Goal: Feedback & Contribution: Submit feedback/report problem

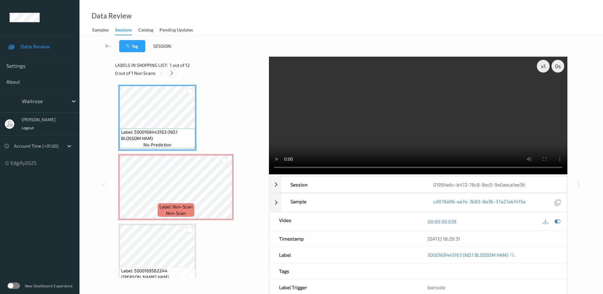
drag, startPoint x: 0, startPoint y: 0, endPoint x: 173, endPoint y: 72, distance: 187.1
click at [173, 72] on icon at bounding box center [171, 73] width 5 height 6
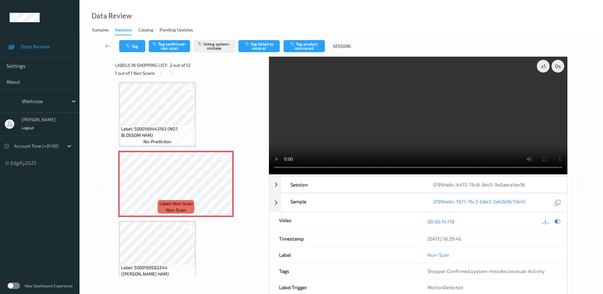
click at [396, 133] on video at bounding box center [418, 116] width 299 height 118
click at [133, 43] on button "Tag" at bounding box center [132, 46] width 26 height 12
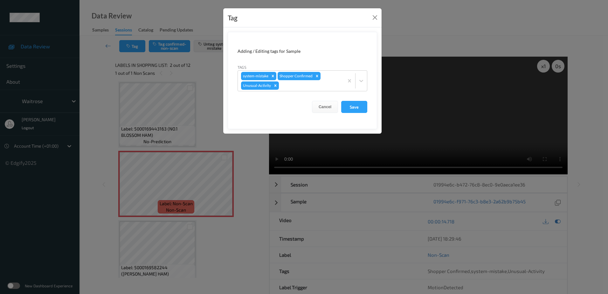
click at [235, 164] on div "Tag Adding / Editing tags for Sample Tags system-mistake Shopper Confirmed Unus…" at bounding box center [304, 147] width 608 height 294
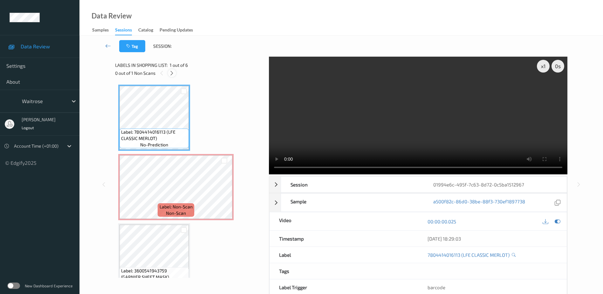
click at [173, 72] on icon at bounding box center [171, 73] width 5 height 6
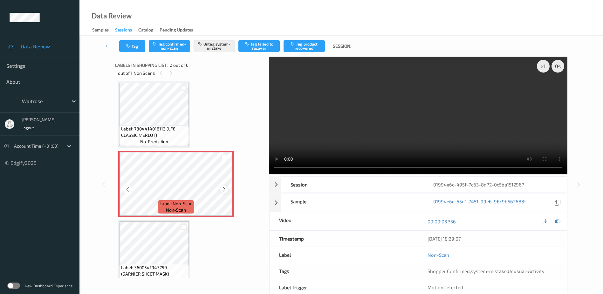
click at [228, 188] on div at bounding box center [224, 189] width 8 height 8
click at [398, 133] on video at bounding box center [418, 116] width 299 height 118
click at [128, 44] on icon "button" at bounding box center [128, 46] width 5 height 4
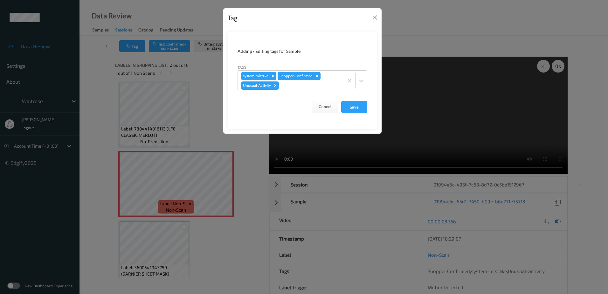
click at [251, 175] on div "Tag Adding / Editing tags for Sample Tags system-mistake Shopper Confirmed Unus…" at bounding box center [304, 147] width 608 height 294
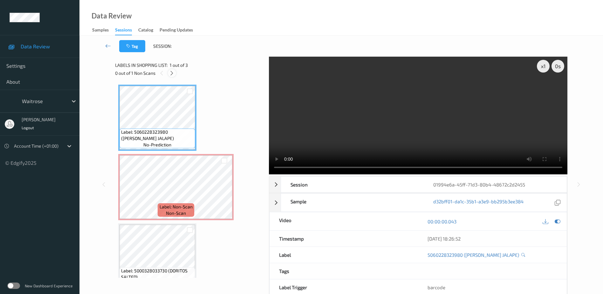
click at [176, 73] on div at bounding box center [172, 73] width 8 height 8
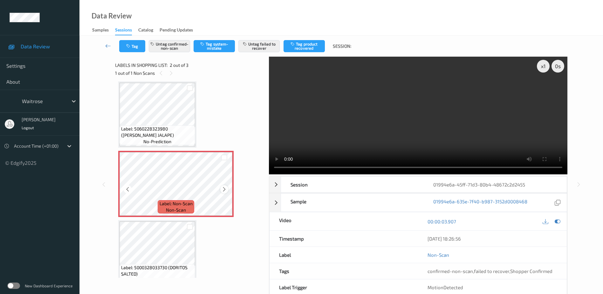
click at [224, 190] on icon at bounding box center [224, 189] width 5 height 6
click at [426, 119] on video at bounding box center [418, 116] width 299 height 118
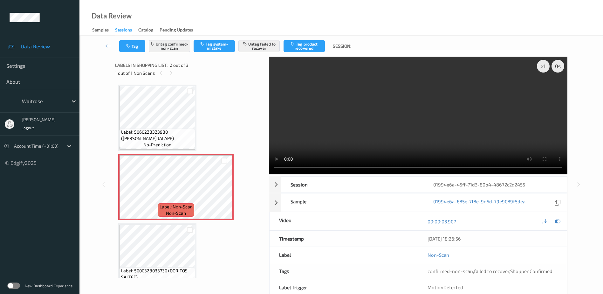
scroll to position [15, 0]
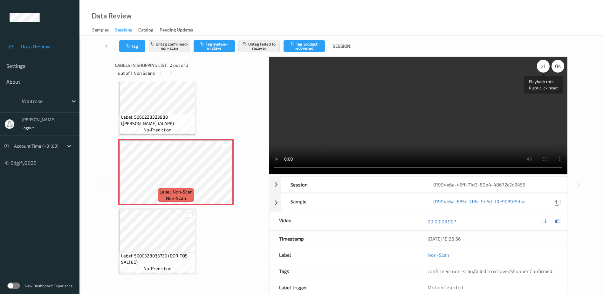
click at [541, 67] on div "x 1" at bounding box center [543, 66] width 13 height 13
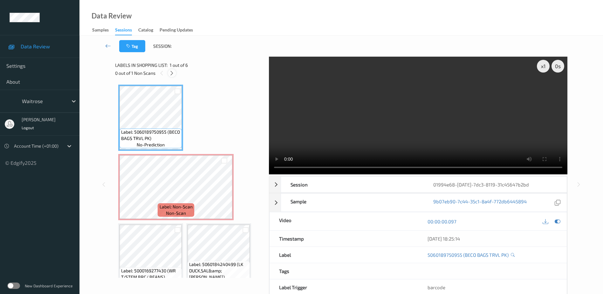
click at [173, 73] on icon at bounding box center [171, 73] width 5 height 6
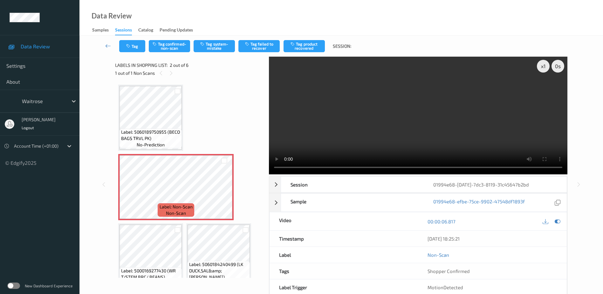
scroll to position [3, 0]
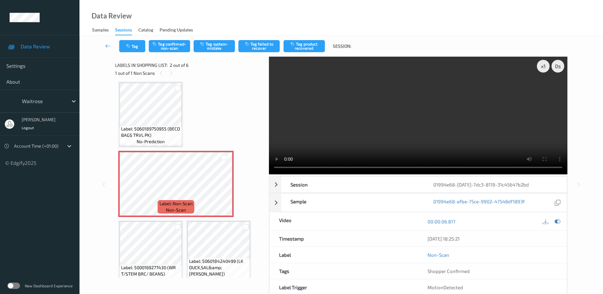
click at [249, 162] on div "x 1 0 s Session 01994e68-[DATE]-7dc3-8119-31c45647b2bd Session ID 01994e68-[DAT…" at bounding box center [341, 184] width 452 height 255
click at [396, 148] on video at bounding box center [418, 116] width 299 height 118
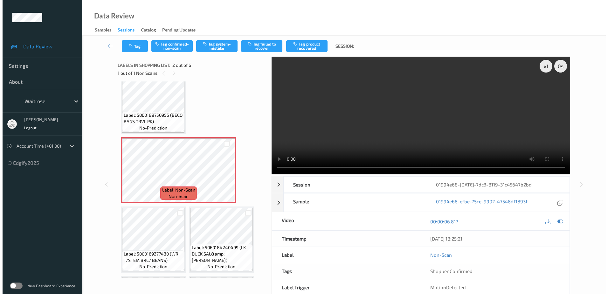
scroll to position [32, 0]
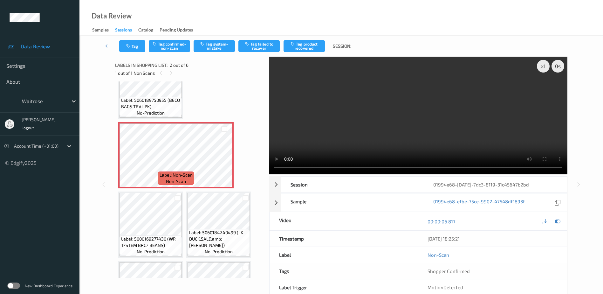
click at [358, 135] on video at bounding box center [418, 116] width 299 height 118
click at [216, 51] on button "Tag system-mistake" at bounding box center [214, 46] width 41 height 12
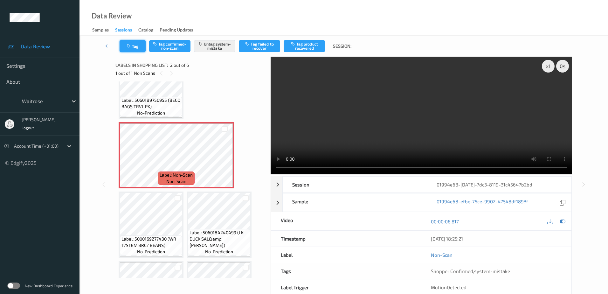
click at [133, 47] on button "Tag" at bounding box center [133, 46] width 26 height 12
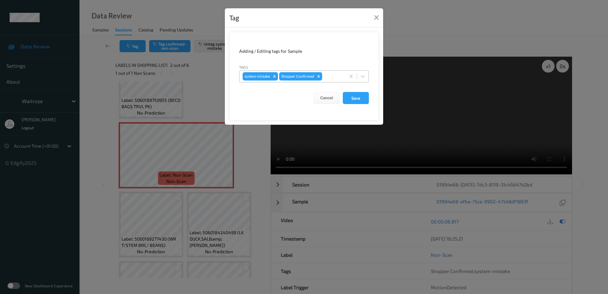
click at [331, 74] on div at bounding box center [332, 76] width 19 height 8
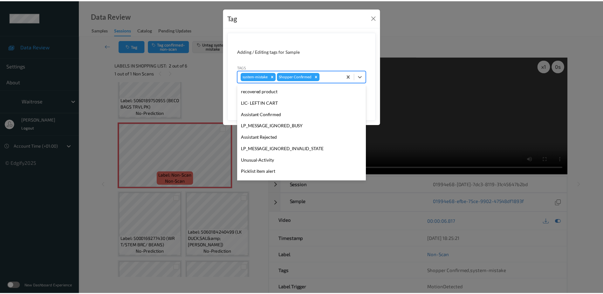
scroll to position [159, 0]
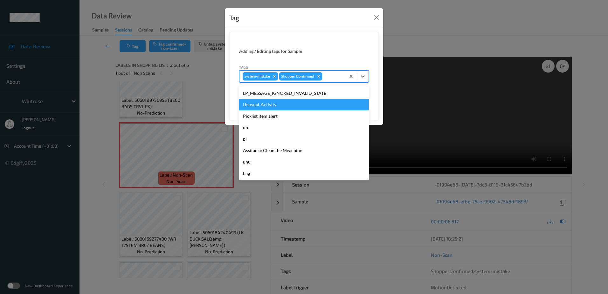
click at [282, 108] on div "Unusual-Activity" at bounding box center [304, 104] width 130 height 11
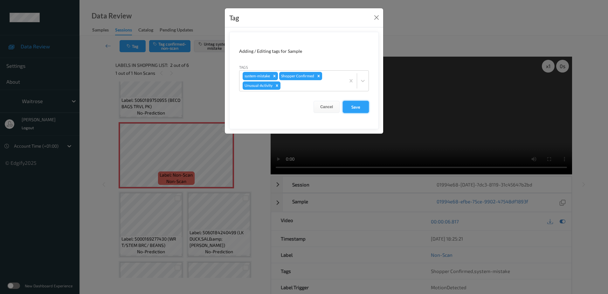
click at [357, 105] on button "Save" at bounding box center [356, 107] width 26 height 12
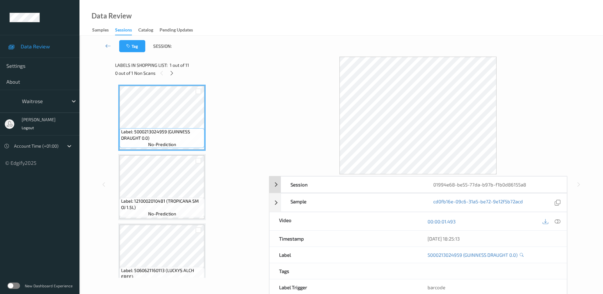
drag, startPoint x: 558, startPoint y: 221, endPoint x: 448, endPoint y: 117, distance: 150.9
click at [558, 220] on icon at bounding box center [558, 221] width 6 height 6
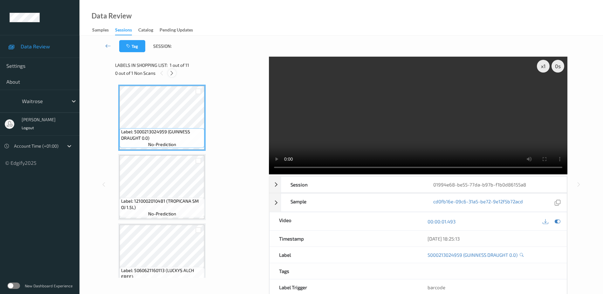
click at [173, 74] on icon at bounding box center [171, 73] width 5 height 6
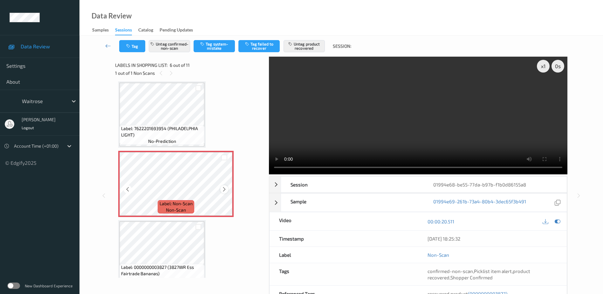
click at [225, 189] on icon at bounding box center [224, 189] width 5 height 6
click at [443, 121] on video at bounding box center [418, 116] width 299 height 118
click at [545, 67] on div "x 1" at bounding box center [543, 66] width 13 height 13
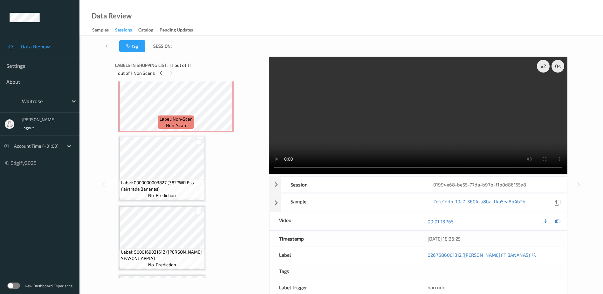
scroll to position [347, 0]
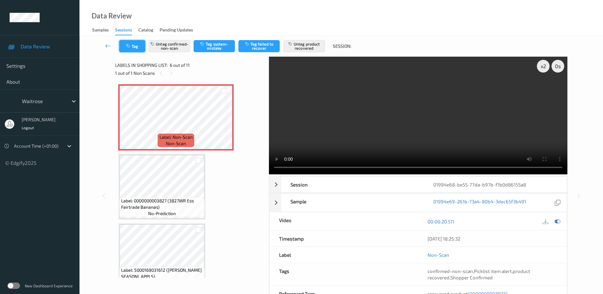
click at [127, 50] on button "Tag" at bounding box center [132, 46] width 26 height 12
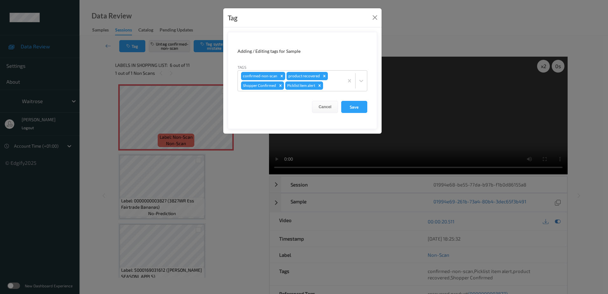
click at [234, 197] on div "Tag Adding / Editing tags for Sample Tags confirmed-non-scan product recovered …" at bounding box center [304, 147] width 608 height 294
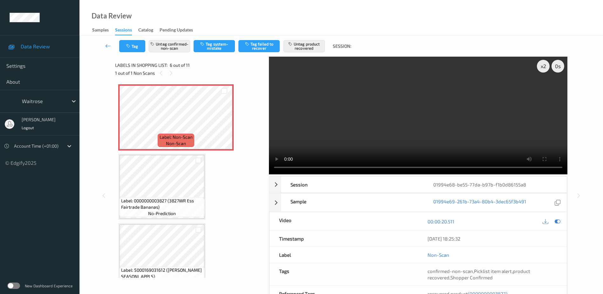
click at [439, 122] on video at bounding box center [418, 116] width 299 height 118
click at [123, 42] on button "Tag" at bounding box center [132, 46] width 26 height 12
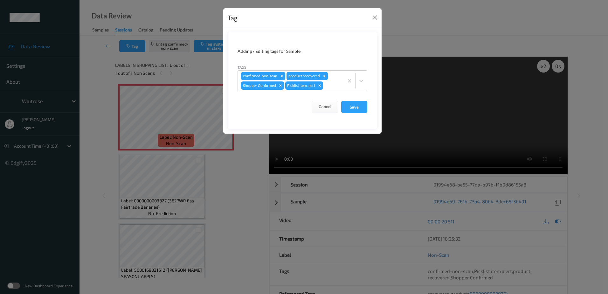
click at [232, 172] on div "Tag Adding / Editing tags for Sample Tags confirmed-non-scan product recovered …" at bounding box center [304, 147] width 608 height 294
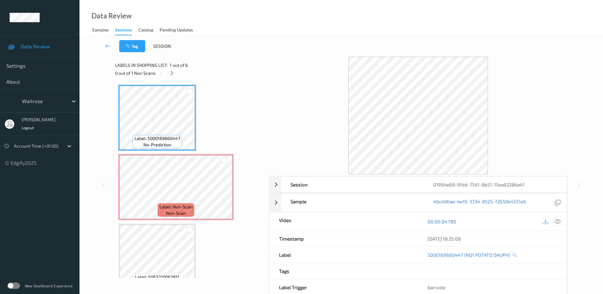
click at [555, 221] on div at bounding box center [558, 221] width 9 height 9
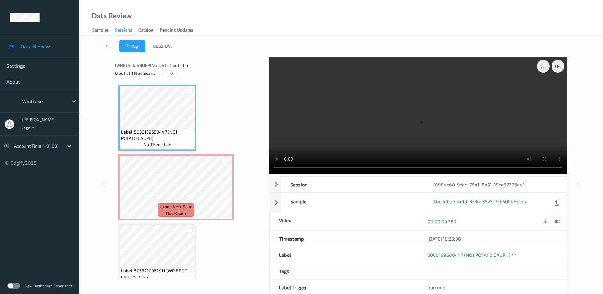
click at [175, 74] on icon at bounding box center [171, 73] width 5 height 6
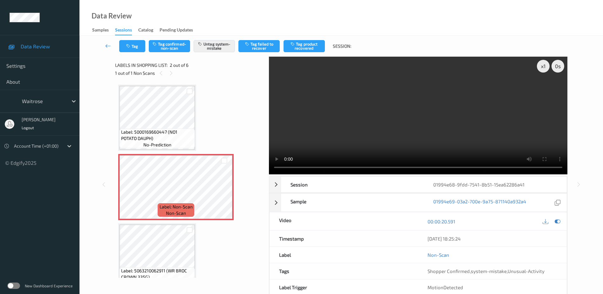
scroll to position [3, 0]
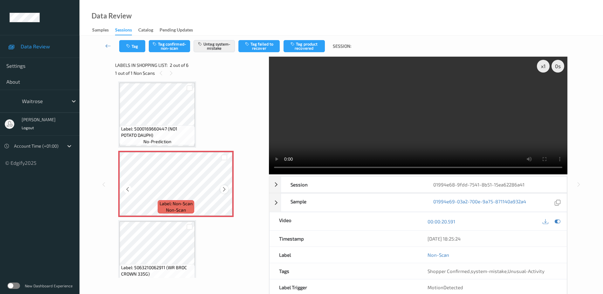
click at [224, 190] on icon at bounding box center [224, 189] width 5 height 6
click at [466, 96] on video at bounding box center [418, 116] width 299 height 118
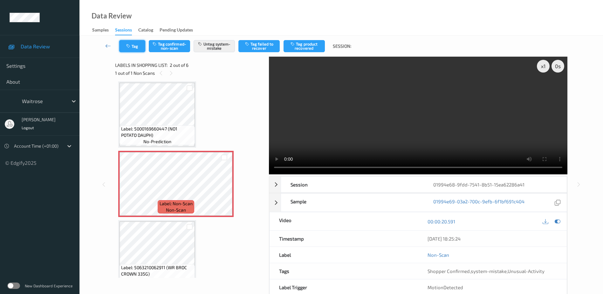
click at [128, 48] on button "Tag" at bounding box center [132, 46] width 26 height 12
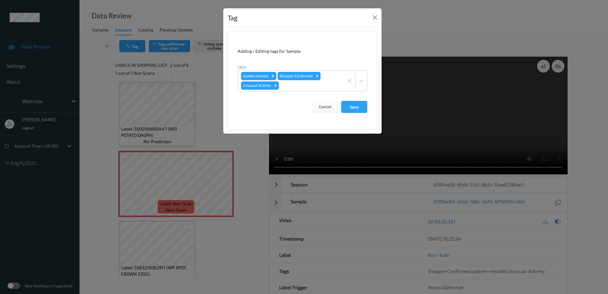
click at [237, 148] on div "Tag Adding / Editing tags for Sample Tags system-mistake Shopper Confirmed Unus…" at bounding box center [304, 147] width 608 height 294
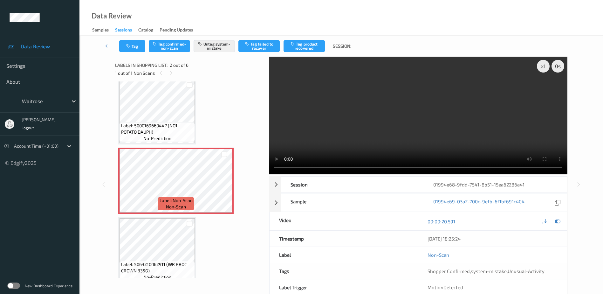
scroll to position [0, 0]
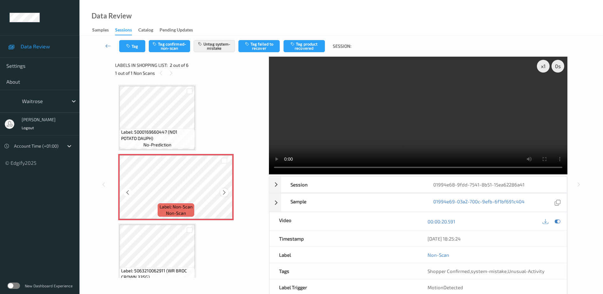
click at [226, 192] on icon at bounding box center [224, 193] width 5 height 6
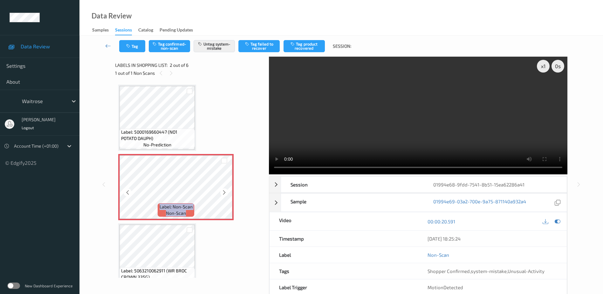
click at [226, 192] on icon at bounding box center [224, 193] width 5 height 6
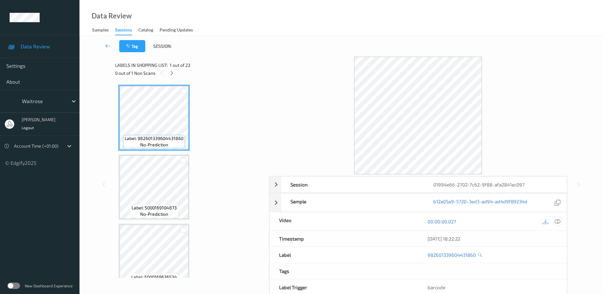
click at [560, 221] on icon at bounding box center [558, 221] width 6 height 6
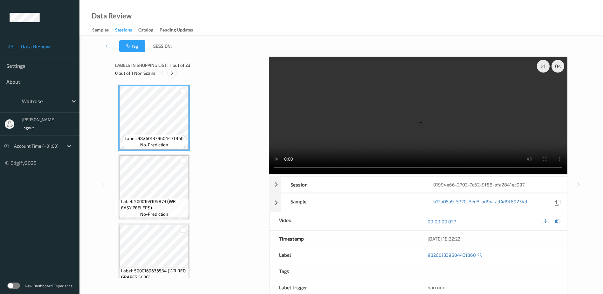
click at [172, 74] on icon at bounding box center [171, 73] width 5 height 6
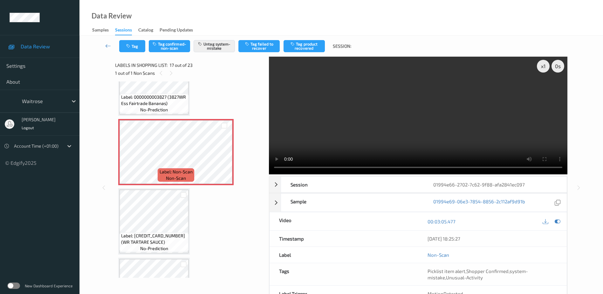
scroll to position [1043, 0]
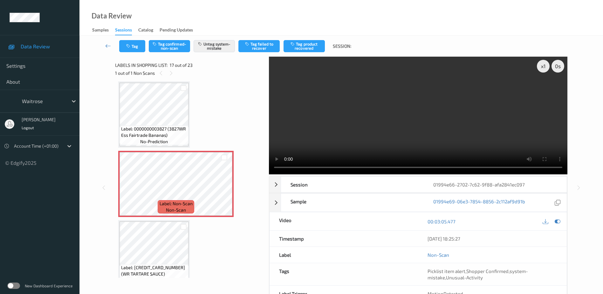
click at [426, 131] on video at bounding box center [418, 116] width 299 height 118
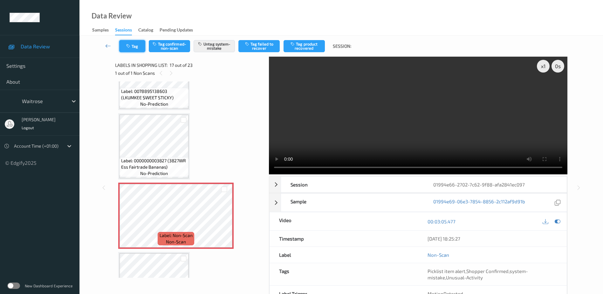
click at [131, 47] on icon "button" at bounding box center [128, 46] width 5 height 4
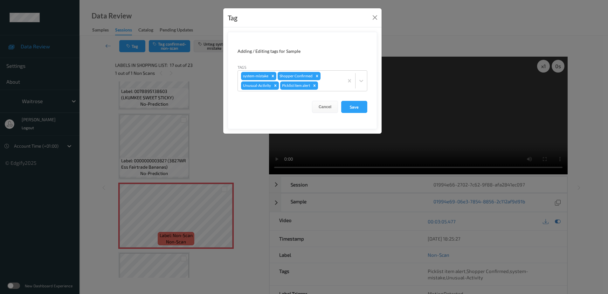
click at [217, 151] on div "Tag Adding / Editing tags for Sample Tags system-mistake Shopper Confirmed Unus…" at bounding box center [304, 147] width 608 height 294
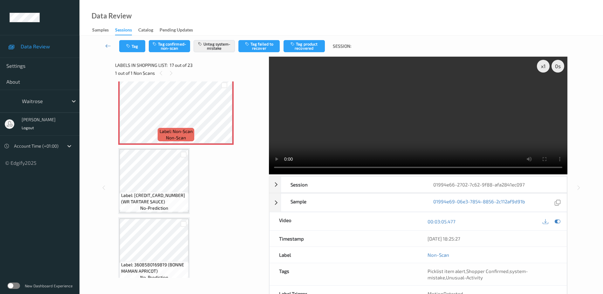
scroll to position [1083, 0]
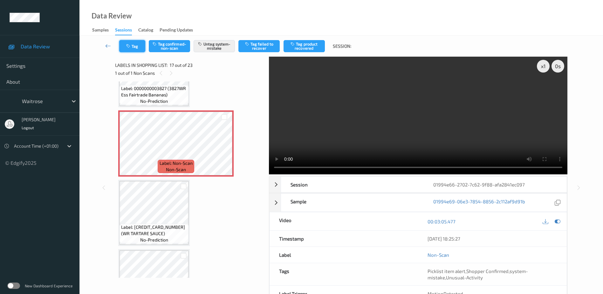
click at [131, 45] on icon "button" at bounding box center [128, 46] width 5 height 4
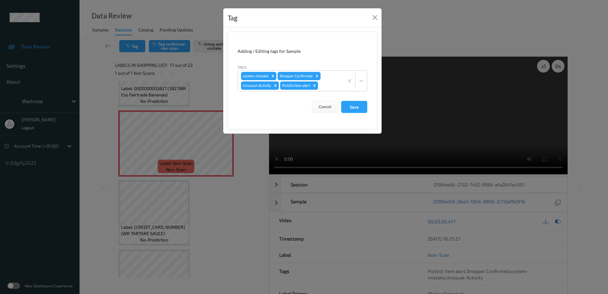
click at [220, 199] on div "Tag Adding / Editing tags for Sample Tags system-mistake Shopper Confirmed Unus…" at bounding box center [304, 147] width 608 height 294
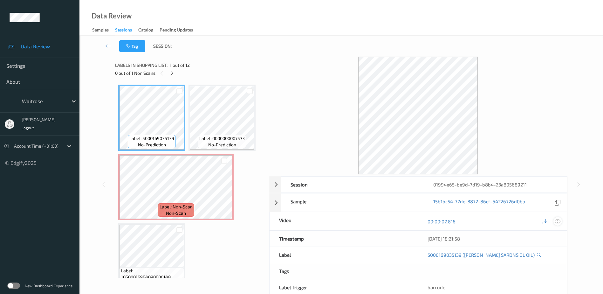
click at [558, 220] on icon at bounding box center [558, 221] width 6 height 6
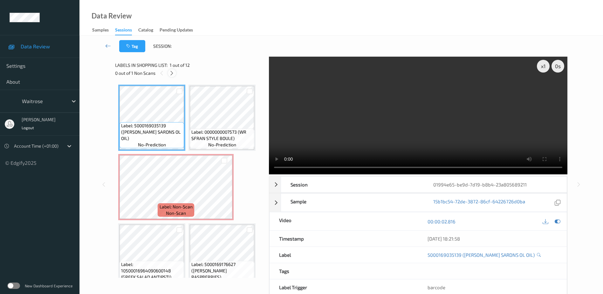
click at [171, 75] on icon at bounding box center [171, 73] width 5 height 6
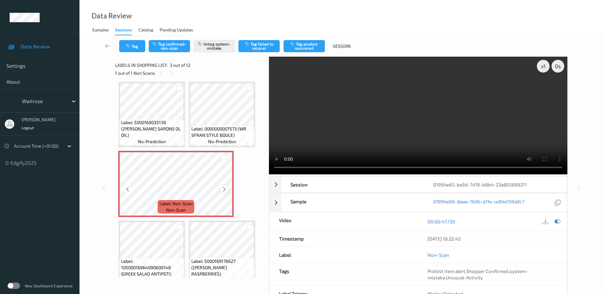
click at [226, 189] on icon at bounding box center [224, 189] width 5 height 6
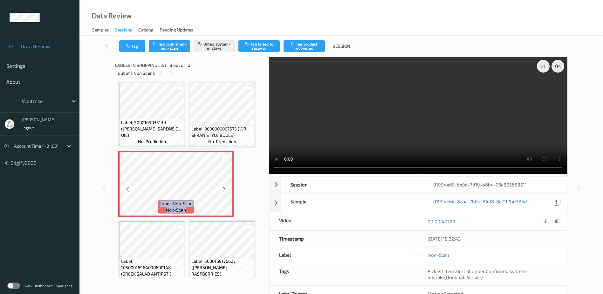
click at [226, 189] on icon at bounding box center [224, 189] width 5 height 6
click at [430, 122] on video at bounding box center [418, 116] width 299 height 118
click at [135, 49] on button "Tag" at bounding box center [132, 46] width 26 height 12
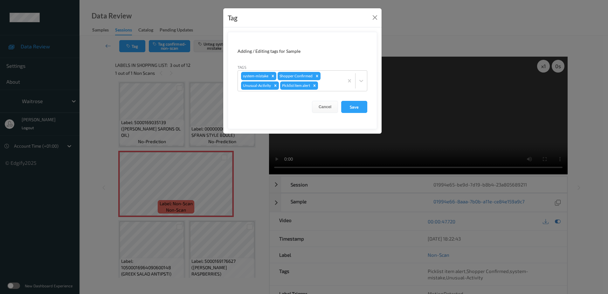
click at [245, 165] on div "Tag Adding / Editing tags for Sample Tags system-mistake Shopper Confirmed Unus…" at bounding box center [304, 147] width 608 height 294
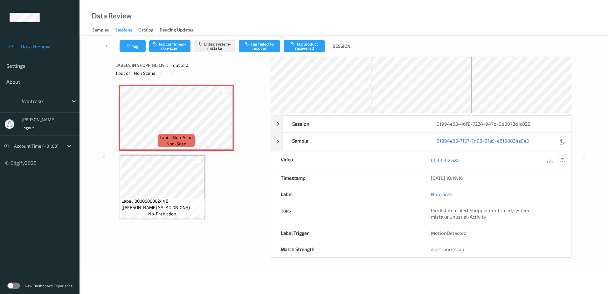
click at [561, 158] on icon at bounding box center [563, 160] width 6 height 6
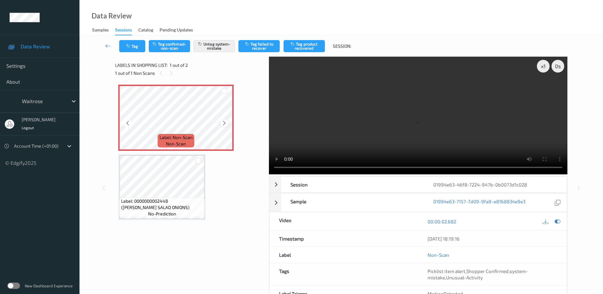
click at [222, 122] on icon at bounding box center [224, 123] width 5 height 6
click at [224, 122] on icon at bounding box center [224, 123] width 5 height 6
click at [407, 113] on video at bounding box center [418, 116] width 299 height 118
click at [132, 47] on button "Tag" at bounding box center [132, 46] width 26 height 12
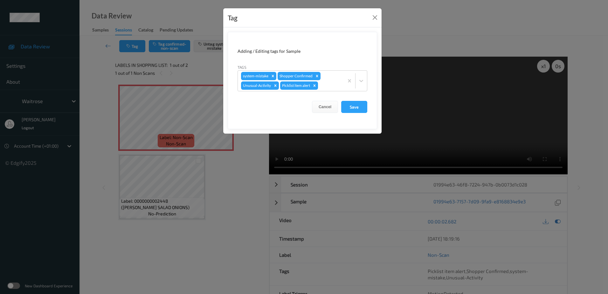
click at [218, 198] on div "Tag Adding / Editing tags for Sample Tags system-mistake Shopper Confirmed Unus…" at bounding box center [304, 147] width 608 height 294
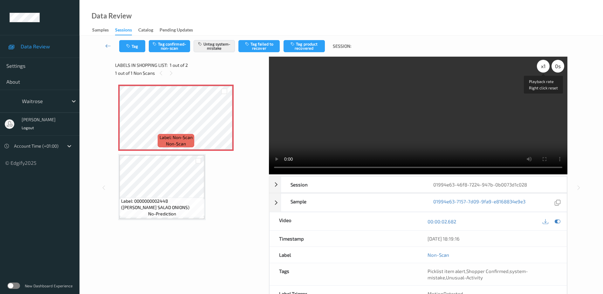
click at [543, 65] on div "x 1" at bounding box center [543, 66] width 13 height 13
click at [543, 65] on div "x 2" at bounding box center [543, 66] width 13 height 13
click at [130, 44] on button "Tag" at bounding box center [132, 46] width 26 height 12
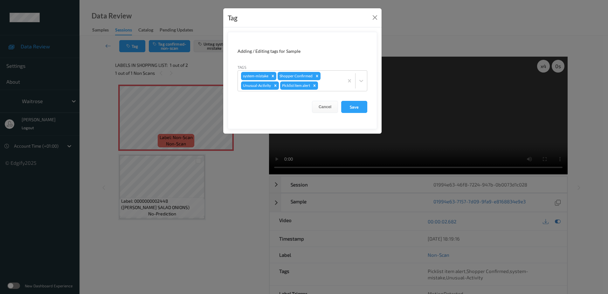
click at [236, 206] on div "Tag Adding / Editing tags for Sample Tags system-mistake Shopper Confirmed Unus…" at bounding box center [304, 147] width 608 height 294
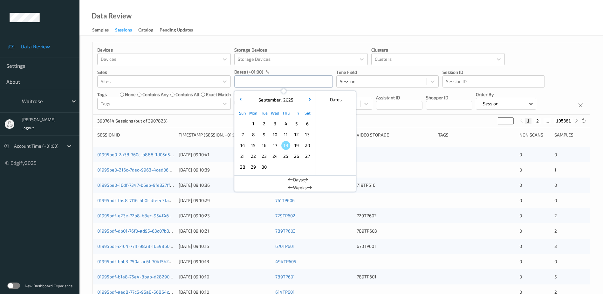
click at [275, 76] on input "text" at bounding box center [283, 81] width 99 height 12
click at [253, 144] on span "15" at bounding box center [253, 145] width 9 height 9
type input "[DATE] 00:00 -> [DATE] 23:59"
click at [251, 7] on div "Data Review Samples Sessions Catalog Pending Updates" at bounding box center [341, 18] width 524 height 36
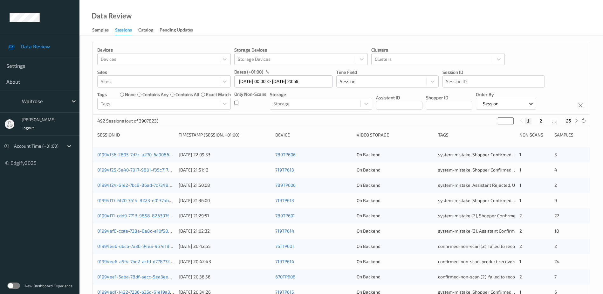
drag, startPoint x: 499, startPoint y: 121, endPoint x: 495, endPoint y: 123, distance: 3.8
click at [495, 123] on div "492 Sessions (out of 3907823) * 1 2 ... 25" at bounding box center [341, 120] width 497 height 13
type input "*"
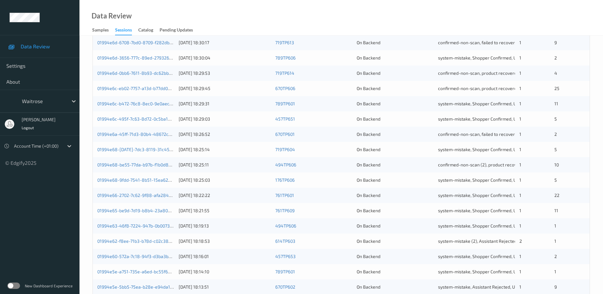
scroll to position [159, 0]
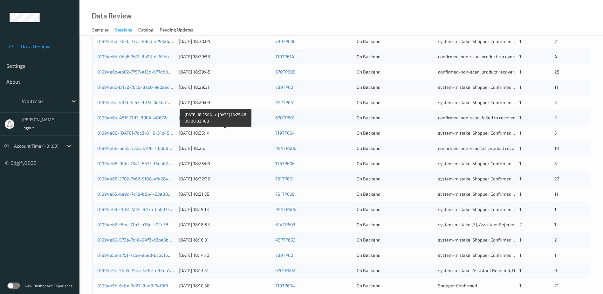
type input "*"
click at [239, 130] on div "15/09/2025 18:25:14" at bounding box center [225, 133] width 92 height 6
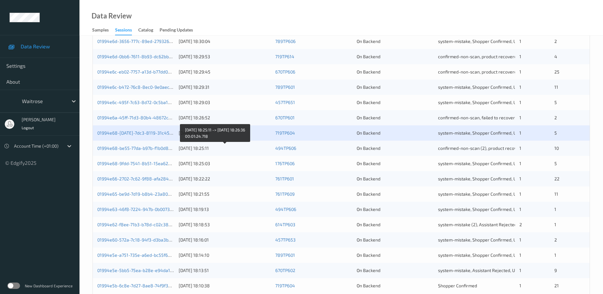
click at [237, 150] on div "15/09/2025 18:25:11" at bounding box center [225, 148] width 92 height 6
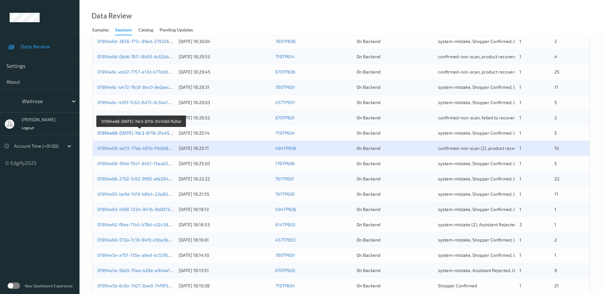
click at [169, 131] on link "01994e68-c9ce-7dc3-8119-31c45647b2bd" at bounding box center [142, 132] width 90 height 5
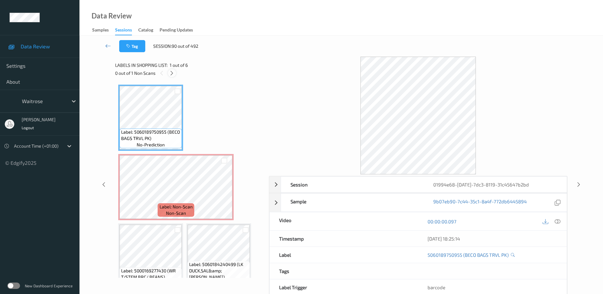
click at [174, 72] on icon at bounding box center [171, 73] width 5 height 6
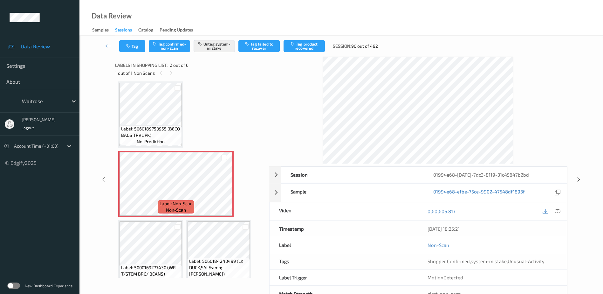
click at [105, 45] on link at bounding box center [108, 46] width 22 height 12
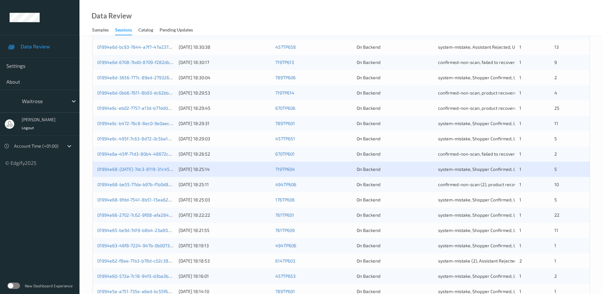
scroll to position [127, 0]
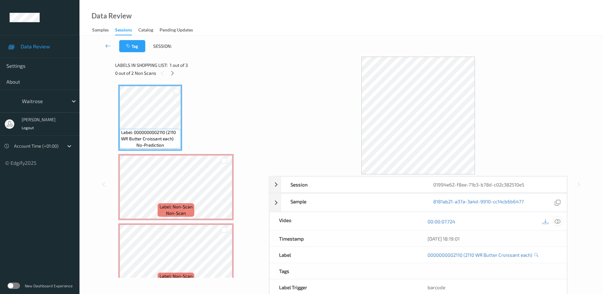
click at [559, 221] on icon at bounding box center [558, 221] width 6 height 6
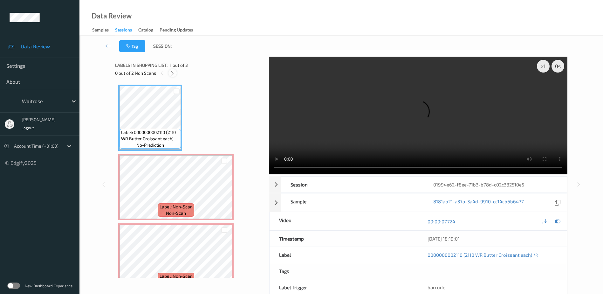
click at [173, 73] on icon at bounding box center [172, 73] width 5 height 6
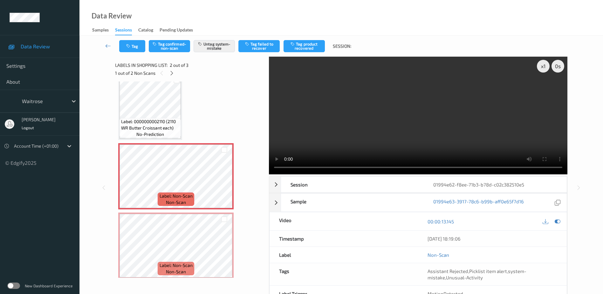
scroll to position [15, 0]
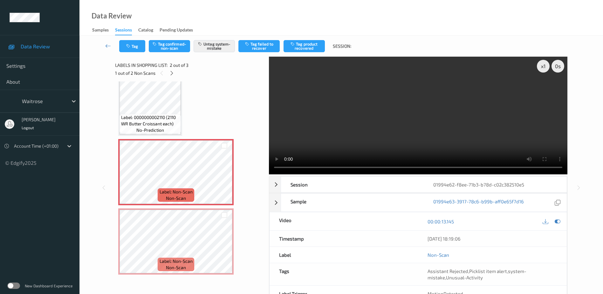
click at [437, 112] on video at bounding box center [418, 116] width 299 height 118
click at [545, 67] on div "x 1" at bounding box center [543, 66] width 13 height 13
click at [545, 67] on div "x 2" at bounding box center [543, 66] width 13 height 13
click at [135, 47] on button "Tag" at bounding box center [132, 46] width 26 height 12
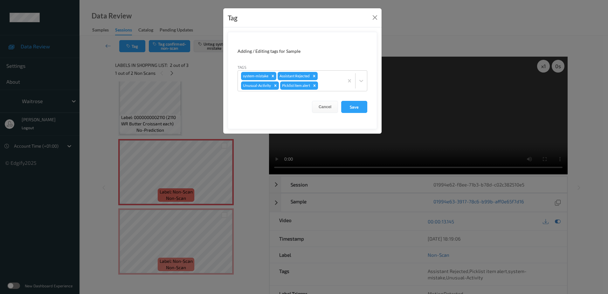
click at [213, 113] on div "Tag Adding / Editing tags for Sample Tags system-mistake Assistant Rejected Unu…" at bounding box center [304, 147] width 608 height 294
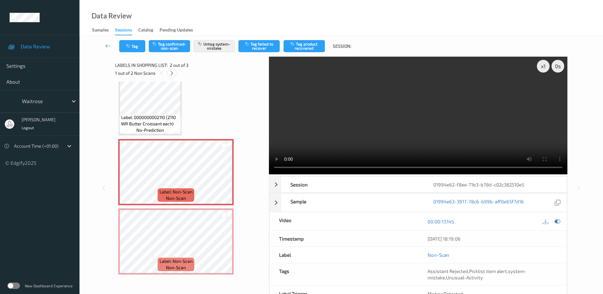
click at [170, 74] on icon at bounding box center [171, 73] width 5 height 6
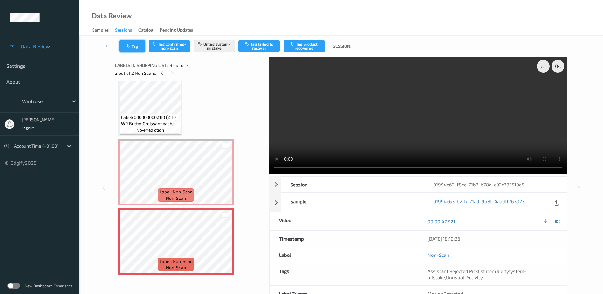
click at [134, 48] on button "Tag" at bounding box center [132, 46] width 26 height 12
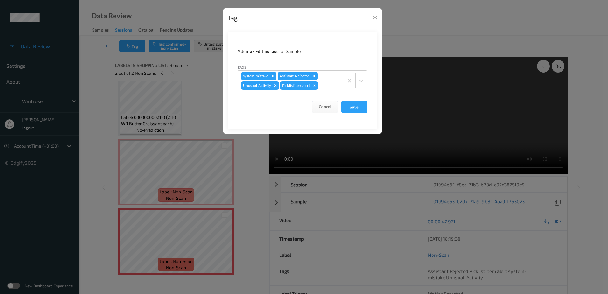
click at [211, 128] on div "Tag Adding / Editing tags for Sample Tags system-mistake Assistant Rejected Unu…" at bounding box center [304, 147] width 608 height 294
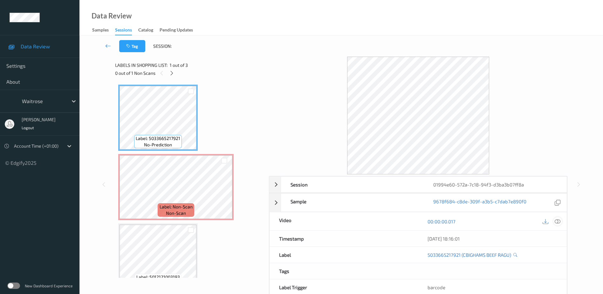
click at [558, 222] on icon at bounding box center [558, 221] width 6 height 6
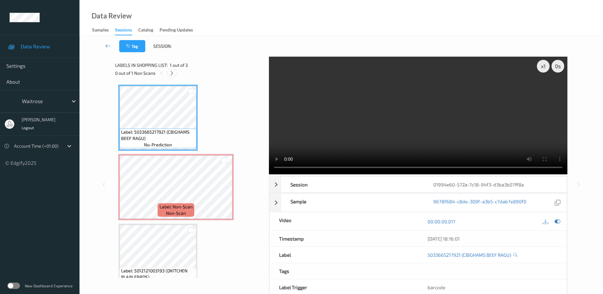
click at [170, 73] on icon at bounding box center [171, 73] width 5 height 6
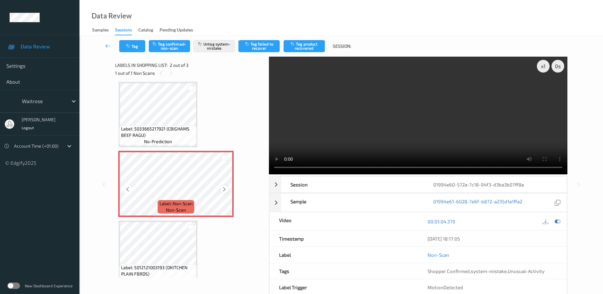
click at [224, 190] on icon at bounding box center [224, 189] width 5 height 6
click at [400, 122] on video at bounding box center [418, 116] width 299 height 118
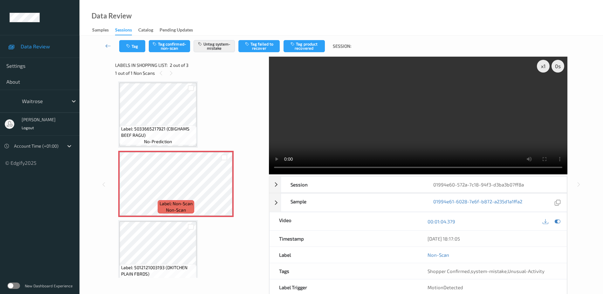
click at [397, 122] on video at bounding box center [418, 116] width 299 height 118
click at [377, 121] on video at bounding box center [418, 116] width 299 height 118
drag, startPoint x: 542, startPoint y: 67, endPoint x: 537, endPoint y: 69, distance: 5.1
click at [537, 69] on div "x 1" at bounding box center [543, 66] width 13 height 13
click at [542, 65] on div "x 2" at bounding box center [543, 66] width 13 height 13
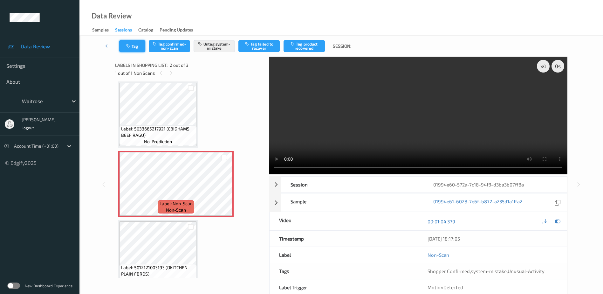
click at [137, 50] on button "Tag" at bounding box center [132, 46] width 26 height 12
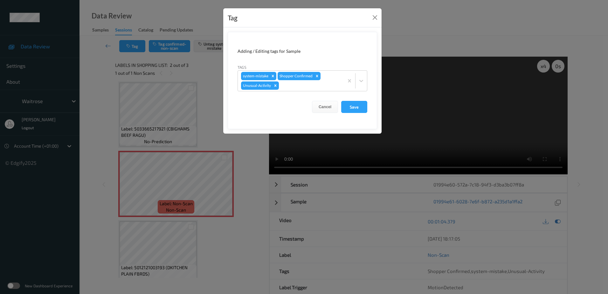
click at [242, 150] on div "Tag Adding / Editing tags for Sample Tags system-mistake Shopper Confirmed Unus…" at bounding box center [304, 147] width 608 height 294
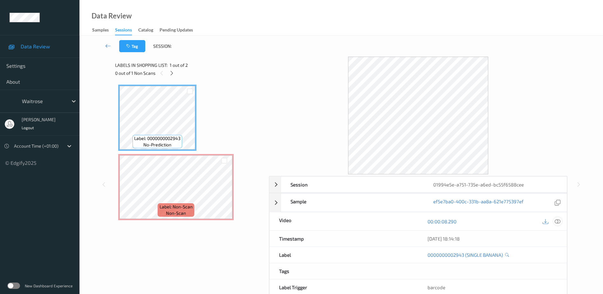
click at [556, 222] on icon at bounding box center [558, 221] width 6 height 6
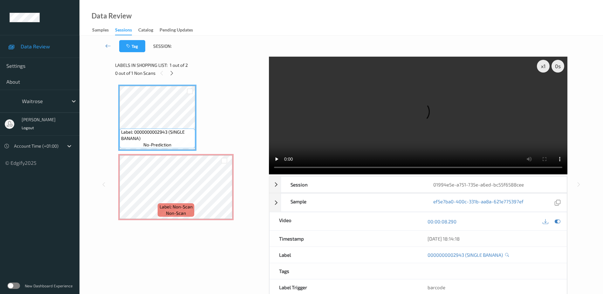
click at [167, 72] on div "0 out of 1 Non Scans" at bounding box center [189, 73] width 149 height 8
click at [174, 74] on icon at bounding box center [171, 73] width 5 height 6
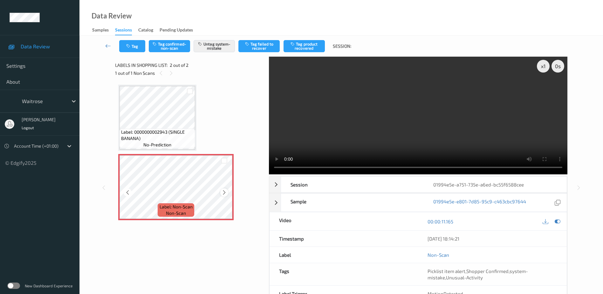
click at [225, 193] on icon at bounding box center [224, 193] width 5 height 6
click at [387, 123] on video at bounding box center [418, 116] width 299 height 118
click at [542, 68] on div "x 1" at bounding box center [543, 66] width 13 height 13
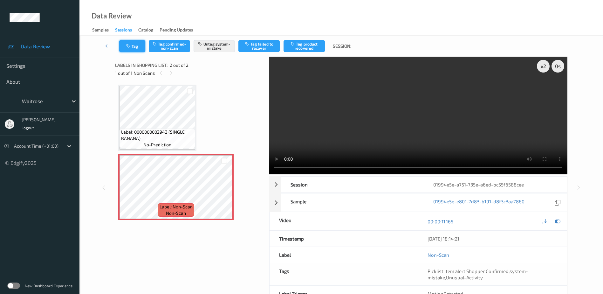
click at [130, 42] on button "Tag" at bounding box center [132, 46] width 26 height 12
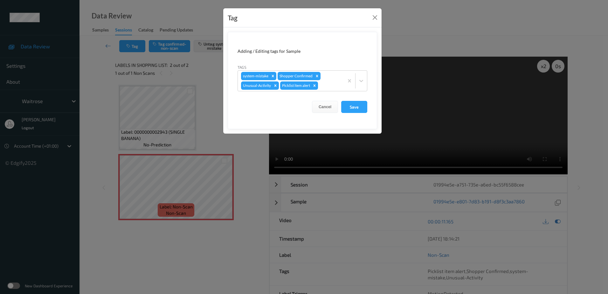
click at [266, 162] on div "Tag Adding / Editing tags for Sample Tags system-mistake Shopper Confirmed Unus…" at bounding box center [304, 147] width 608 height 294
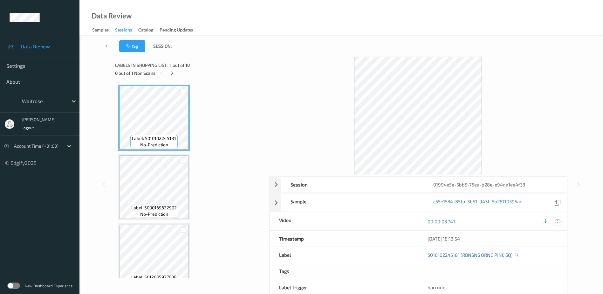
click at [559, 221] on icon at bounding box center [558, 221] width 6 height 6
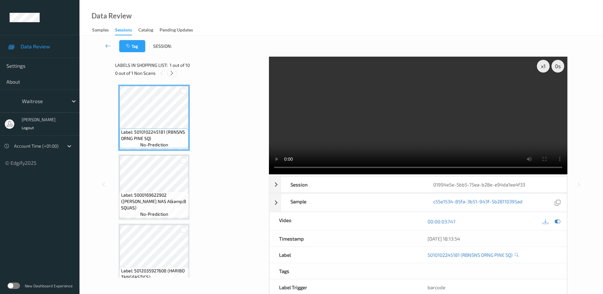
click at [174, 70] on icon at bounding box center [171, 73] width 5 height 6
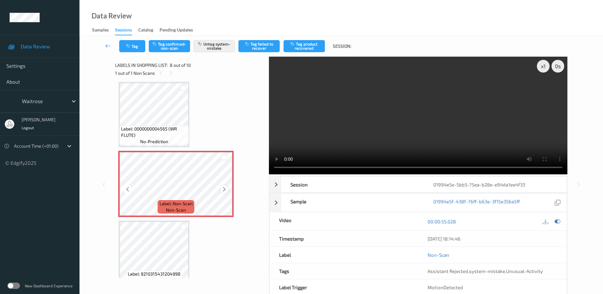
click at [223, 188] on icon at bounding box center [224, 189] width 5 height 6
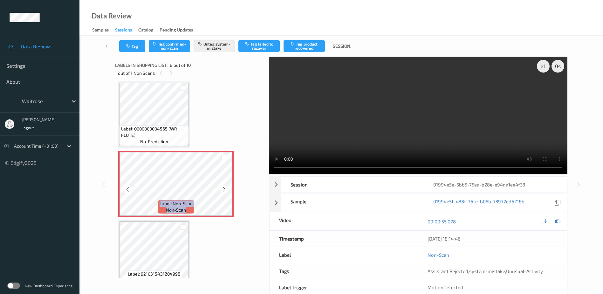
click at [223, 188] on icon at bounding box center [224, 189] width 5 height 6
click at [396, 137] on video at bounding box center [418, 116] width 299 height 118
click at [139, 47] on button "Tag" at bounding box center [132, 46] width 26 height 12
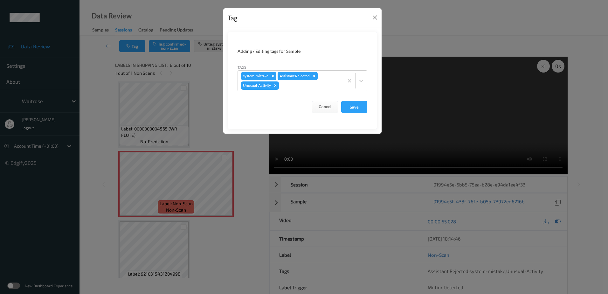
click at [260, 160] on div "Tag Adding / Editing tags for Sample Tags system-mistake Assistant Rejected Unu…" at bounding box center [304, 147] width 608 height 294
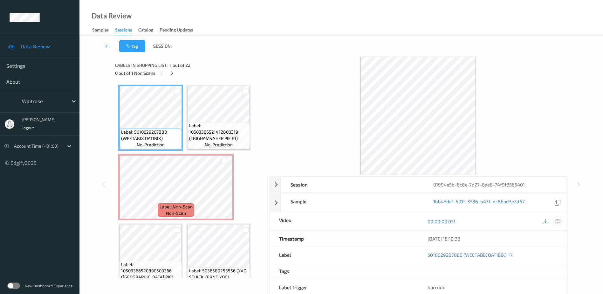
click at [556, 221] on icon at bounding box center [558, 221] width 6 height 6
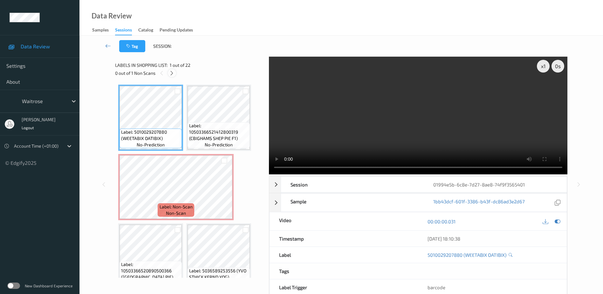
click at [174, 72] on icon at bounding box center [171, 73] width 5 height 6
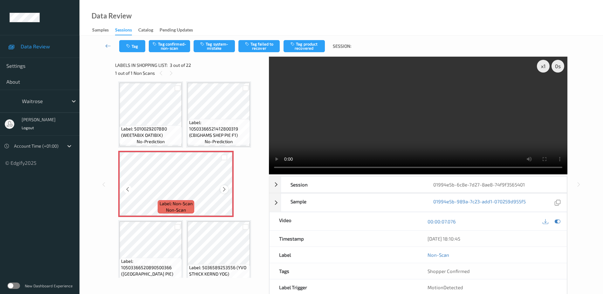
click at [223, 190] on icon at bounding box center [224, 189] width 5 height 6
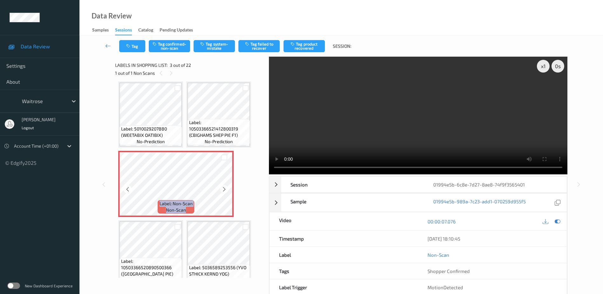
click at [223, 190] on icon at bounding box center [224, 189] width 5 height 6
click at [397, 129] on video at bounding box center [418, 116] width 299 height 118
click at [165, 44] on button "Tag confirmed-non-scan" at bounding box center [169, 46] width 41 height 12
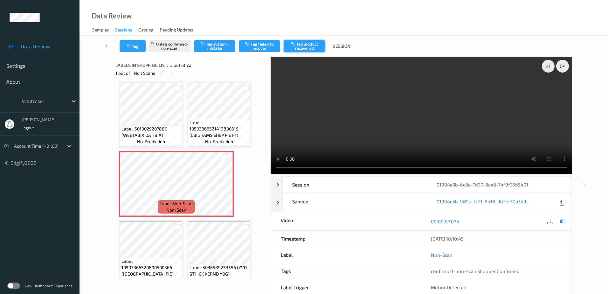
click at [304, 45] on button "Tag product recovered" at bounding box center [304, 46] width 41 height 12
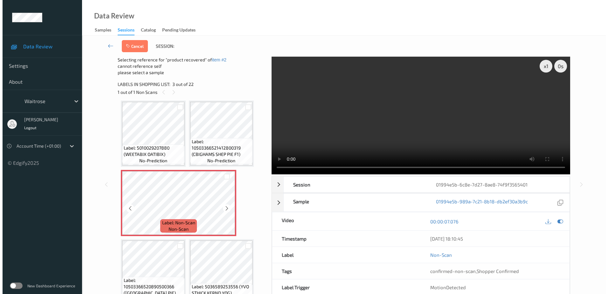
scroll to position [67, 0]
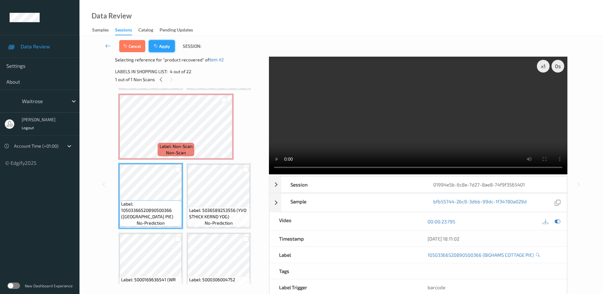
click at [163, 45] on button "Apply" at bounding box center [162, 46] width 26 height 12
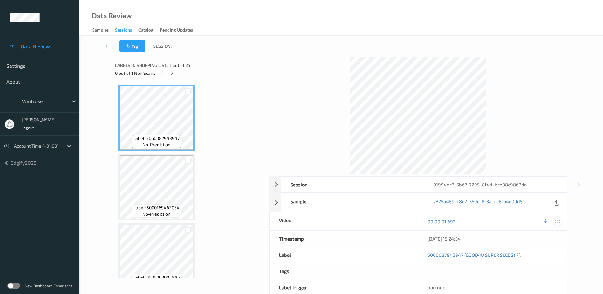
click at [556, 220] on icon at bounding box center [558, 221] width 6 height 6
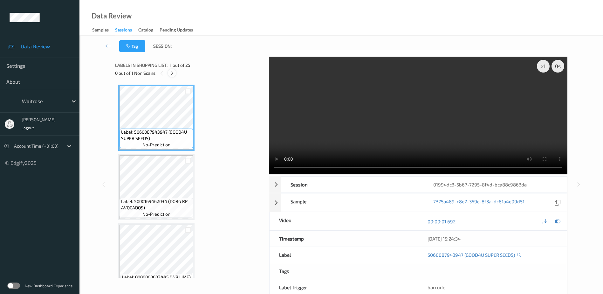
click at [172, 72] on icon at bounding box center [171, 73] width 5 height 6
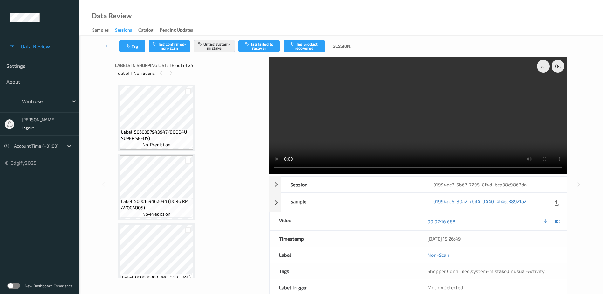
scroll to position [1112, 0]
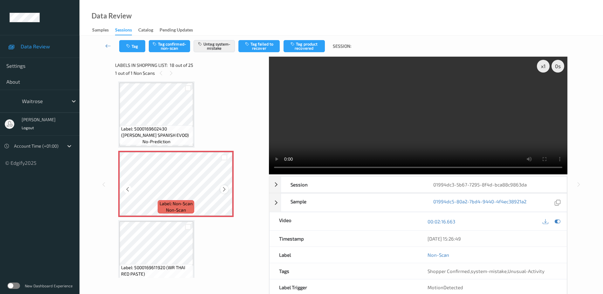
click at [225, 189] on icon at bounding box center [224, 189] width 5 height 6
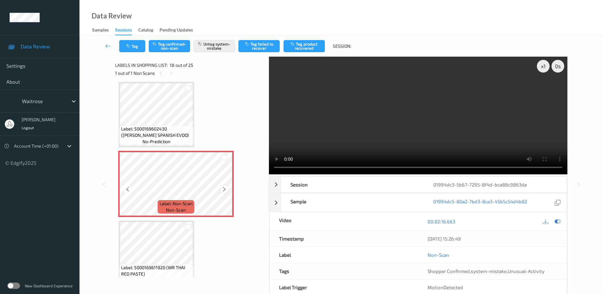
click at [223, 190] on icon at bounding box center [224, 189] width 5 height 6
click at [225, 189] on icon at bounding box center [224, 189] width 5 height 6
click at [421, 125] on video at bounding box center [418, 116] width 299 height 118
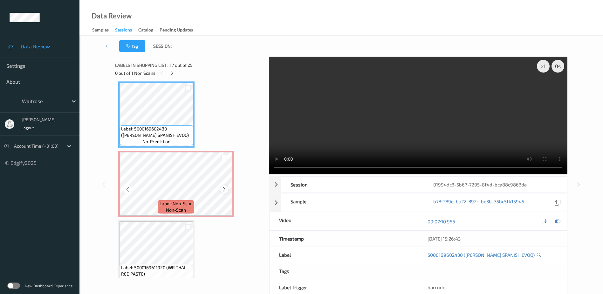
click at [224, 190] on icon at bounding box center [224, 189] width 5 height 6
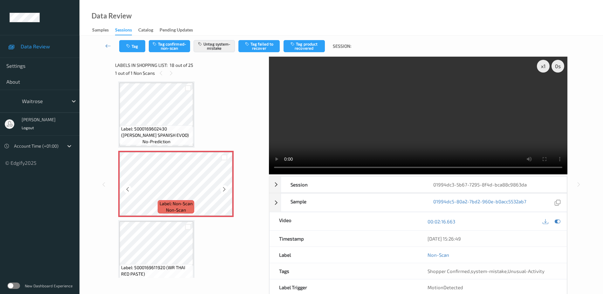
click at [224, 190] on icon at bounding box center [224, 189] width 5 height 6
click at [133, 47] on button "Tag" at bounding box center [132, 46] width 26 height 12
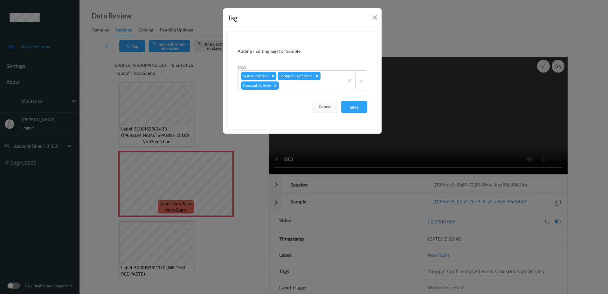
click at [251, 176] on div "Tag Adding / Editing tags for Sample Tags system-mistake Shopper Confirmed Unus…" at bounding box center [304, 147] width 608 height 294
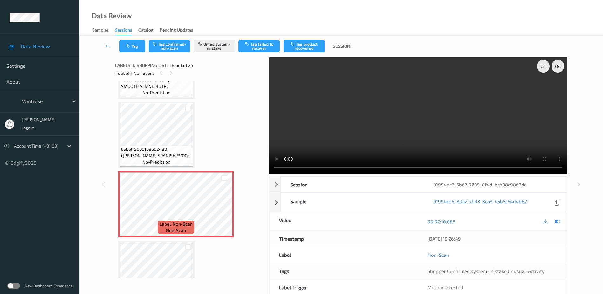
scroll to position [1080, 0]
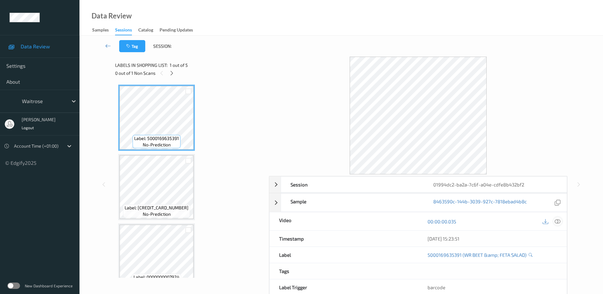
click at [558, 221] on icon at bounding box center [558, 221] width 6 height 6
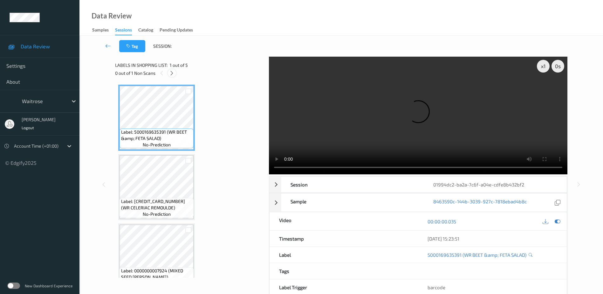
click at [173, 72] on icon at bounding box center [171, 73] width 5 height 6
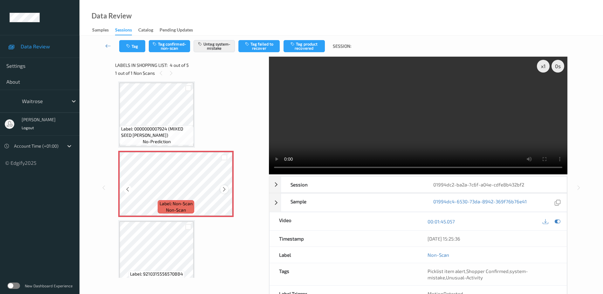
click at [222, 190] on icon at bounding box center [224, 189] width 5 height 6
click at [418, 141] on video at bounding box center [418, 116] width 299 height 118
click at [135, 46] on button "Tag" at bounding box center [132, 46] width 26 height 12
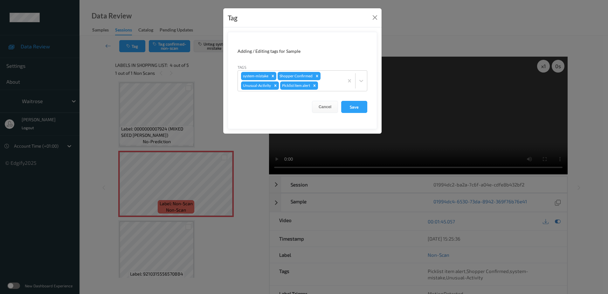
click at [218, 137] on div "Tag Adding / Editing tags for Sample Tags system-mistake Shopper Confirmed Unus…" at bounding box center [304, 147] width 608 height 294
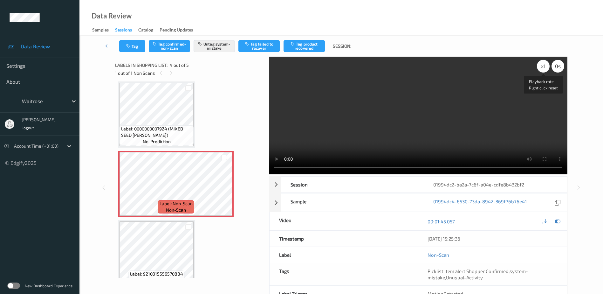
click at [544, 66] on div "x 1" at bounding box center [543, 66] width 13 height 13
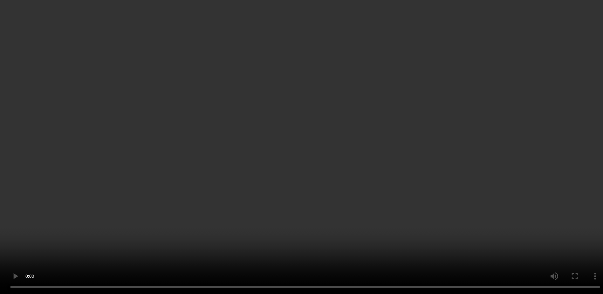
scroll to position [122, 0]
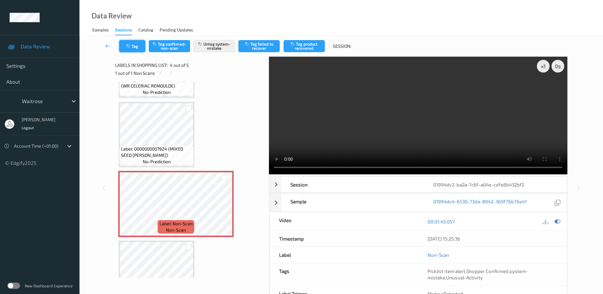
click at [131, 46] on icon "button" at bounding box center [128, 46] width 5 height 4
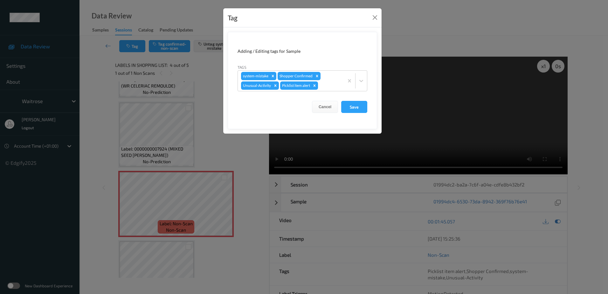
click at [219, 169] on div "Tag Adding / Editing tags for Sample Tags system-mistake Shopper Confirmed Unus…" at bounding box center [304, 147] width 608 height 294
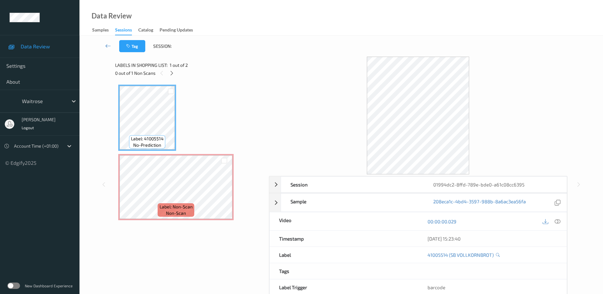
drag, startPoint x: 556, startPoint y: 220, endPoint x: 556, endPoint y: 188, distance: 32.8
click at [556, 220] on icon at bounding box center [558, 221] width 6 height 6
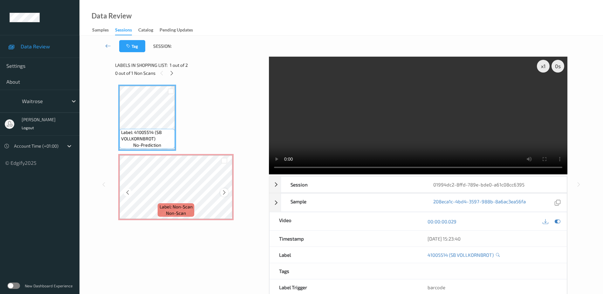
click at [224, 194] on icon at bounding box center [224, 193] width 5 height 6
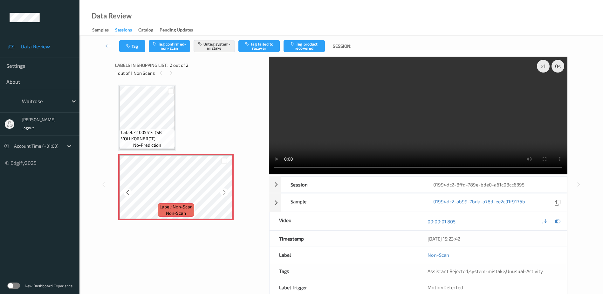
click at [224, 194] on icon at bounding box center [224, 193] width 5 height 6
click at [393, 129] on video at bounding box center [418, 116] width 299 height 118
click at [542, 70] on div "x 1" at bounding box center [543, 66] width 13 height 13
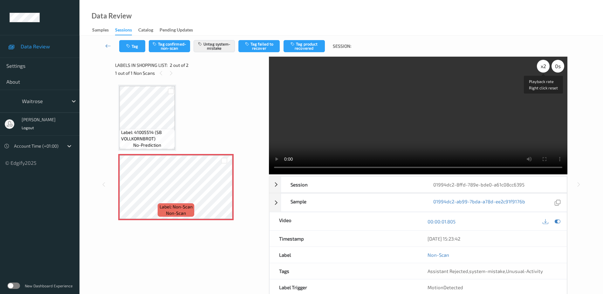
click at [542, 70] on div "x 2" at bounding box center [543, 66] width 13 height 13
click at [129, 49] on button "Tag" at bounding box center [132, 46] width 26 height 12
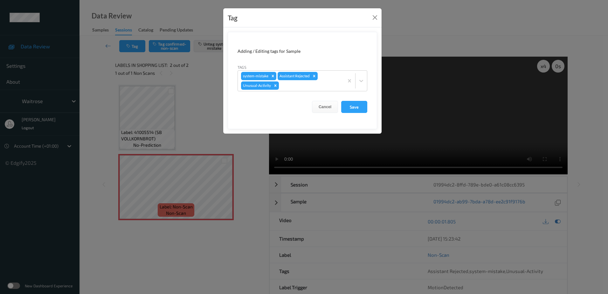
click at [253, 217] on div "Tag Adding / Editing tags for Sample Tags system-mistake Assistant Rejected Unu…" at bounding box center [304, 147] width 608 height 294
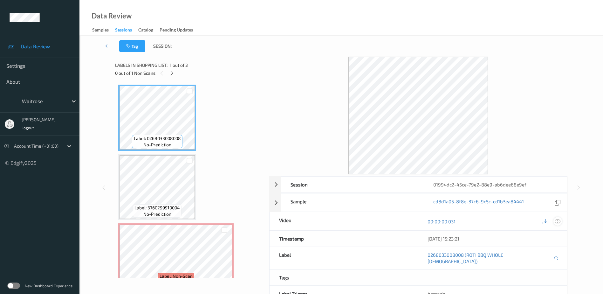
click at [556, 221] on icon at bounding box center [558, 221] width 6 height 6
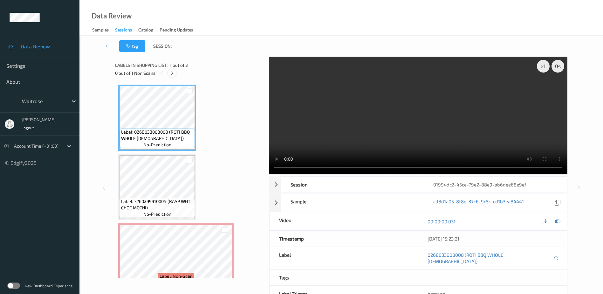
click at [170, 74] on icon at bounding box center [171, 73] width 5 height 6
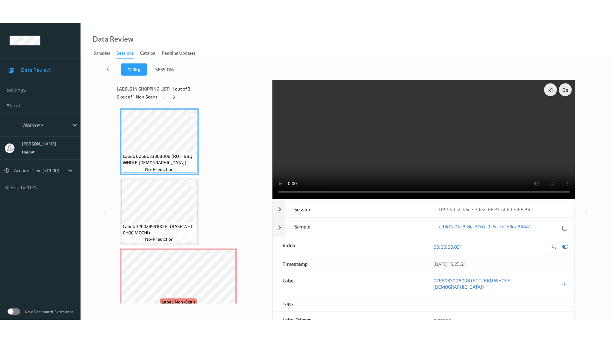
scroll to position [15, 0]
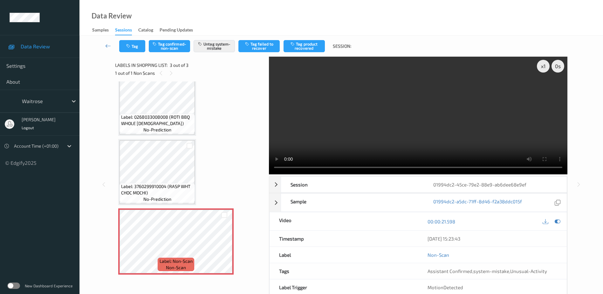
click at [397, 138] on video at bounding box center [418, 116] width 299 height 118
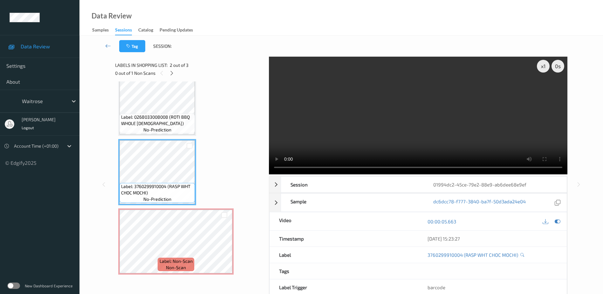
scroll to position [0, 0]
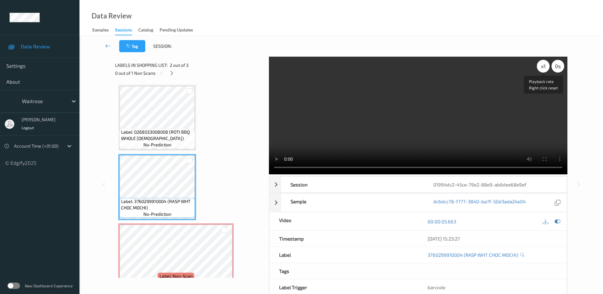
click at [540, 67] on div "x 1" at bounding box center [543, 66] width 13 height 13
click at [540, 67] on div "x 2" at bounding box center [543, 66] width 13 height 13
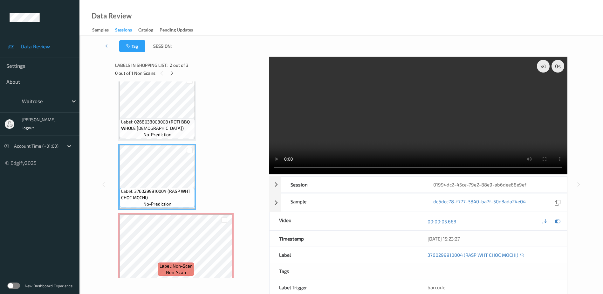
scroll to position [15, 0]
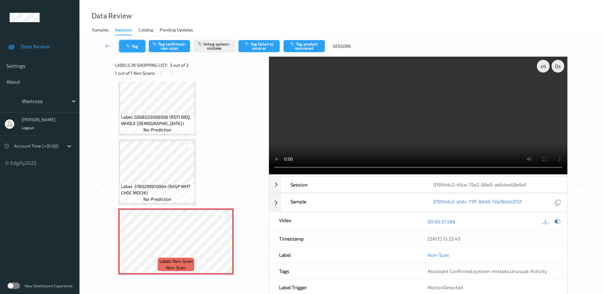
click at [128, 43] on button "Tag" at bounding box center [132, 46] width 26 height 12
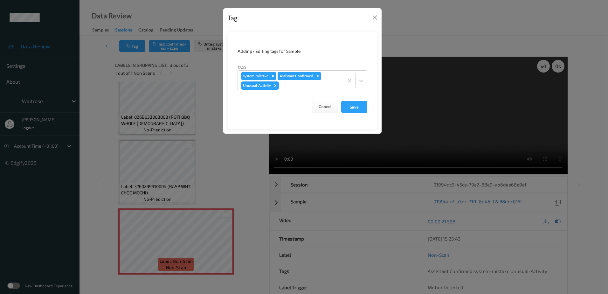
click at [230, 180] on div "Tag Adding / Editing tags for Sample Tags system-mistake Assistant Confirmed Un…" at bounding box center [304, 147] width 608 height 294
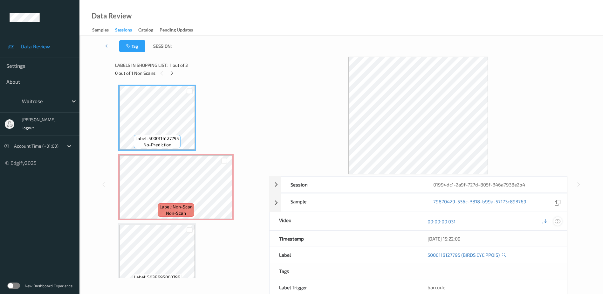
click at [559, 223] on icon at bounding box center [558, 221] width 6 height 6
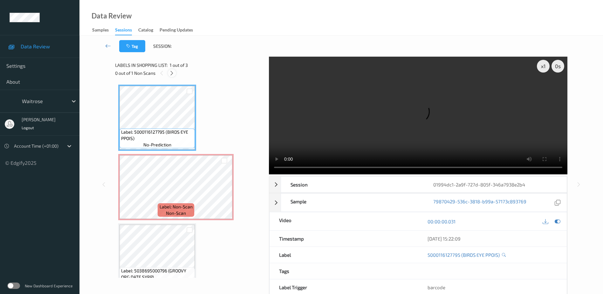
click at [174, 72] on icon at bounding box center [171, 73] width 5 height 6
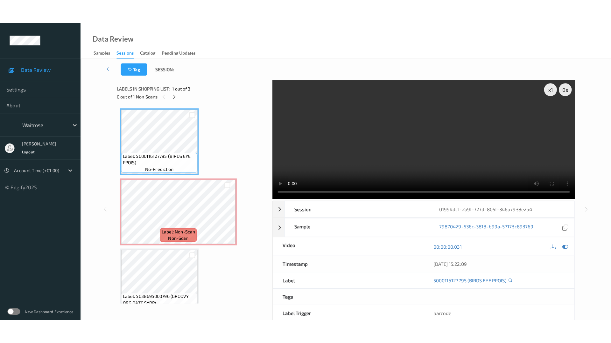
scroll to position [3, 0]
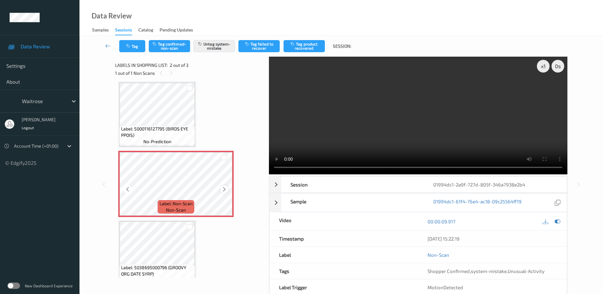
click at [223, 190] on icon at bounding box center [224, 189] width 5 height 6
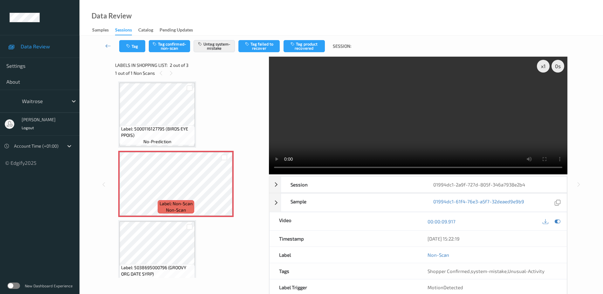
click at [366, 131] on video at bounding box center [418, 116] width 299 height 118
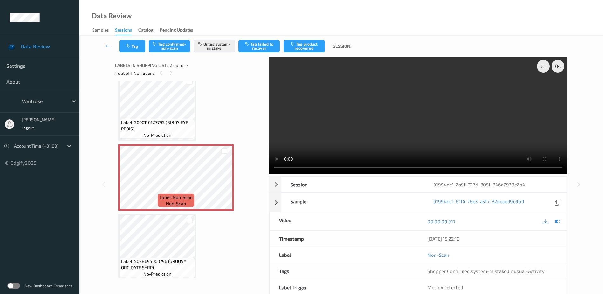
scroll to position [15, 0]
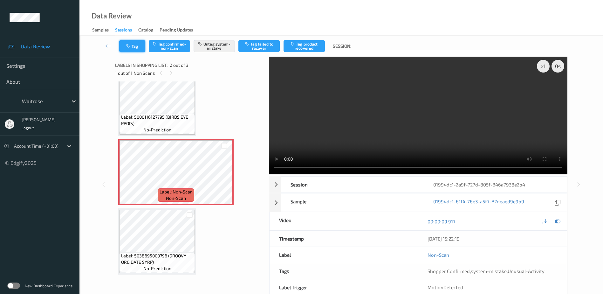
click at [135, 46] on button "Tag" at bounding box center [132, 46] width 26 height 12
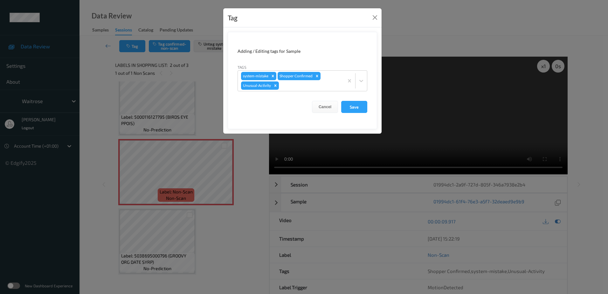
click at [243, 238] on div "Tag Adding / Editing tags for Sample Tags system-mistake Shopper Confirmed Unus…" at bounding box center [304, 147] width 608 height 294
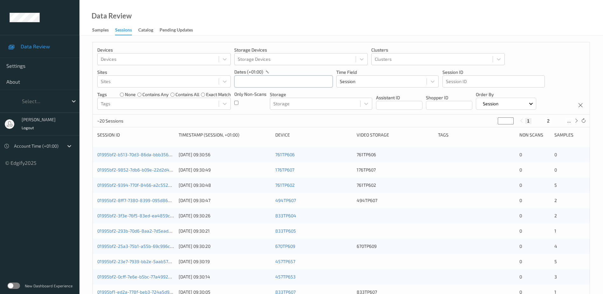
drag, startPoint x: 262, startPoint y: 80, endPoint x: 266, endPoint y: 83, distance: 4.3
click at [262, 80] on input "text" at bounding box center [283, 81] width 99 height 12
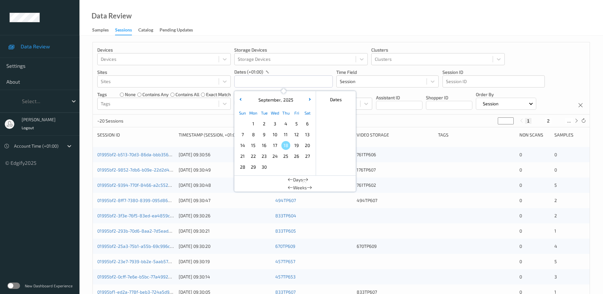
click at [253, 145] on span "15" at bounding box center [253, 145] width 9 height 9
type input "15/09/2025 00:00 -> 15/09/2025 23:59"
drag, startPoint x: 253, startPoint y: 145, endPoint x: 267, endPoint y: 29, distance: 117.2
click at [267, 29] on div "Data Review Samples Sessions Catalog Pending Updates" at bounding box center [341, 18] width 524 height 36
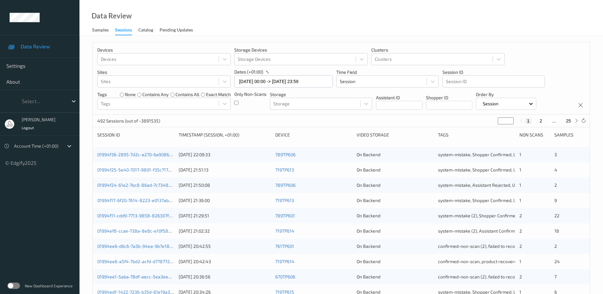
drag, startPoint x: 502, startPoint y: 121, endPoint x: 492, endPoint y: 125, distance: 11.2
click at [492, 125] on div "492 Sessions (out of ~3891535) * 1 2 ... 25" at bounding box center [341, 120] width 497 height 13
type input "*"
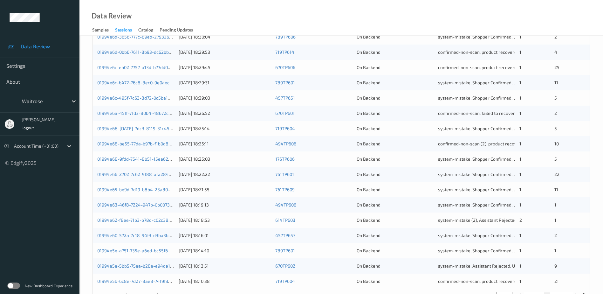
scroll to position [185, 0]
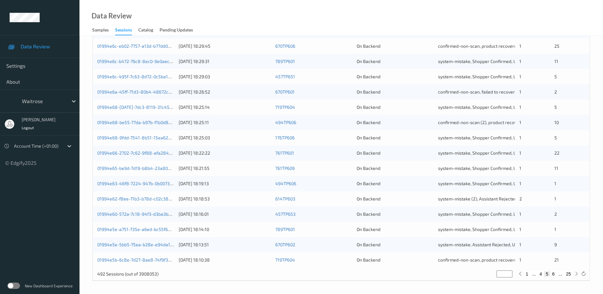
type input "*"
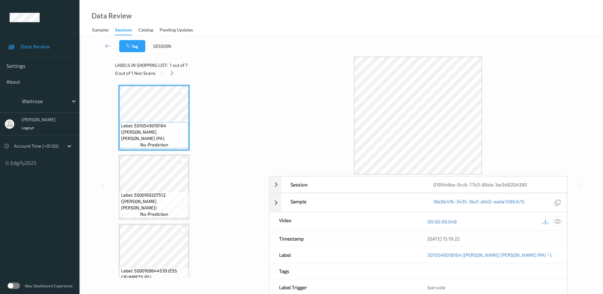
click at [559, 223] on icon at bounding box center [558, 221] width 6 height 6
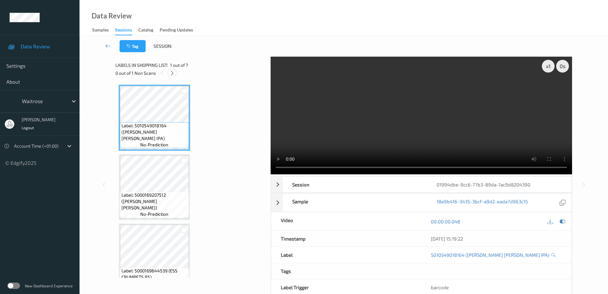
click at [173, 75] on icon at bounding box center [171, 73] width 5 height 6
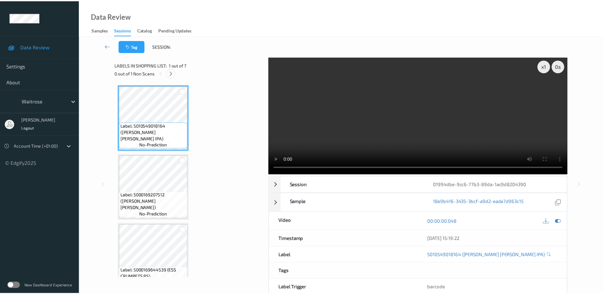
scroll to position [280, 0]
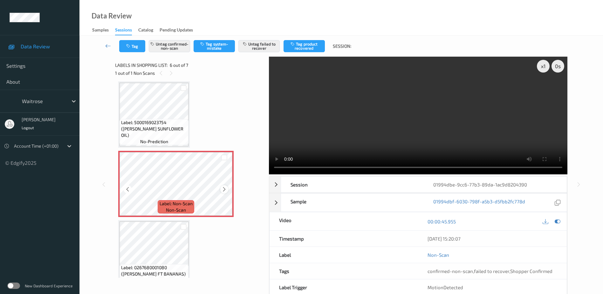
click at [223, 188] on icon at bounding box center [224, 189] width 5 height 6
click at [412, 148] on video at bounding box center [418, 116] width 299 height 118
click at [542, 65] on div "x 1" at bounding box center [543, 66] width 13 height 13
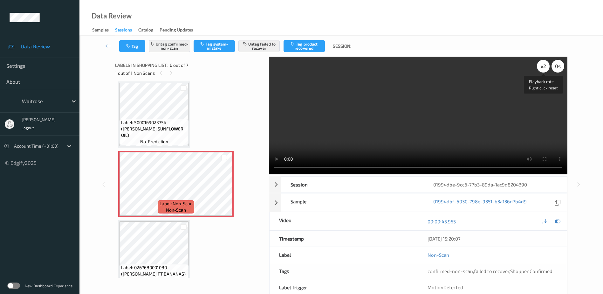
click at [542, 65] on div "x 2" at bounding box center [543, 66] width 13 height 13
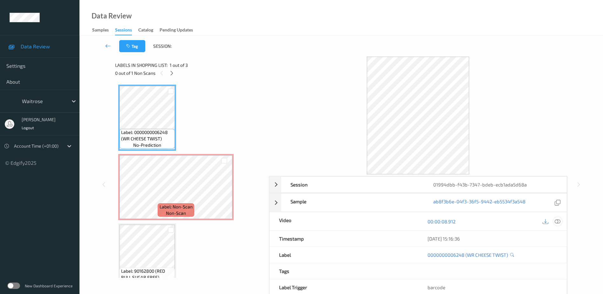
drag, startPoint x: 557, startPoint y: 221, endPoint x: 557, endPoint y: 216, distance: 5.4
click at [557, 221] on icon at bounding box center [558, 221] width 6 height 6
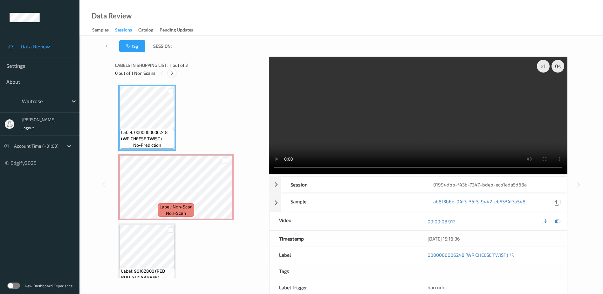
click at [174, 70] on icon at bounding box center [171, 73] width 5 height 6
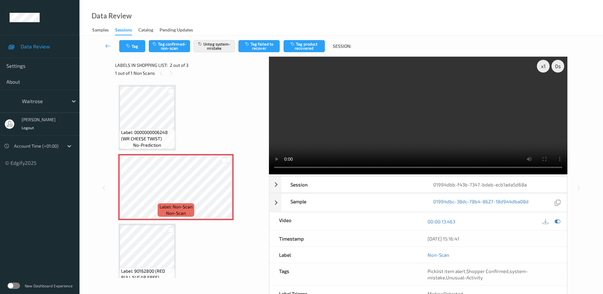
scroll to position [3, 0]
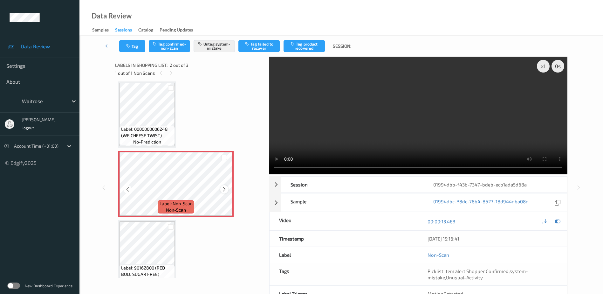
click at [223, 187] on icon at bounding box center [224, 189] width 5 height 6
click at [388, 116] on video at bounding box center [418, 116] width 299 height 118
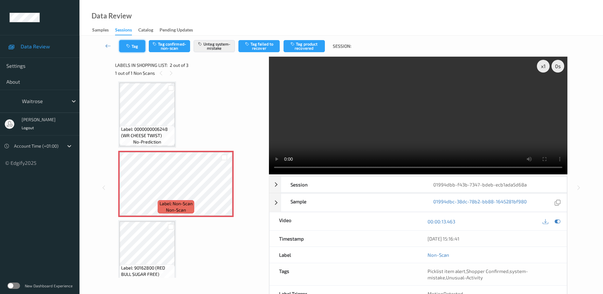
click at [138, 44] on button "Tag" at bounding box center [132, 46] width 26 height 12
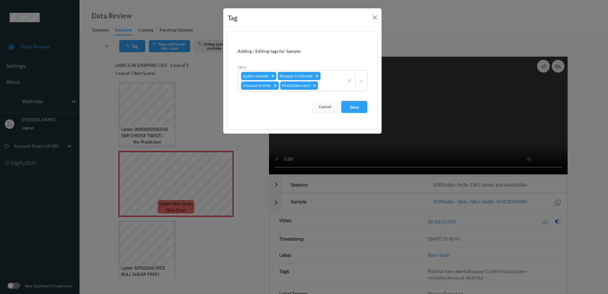
click at [220, 116] on div "Tag Adding / Editing tags for Sample Tags system-mistake Shopper Confirmed Unus…" at bounding box center [304, 147] width 608 height 294
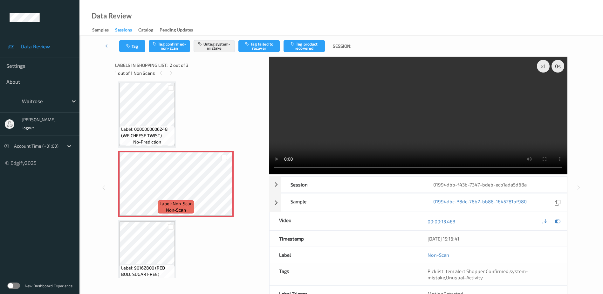
click at [132, 40] on div "Tag Tag confirmed-non-scan Untag system-mistake Tag failed to recover Tag produ…" at bounding box center [342, 46] width 498 height 21
click at [133, 45] on button "Tag" at bounding box center [132, 46] width 26 height 12
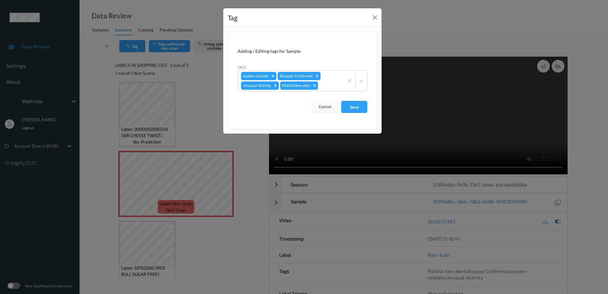
click at [189, 93] on div "Tag Adding / Editing tags for Sample Tags system-mistake Shopper Confirmed Unus…" at bounding box center [304, 147] width 608 height 294
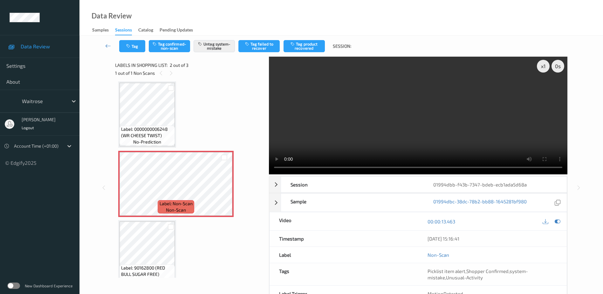
click at [146, 47] on div "Tag Tag confirmed-non-scan Untag system-mistake Tag failed to recover Tag produ…" at bounding box center [237, 46] width 237 height 12
click at [140, 48] on button "Tag" at bounding box center [132, 46] width 26 height 12
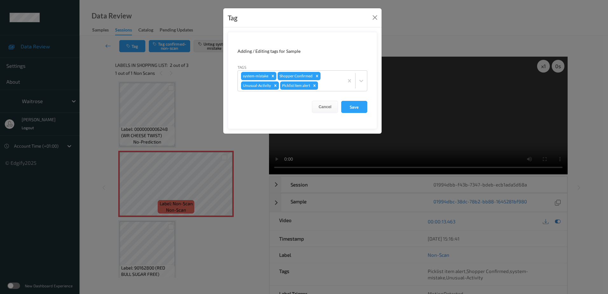
click at [196, 105] on div "Tag Adding / Editing tags for Sample Tags system-mistake Shopper Confirmed Unus…" at bounding box center [304, 147] width 608 height 294
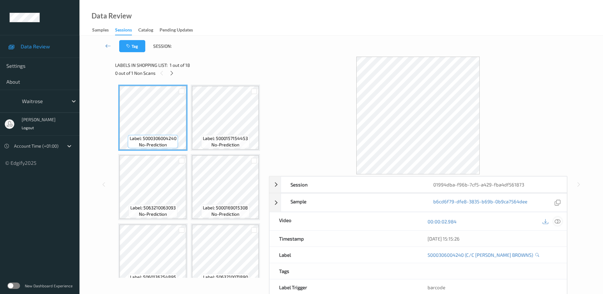
click at [560, 221] on icon at bounding box center [558, 221] width 6 height 6
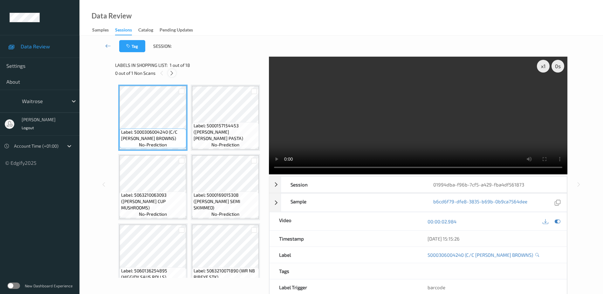
click at [170, 73] on icon at bounding box center [171, 73] width 5 height 6
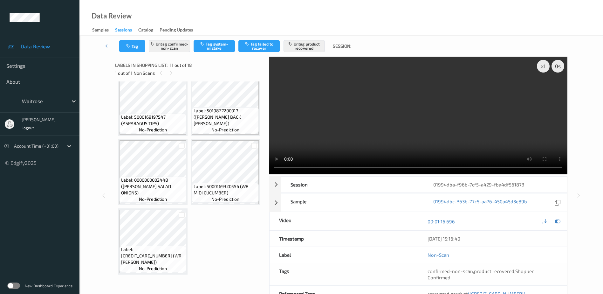
click at [389, 149] on video at bounding box center [418, 116] width 299 height 118
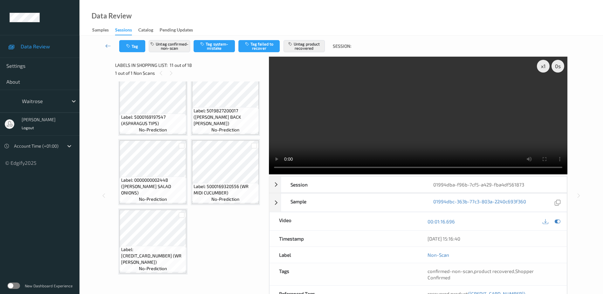
scroll to position [850, 0]
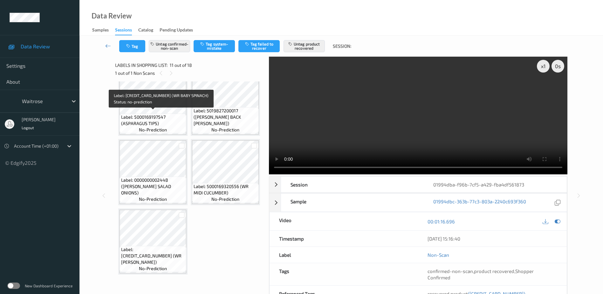
click at [194, 57] on span "Label: [CREDIT_CARD_NUMBER] (WR BABY SPINACH)" at bounding box center [226, 47] width 64 height 19
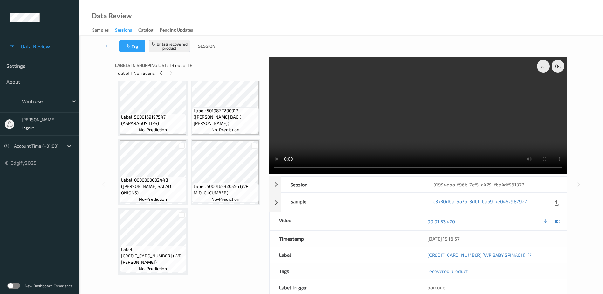
scroll to position [691, 0]
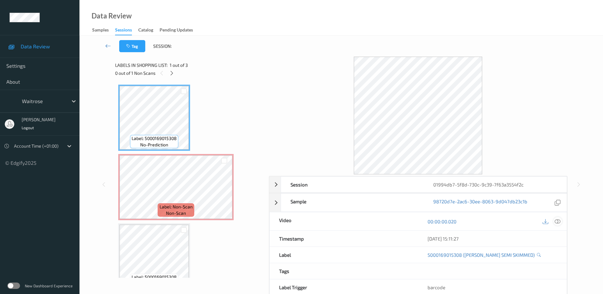
click at [557, 221] on icon at bounding box center [558, 221] width 6 height 6
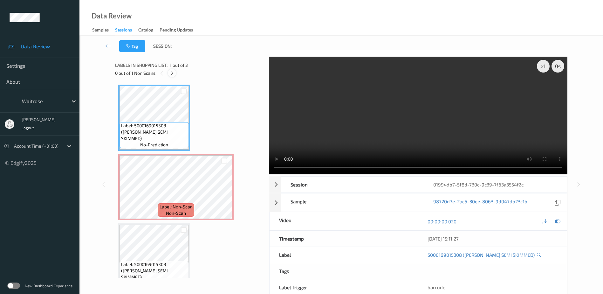
click at [174, 72] on icon at bounding box center [171, 73] width 5 height 6
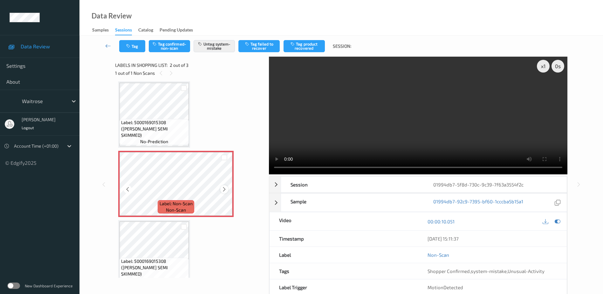
click at [224, 189] on icon at bounding box center [224, 189] width 5 height 6
click at [366, 122] on video at bounding box center [418, 116] width 299 height 118
click at [539, 66] on div "x 1" at bounding box center [543, 66] width 13 height 13
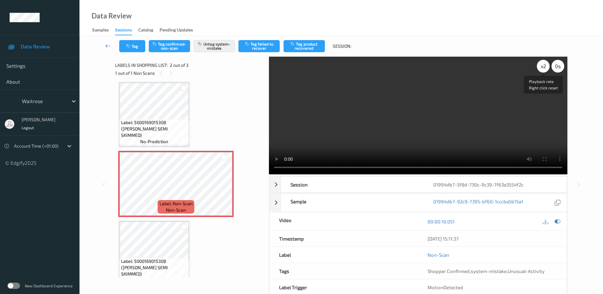
click at [538, 66] on div "x 2" at bounding box center [543, 66] width 13 height 13
click at [127, 50] on button "Tag" at bounding box center [132, 46] width 26 height 12
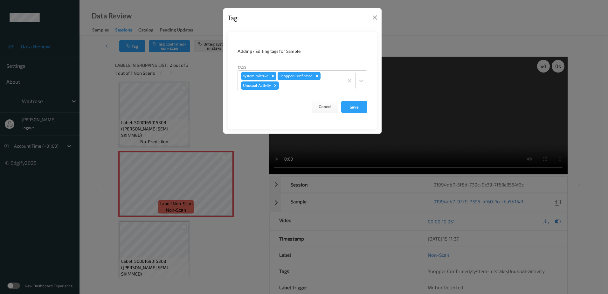
click at [220, 128] on div "Tag Adding / Editing tags for Sample Tags system-mistake Shopper Confirmed Unus…" at bounding box center [304, 147] width 608 height 294
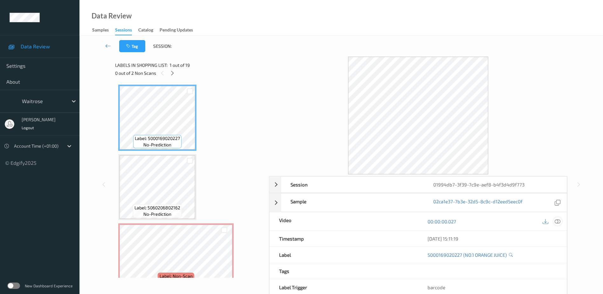
click at [556, 221] on icon at bounding box center [558, 221] width 6 height 6
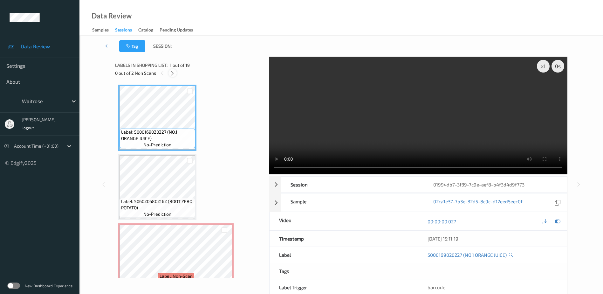
click at [174, 73] on icon at bounding box center [172, 73] width 5 height 6
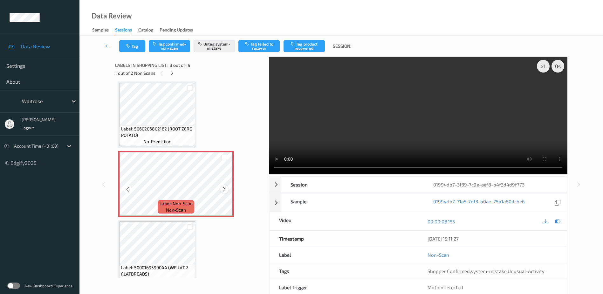
click at [226, 191] on icon at bounding box center [224, 189] width 5 height 6
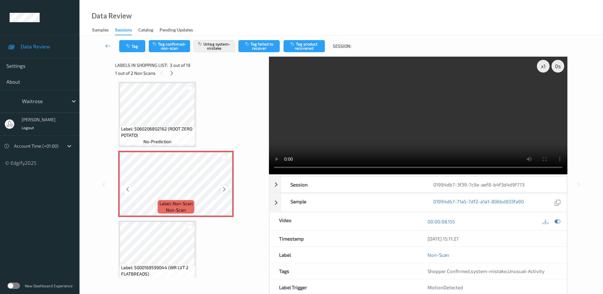
click at [225, 191] on icon at bounding box center [224, 189] width 5 height 6
click at [378, 131] on video at bounding box center [418, 116] width 299 height 118
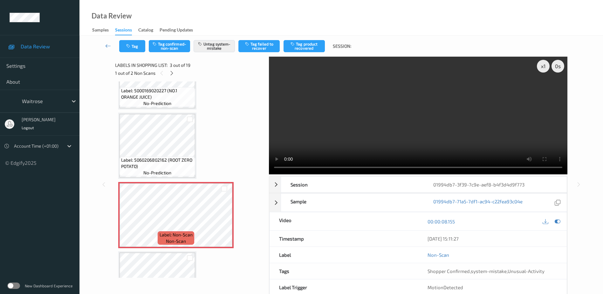
scroll to position [95, 0]
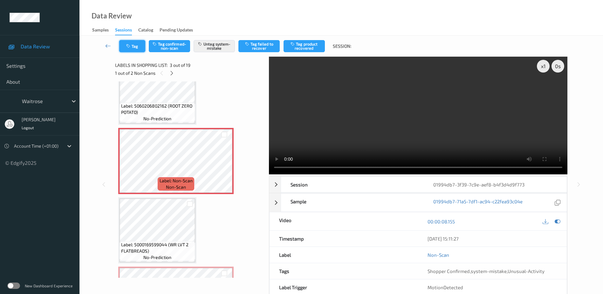
click at [128, 46] on icon "button" at bounding box center [128, 46] width 5 height 4
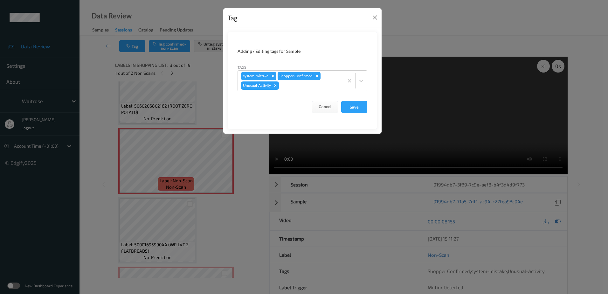
click at [217, 206] on div "Tag Adding / Editing tags for Sample Tags system-mistake Shopper Confirmed Unus…" at bounding box center [304, 147] width 608 height 294
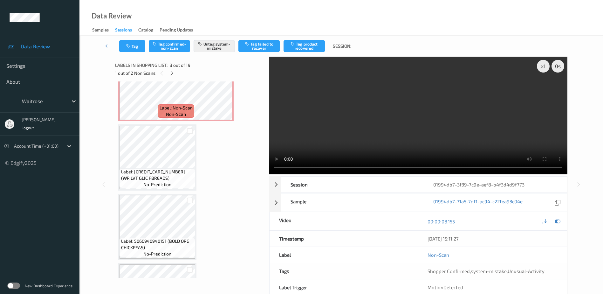
scroll to position [318, 0]
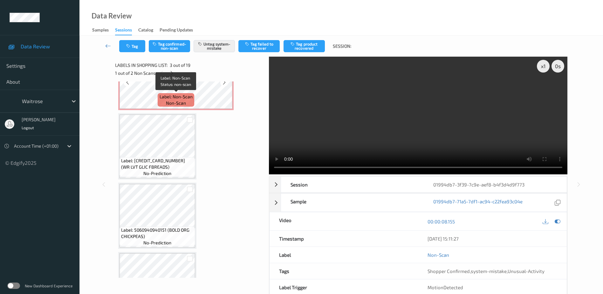
click at [180, 106] on span "non-scan" at bounding box center [176, 103] width 20 height 6
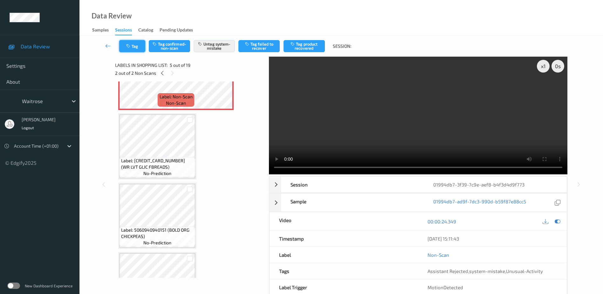
click at [129, 49] on button "Tag" at bounding box center [132, 46] width 26 height 12
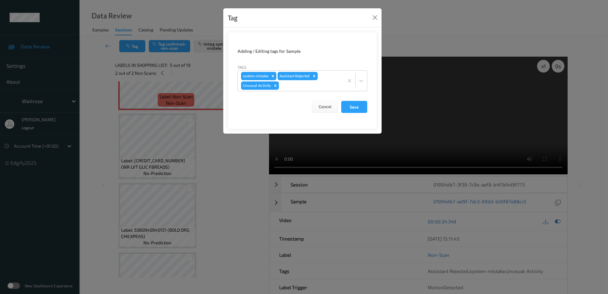
click at [243, 182] on div "Tag Adding / Editing tags for Sample Tags system-mistake Assistant Rejected Unu…" at bounding box center [304, 147] width 608 height 294
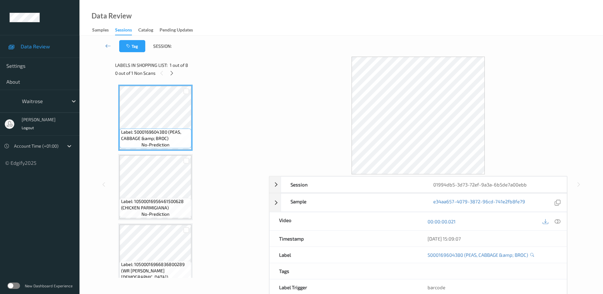
drag, startPoint x: 559, startPoint y: 220, endPoint x: 558, endPoint y: 216, distance: 4.5
click at [558, 216] on div "00:00:00.021" at bounding box center [492, 221] width 149 height 18
click at [557, 221] on icon at bounding box center [558, 221] width 6 height 6
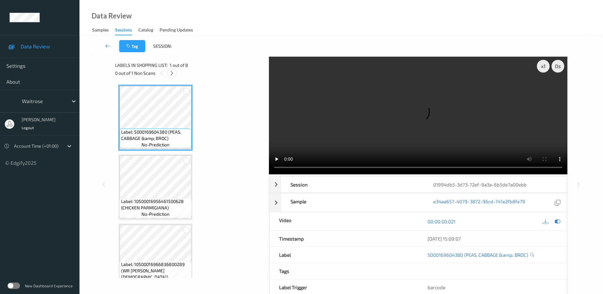
click at [170, 73] on icon at bounding box center [171, 73] width 5 height 6
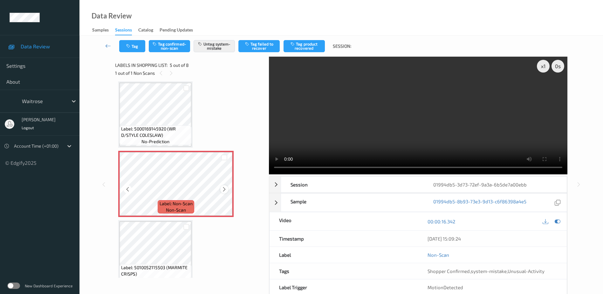
click at [223, 189] on icon at bounding box center [224, 189] width 5 height 6
click at [226, 188] on icon at bounding box center [224, 189] width 5 height 6
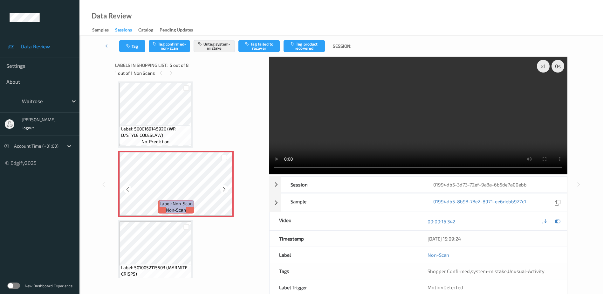
click at [226, 188] on icon at bounding box center [224, 189] width 5 height 6
click at [368, 128] on video at bounding box center [418, 116] width 299 height 118
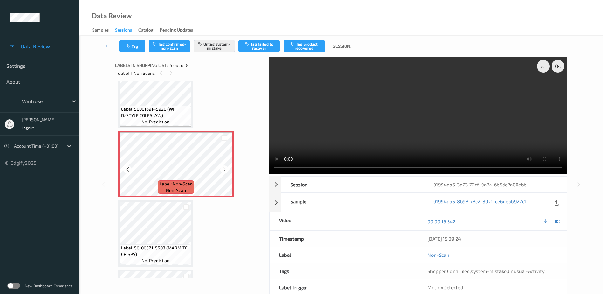
scroll to position [223, 0]
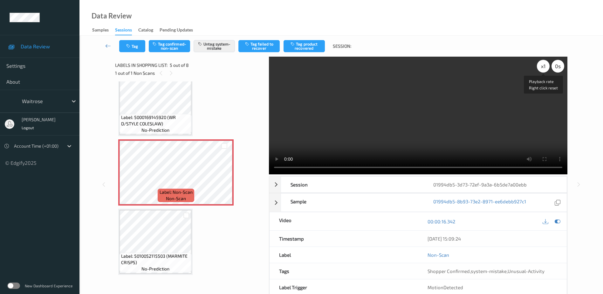
click at [544, 68] on div "x 1" at bounding box center [543, 66] width 13 height 13
click at [127, 50] on button "Tag" at bounding box center [132, 46] width 26 height 12
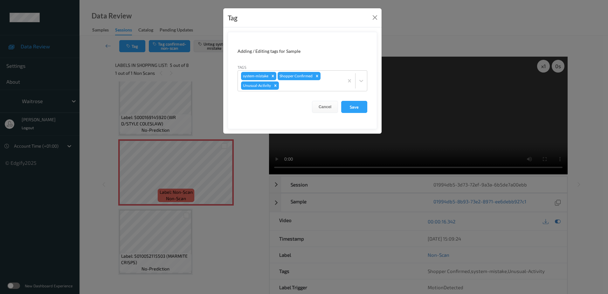
click at [245, 164] on div "Tag Adding / Editing tags for Sample Tags system-mistake Shopper Confirmed Unus…" at bounding box center [304, 147] width 608 height 294
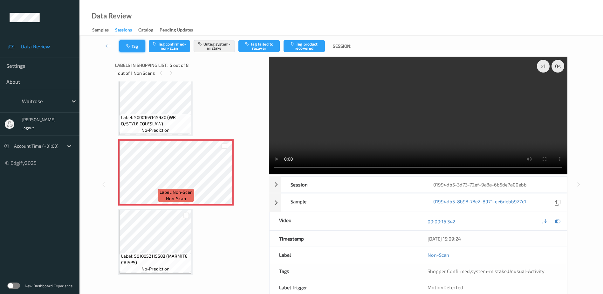
click at [140, 51] on button "Tag" at bounding box center [132, 46] width 26 height 12
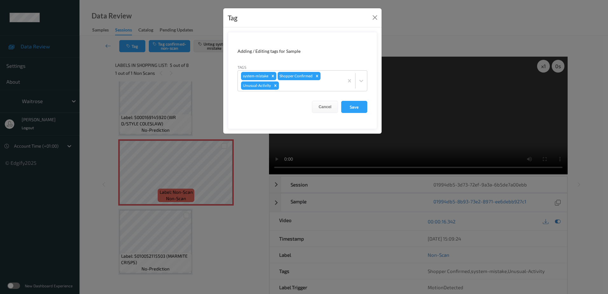
click at [205, 121] on div "Tag Adding / Editing tags for Sample Tags system-mistake Shopper Confirmed Unus…" at bounding box center [304, 147] width 608 height 294
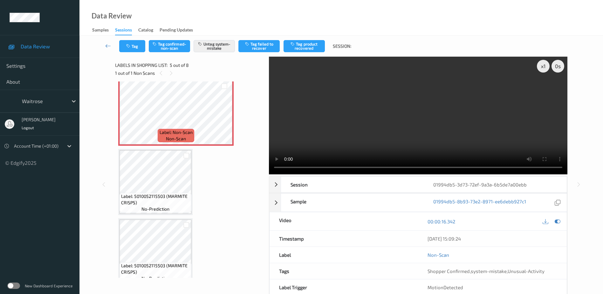
scroll to position [286, 0]
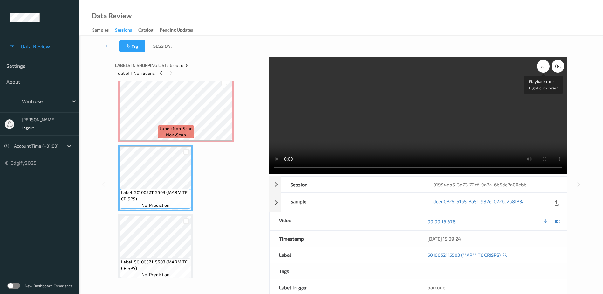
click at [539, 66] on div "x 1" at bounding box center [543, 66] width 13 height 13
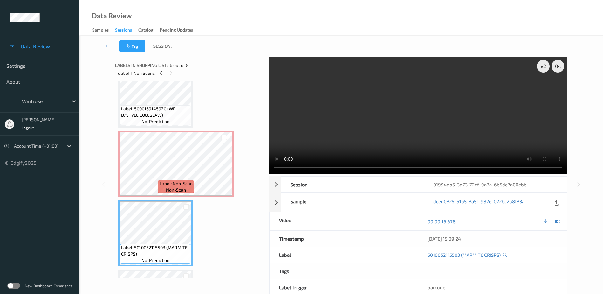
scroll to position [223, 0]
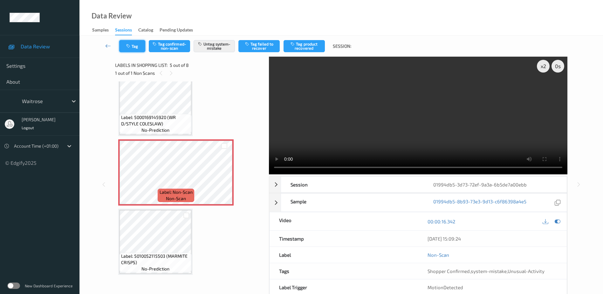
click at [139, 46] on button "Tag" at bounding box center [132, 46] width 26 height 12
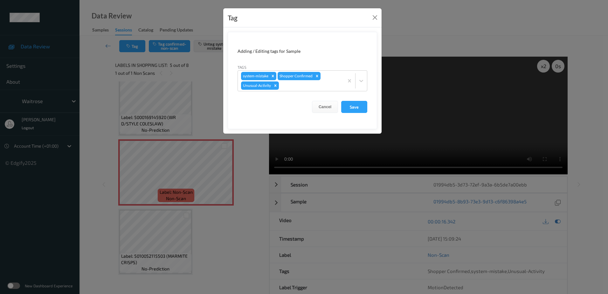
click at [243, 171] on div "Tag Adding / Editing tags for Sample Tags system-mistake Shopper Confirmed Unus…" at bounding box center [304, 147] width 608 height 294
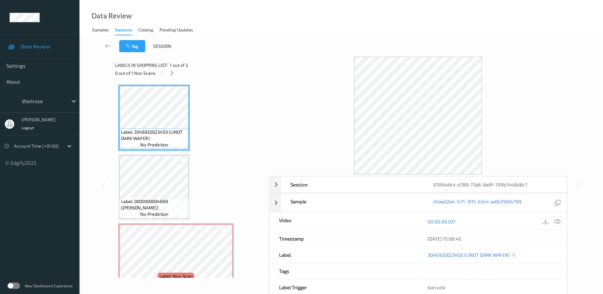
click at [555, 220] on icon at bounding box center [558, 221] width 6 height 6
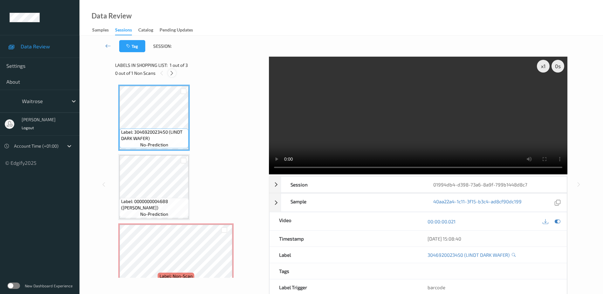
click at [174, 73] on icon at bounding box center [171, 73] width 5 height 6
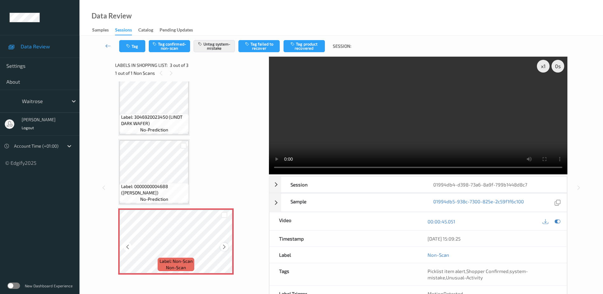
click at [223, 246] on icon at bounding box center [224, 247] width 5 height 6
click at [404, 128] on video at bounding box center [418, 116] width 299 height 118
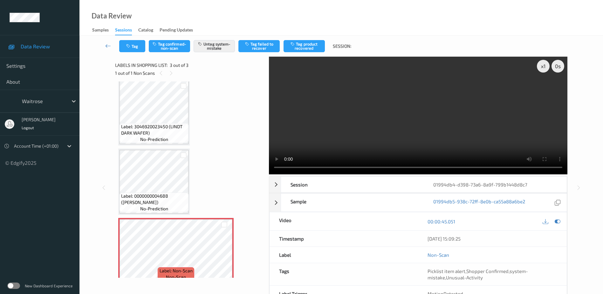
scroll to position [0, 0]
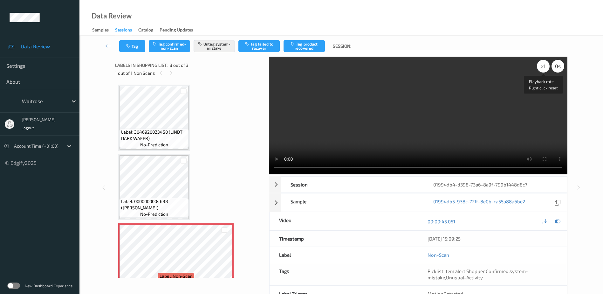
click at [541, 63] on div "x 1" at bounding box center [543, 66] width 13 height 13
click at [541, 63] on div "x 2" at bounding box center [543, 66] width 13 height 13
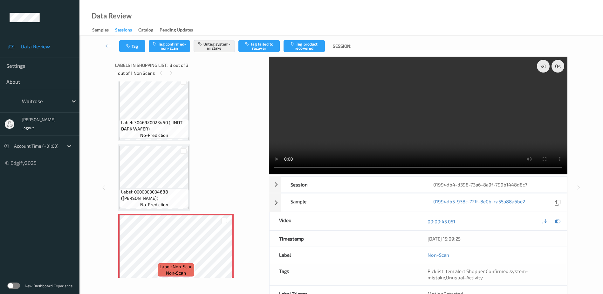
scroll to position [15, 0]
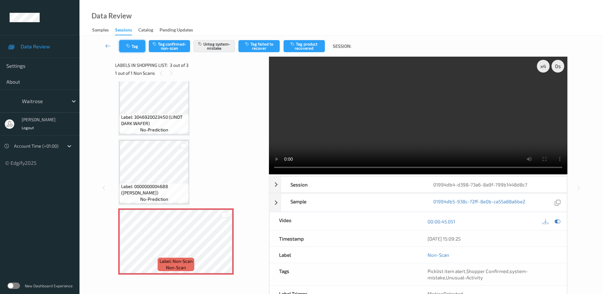
click at [136, 51] on button "Tag" at bounding box center [132, 46] width 26 height 12
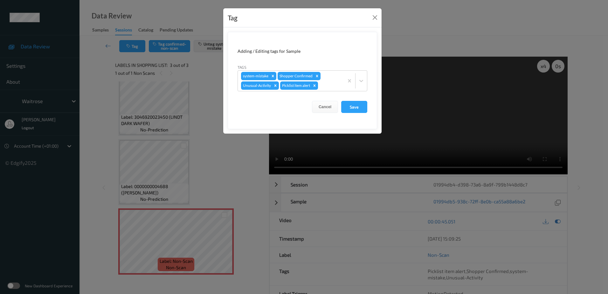
click at [221, 162] on div "Tag Adding / Editing tags for Sample Tags system-mistake Shopper Confirmed Unus…" at bounding box center [304, 147] width 608 height 294
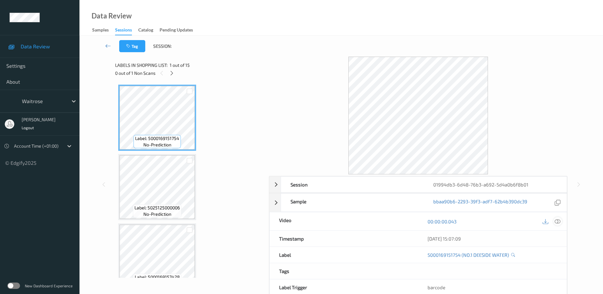
click at [560, 221] on icon at bounding box center [558, 221] width 6 height 6
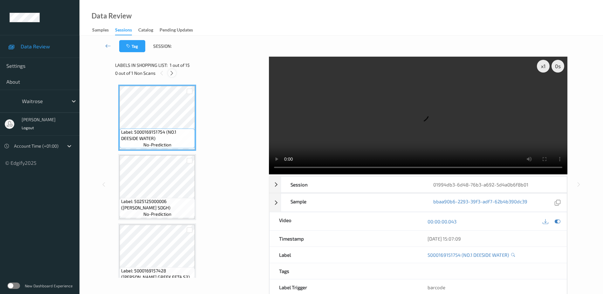
click at [173, 76] on icon at bounding box center [171, 73] width 5 height 6
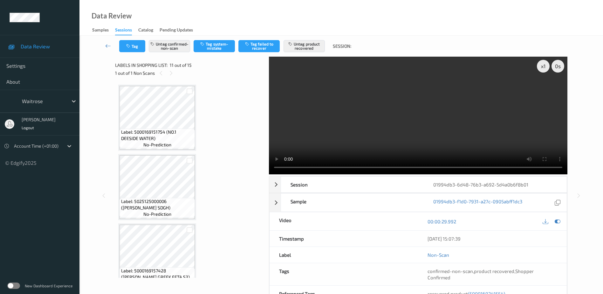
scroll to position [627, 0]
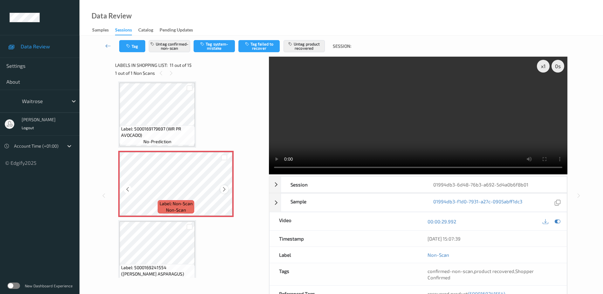
click at [224, 188] on icon at bounding box center [224, 189] width 5 height 6
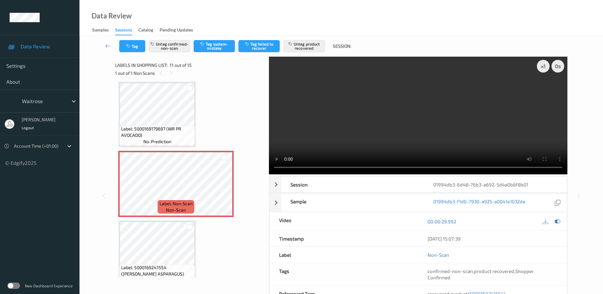
click at [331, 123] on video at bounding box center [418, 116] width 299 height 118
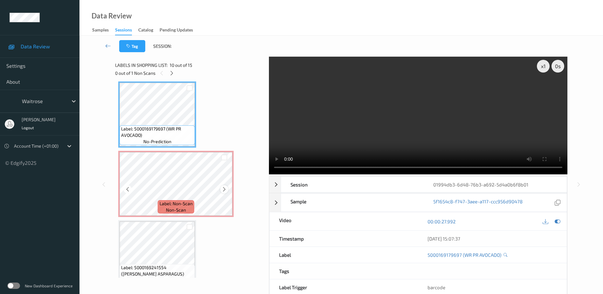
click at [226, 191] on icon at bounding box center [224, 189] width 5 height 6
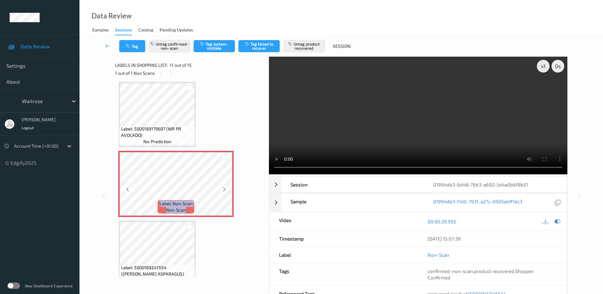
click at [226, 191] on icon at bounding box center [224, 189] width 5 height 6
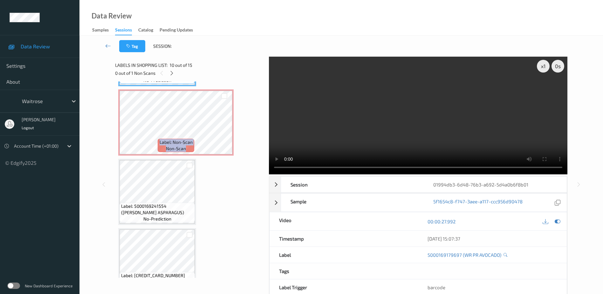
scroll to position [691, 0]
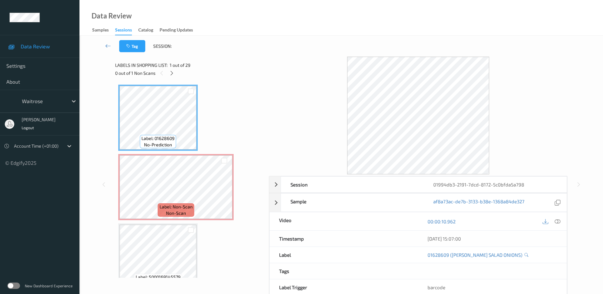
drag, startPoint x: 558, startPoint y: 223, endPoint x: 537, endPoint y: 181, distance: 46.5
click at [558, 222] on icon at bounding box center [558, 221] width 6 height 6
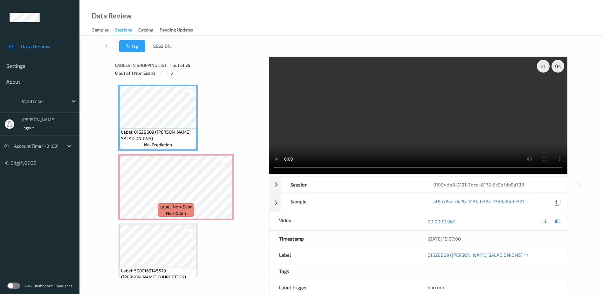
click at [169, 74] on icon at bounding box center [171, 73] width 5 height 6
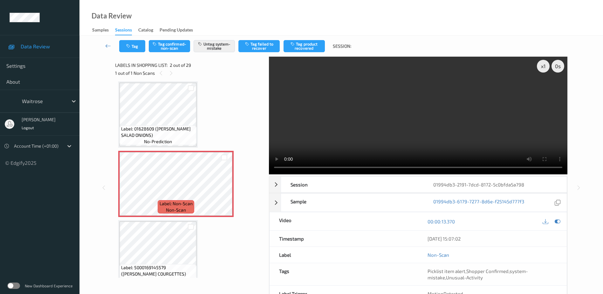
click at [348, 126] on video at bounding box center [418, 116] width 299 height 118
click at [541, 63] on div "x 1" at bounding box center [543, 66] width 13 height 13
click at [130, 41] on button "Tag" at bounding box center [132, 46] width 26 height 12
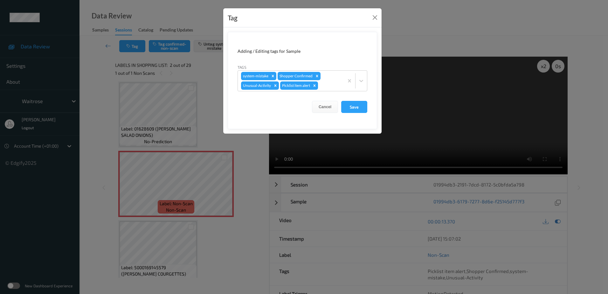
click at [239, 231] on div "Tag Adding / Editing tags for Sample Tags system-mistake Shopper Confirmed Unus…" at bounding box center [304, 147] width 608 height 294
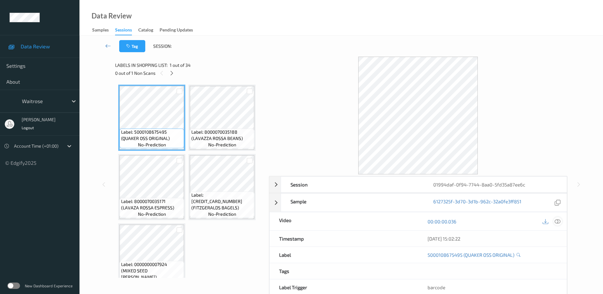
click at [557, 222] on icon at bounding box center [558, 221] width 6 height 6
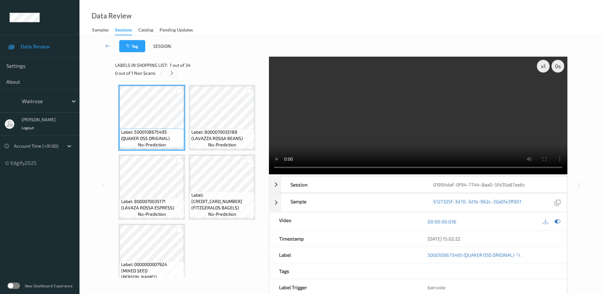
click at [174, 75] on icon at bounding box center [171, 73] width 5 height 6
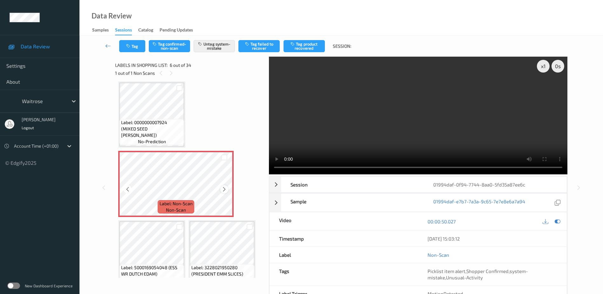
click at [223, 189] on icon at bounding box center [224, 189] width 5 height 6
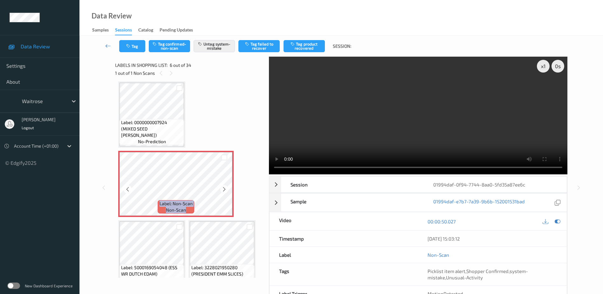
click at [223, 189] on icon at bounding box center [224, 189] width 5 height 6
click at [424, 121] on video at bounding box center [418, 116] width 299 height 118
click at [436, 99] on video at bounding box center [418, 116] width 299 height 118
click at [421, 111] on video at bounding box center [418, 116] width 299 height 118
click at [133, 45] on button "Tag" at bounding box center [132, 46] width 26 height 12
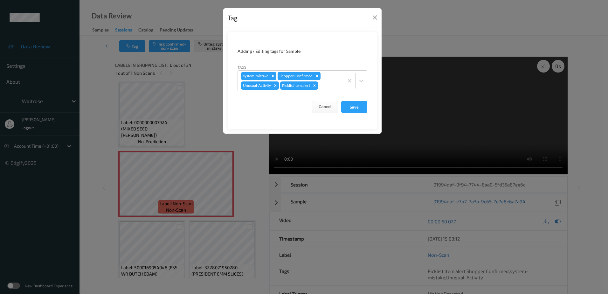
click at [202, 114] on div "Tag Adding / Editing tags for Sample Tags system-mistake Shopper Confirmed Unus…" at bounding box center [304, 147] width 608 height 294
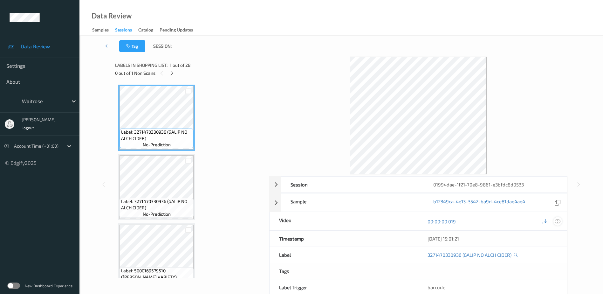
click at [556, 221] on icon at bounding box center [558, 221] width 6 height 6
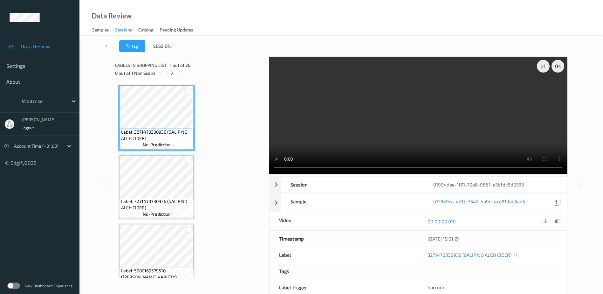
click at [170, 73] on icon at bounding box center [171, 73] width 5 height 6
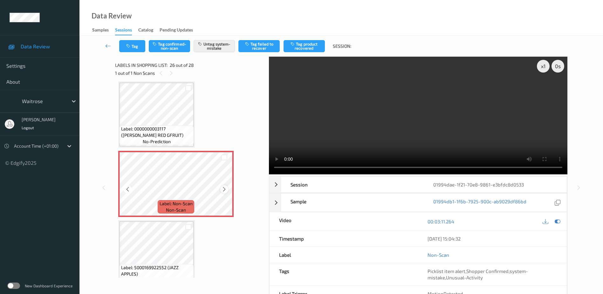
click at [226, 190] on icon at bounding box center [224, 189] width 5 height 6
click at [221, 190] on div at bounding box center [224, 189] width 8 height 8
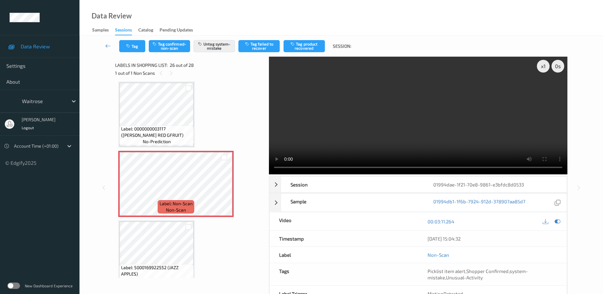
click at [408, 135] on video at bounding box center [418, 116] width 299 height 118
click at [539, 67] on div "x 1" at bounding box center [543, 66] width 13 height 13
click at [545, 65] on div "x 2" at bounding box center [543, 66] width 13 height 13
click at [418, 126] on video at bounding box center [418, 116] width 299 height 118
click at [428, 106] on video at bounding box center [418, 116] width 299 height 118
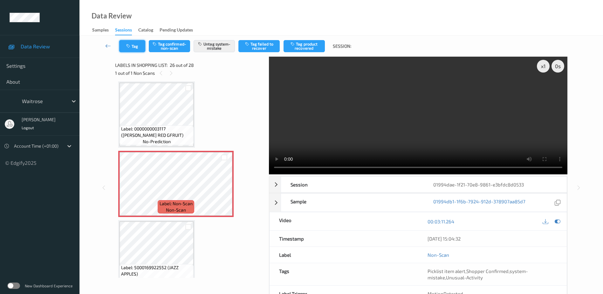
click at [132, 48] on icon "button" at bounding box center [128, 46] width 5 height 4
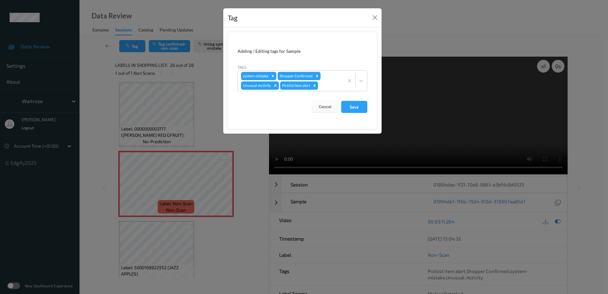
click at [208, 110] on div "Tag Adding / Editing tags for Sample Tags system-mistake Shopper Confirmed Unus…" at bounding box center [304, 147] width 608 height 294
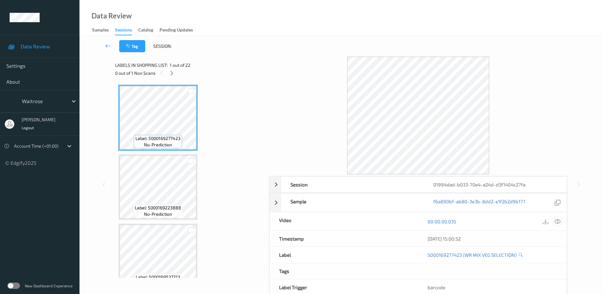
click at [557, 222] on icon at bounding box center [558, 221] width 6 height 6
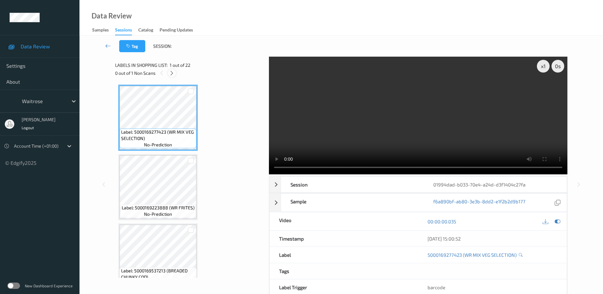
click at [174, 73] on icon at bounding box center [171, 73] width 5 height 6
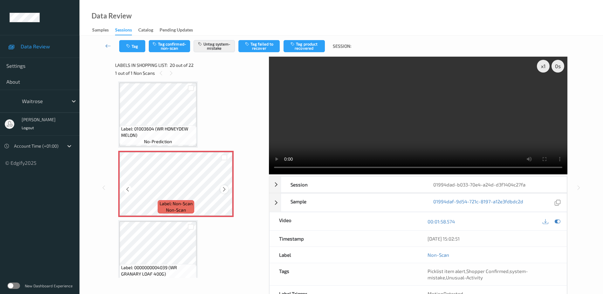
click at [225, 189] on icon at bounding box center [224, 189] width 5 height 6
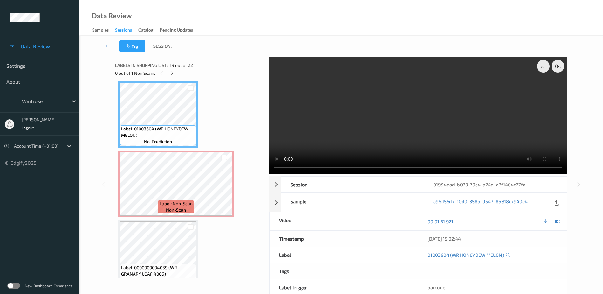
click at [423, 148] on video at bounding box center [418, 116] width 299 height 118
click at [541, 64] on div "x 1" at bounding box center [543, 66] width 13 height 13
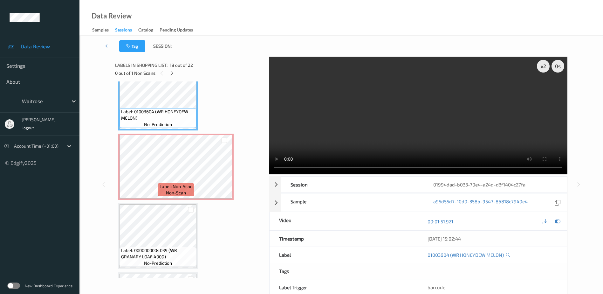
scroll to position [1283, 0]
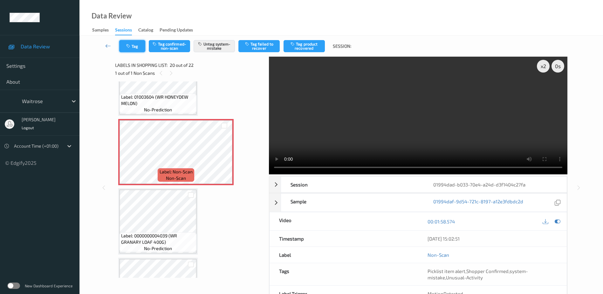
click at [133, 43] on button "Tag" at bounding box center [132, 46] width 26 height 12
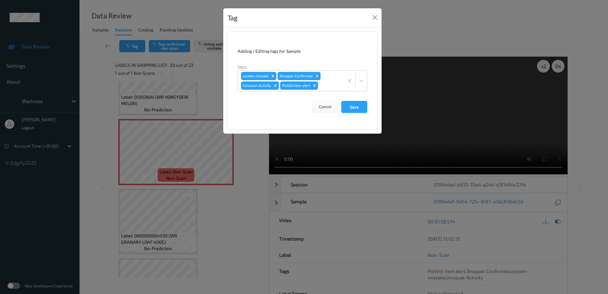
click at [254, 184] on div "Tag Adding / Editing tags for Sample Tags system-mistake Shopper Confirmed Unus…" at bounding box center [304, 147] width 608 height 294
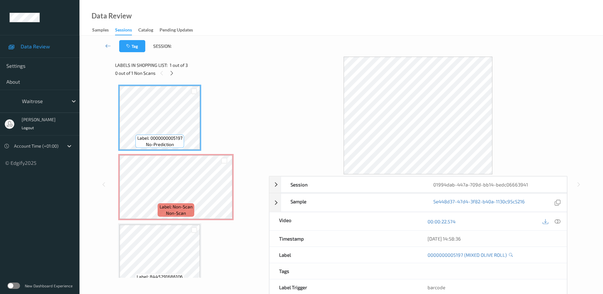
drag, startPoint x: 556, startPoint y: 221, endPoint x: 551, endPoint y: 204, distance: 18.7
click at [556, 221] on icon at bounding box center [558, 221] width 6 height 6
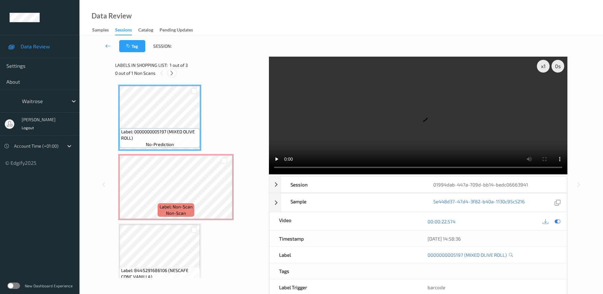
click at [176, 73] on div at bounding box center [172, 73] width 8 height 8
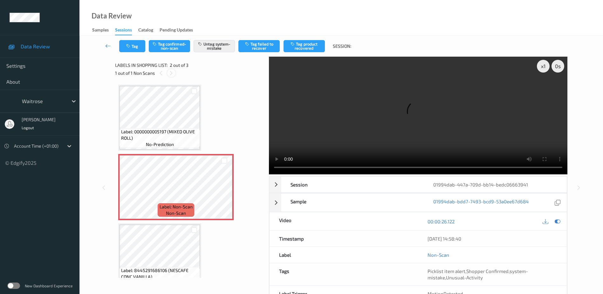
scroll to position [3, 0]
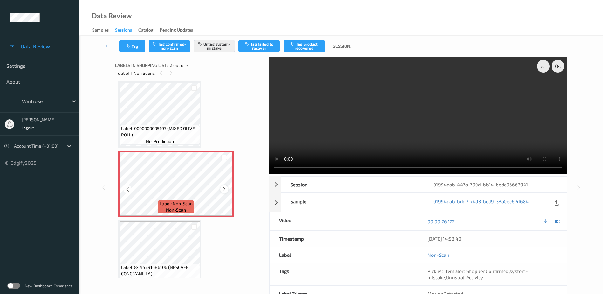
click at [226, 190] on icon at bounding box center [224, 189] width 5 height 6
click at [440, 115] on video at bounding box center [418, 116] width 299 height 118
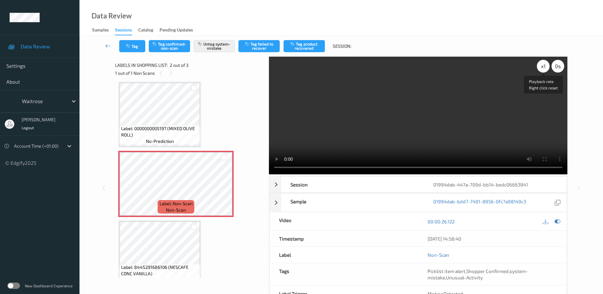
click at [541, 63] on div "x 1" at bounding box center [543, 66] width 13 height 13
click at [133, 48] on button "Tag" at bounding box center [132, 46] width 26 height 12
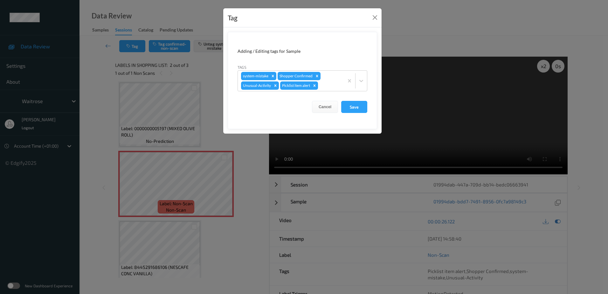
click at [248, 194] on div "Tag Adding / Editing tags for Sample Tags system-mistake Shopper Confirmed Unus…" at bounding box center [304, 147] width 608 height 294
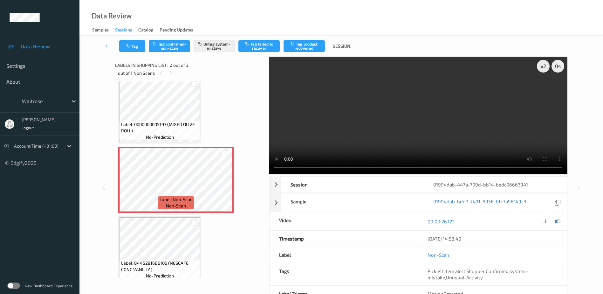
scroll to position [15, 0]
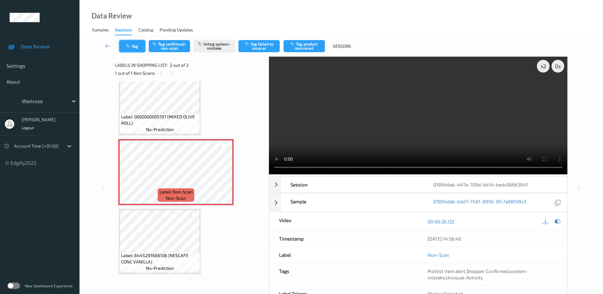
click at [131, 49] on button "Tag" at bounding box center [132, 46] width 26 height 12
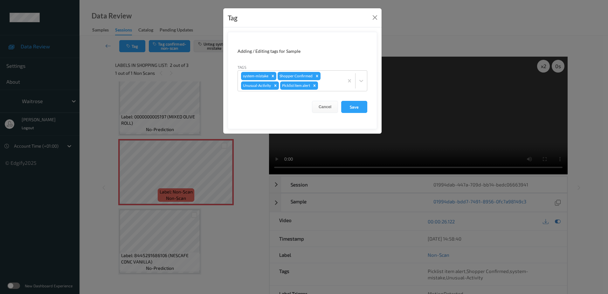
click at [243, 157] on div "Tag Adding / Editing tags for Sample Tags system-mistake Shopper Confirmed Unus…" at bounding box center [304, 147] width 608 height 294
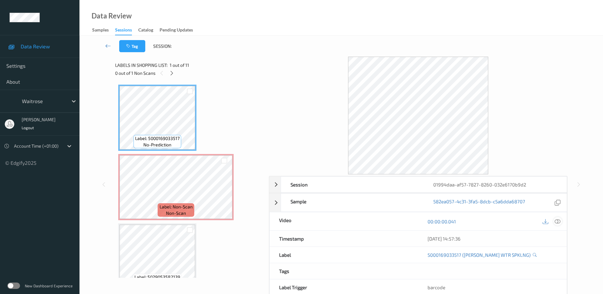
click at [557, 221] on icon at bounding box center [558, 221] width 6 height 6
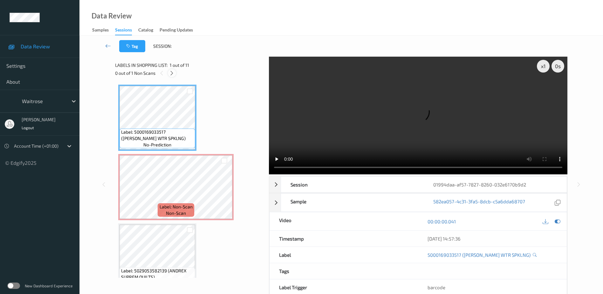
click at [172, 73] on icon at bounding box center [171, 73] width 5 height 6
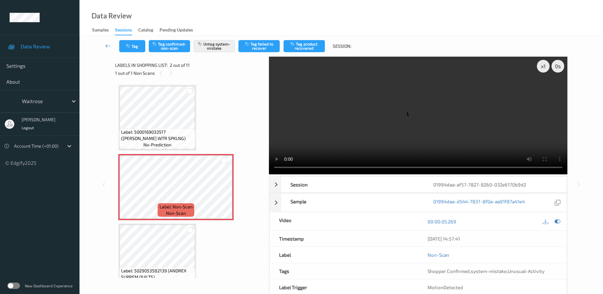
scroll to position [3, 0]
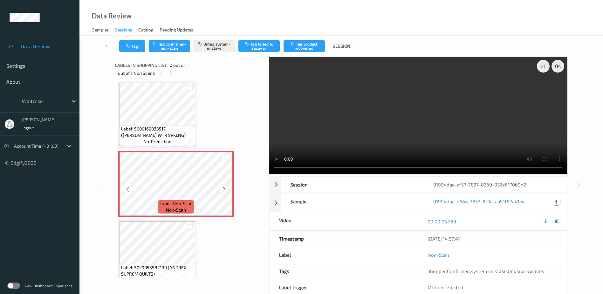
click at [222, 190] on icon at bounding box center [224, 189] width 5 height 6
click at [397, 118] on video at bounding box center [418, 116] width 299 height 118
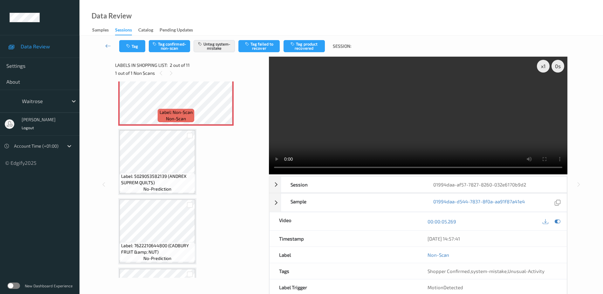
scroll to position [35, 0]
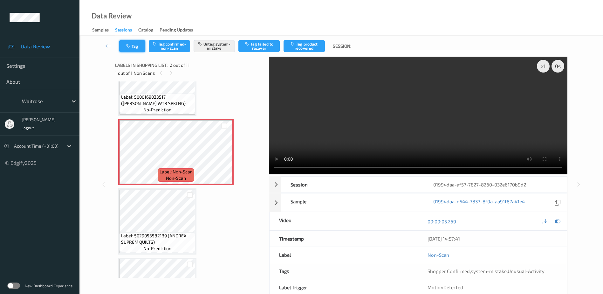
click at [130, 46] on icon "button" at bounding box center [128, 46] width 5 height 4
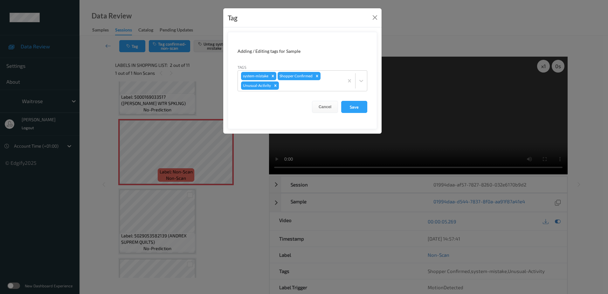
click at [244, 209] on div "Tag Adding / Editing tags for Sample Tags system-mistake Shopper Confirmed Unus…" at bounding box center [304, 147] width 608 height 294
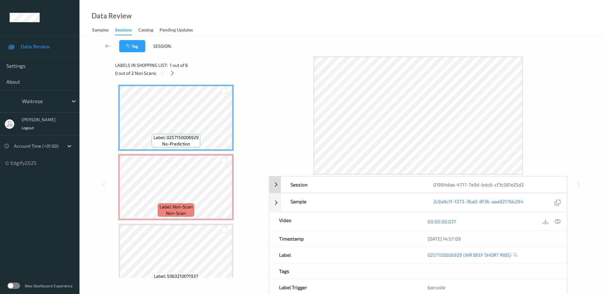
drag, startPoint x: 558, startPoint y: 220, endPoint x: 411, endPoint y: 123, distance: 176.4
click at [558, 220] on icon at bounding box center [558, 221] width 6 height 6
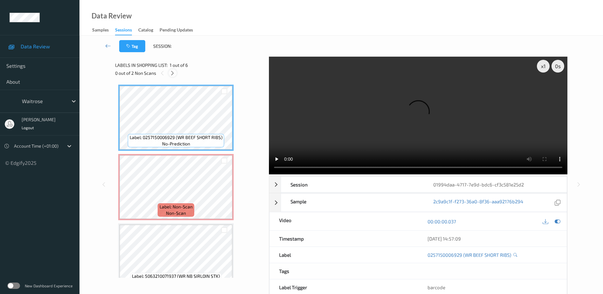
click at [173, 73] on icon at bounding box center [172, 73] width 5 height 6
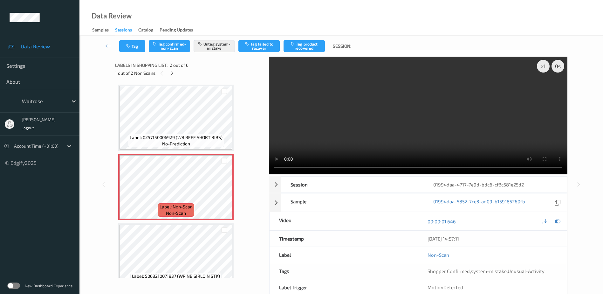
click at [415, 127] on video at bounding box center [418, 116] width 299 height 118
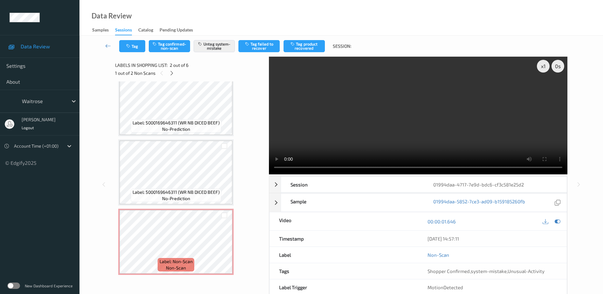
scroll to position [223, 0]
click at [545, 66] on div "x 1" at bounding box center [543, 66] width 13 height 13
click at [545, 66] on div "x 2" at bounding box center [543, 66] width 13 height 13
click at [224, 246] on icon at bounding box center [224, 247] width 5 height 6
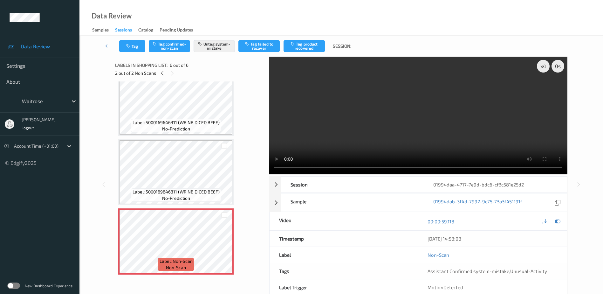
click at [342, 148] on video at bounding box center [418, 116] width 299 height 118
click at [125, 50] on button "Tag" at bounding box center [132, 46] width 26 height 12
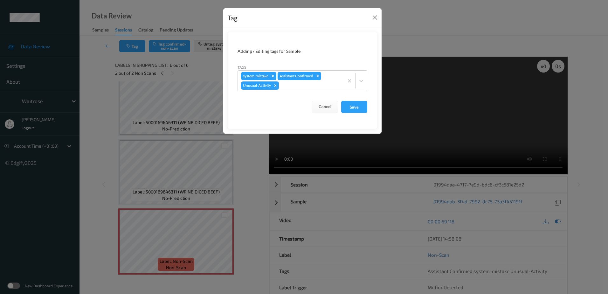
click at [252, 192] on div "Tag Adding / Editing tags for Sample Tags system-mistake Assistant Confirmed Un…" at bounding box center [304, 147] width 608 height 294
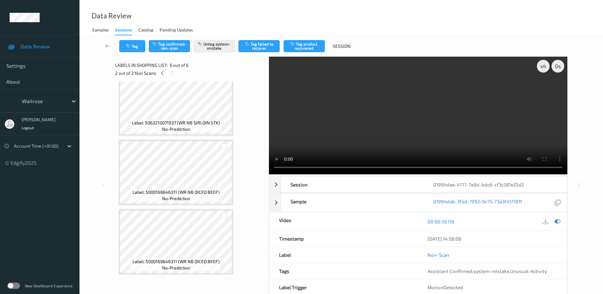
scroll to position [64, 0]
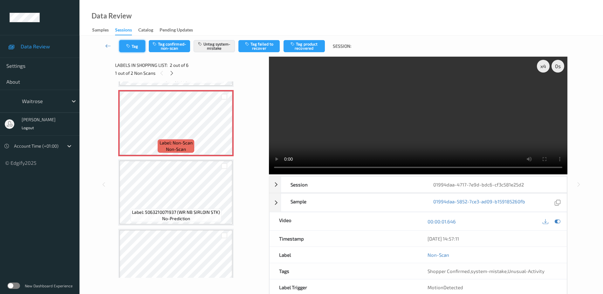
click at [137, 48] on button "Tag" at bounding box center [132, 46] width 26 height 12
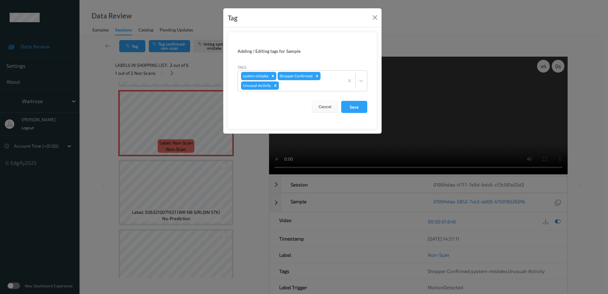
click at [252, 159] on div "Tag Adding / Editing tags for Sample Tags system-mistake Shopper Confirmed Unus…" at bounding box center [304, 147] width 608 height 294
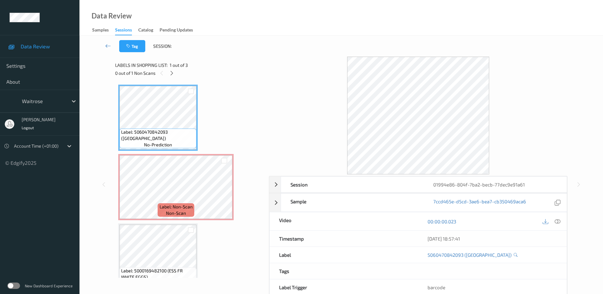
drag, startPoint x: 557, startPoint y: 221, endPoint x: 550, endPoint y: 187, distance: 34.0
click at [557, 221] on icon at bounding box center [558, 221] width 6 height 6
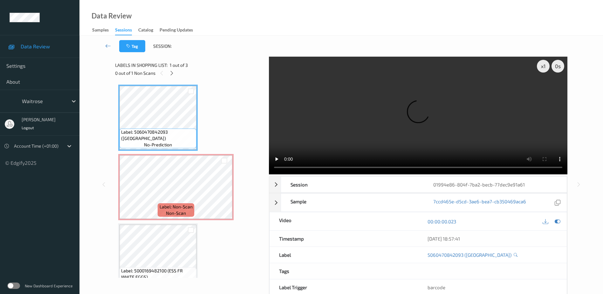
drag, startPoint x: 173, startPoint y: 74, endPoint x: 181, endPoint y: 70, distance: 8.8
click at [173, 74] on icon at bounding box center [171, 73] width 5 height 6
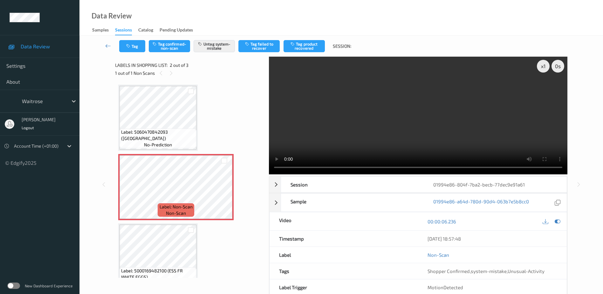
scroll to position [3, 0]
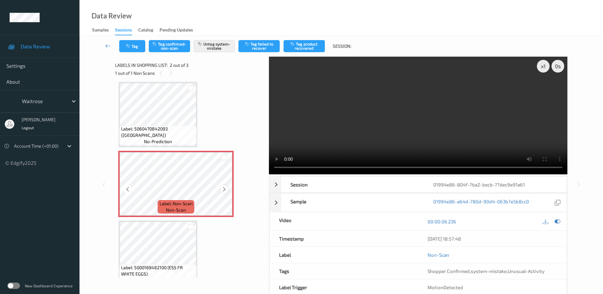
click at [223, 189] on icon at bounding box center [224, 189] width 5 height 6
click at [390, 123] on video at bounding box center [418, 116] width 299 height 118
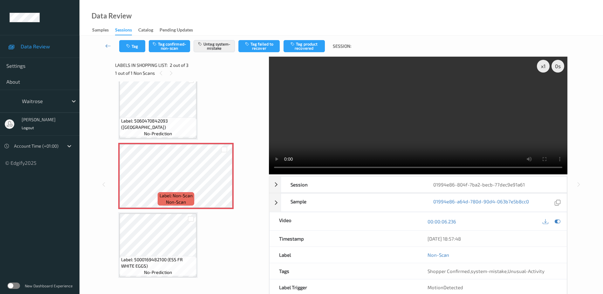
scroll to position [15, 0]
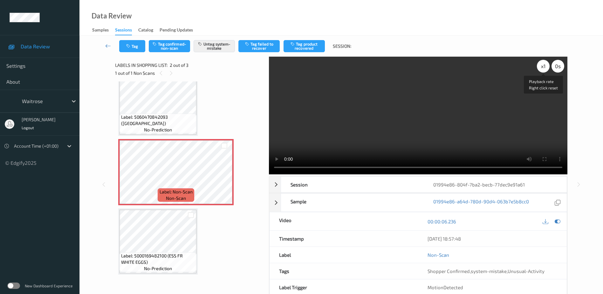
click at [543, 68] on div "x 1" at bounding box center [543, 66] width 13 height 13
click at [540, 69] on div "x 2" at bounding box center [543, 66] width 13 height 13
click at [130, 49] on button "Tag" at bounding box center [132, 46] width 26 height 12
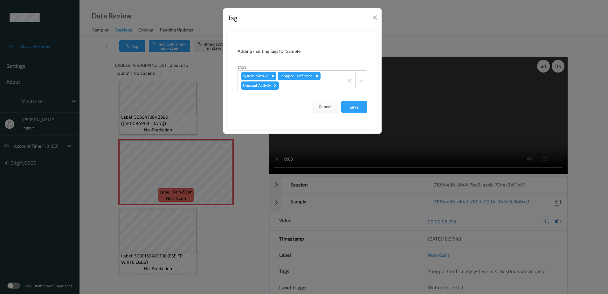
click at [237, 213] on div "Tag Adding / Editing tags for Sample Tags system-mistake Shopper Confirmed Unus…" at bounding box center [304, 147] width 608 height 294
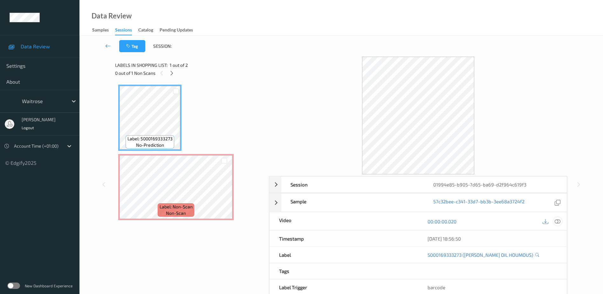
click at [558, 221] on icon at bounding box center [558, 221] width 6 height 6
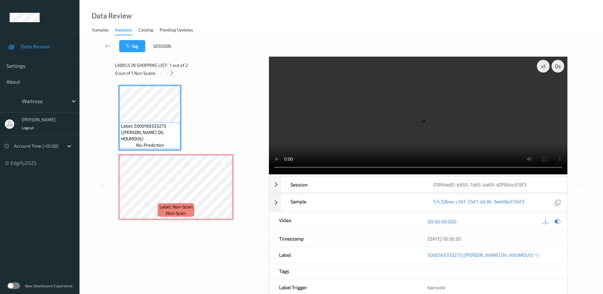
click at [175, 75] on icon at bounding box center [171, 73] width 5 height 6
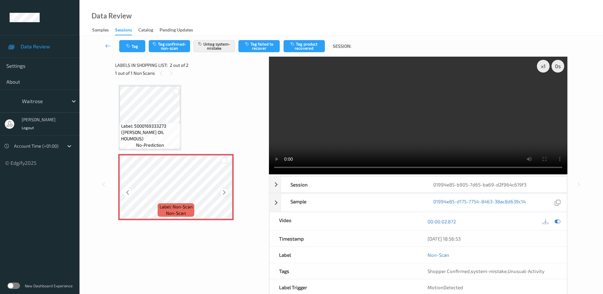
click at [225, 195] on icon at bounding box center [224, 193] width 5 height 6
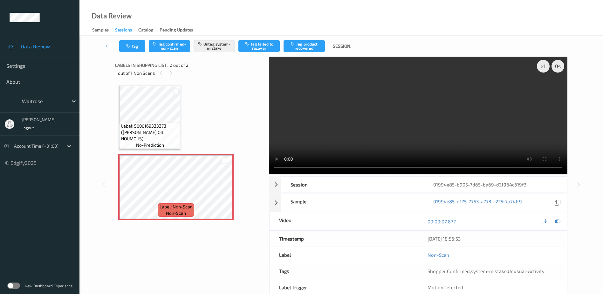
click at [424, 129] on video at bounding box center [418, 116] width 299 height 118
click at [130, 45] on icon "button" at bounding box center [128, 46] width 5 height 4
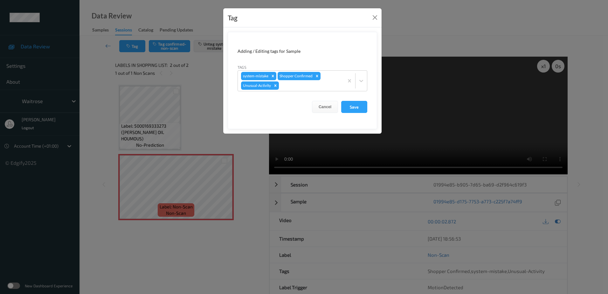
click at [248, 178] on div "Tag Adding / Editing tags for Sample Tags system-mistake Shopper Confirmed Unus…" at bounding box center [304, 147] width 608 height 294
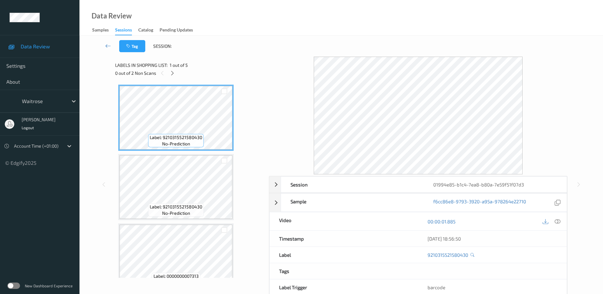
drag, startPoint x: 557, startPoint y: 222, endPoint x: 557, endPoint y: 216, distance: 6.1
click at [557, 222] on icon at bounding box center [558, 221] width 6 height 6
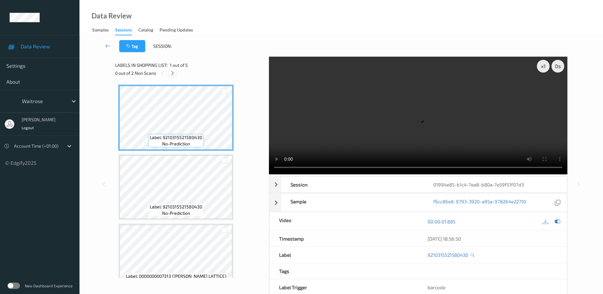
click at [170, 75] on icon at bounding box center [172, 73] width 5 height 6
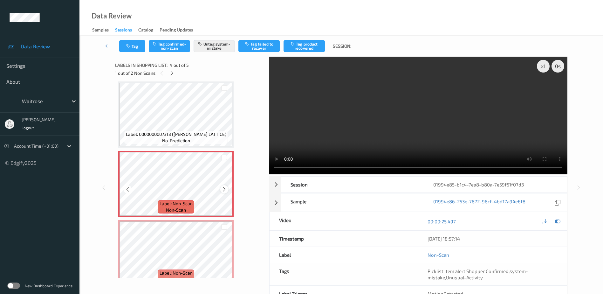
click at [224, 189] on icon at bounding box center [224, 189] width 5 height 6
click at [369, 130] on video at bounding box center [418, 116] width 299 height 118
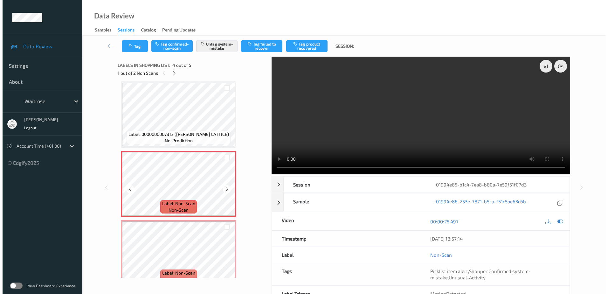
scroll to position [154, 0]
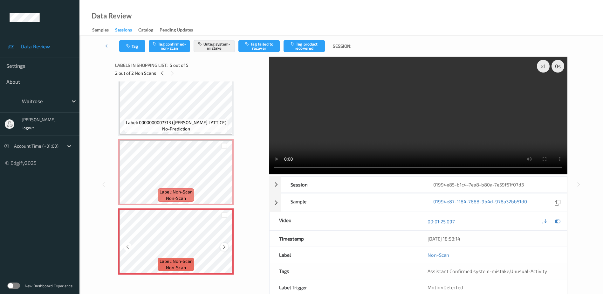
click at [224, 245] on icon at bounding box center [224, 247] width 5 height 6
click at [256, 168] on div "x 1 0 s Session 01994e85-b1c4-7ea8-b80a-7e59f51f07d3 Session ID 01994e85-b1c4-7…" at bounding box center [341, 184] width 452 height 255
click at [362, 125] on video at bounding box center [418, 116] width 299 height 118
click at [545, 68] on div "x 1" at bounding box center [543, 66] width 13 height 13
click at [545, 68] on div "x 2" at bounding box center [543, 66] width 13 height 13
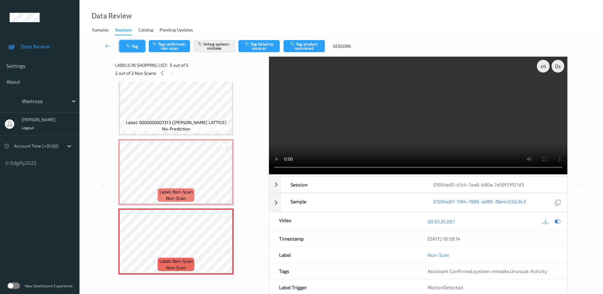
click at [134, 47] on button "Tag" at bounding box center [132, 46] width 26 height 12
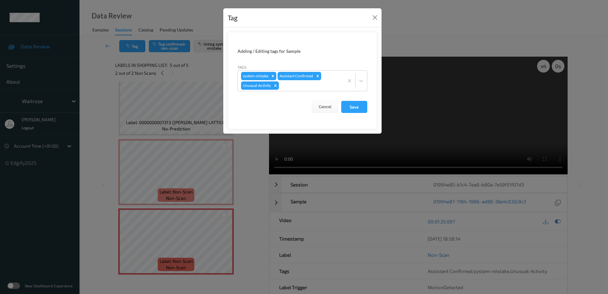
click at [254, 176] on div "Tag Adding / Editing tags for Sample Tags system-mistake Assistant Confirmed Un…" at bounding box center [304, 147] width 608 height 294
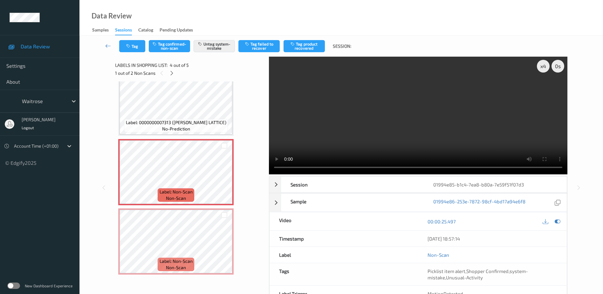
click at [128, 53] on div "Tag Tag confirmed-non-scan Untag system-mistake Tag failed to recover Tag produ…" at bounding box center [342, 46] width 498 height 21
click at [129, 49] on button "Tag" at bounding box center [132, 46] width 26 height 12
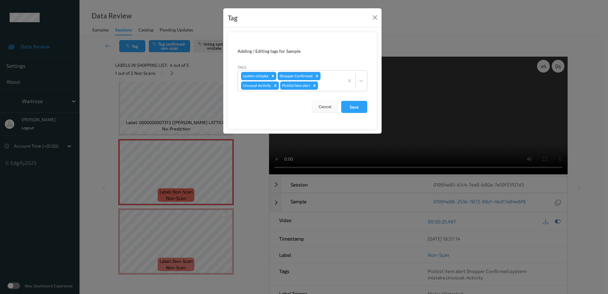
click at [242, 174] on div "Tag Adding / Editing tags for Sample Tags system-mistake Shopper Confirmed Unus…" at bounding box center [304, 147] width 608 height 294
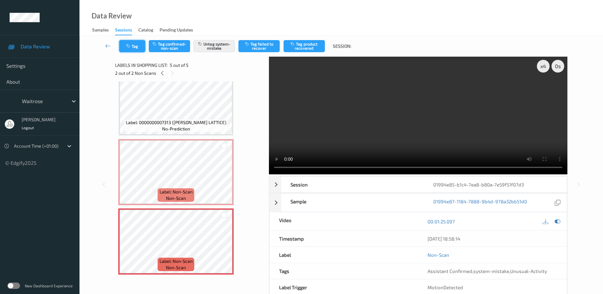
click at [137, 41] on button "Tag" at bounding box center [132, 46] width 26 height 12
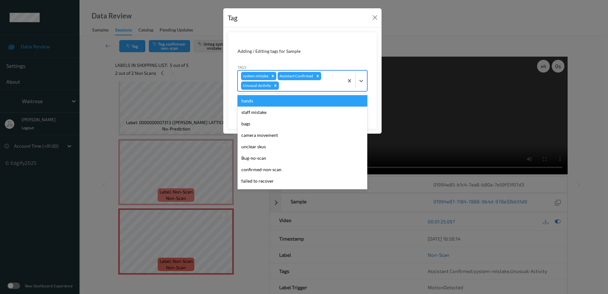
click at [286, 85] on div at bounding box center [310, 86] width 60 height 8
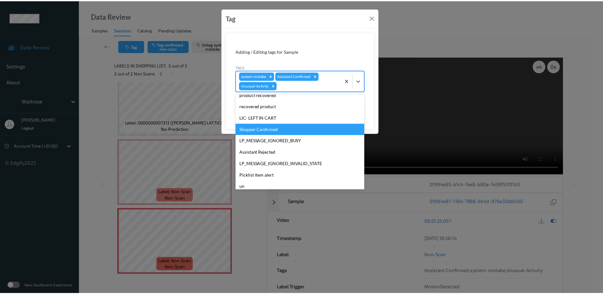
scroll to position [127, 0]
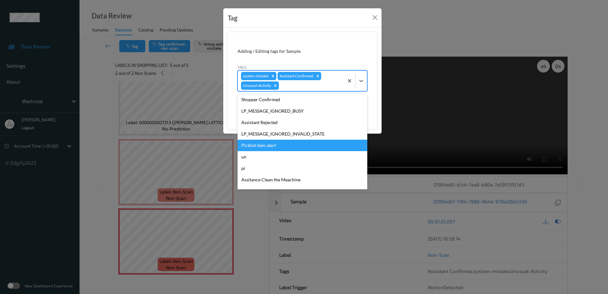
click at [262, 147] on div "Picklist item alert" at bounding box center [303, 145] width 130 height 11
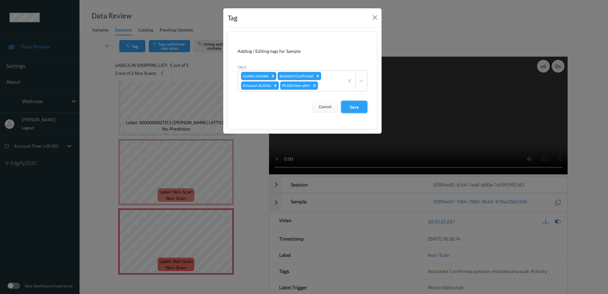
click at [356, 103] on button "Save" at bounding box center [354, 107] width 26 height 12
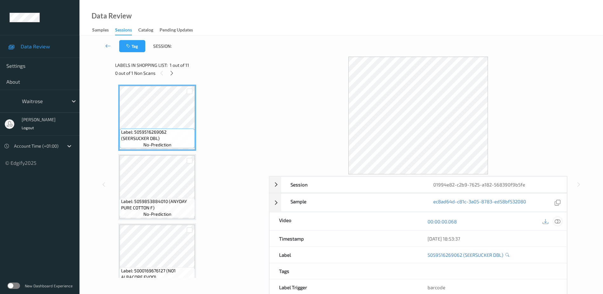
click at [555, 220] on icon at bounding box center [558, 221] width 6 height 6
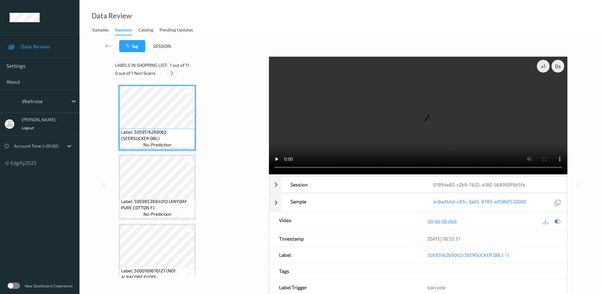
click at [172, 76] on icon at bounding box center [171, 73] width 5 height 6
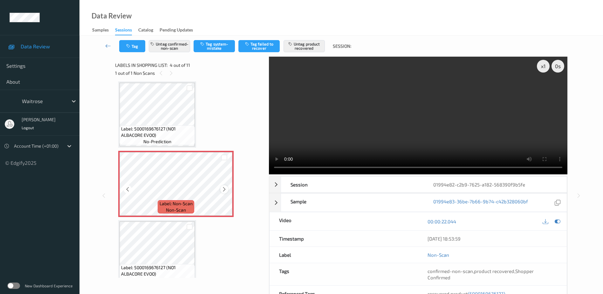
click at [222, 188] on icon at bounding box center [224, 189] width 5 height 6
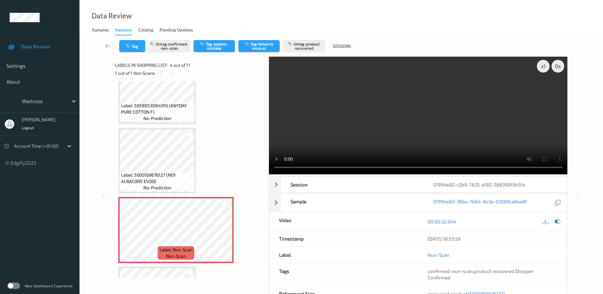
scroll to position [127, 0]
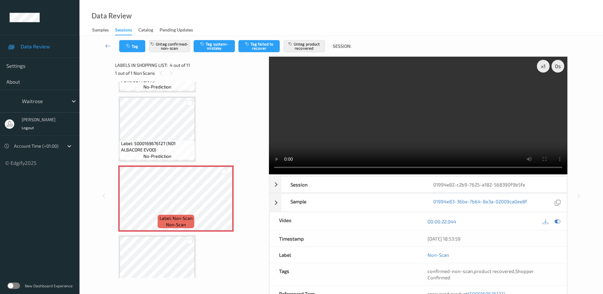
click at [328, 134] on video at bounding box center [418, 116] width 299 height 118
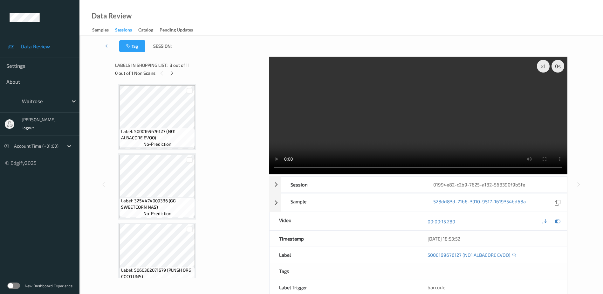
scroll to position [350, 0]
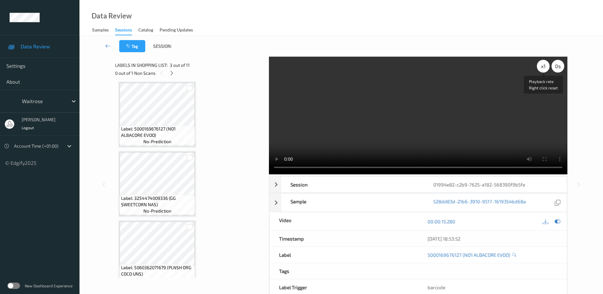
click at [542, 65] on div "x 1" at bounding box center [543, 66] width 13 height 13
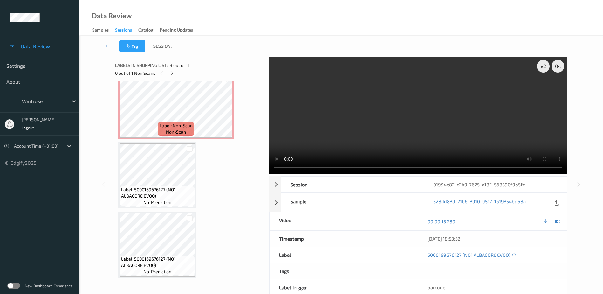
scroll to position [156, 0]
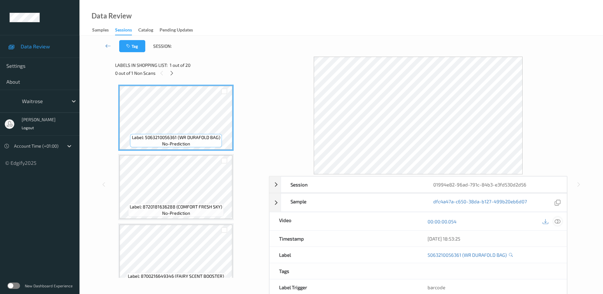
click at [559, 221] on icon at bounding box center [558, 221] width 6 height 6
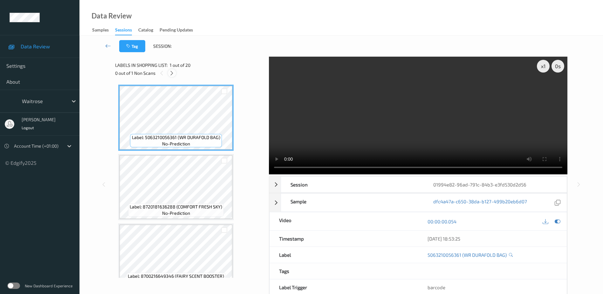
click at [174, 73] on icon at bounding box center [171, 73] width 5 height 6
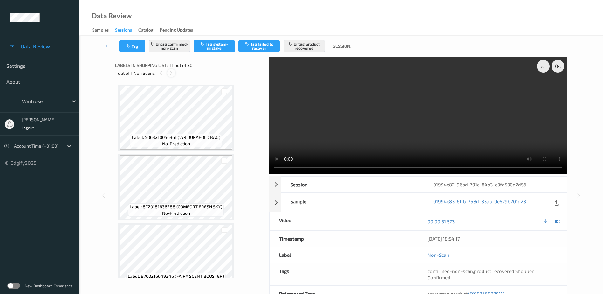
scroll to position [627, 0]
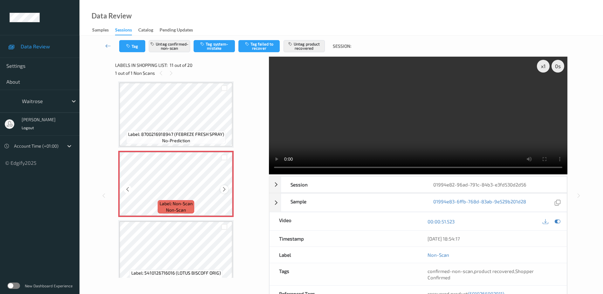
click at [224, 189] on icon at bounding box center [224, 189] width 5 height 6
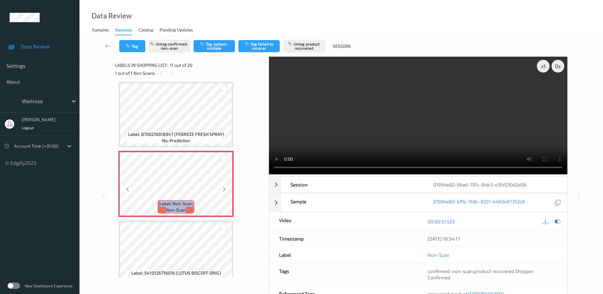
click at [224, 189] on icon at bounding box center [224, 189] width 5 height 6
click at [223, 189] on icon at bounding box center [224, 189] width 5 height 6
click at [224, 190] on icon at bounding box center [224, 189] width 5 height 6
click at [397, 135] on video at bounding box center [418, 116] width 299 height 118
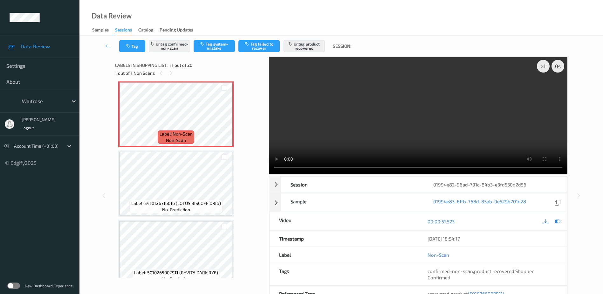
scroll to position [691, 0]
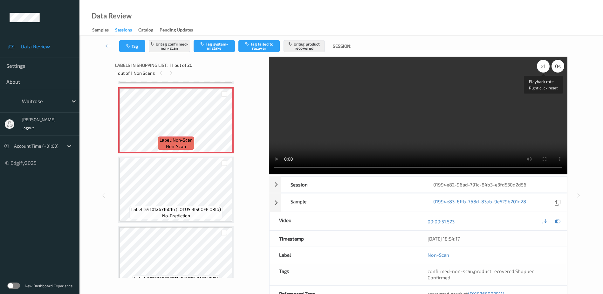
click at [540, 68] on div "x 1" at bounding box center [543, 66] width 13 height 13
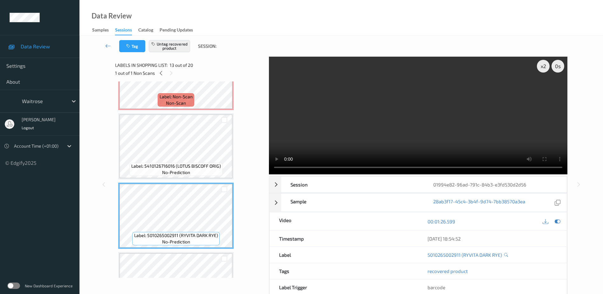
scroll to position [722, 0]
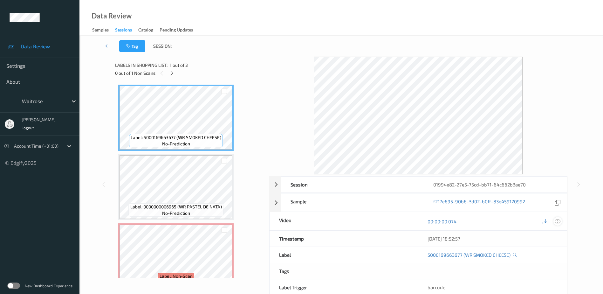
click at [558, 221] on icon at bounding box center [558, 221] width 6 height 6
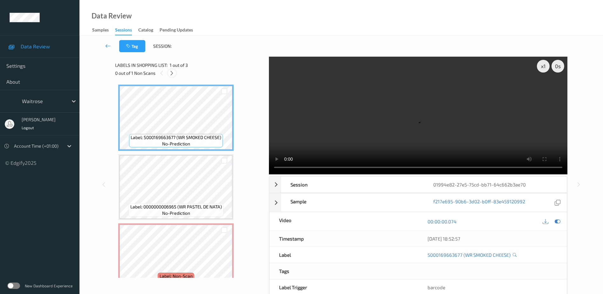
click at [170, 72] on icon at bounding box center [171, 73] width 5 height 6
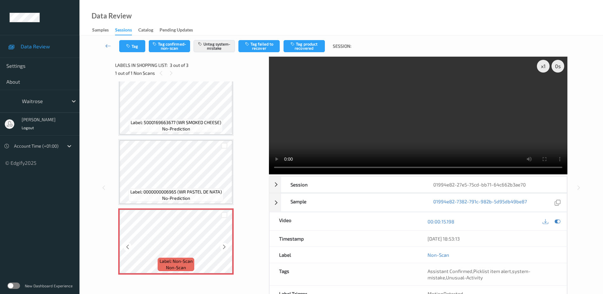
click at [224, 249] on icon at bounding box center [224, 247] width 5 height 6
click at [405, 118] on video at bounding box center [418, 116] width 299 height 118
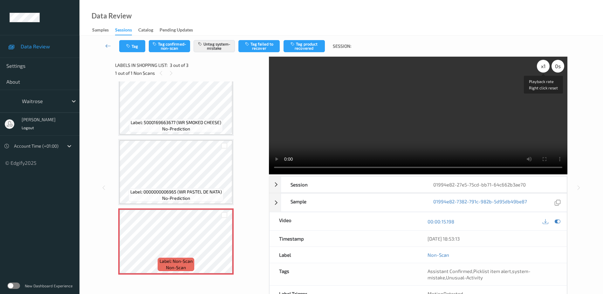
click at [545, 69] on div "x 1" at bounding box center [543, 66] width 13 height 13
click at [467, 107] on video at bounding box center [418, 116] width 299 height 118
click at [431, 138] on video at bounding box center [418, 116] width 299 height 118
click at [125, 45] on button "Tag" at bounding box center [132, 46] width 26 height 12
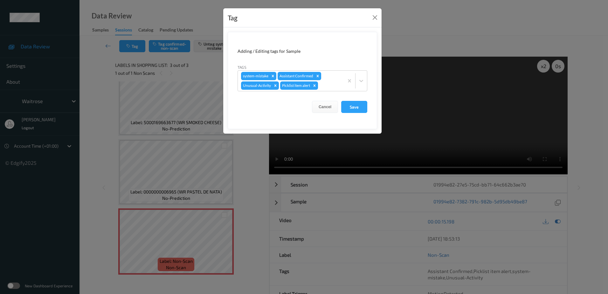
click at [243, 169] on div "Tag Adding / Editing tags for Sample Tags system-mistake Assistant Confirmed Un…" at bounding box center [304, 147] width 608 height 294
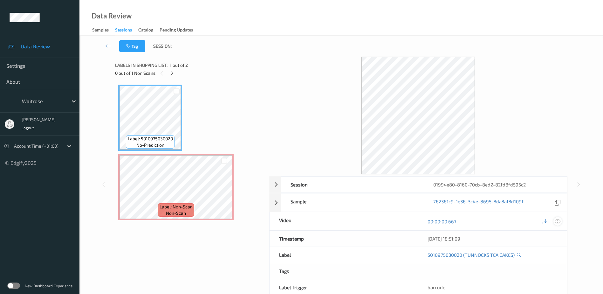
click at [557, 220] on icon at bounding box center [558, 221] width 6 height 6
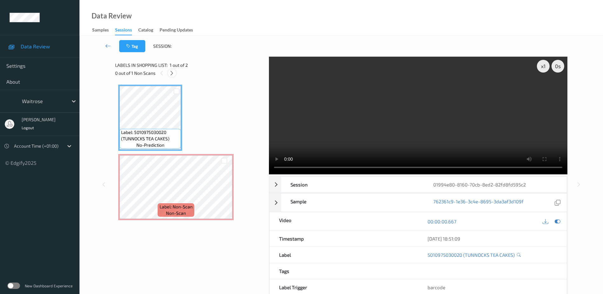
click at [174, 71] on icon at bounding box center [171, 73] width 5 height 6
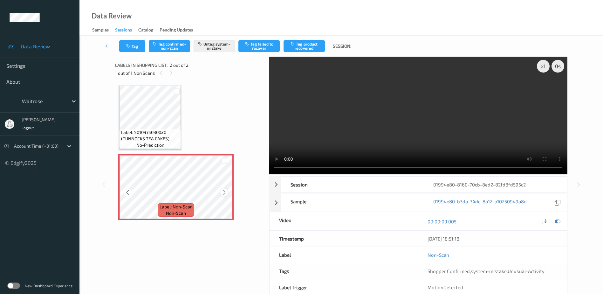
click at [224, 194] on icon at bounding box center [224, 193] width 5 height 6
click at [226, 193] on icon at bounding box center [224, 193] width 5 height 6
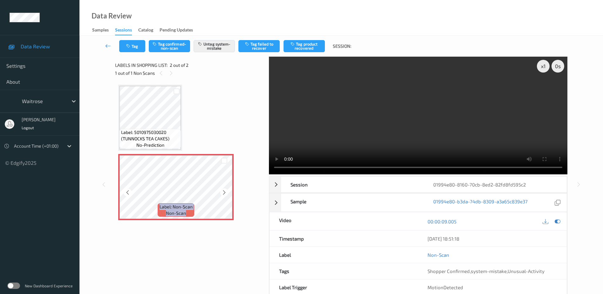
click at [226, 193] on icon at bounding box center [224, 193] width 5 height 6
click at [450, 125] on video at bounding box center [418, 116] width 299 height 118
click at [129, 46] on icon "button" at bounding box center [128, 46] width 5 height 4
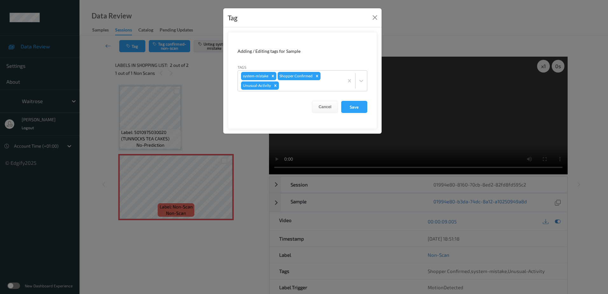
click at [194, 141] on div "Tag Adding / Editing tags for Sample Tags system-mistake Shopper Confirmed Unus…" at bounding box center [304, 147] width 608 height 294
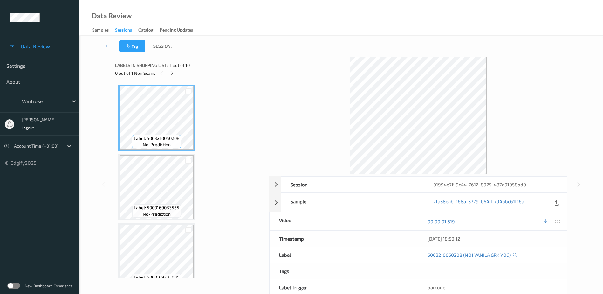
drag, startPoint x: 558, startPoint y: 220, endPoint x: 506, endPoint y: 1, distance: 224.4
click at [558, 216] on div "00:00:01.819" at bounding box center [492, 221] width 149 height 18
drag, startPoint x: 556, startPoint y: 222, endPoint x: 556, endPoint y: 212, distance: 9.9
click at [556, 222] on icon at bounding box center [558, 221] width 6 height 6
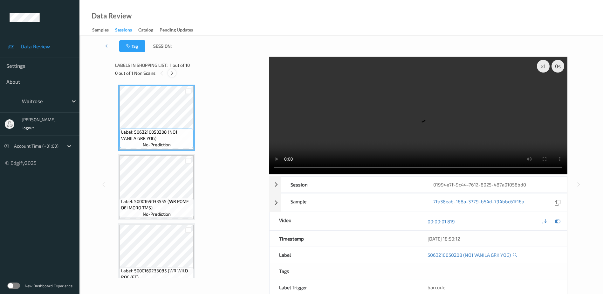
click at [173, 70] on icon at bounding box center [171, 73] width 5 height 6
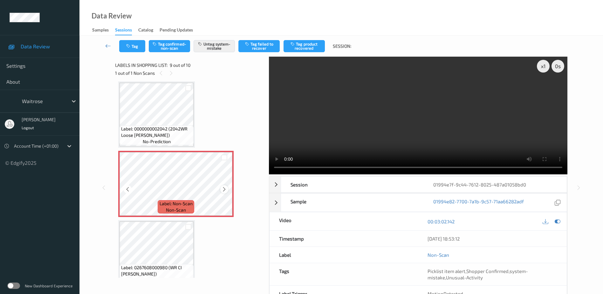
click at [224, 188] on icon at bounding box center [224, 189] width 5 height 6
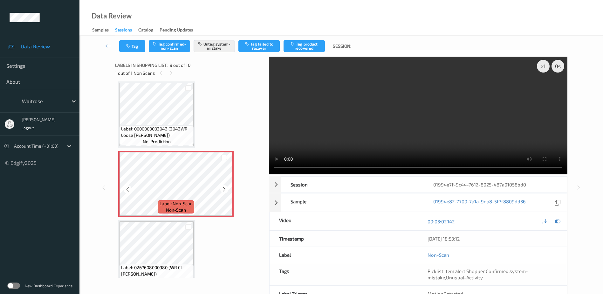
click at [224, 188] on icon at bounding box center [224, 189] width 5 height 6
click at [443, 138] on video at bounding box center [418, 116] width 299 height 118
click at [414, 125] on video at bounding box center [418, 116] width 299 height 118
click at [417, 128] on video at bounding box center [418, 116] width 299 height 118
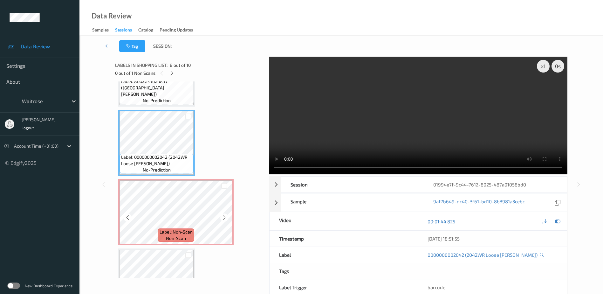
scroll to position [500, 0]
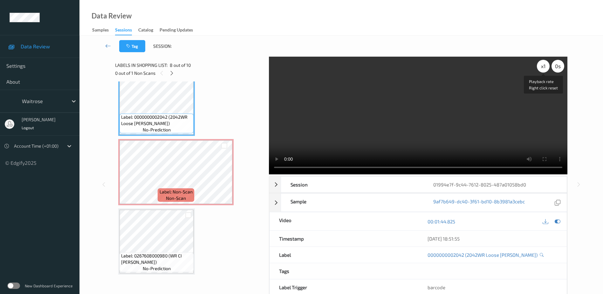
click at [542, 64] on div "x 1" at bounding box center [543, 66] width 13 height 13
click at [542, 64] on div "x 2" at bounding box center [543, 66] width 13 height 13
click at [541, 65] on div "x 4" at bounding box center [543, 66] width 13 height 13
click at [541, 65] on div "x 1" at bounding box center [543, 66] width 13 height 13
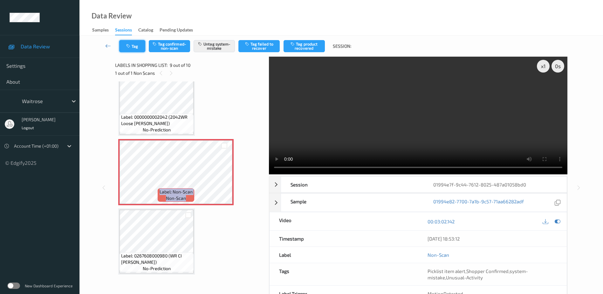
click at [135, 50] on button "Tag" at bounding box center [132, 46] width 26 height 12
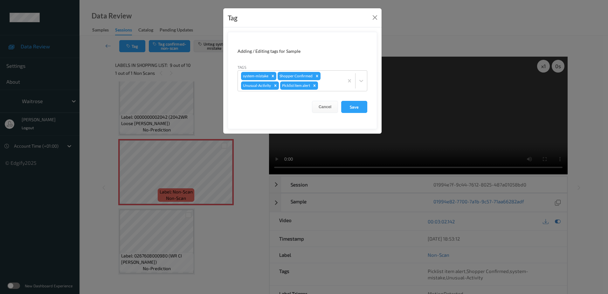
click at [246, 165] on div "Tag Adding / Editing tags for Sample Tags system-mistake Shopper Confirmed Unus…" at bounding box center [304, 147] width 608 height 294
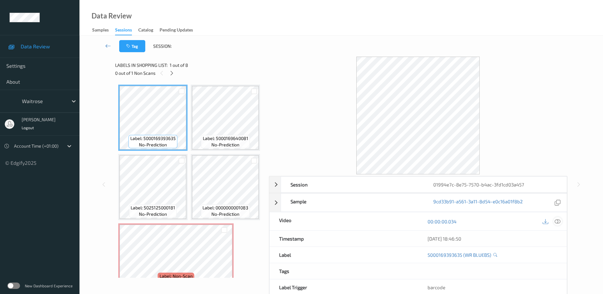
click at [558, 220] on icon at bounding box center [558, 221] width 6 height 6
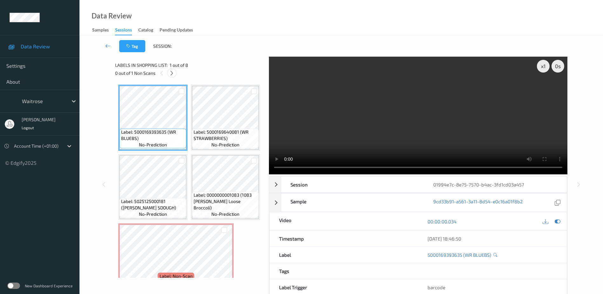
click at [174, 75] on icon at bounding box center [171, 73] width 5 height 6
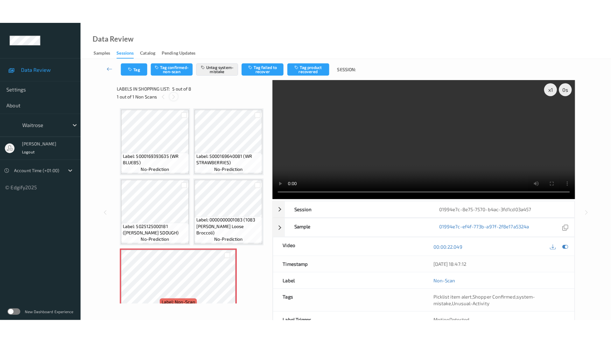
scroll to position [211, 0]
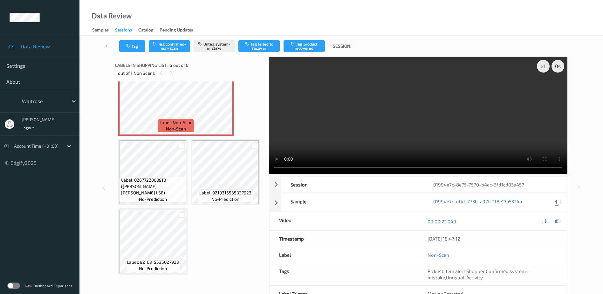
click at [413, 103] on video at bounding box center [418, 116] width 299 height 118
click at [542, 67] on div "x 1" at bounding box center [543, 66] width 13 height 13
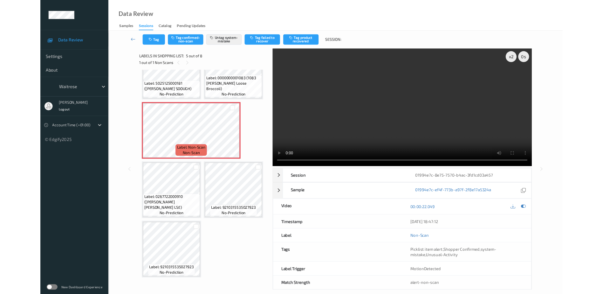
scroll to position [104, 0]
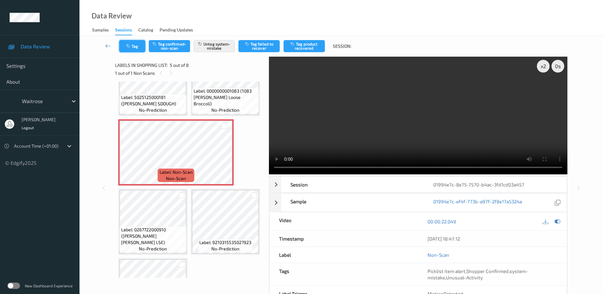
click at [132, 42] on button "Tag" at bounding box center [132, 46] width 26 height 12
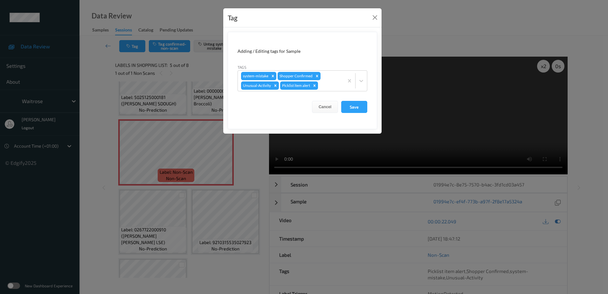
click at [225, 170] on div "Tag Adding / Editing tags for Sample Tags system-mistake Shopper Confirmed Unus…" at bounding box center [304, 147] width 608 height 294
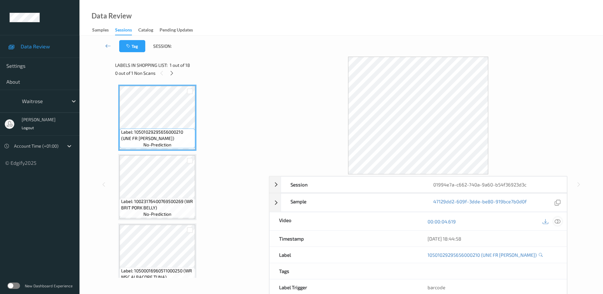
click at [557, 221] on icon at bounding box center [558, 221] width 6 height 6
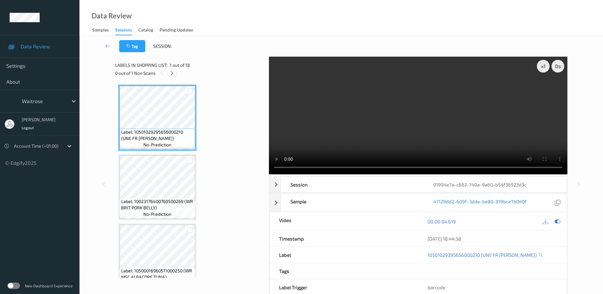
click at [173, 72] on icon at bounding box center [171, 73] width 5 height 6
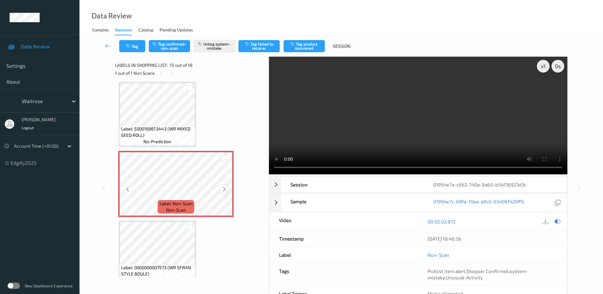
click at [222, 188] on icon at bounding box center [224, 189] width 5 height 6
click at [224, 191] on icon at bounding box center [224, 189] width 5 height 6
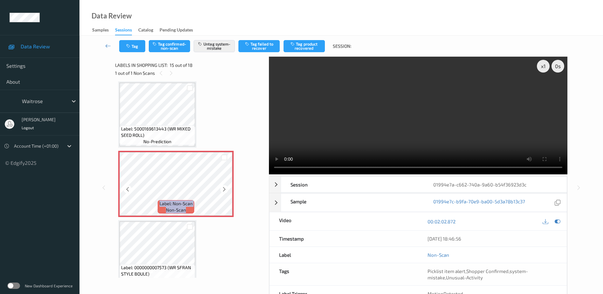
click at [224, 191] on icon at bounding box center [224, 189] width 5 height 6
click at [397, 135] on video at bounding box center [418, 116] width 299 height 118
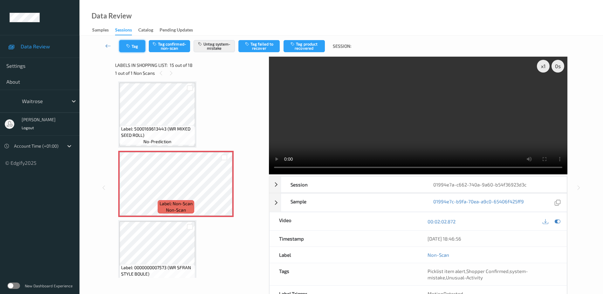
click at [132, 43] on button "Tag" at bounding box center [132, 46] width 26 height 12
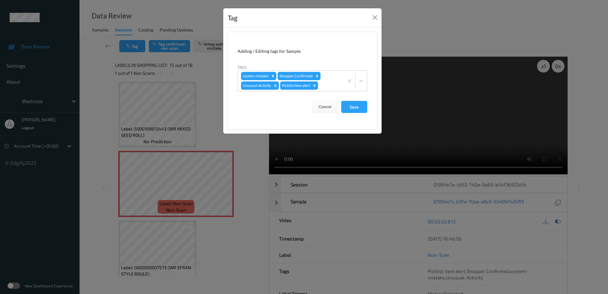
click at [245, 152] on div "Tag Adding / Editing tags for Sample Tags system-mistake Shopper Confirmed Unus…" at bounding box center [304, 147] width 608 height 294
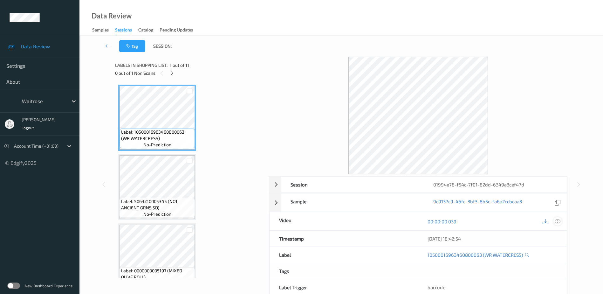
click at [557, 220] on icon at bounding box center [558, 221] width 6 height 6
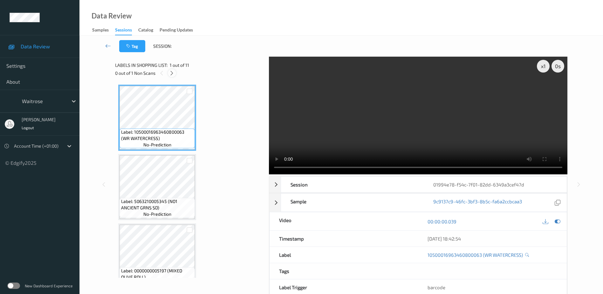
click at [172, 75] on icon at bounding box center [171, 73] width 5 height 6
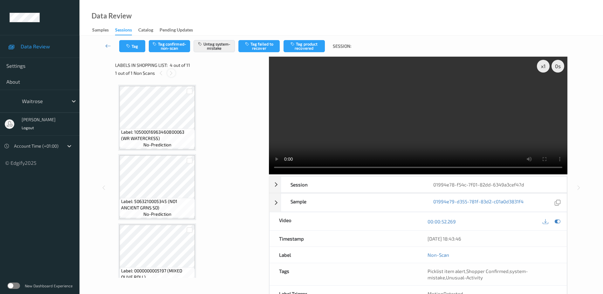
scroll to position [142, 0]
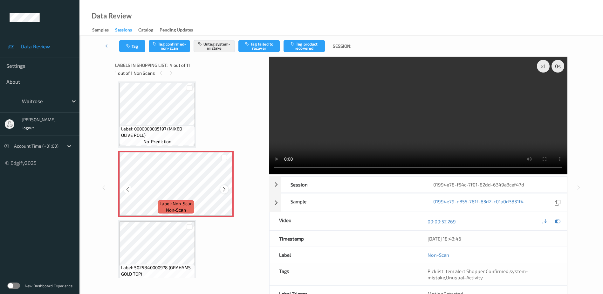
click at [223, 189] on icon at bounding box center [224, 189] width 5 height 6
click at [383, 145] on video at bounding box center [418, 116] width 299 height 118
click at [131, 47] on icon "button" at bounding box center [128, 46] width 5 height 4
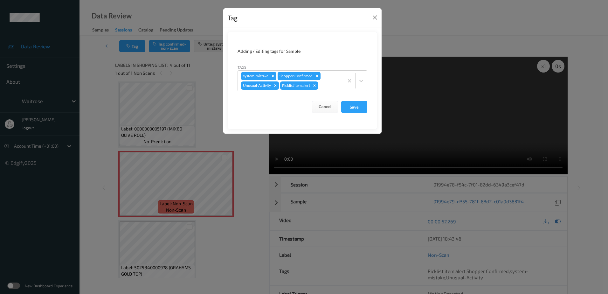
click at [248, 152] on div "Tag Adding / Editing tags for Sample Tags system-mistake Shopper Confirmed Unus…" at bounding box center [304, 147] width 608 height 294
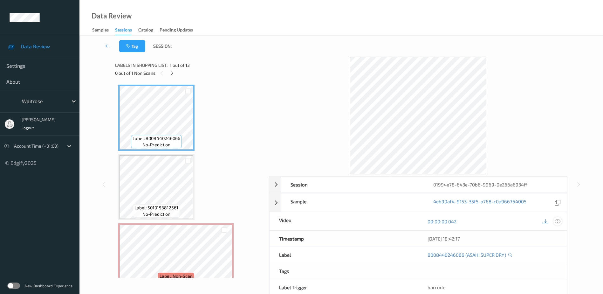
click at [559, 222] on icon at bounding box center [558, 221] width 6 height 6
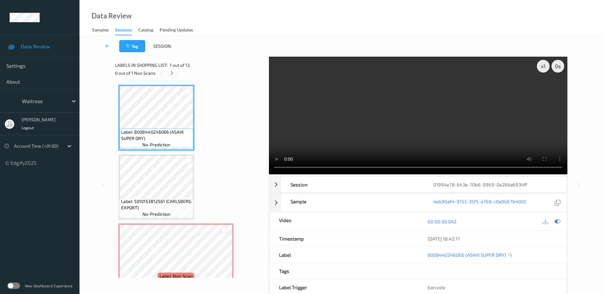
click at [172, 75] on icon at bounding box center [171, 73] width 5 height 6
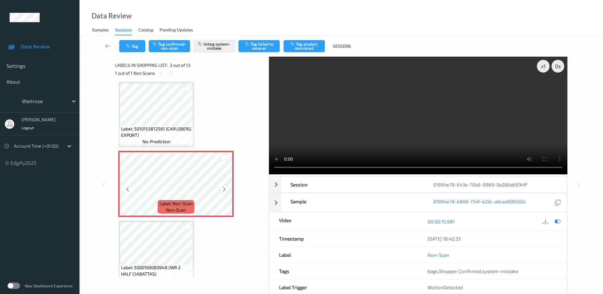
click at [226, 189] on icon at bounding box center [224, 189] width 5 height 6
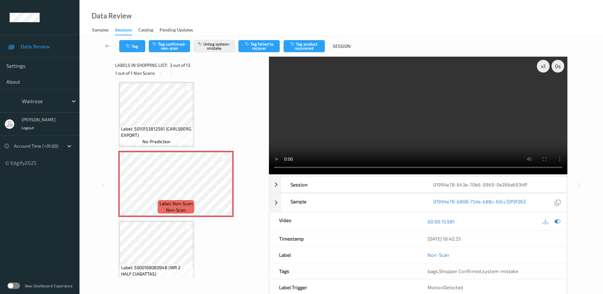
click at [384, 122] on video at bounding box center [418, 116] width 299 height 118
click at [130, 45] on icon "button" at bounding box center [128, 46] width 5 height 4
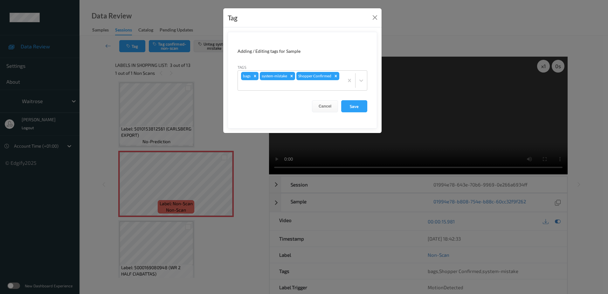
click at [252, 186] on div "Tag Adding / Editing tags for Sample Tags bags system-mistake Shopper Confirmed…" at bounding box center [304, 147] width 608 height 294
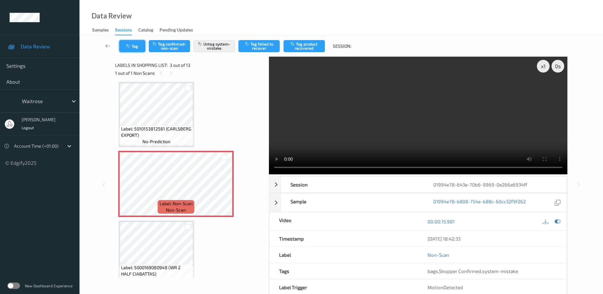
click at [122, 43] on button "Tag" at bounding box center [132, 46] width 26 height 12
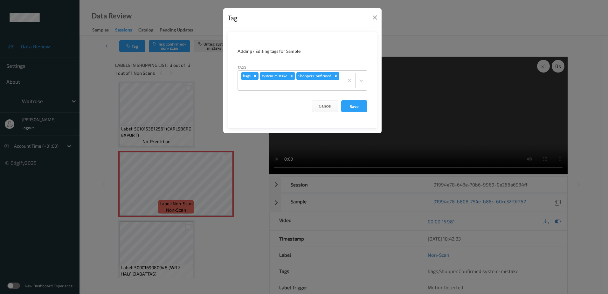
click at [206, 108] on div "Tag Adding / Editing tags for Sample Tags bags system-mistake Shopper Confirmed…" at bounding box center [304, 147] width 608 height 294
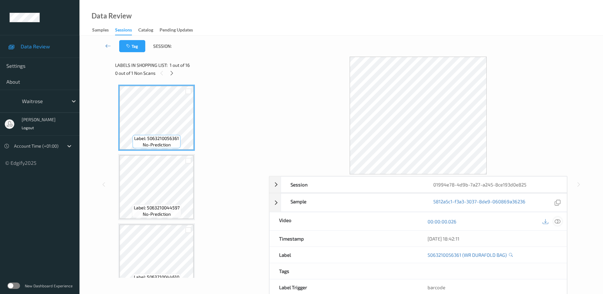
click at [558, 221] on icon at bounding box center [558, 221] width 6 height 6
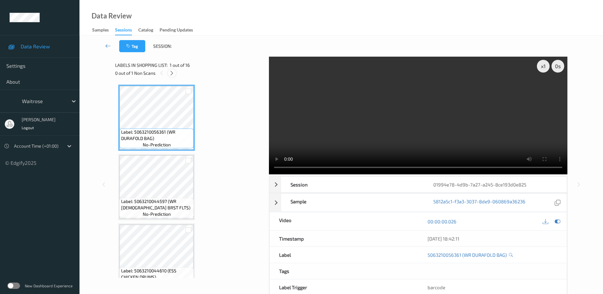
click at [169, 74] on icon at bounding box center [171, 73] width 5 height 6
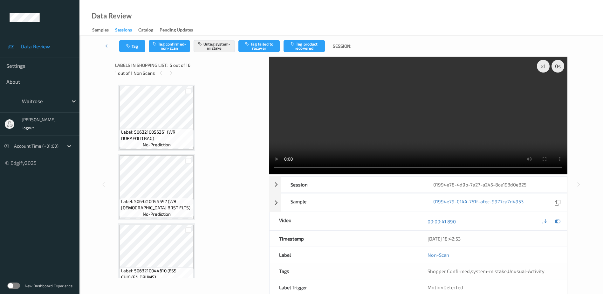
scroll to position [211, 0]
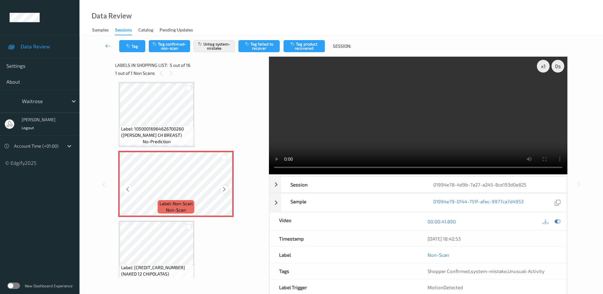
click at [225, 189] on icon at bounding box center [224, 189] width 5 height 6
click at [427, 122] on video at bounding box center [418, 116] width 299 height 118
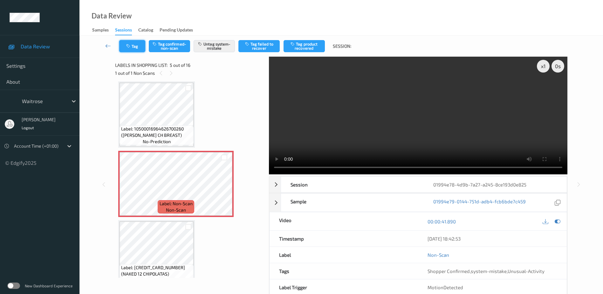
click at [126, 52] on button "Tag" at bounding box center [132, 46] width 26 height 12
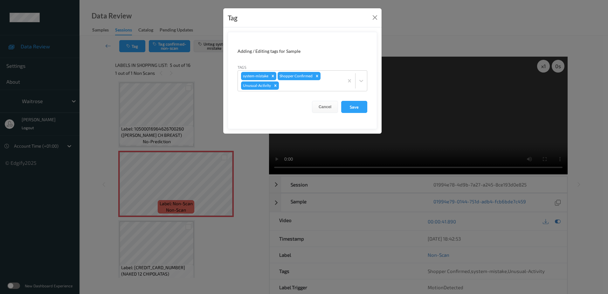
click at [207, 127] on div "Tag Adding / Editing tags for Sample Tags system-mistake Shopper Confirmed Unus…" at bounding box center [304, 147] width 608 height 294
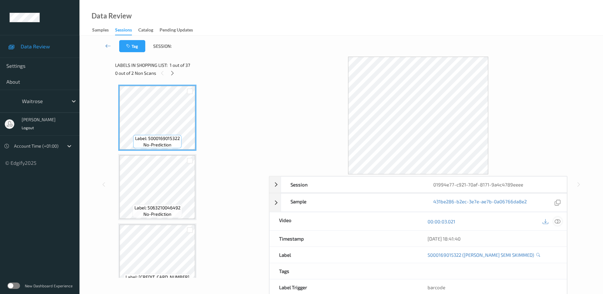
click at [557, 220] on icon at bounding box center [558, 221] width 6 height 6
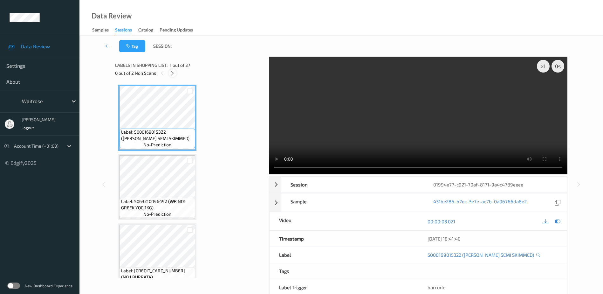
click at [171, 75] on icon at bounding box center [172, 73] width 5 height 6
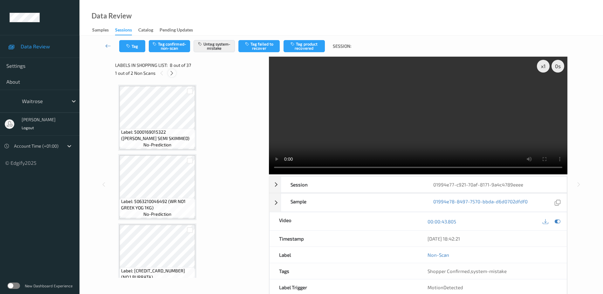
scroll to position [419, 0]
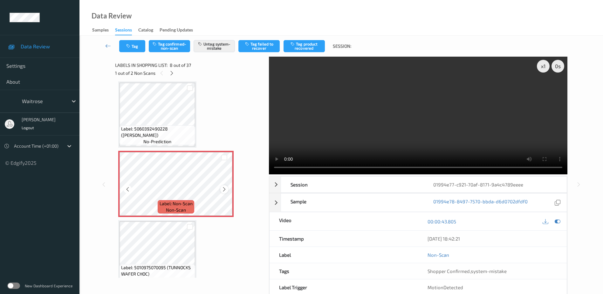
click at [226, 189] on icon at bounding box center [224, 189] width 5 height 6
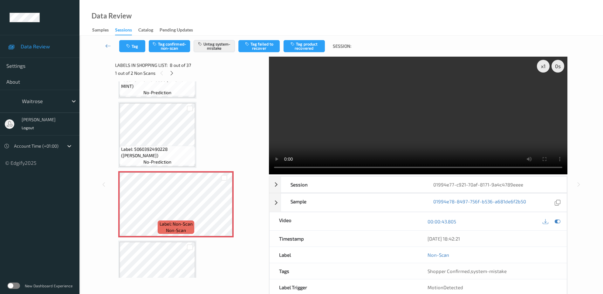
scroll to position [387, 0]
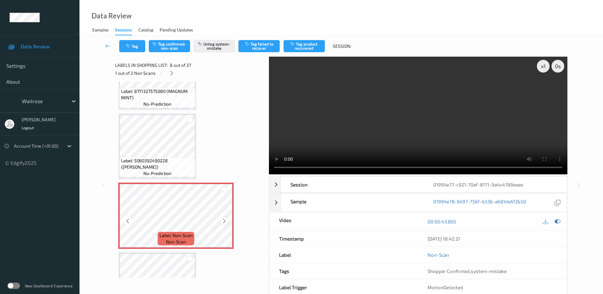
click at [224, 221] on icon at bounding box center [224, 221] width 5 height 6
click at [397, 132] on video at bounding box center [418, 116] width 299 height 118
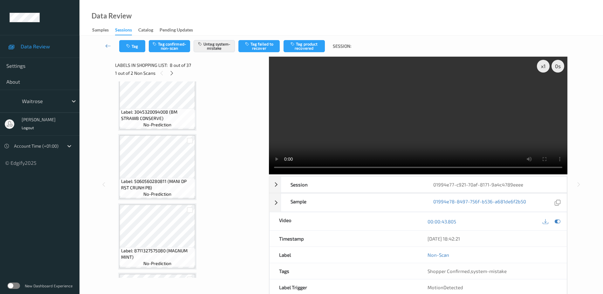
scroll to position [228, 0]
click at [140, 52] on div "Tag Tag confirmed-non-scan Untag system-mistake Tag failed to recover Tag produ…" at bounding box center [342, 46] width 498 height 21
click at [137, 48] on button "Tag" at bounding box center [132, 46] width 26 height 12
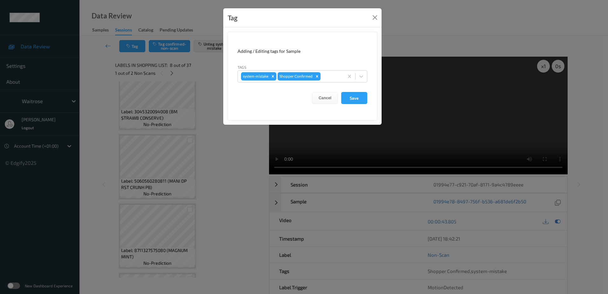
click at [209, 169] on div "Tag Adding / Editing tags for Sample Tags system-mistake Shopper Confirmed Canc…" at bounding box center [304, 147] width 608 height 294
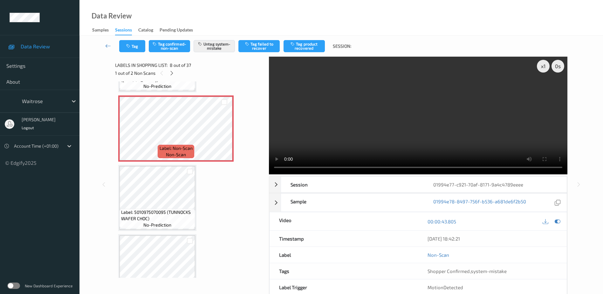
scroll to position [477, 0]
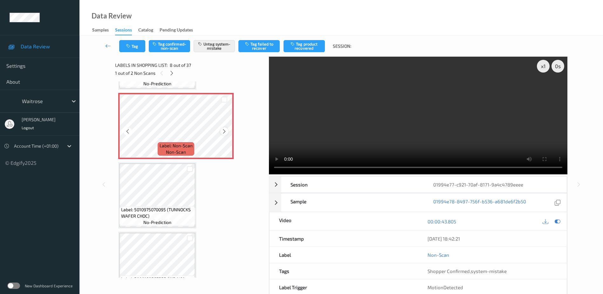
click at [226, 130] on icon at bounding box center [224, 131] width 5 height 6
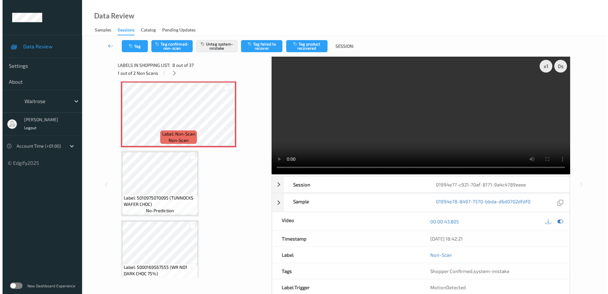
scroll to position [509, 0]
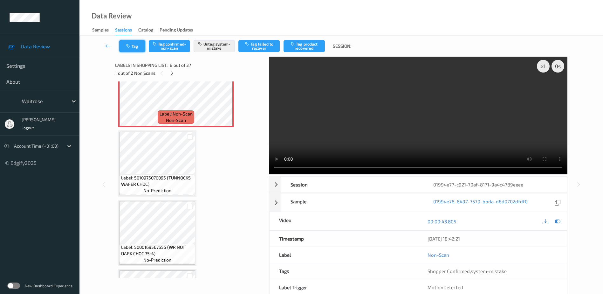
click at [123, 46] on button "Tag" at bounding box center [132, 46] width 26 height 12
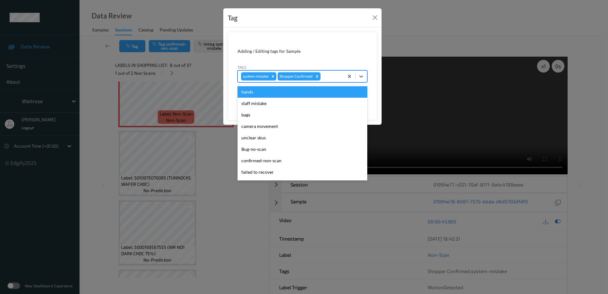
click at [331, 74] on div at bounding box center [331, 76] width 19 height 8
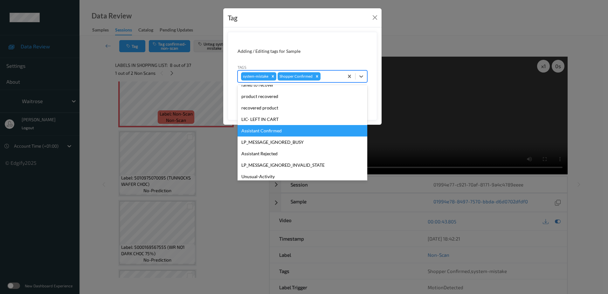
scroll to position [127, 0]
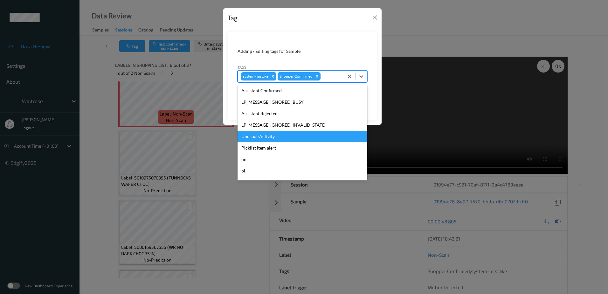
click at [266, 137] on div "Unusual-Activity" at bounding box center [303, 136] width 130 height 11
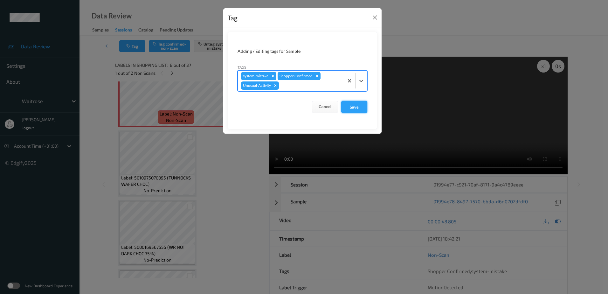
click at [345, 108] on button "Save" at bounding box center [354, 107] width 26 height 12
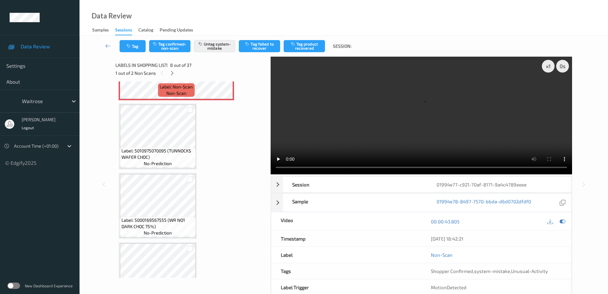
scroll to position [572, 0]
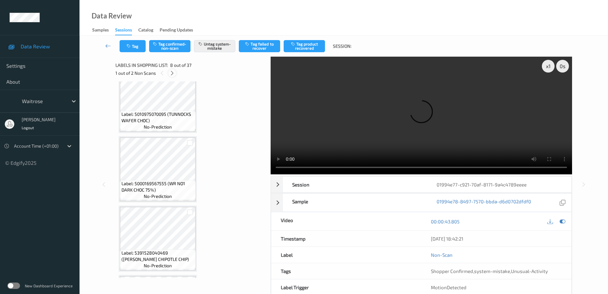
click at [173, 74] on icon at bounding box center [171, 73] width 5 height 6
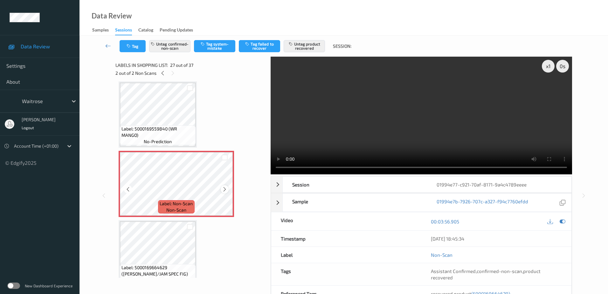
click at [223, 190] on icon at bounding box center [224, 189] width 5 height 6
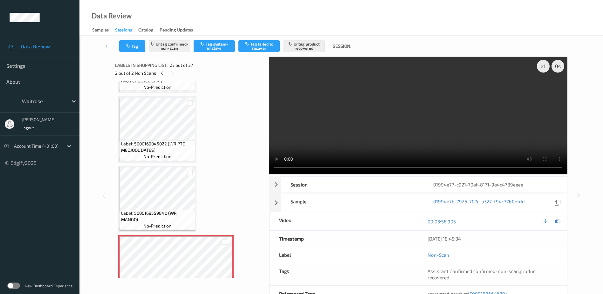
scroll to position [1641, 0]
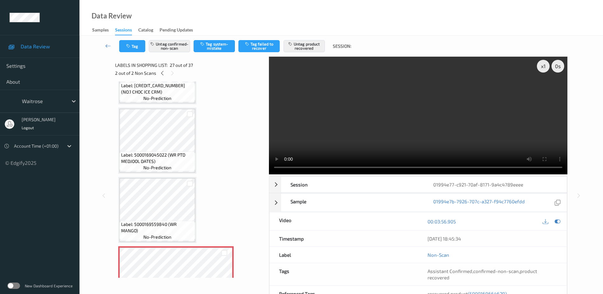
click at [378, 148] on video at bounding box center [418, 116] width 299 height 118
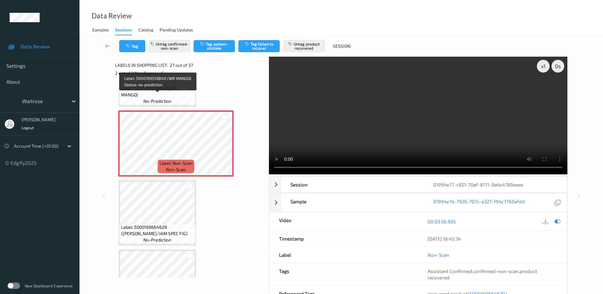
scroll to position [1768, 0]
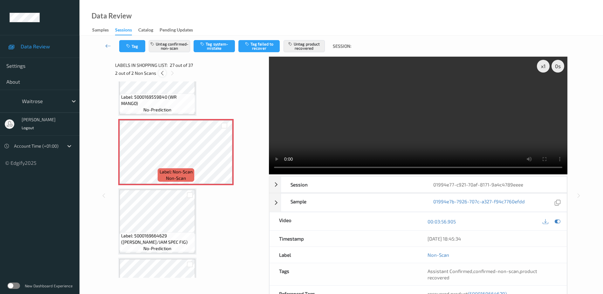
click at [163, 74] on icon at bounding box center [162, 73] width 5 height 6
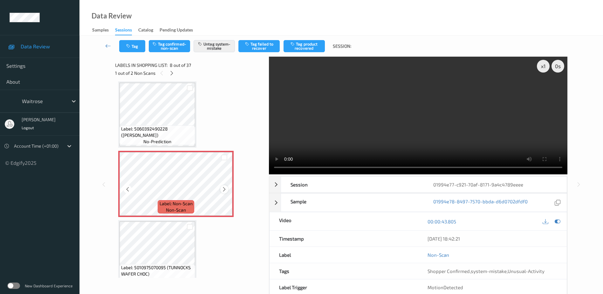
click at [224, 188] on icon at bounding box center [224, 189] width 5 height 6
click at [131, 51] on button "Tag" at bounding box center [132, 46] width 26 height 12
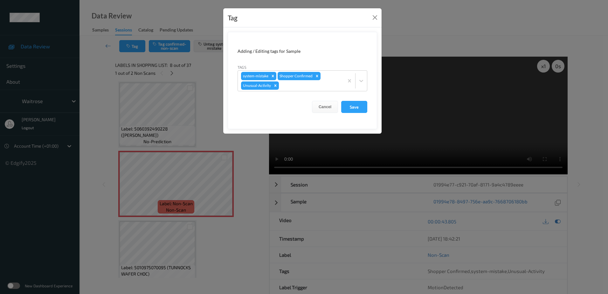
click at [242, 167] on div "Tag Adding / Editing tags for Sample Tags system-mistake Shopper Confirmed Unus…" at bounding box center [304, 147] width 608 height 294
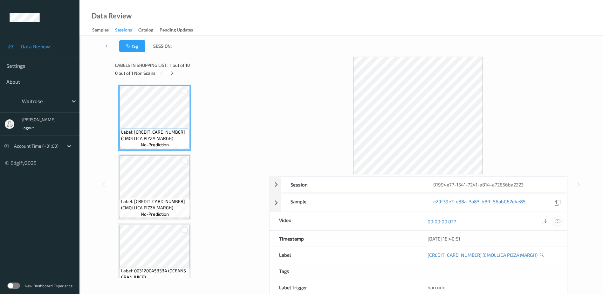
click at [558, 222] on icon at bounding box center [558, 221] width 6 height 6
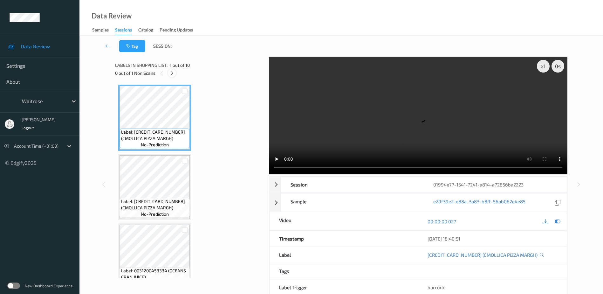
click at [170, 73] on icon at bounding box center [171, 73] width 5 height 6
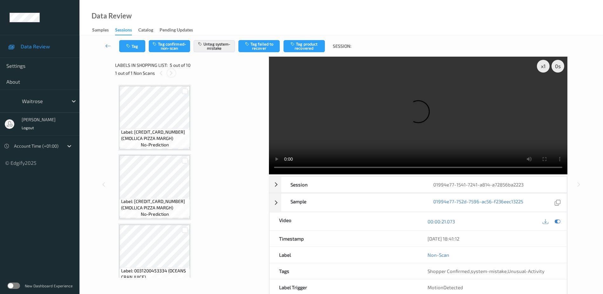
scroll to position [211, 0]
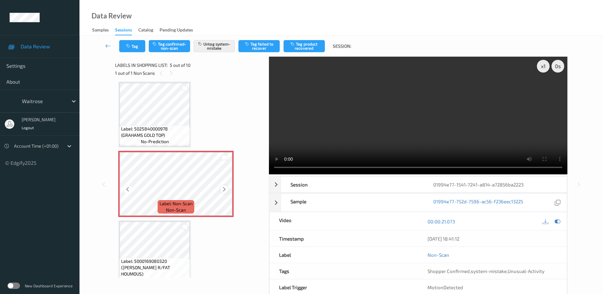
click at [224, 189] on icon at bounding box center [224, 189] width 5 height 6
click at [395, 142] on video at bounding box center [418, 116] width 299 height 118
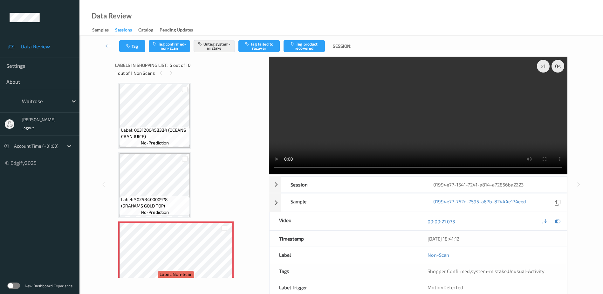
scroll to position [116, 0]
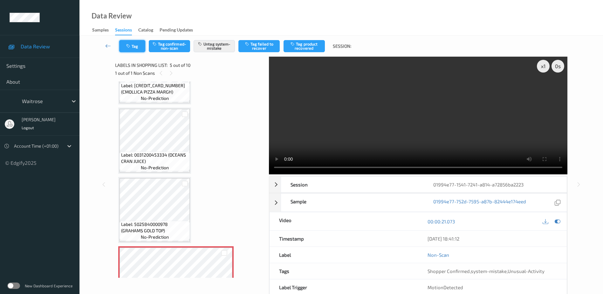
click at [130, 46] on icon "button" at bounding box center [128, 46] width 5 height 4
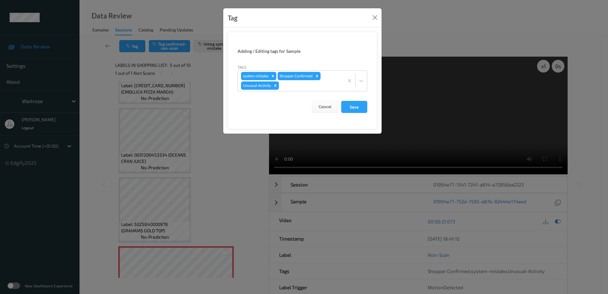
click at [200, 124] on div "Tag Adding / Editing tags for Sample Tags system-mistake Shopper Confirmed Unus…" at bounding box center [304, 147] width 608 height 294
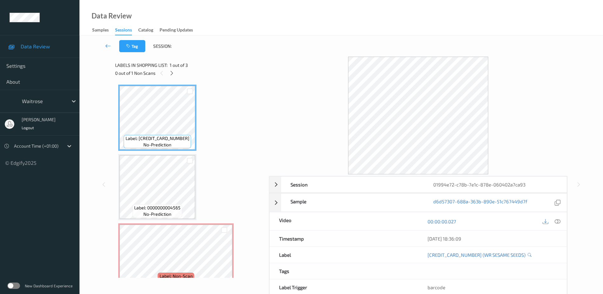
drag, startPoint x: 555, startPoint y: 220, endPoint x: 545, endPoint y: 213, distance: 12.2
click at [555, 220] on icon at bounding box center [558, 221] width 6 height 6
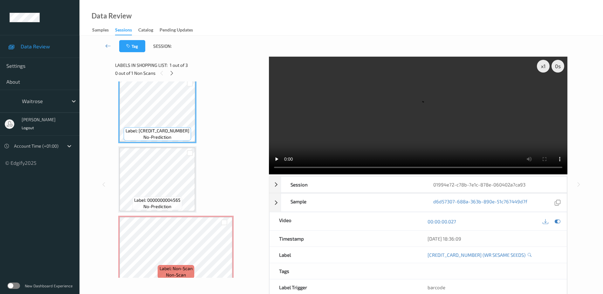
scroll to position [15, 0]
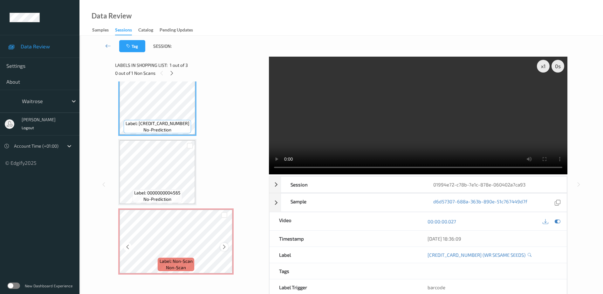
click at [226, 247] on icon at bounding box center [224, 247] width 5 height 6
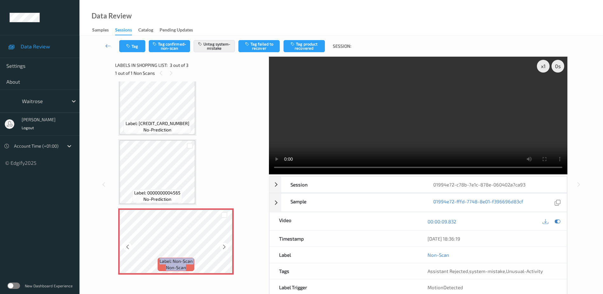
click at [226, 247] on icon at bounding box center [224, 247] width 5 height 6
click at [440, 120] on video at bounding box center [418, 116] width 299 height 118
click at [133, 52] on button "Tag" at bounding box center [132, 46] width 26 height 12
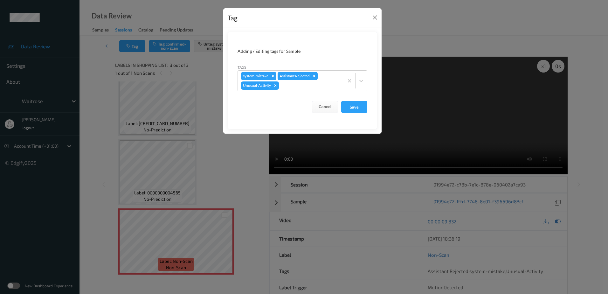
click at [217, 158] on div "Tag Adding / Editing tags for Sample Tags system-mistake Assistant Rejected Unu…" at bounding box center [304, 147] width 608 height 294
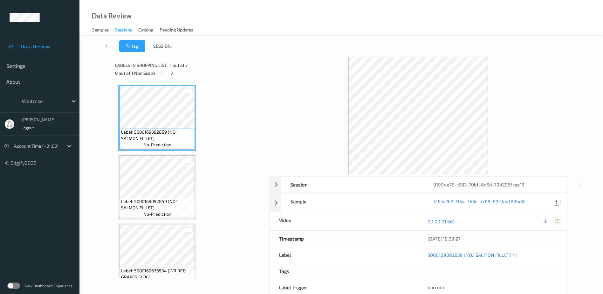
click at [558, 221] on icon at bounding box center [558, 221] width 6 height 6
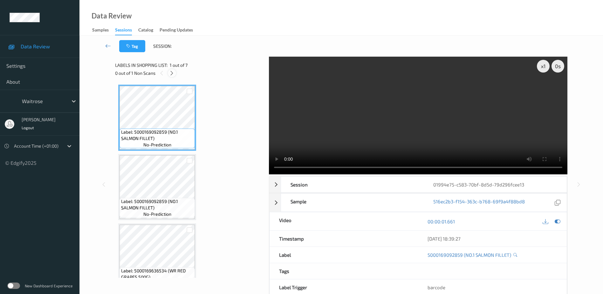
click at [174, 74] on icon at bounding box center [171, 73] width 5 height 6
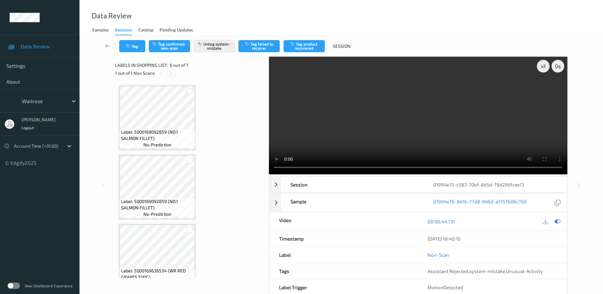
scroll to position [280, 0]
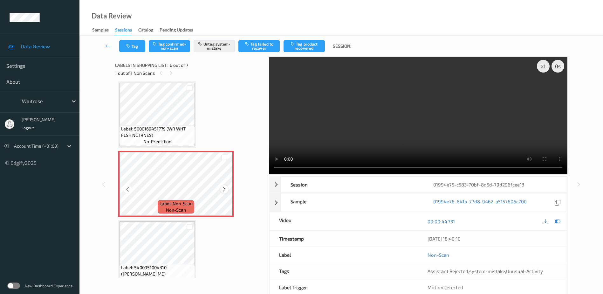
click at [224, 191] on icon at bounding box center [224, 189] width 5 height 6
click at [434, 113] on video at bounding box center [418, 116] width 299 height 118
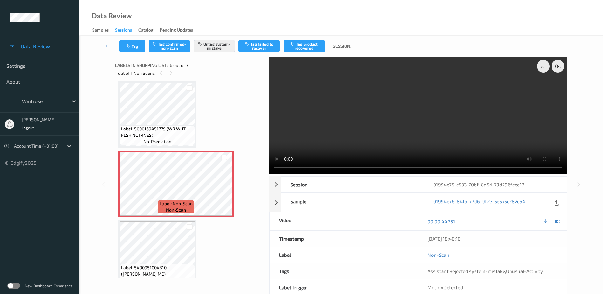
scroll to position [292, 0]
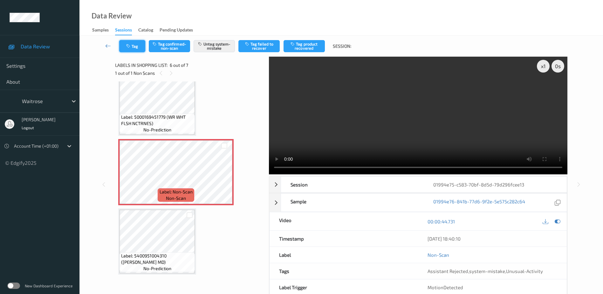
click at [138, 42] on button "Tag" at bounding box center [132, 46] width 26 height 12
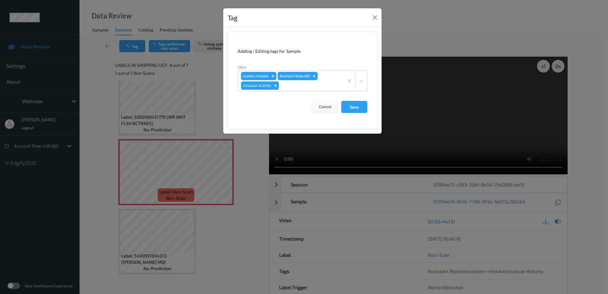
click at [243, 157] on div "Tag Adding / Editing tags for Sample Tags system-mistake Assistant Rejected Unu…" at bounding box center [304, 147] width 608 height 294
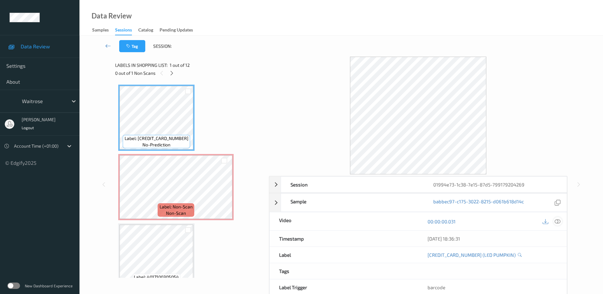
click at [557, 220] on icon at bounding box center [558, 221] width 6 height 6
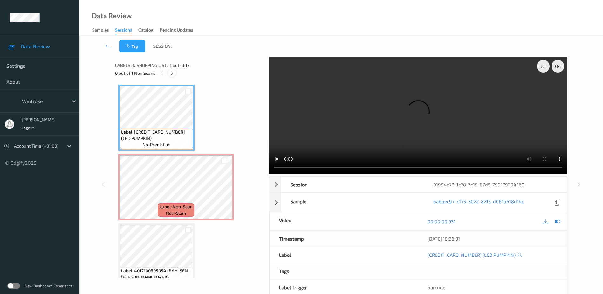
click at [173, 74] on icon at bounding box center [171, 73] width 5 height 6
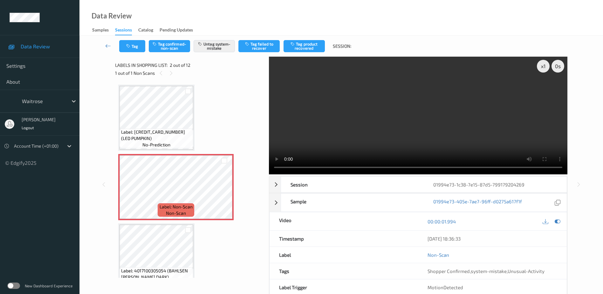
scroll to position [3, 0]
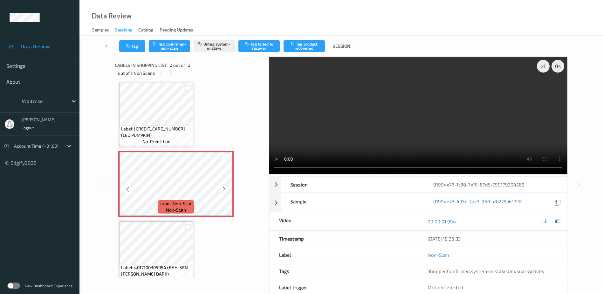
click at [226, 190] on icon at bounding box center [224, 189] width 5 height 6
click at [408, 122] on video at bounding box center [418, 116] width 299 height 118
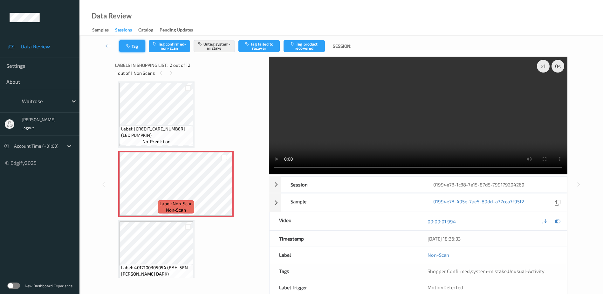
click at [131, 40] on button "Tag" at bounding box center [132, 46] width 26 height 12
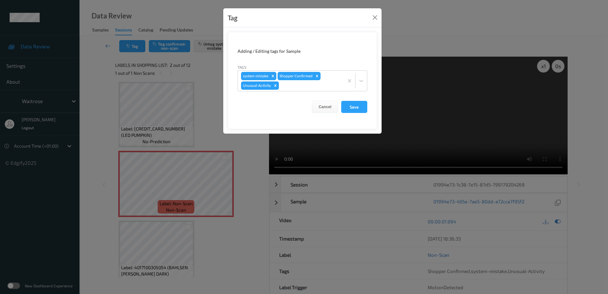
click at [241, 153] on div "Tag Adding / Editing tags for Sample Tags system-mistake Shopper Confirmed Unus…" at bounding box center [304, 147] width 608 height 294
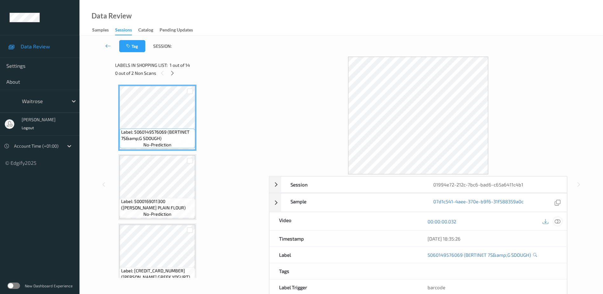
click at [558, 220] on icon at bounding box center [558, 221] width 6 height 6
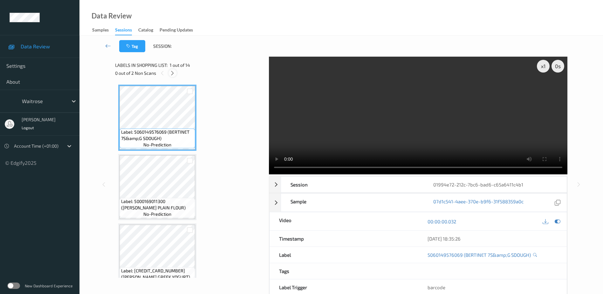
drag, startPoint x: 174, startPoint y: 72, endPoint x: 177, endPoint y: 74, distance: 3.6
click at [174, 72] on icon at bounding box center [172, 73] width 5 height 6
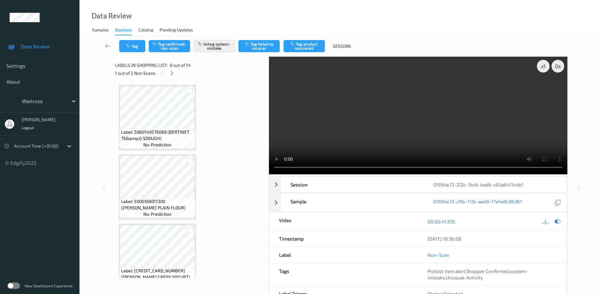
scroll to position [488, 0]
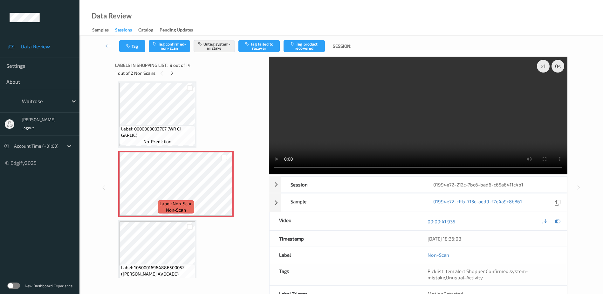
click at [394, 119] on video at bounding box center [418, 116] width 299 height 118
click at [126, 45] on icon "button" at bounding box center [128, 46] width 5 height 4
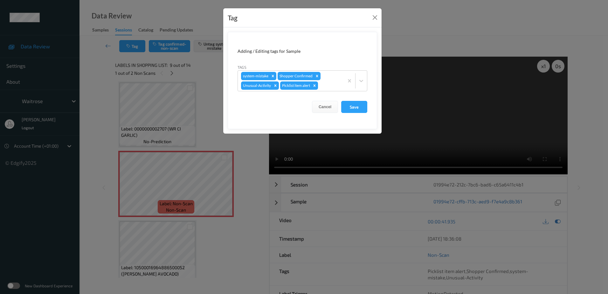
click at [250, 208] on div "Tag Adding / Editing tags for Sample Tags system-mistake Shopper Confirmed Unus…" at bounding box center [304, 147] width 608 height 294
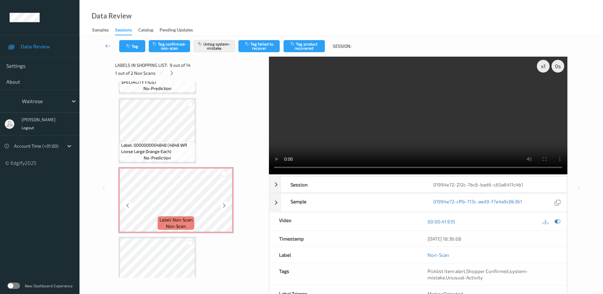
scroll to position [777, 0]
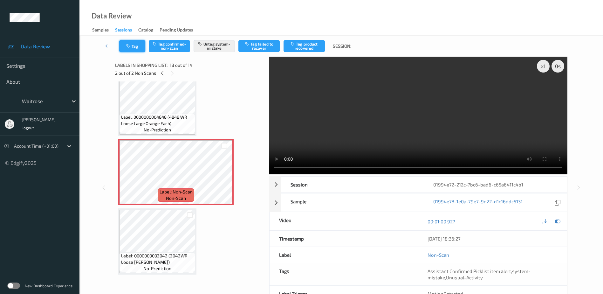
click at [140, 47] on button "Tag" at bounding box center [132, 46] width 26 height 12
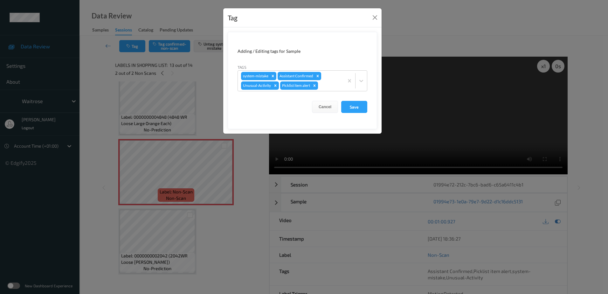
click at [240, 178] on div "Tag Adding / Editing tags for Sample Tags system-mistake Assistant Confirmed Un…" at bounding box center [304, 147] width 608 height 294
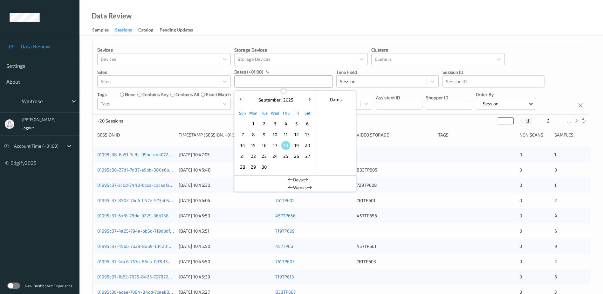
click at [243, 78] on input "text" at bounding box center [283, 81] width 99 height 12
click at [257, 143] on span "15" at bounding box center [253, 145] width 9 height 9
type input "15/09/2025 00:00 -> 15/09/2025 23:59"
click at [270, 15] on div "Data Review Samples Sessions Catalog Pending Updates" at bounding box center [341, 18] width 524 height 36
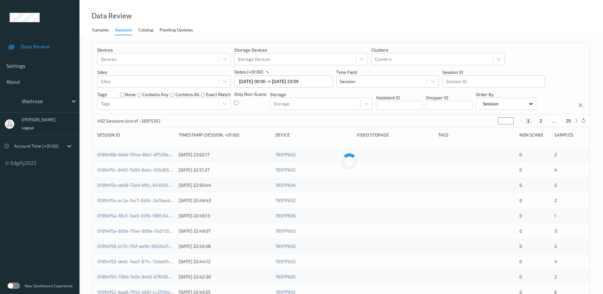
drag, startPoint x: 504, startPoint y: 121, endPoint x: 480, endPoint y: 124, distance: 24.1
click at [480, 124] on div "492 Sessions (out of ~3891535) * 1 2 ... 25" at bounding box center [341, 120] width 497 height 13
type input "*"
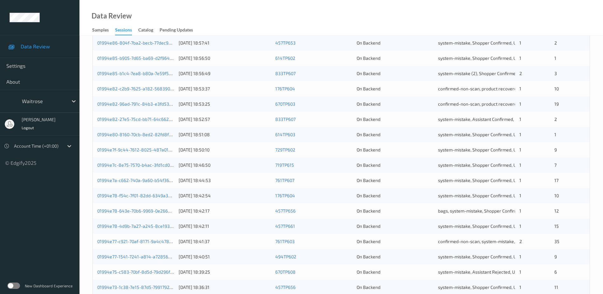
scroll to position [185, 0]
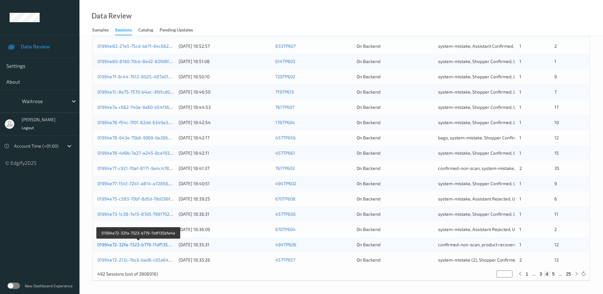
click at [157, 243] on link "01994e72-32fa-7323-b779-11df135bfe4a" at bounding box center [138, 244] width 83 height 5
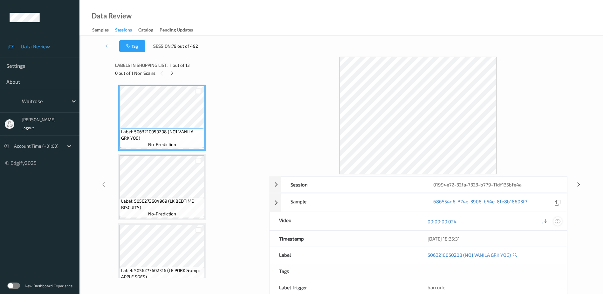
click at [559, 222] on icon at bounding box center [558, 221] width 6 height 6
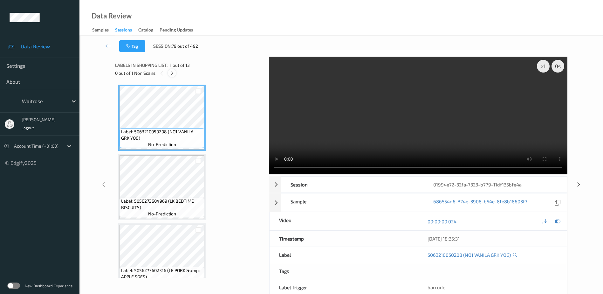
click at [175, 73] on div at bounding box center [172, 73] width 8 height 8
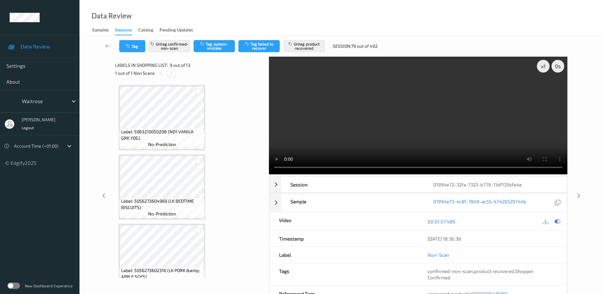
scroll to position [488, 0]
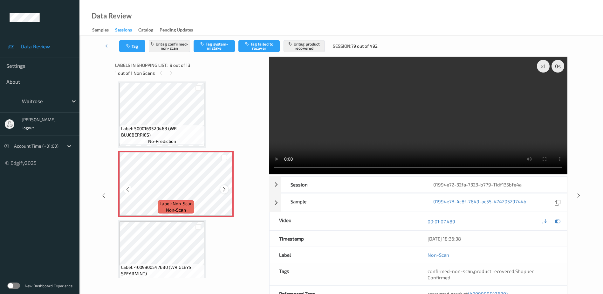
click at [225, 190] on icon at bounding box center [224, 189] width 5 height 6
click at [388, 141] on video at bounding box center [418, 116] width 299 height 118
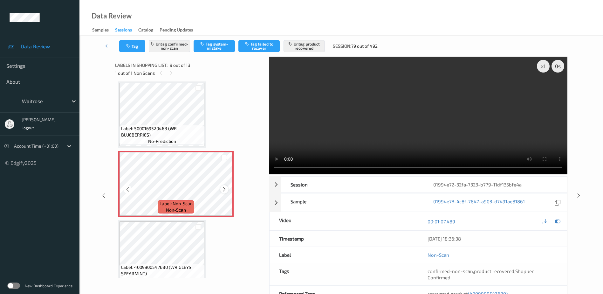
click at [224, 190] on icon at bounding box center [224, 189] width 5 height 6
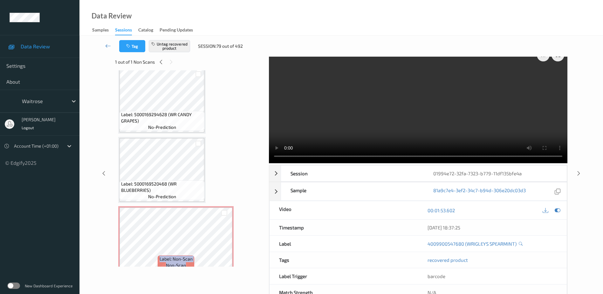
scroll to position [0, 0]
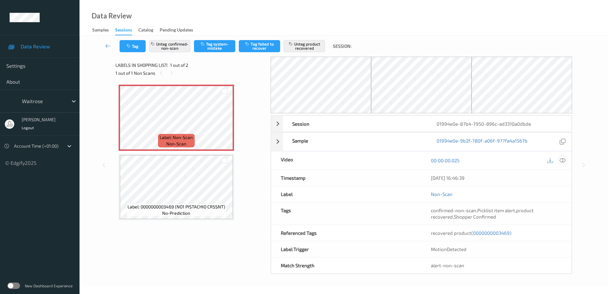
click at [564, 161] on icon at bounding box center [563, 160] width 6 height 6
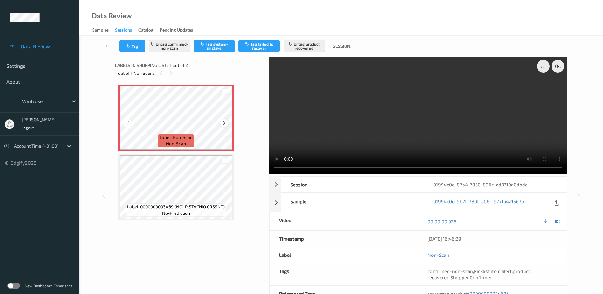
click at [223, 122] on icon at bounding box center [224, 123] width 5 height 6
click at [371, 130] on video at bounding box center [418, 116] width 299 height 118
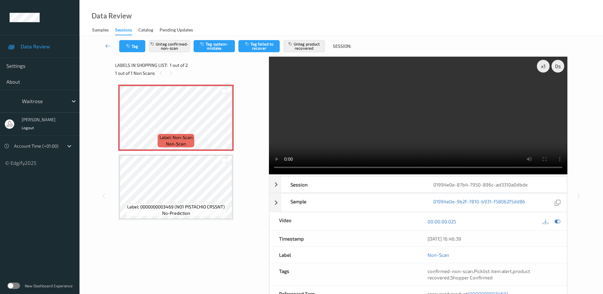
click at [356, 135] on video at bounding box center [418, 116] width 299 height 118
click at [132, 45] on button "Tag" at bounding box center [132, 46] width 26 height 12
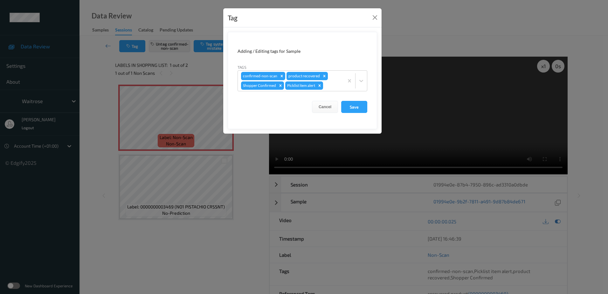
click at [204, 238] on div "Tag Adding / Editing tags for Sample Tags confirmed-non-scan product recovered …" at bounding box center [304, 147] width 608 height 294
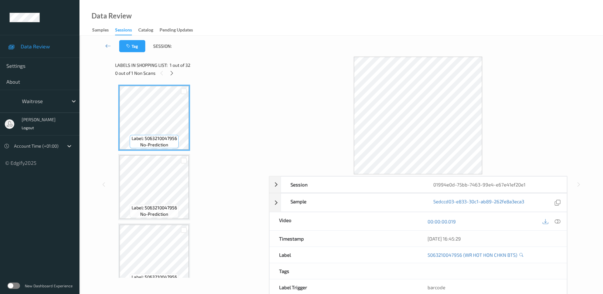
drag, startPoint x: 558, startPoint y: 221, endPoint x: 546, endPoint y: 212, distance: 15.1
click at [558, 221] on icon at bounding box center [558, 221] width 6 height 6
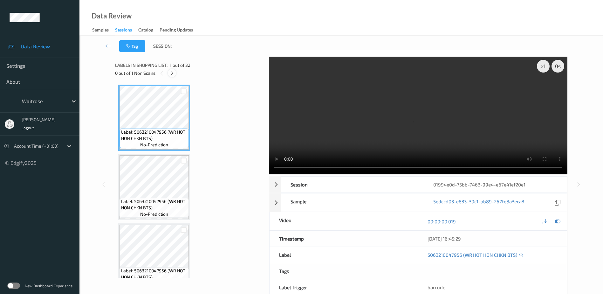
click at [172, 76] on div at bounding box center [172, 73] width 8 height 8
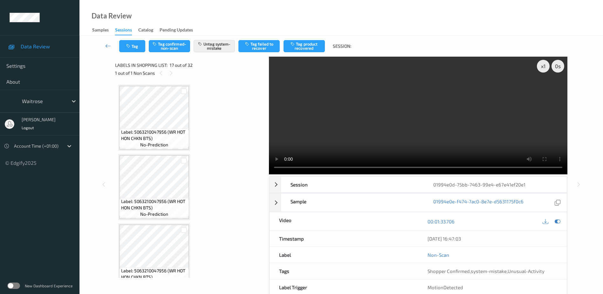
scroll to position [1043, 0]
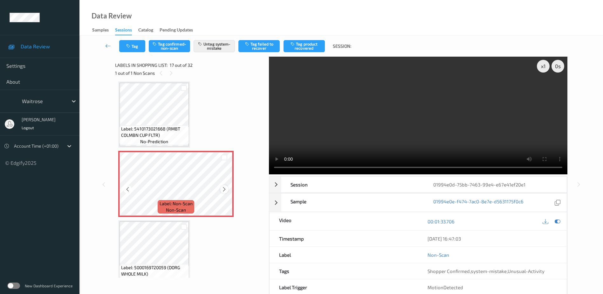
click at [224, 188] on icon at bounding box center [224, 189] width 5 height 6
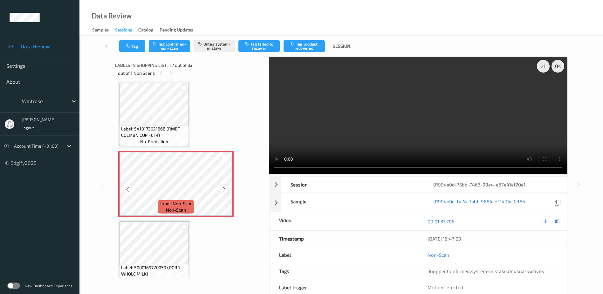
click at [226, 190] on icon at bounding box center [224, 189] width 5 height 6
click at [417, 123] on video at bounding box center [418, 116] width 299 height 118
click at [128, 46] on icon "button" at bounding box center [128, 46] width 5 height 4
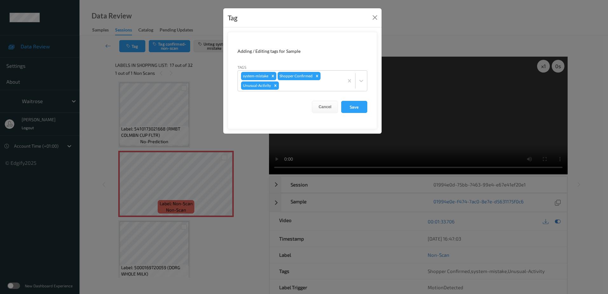
click at [240, 154] on div "Tag Adding / Editing tags for Sample Tags system-mistake Shopper Confirmed Unus…" at bounding box center [304, 147] width 608 height 294
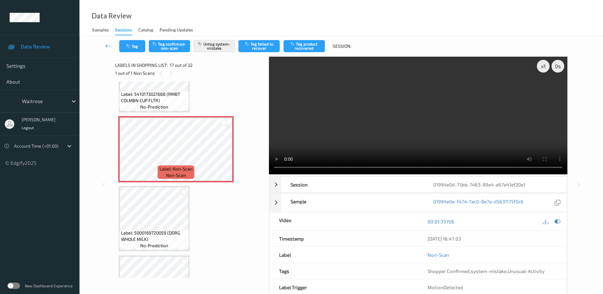
scroll to position [1075, 0]
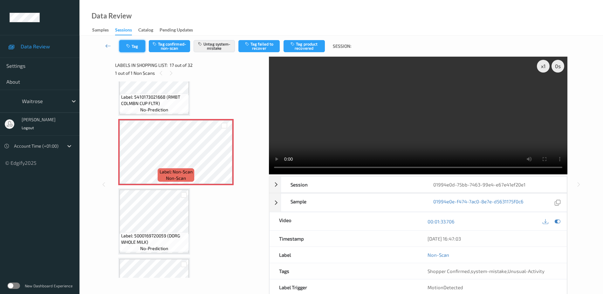
click at [131, 42] on button "Tag" at bounding box center [132, 46] width 26 height 12
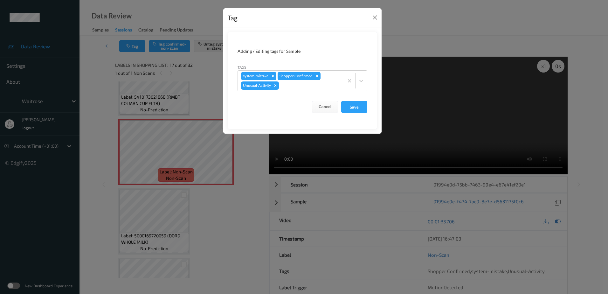
click at [229, 231] on div "Tag Adding / Editing tags for Sample Tags system-mistake Shopper Confirmed Unus…" at bounding box center [304, 147] width 608 height 294
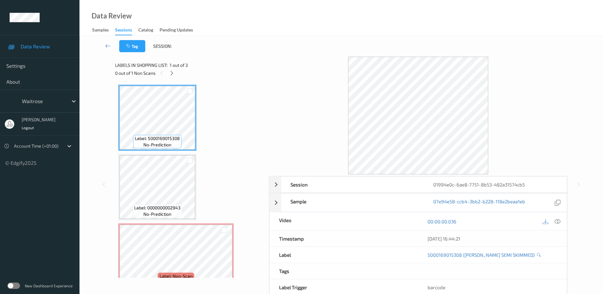
drag, startPoint x: 556, startPoint y: 222, endPoint x: 545, endPoint y: 195, distance: 30.1
click at [556, 222] on icon at bounding box center [558, 221] width 6 height 6
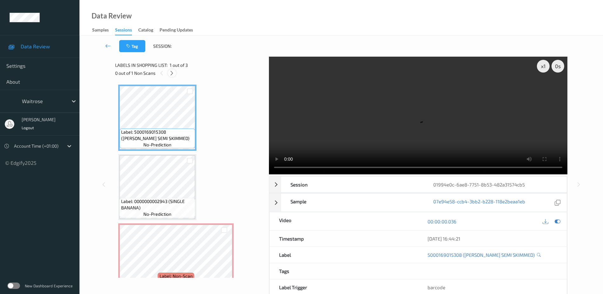
click at [172, 74] on icon at bounding box center [171, 73] width 5 height 6
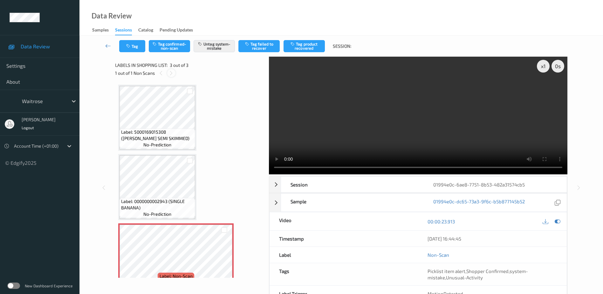
scroll to position [15, 0]
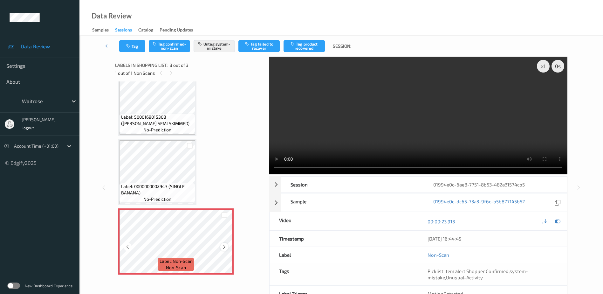
click at [224, 247] on icon at bounding box center [224, 247] width 5 height 6
click at [400, 133] on video at bounding box center [418, 116] width 299 height 118
click at [544, 64] on div "x 1" at bounding box center [543, 66] width 13 height 13
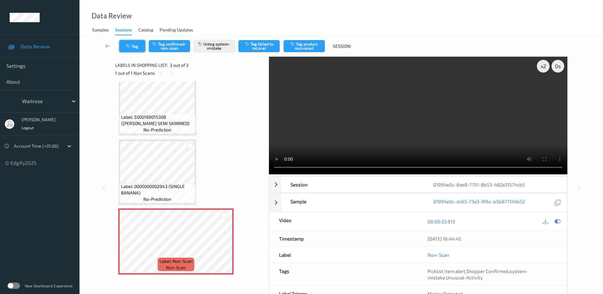
click at [138, 47] on button "Tag" at bounding box center [132, 46] width 26 height 12
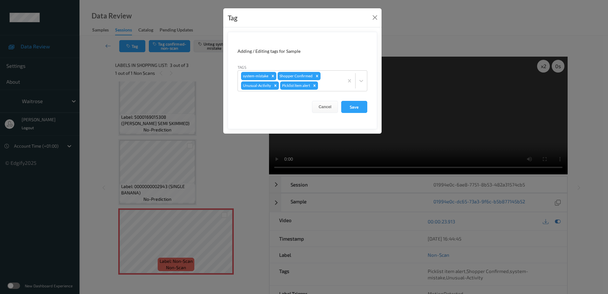
click at [221, 146] on div "Tag Adding / Editing tags for Sample Tags system-mistake Shopper Confirmed Unus…" at bounding box center [304, 147] width 608 height 294
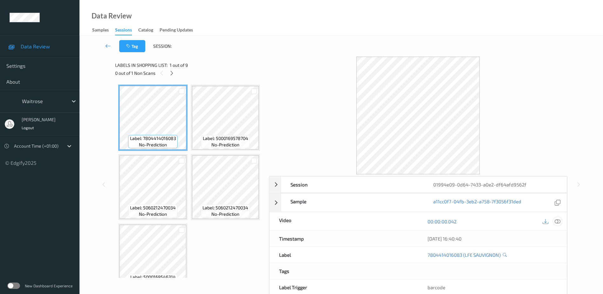
click at [559, 221] on icon at bounding box center [558, 221] width 6 height 6
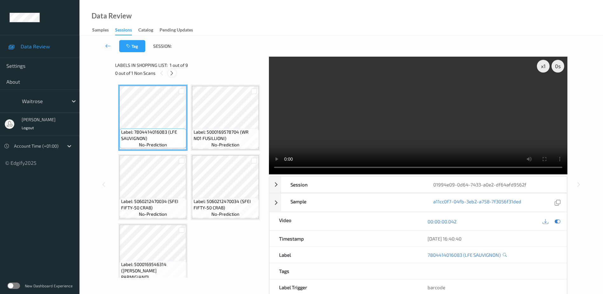
click at [171, 73] on icon at bounding box center [171, 73] width 5 height 6
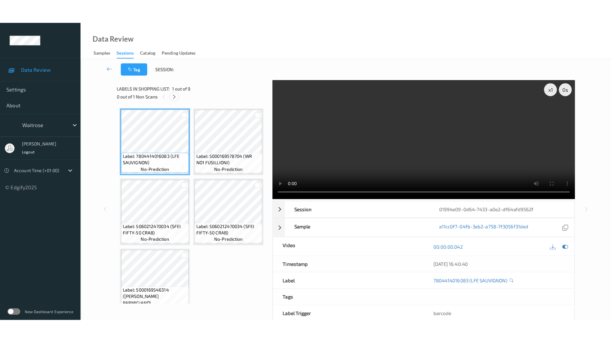
scroll to position [280, 0]
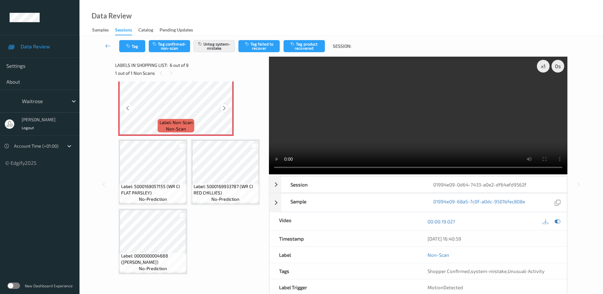
click at [225, 111] on icon at bounding box center [224, 108] width 5 height 6
click at [223, 111] on icon at bounding box center [224, 108] width 5 height 6
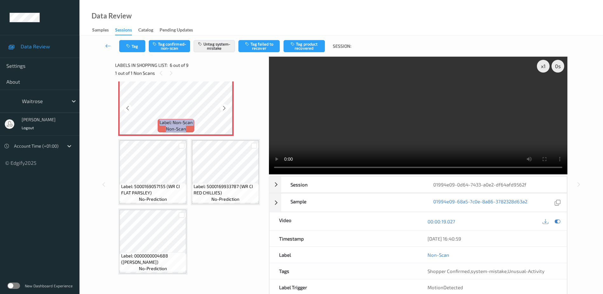
click at [223, 111] on icon at bounding box center [224, 108] width 5 height 6
click at [224, 111] on icon at bounding box center [224, 108] width 5 height 6
click at [422, 128] on video at bounding box center [418, 116] width 299 height 118
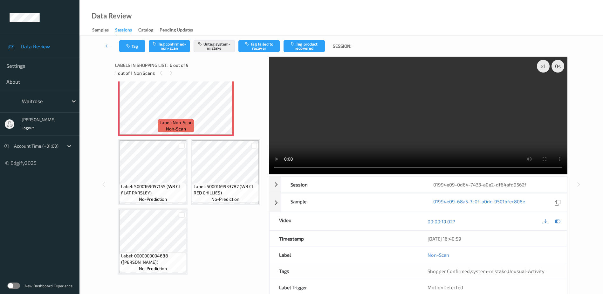
scroll to position [173, 0]
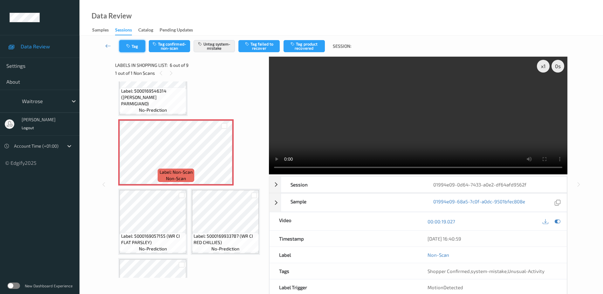
click at [126, 43] on button "Tag" at bounding box center [132, 46] width 26 height 12
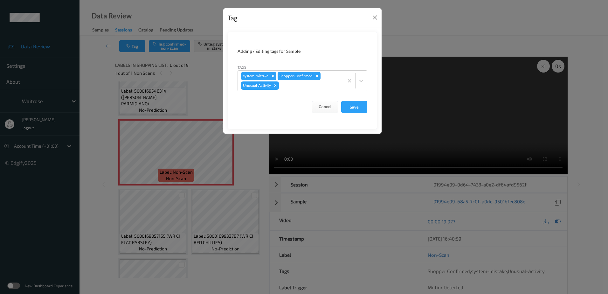
click at [229, 176] on div "Tag Adding / Editing tags for Sample Tags system-mistake Shopper Confirmed Unus…" at bounding box center [304, 147] width 608 height 294
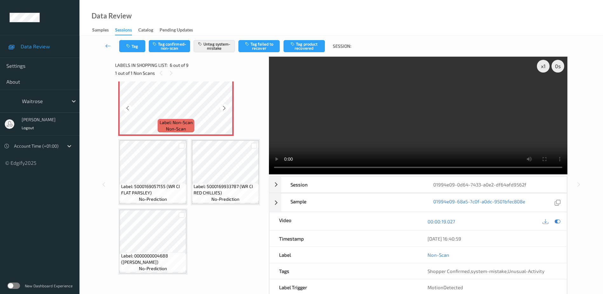
scroll to position [269, 0]
click at [135, 47] on button "Tag" at bounding box center [132, 46] width 26 height 12
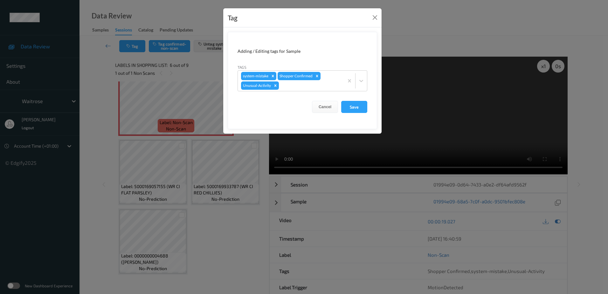
click at [210, 136] on div "Tag Adding / Editing tags for Sample Tags system-mistake Shopper Confirmed Unus…" at bounding box center [304, 147] width 608 height 294
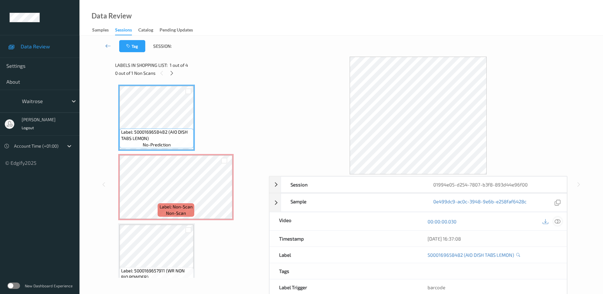
click at [558, 221] on icon at bounding box center [558, 221] width 6 height 6
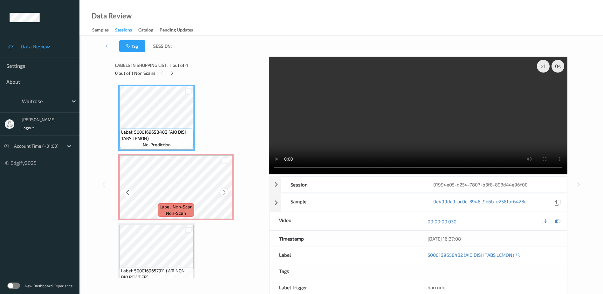
click at [225, 193] on icon at bounding box center [224, 193] width 5 height 6
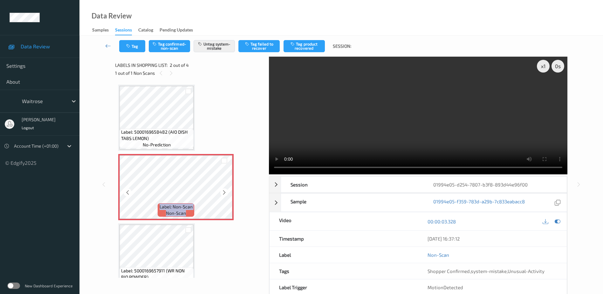
click at [225, 193] on icon at bounding box center [224, 193] width 5 height 6
click at [432, 117] on video at bounding box center [418, 116] width 299 height 118
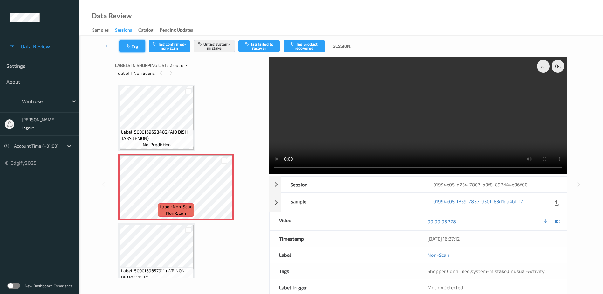
click at [137, 50] on button "Tag" at bounding box center [132, 46] width 26 height 12
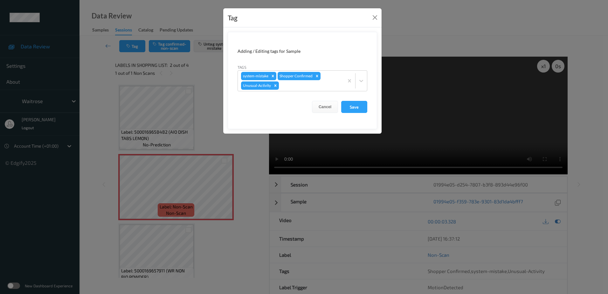
click at [241, 157] on div "Tag Adding / Editing tags for Sample Tags system-mistake Shopper Confirmed Unus…" at bounding box center [304, 147] width 608 height 294
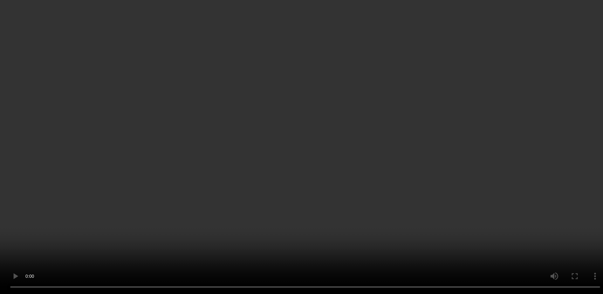
scroll to position [84, 0]
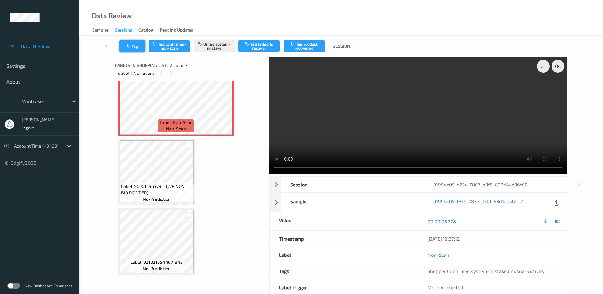
click at [132, 45] on button "Tag" at bounding box center [132, 46] width 26 height 12
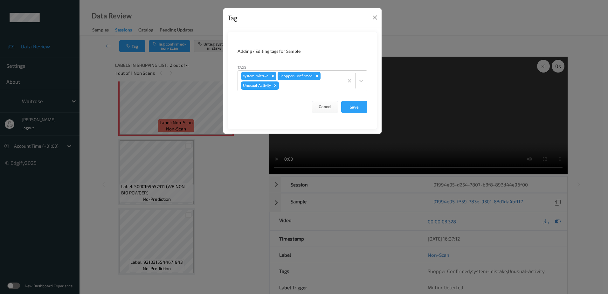
click at [220, 170] on div "Tag Adding / Editing tags for Sample Tags system-mistake Shopper Confirmed Unus…" at bounding box center [304, 147] width 608 height 294
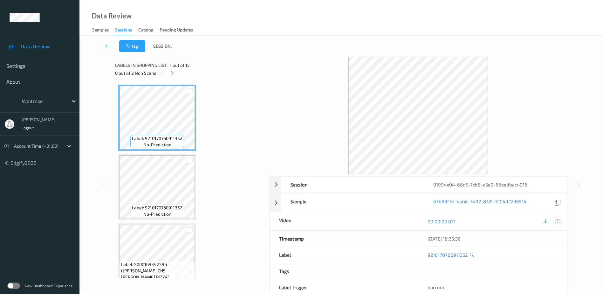
click at [557, 220] on icon at bounding box center [558, 221] width 6 height 6
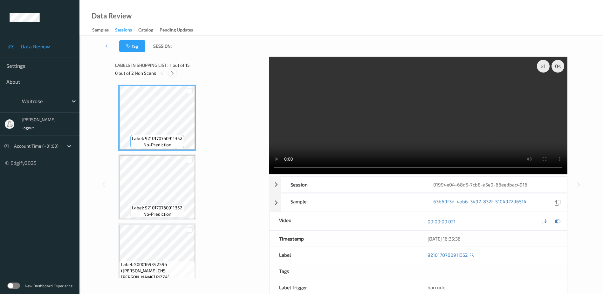
click at [173, 75] on icon at bounding box center [172, 73] width 5 height 6
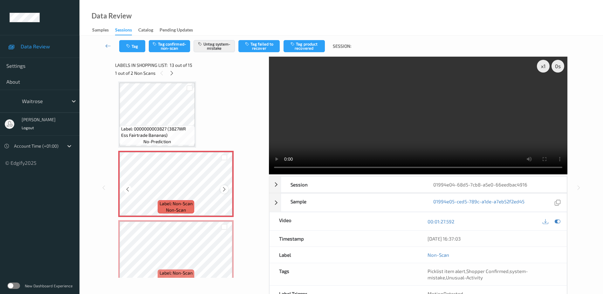
click at [224, 191] on icon at bounding box center [224, 189] width 5 height 6
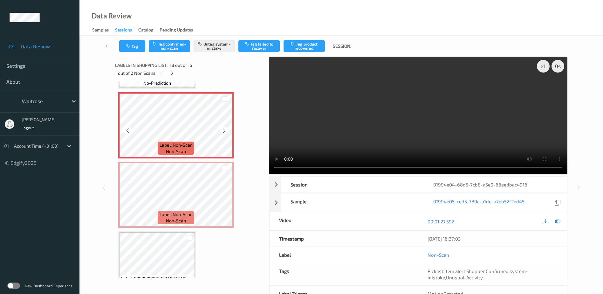
scroll to position [847, 0]
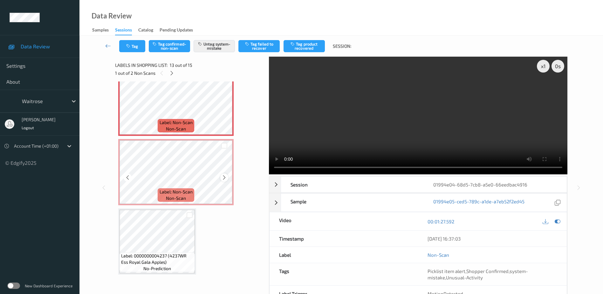
click at [223, 176] on icon at bounding box center [224, 178] width 5 height 6
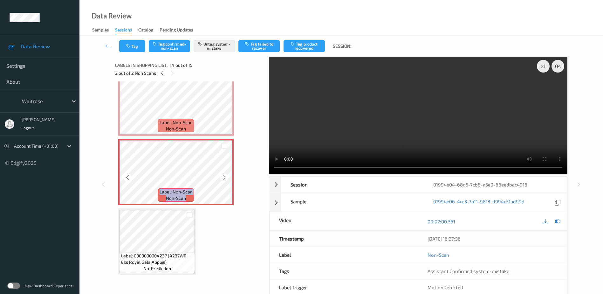
click at [223, 176] on icon at bounding box center [224, 178] width 5 height 6
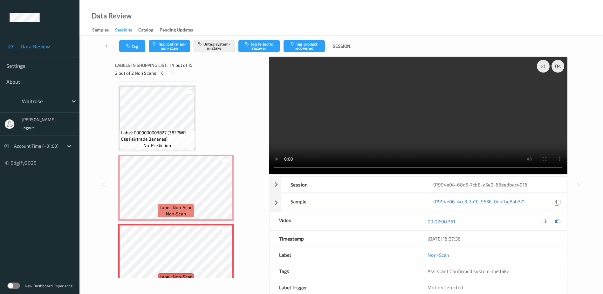
scroll to position [751, 0]
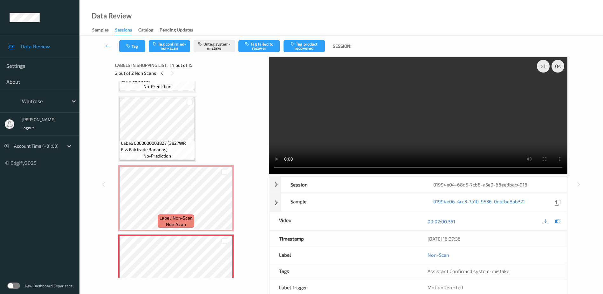
click at [410, 149] on video at bounding box center [418, 116] width 299 height 118
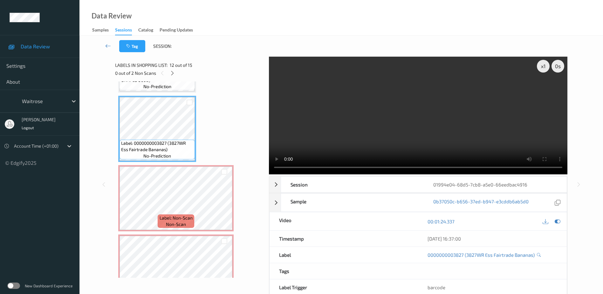
scroll to position [720, 0]
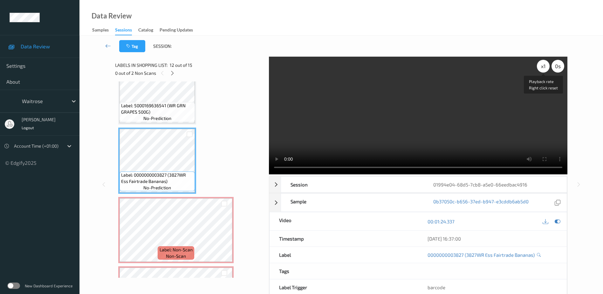
click at [542, 63] on div "x 1" at bounding box center [543, 66] width 13 height 13
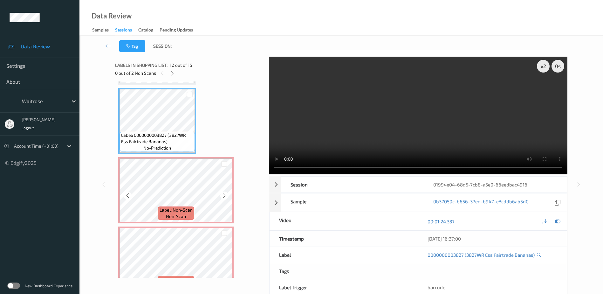
scroll to position [815, 0]
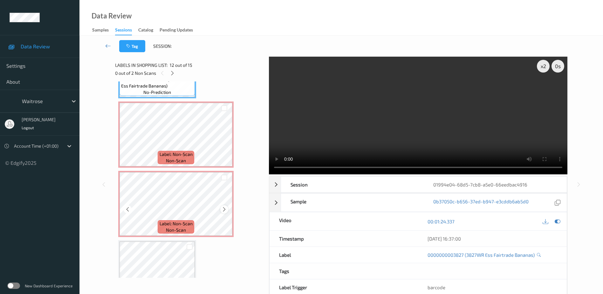
click at [222, 209] on icon at bounding box center [224, 209] width 5 height 6
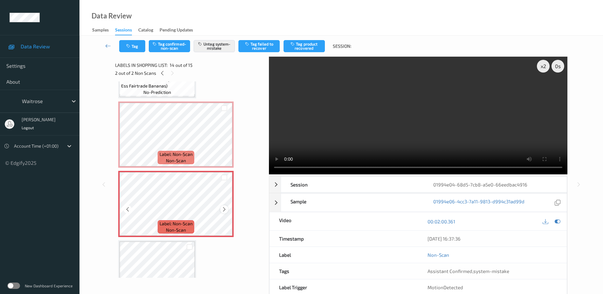
click at [222, 208] on icon at bounding box center [224, 209] width 5 height 6
click at [125, 45] on button "Tag" at bounding box center [132, 46] width 26 height 12
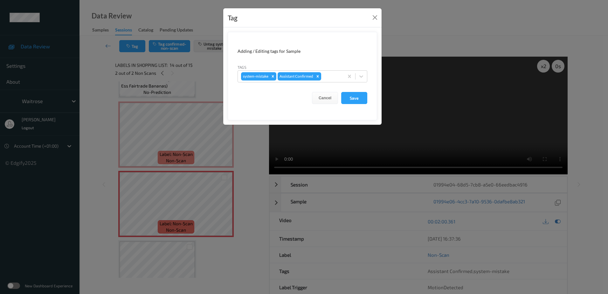
click at [241, 159] on div "Tag Adding / Editing tags for Sample Tags system-mistake Assistant Confirmed Ca…" at bounding box center [304, 147] width 608 height 294
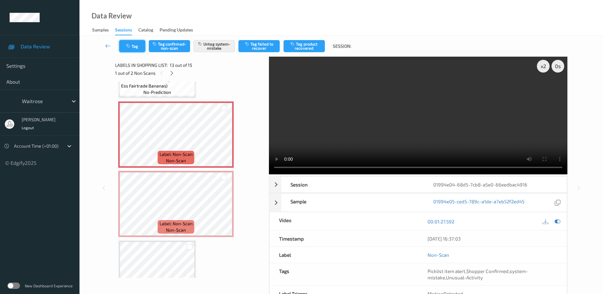
click at [134, 47] on button "Tag" at bounding box center [132, 46] width 26 height 12
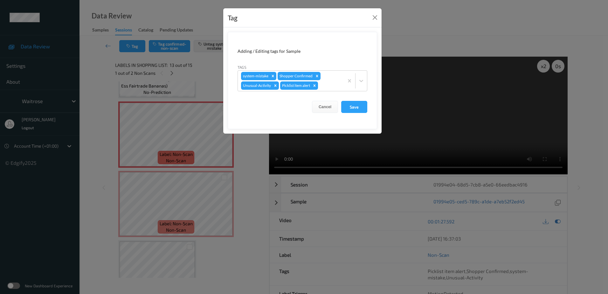
click at [252, 155] on div "Tag Adding / Editing tags for Sample Tags system-mistake Shopper Confirmed Unus…" at bounding box center [304, 147] width 608 height 294
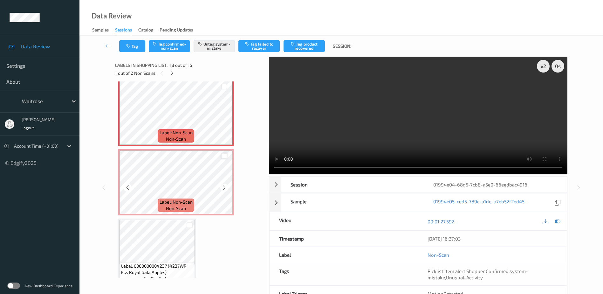
scroll to position [847, 0]
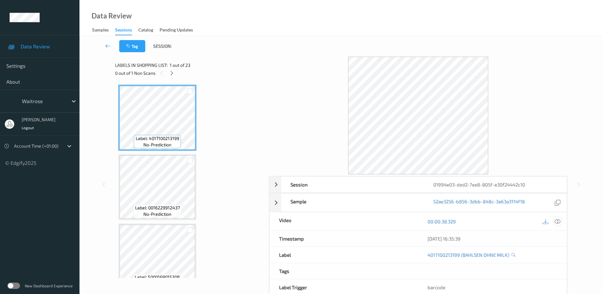
click at [557, 221] on icon at bounding box center [558, 221] width 6 height 6
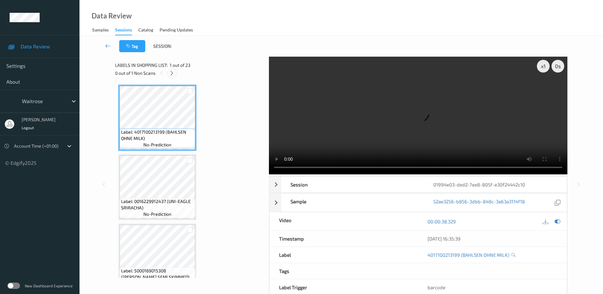
click at [169, 74] on div at bounding box center [172, 73] width 8 height 8
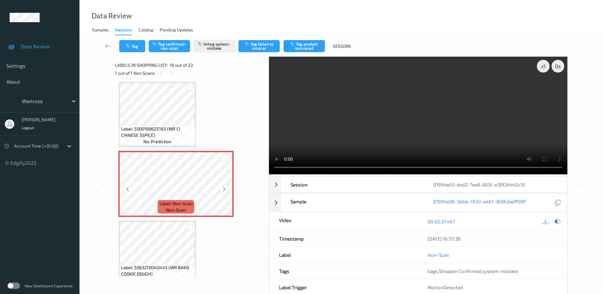
click at [223, 189] on icon at bounding box center [224, 189] width 5 height 6
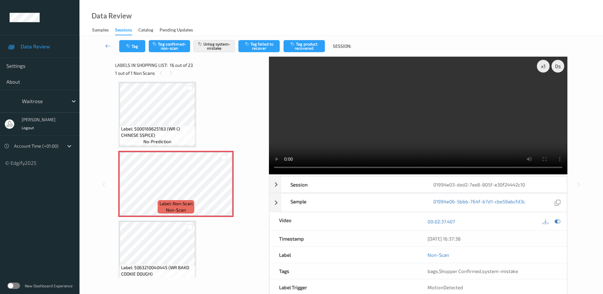
click at [427, 128] on video at bounding box center [418, 116] width 299 height 118
click at [222, 190] on icon at bounding box center [224, 189] width 5 height 6
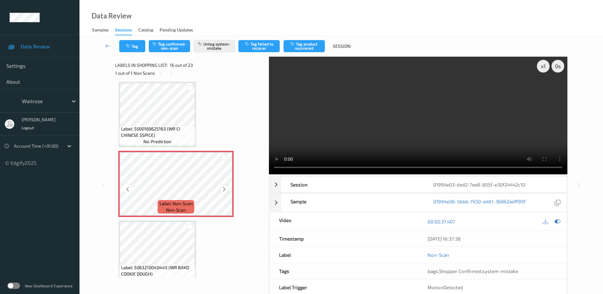
click at [226, 187] on icon at bounding box center [224, 189] width 5 height 6
click at [426, 102] on video at bounding box center [418, 116] width 299 height 118
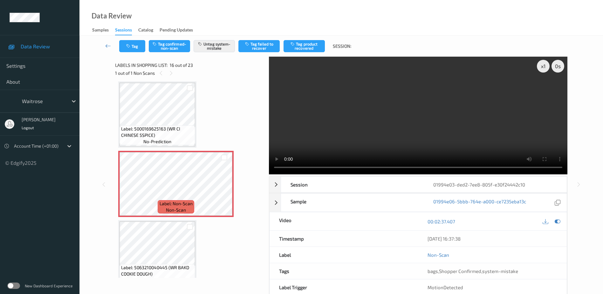
scroll to position [1005, 0]
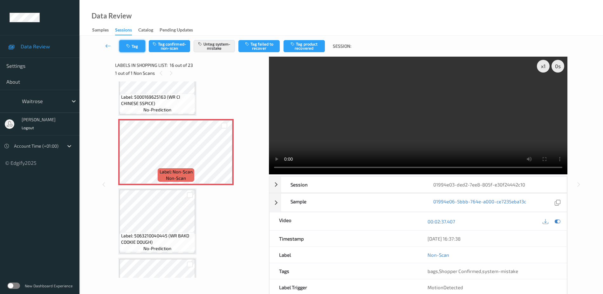
click at [123, 42] on button "Tag" at bounding box center [132, 46] width 26 height 12
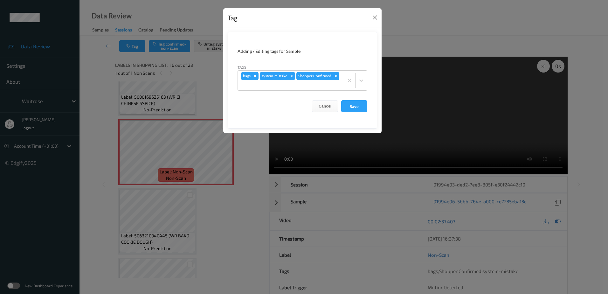
click at [222, 198] on div "Tag Adding / Editing tags for Sample Tags bags system-mistake Shopper Confirmed…" at bounding box center [304, 147] width 608 height 294
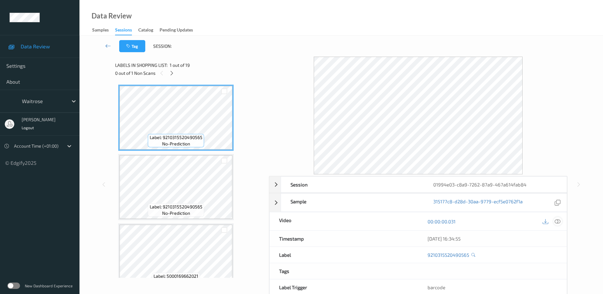
click at [558, 221] on icon at bounding box center [558, 221] width 6 height 6
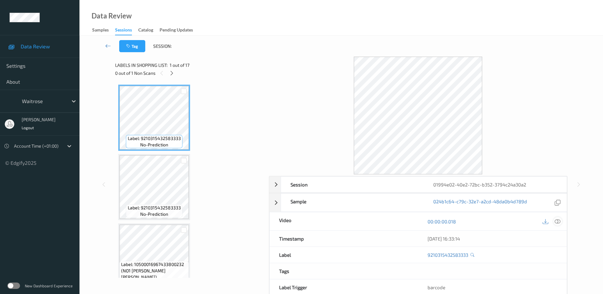
click at [559, 221] on icon at bounding box center [558, 221] width 6 height 6
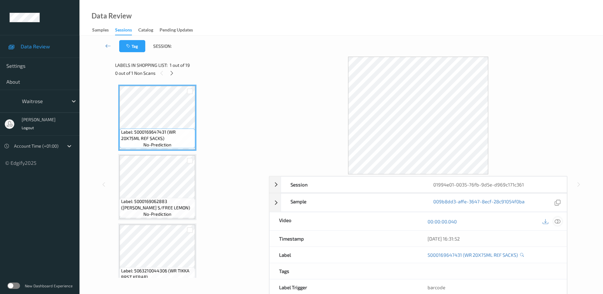
click at [556, 221] on icon at bounding box center [558, 221] width 6 height 6
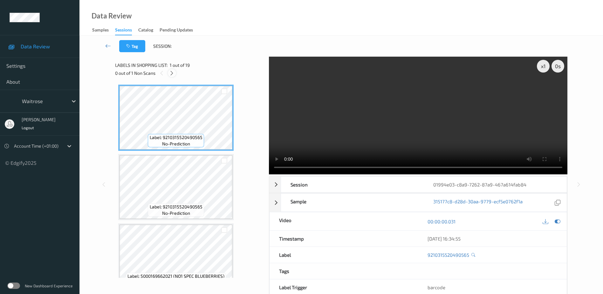
click at [172, 72] on icon at bounding box center [171, 73] width 5 height 6
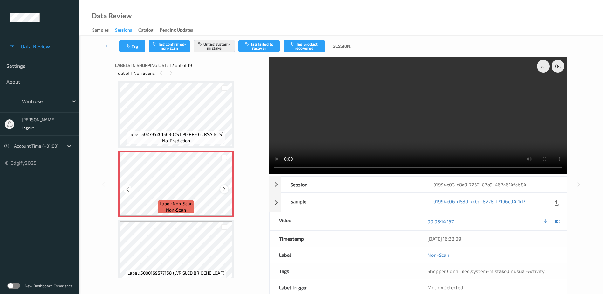
click at [223, 188] on icon at bounding box center [224, 189] width 5 height 6
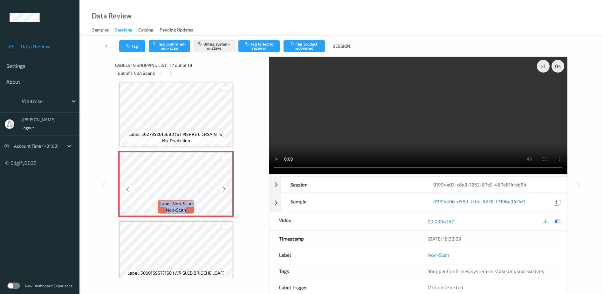
click at [223, 188] on icon at bounding box center [224, 189] width 5 height 6
click at [226, 189] on icon at bounding box center [224, 189] width 5 height 6
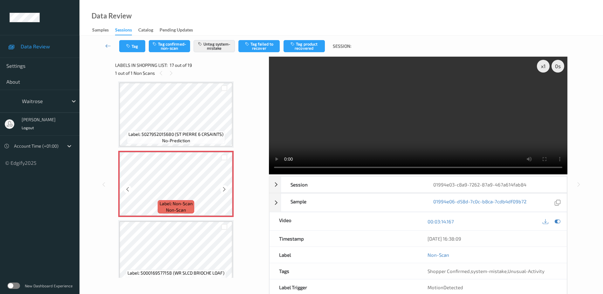
click at [226, 189] on icon at bounding box center [224, 189] width 5 height 6
click at [418, 119] on video at bounding box center [418, 116] width 299 height 118
click at [362, 129] on video at bounding box center [418, 116] width 299 height 118
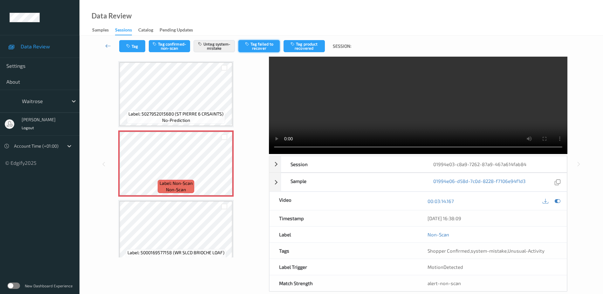
scroll to position [31, 0]
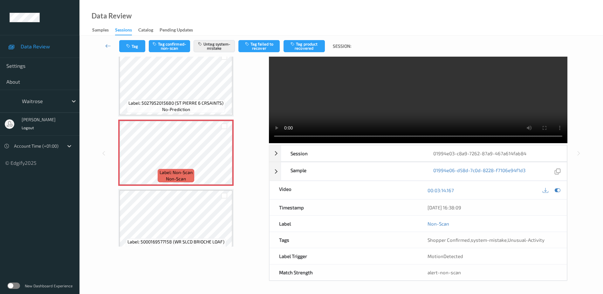
click at [371, 96] on video at bounding box center [418, 84] width 299 height 118
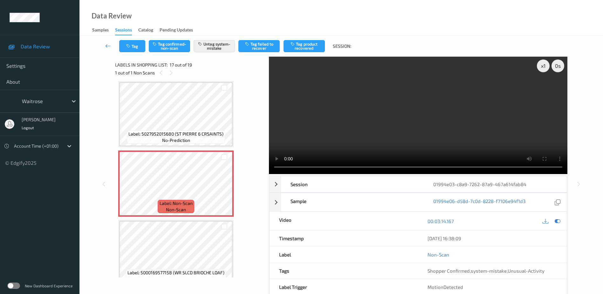
scroll to position [0, 0]
click at [128, 42] on button "Tag" at bounding box center [132, 46] width 26 height 12
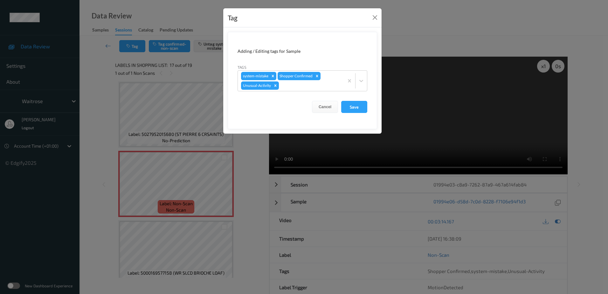
click at [247, 157] on div "Tag Adding / Editing tags for Sample Tags system-mistake Shopper Confirmed Unus…" at bounding box center [304, 147] width 608 height 294
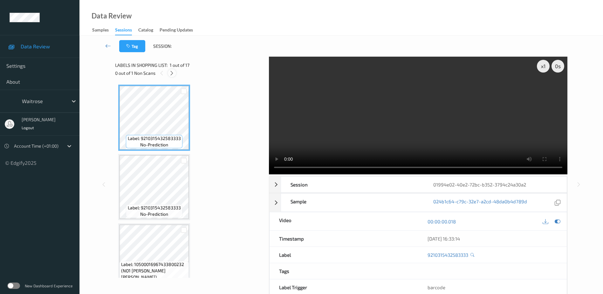
click at [175, 75] on icon at bounding box center [171, 73] width 5 height 6
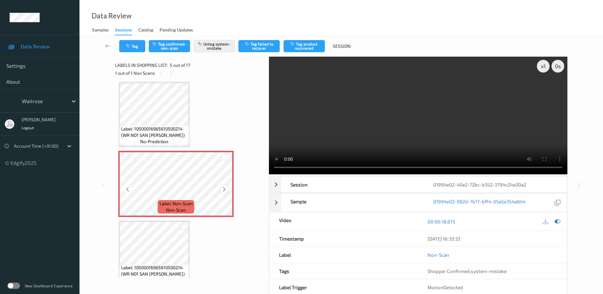
click at [223, 188] on icon at bounding box center [224, 189] width 5 height 6
click at [438, 132] on video at bounding box center [418, 116] width 299 height 118
click at [223, 190] on icon at bounding box center [224, 189] width 5 height 6
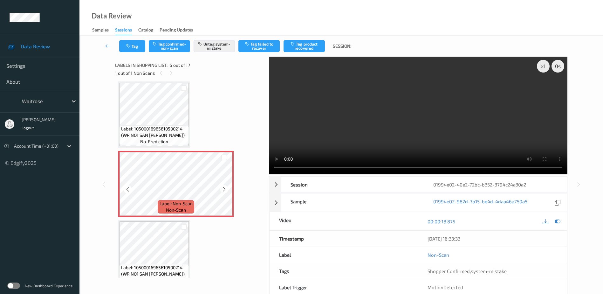
click at [223, 190] on icon at bounding box center [224, 189] width 5 height 6
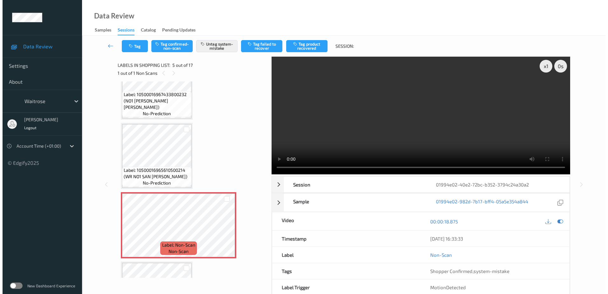
scroll to position [191, 0]
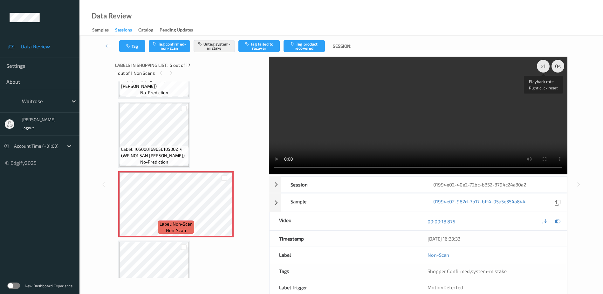
drag, startPoint x: 544, startPoint y: 69, endPoint x: 542, endPoint y: 83, distance: 14.5
click at [544, 69] on div "x 1" at bounding box center [543, 66] width 13 height 13
click at [223, 208] on icon at bounding box center [224, 210] width 5 height 6
click at [130, 46] on icon "button" at bounding box center [128, 46] width 5 height 4
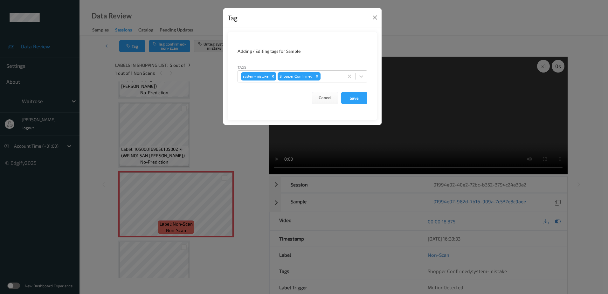
click at [219, 147] on div "Tag Adding / Editing tags for Sample Tags system-mistake Shopper Confirmed Canc…" at bounding box center [304, 147] width 608 height 294
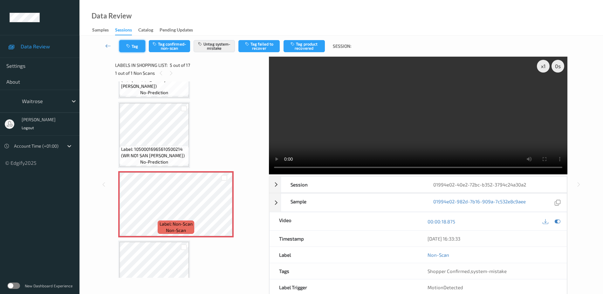
click at [132, 45] on button "Tag" at bounding box center [132, 46] width 26 height 12
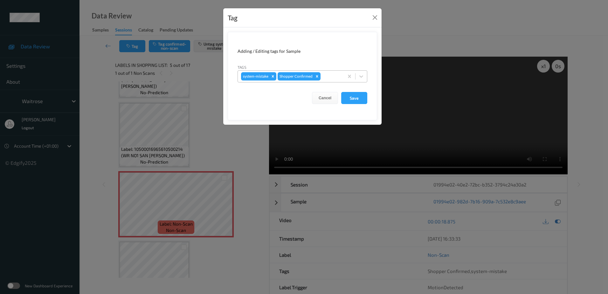
click at [330, 76] on div at bounding box center [331, 76] width 19 height 8
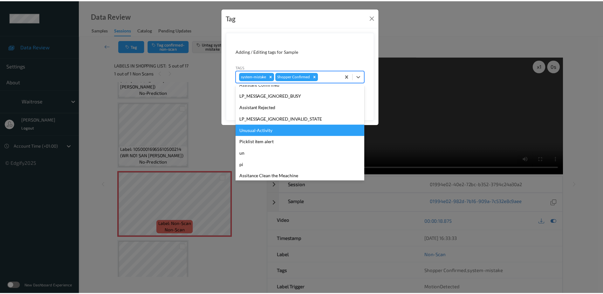
scroll to position [159, 0]
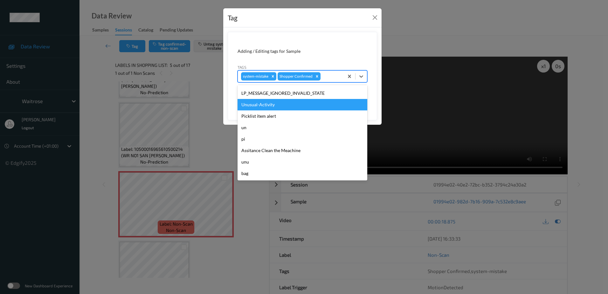
click at [261, 106] on div "Unusual-Activity" at bounding box center [303, 104] width 130 height 11
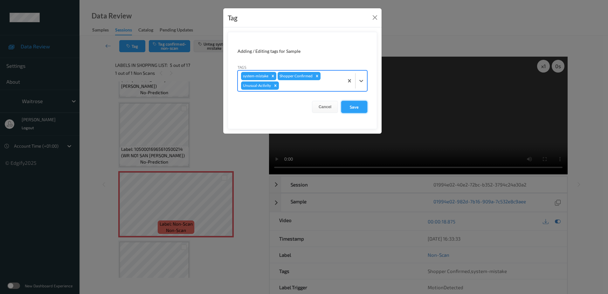
click at [347, 109] on button "Save" at bounding box center [354, 107] width 26 height 12
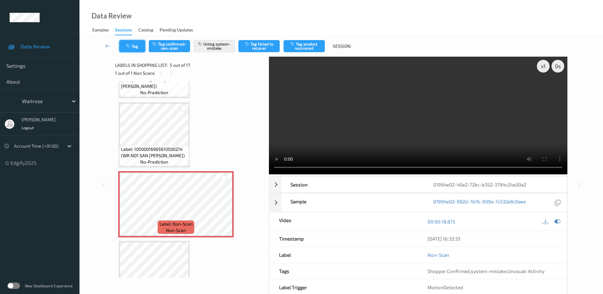
click at [139, 48] on button "Tag" at bounding box center [132, 46] width 26 height 12
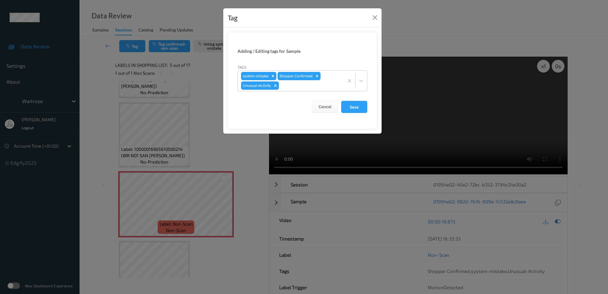
click at [215, 132] on div "Tag Adding / Editing tags for Sample Tags system-mistake Shopper Confirmed Unus…" at bounding box center [304, 147] width 608 height 294
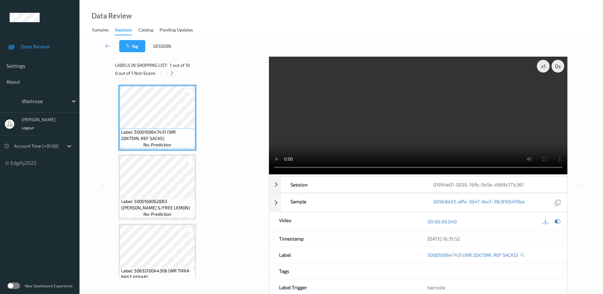
click at [169, 75] on icon at bounding box center [171, 73] width 5 height 6
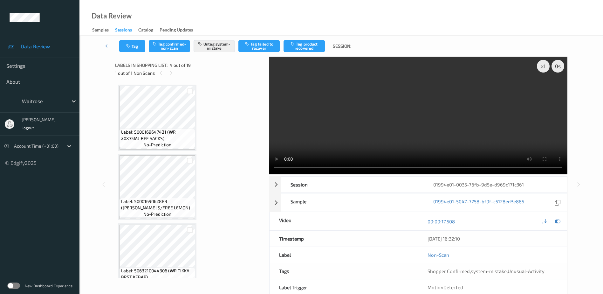
scroll to position [142, 0]
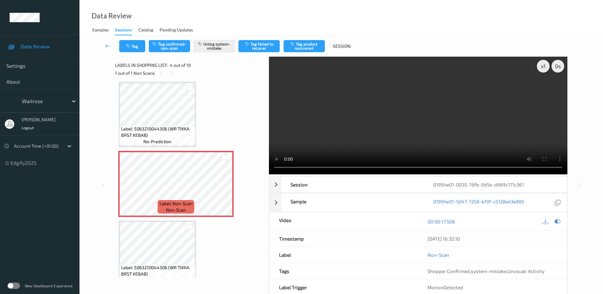
click at [370, 138] on video at bounding box center [418, 116] width 299 height 118
click at [130, 47] on icon "button" at bounding box center [128, 46] width 5 height 4
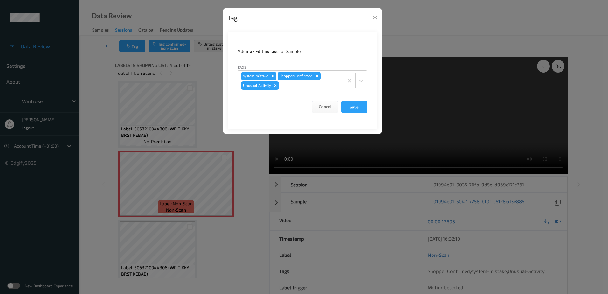
click at [228, 151] on div "Tag Adding / Editing tags for Sample Tags system-mistake Shopper Confirmed Unus…" at bounding box center [304, 147] width 608 height 294
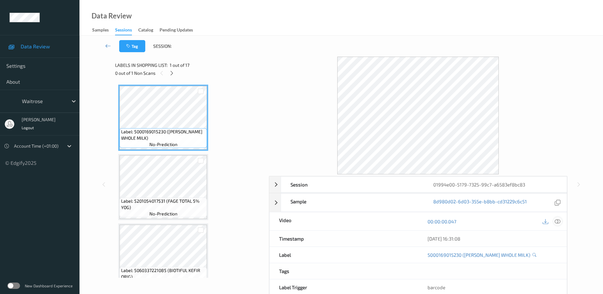
click at [561, 222] on div at bounding box center [558, 221] width 9 height 9
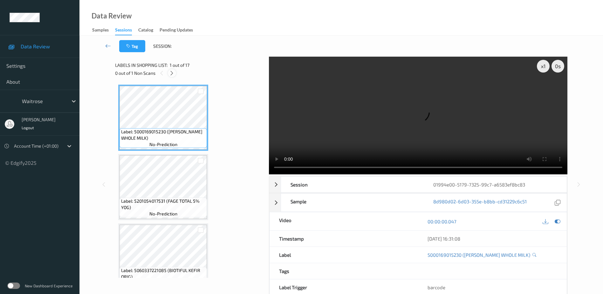
click at [172, 72] on icon at bounding box center [171, 73] width 5 height 6
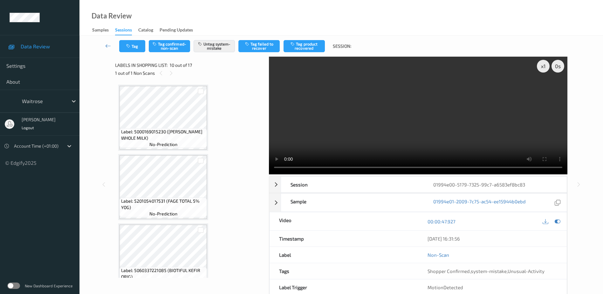
scroll to position [558, 0]
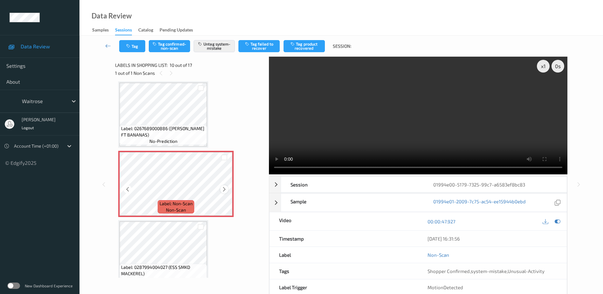
click at [223, 190] on icon at bounding box center [224, 189] width 5 height 6
click at [434, 141] on video at bounding box center [418, 116] width 299 height 118
click at [546, 65] on div "x 1" at bounding box center [543, 66] width 13 height 13
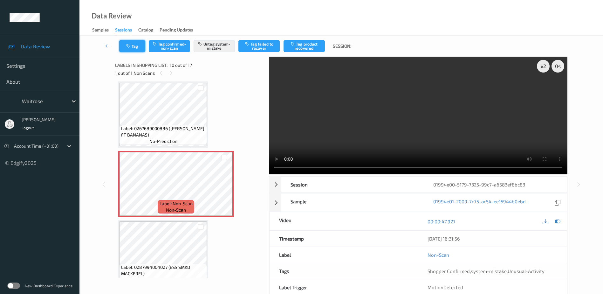
click at [131, 44] on button "Tag" at bounding box center [132, 46] width 26 height 12
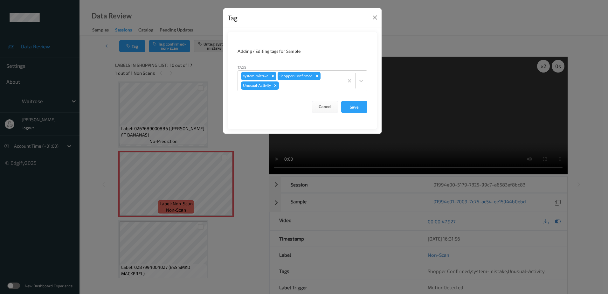
click at [256, 155] on div "Tag Adding / Editing tags for Sample Tags system-mistake Shopper Confirmed Unus…" at bounding box center [304, 147] width 608 height 294
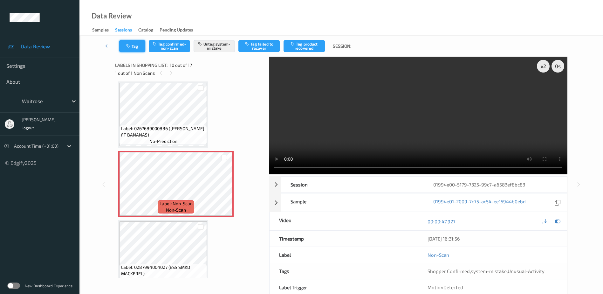
click at [129, 42] on button "Tag" at bounding box center [132, 46] width 26 height 12
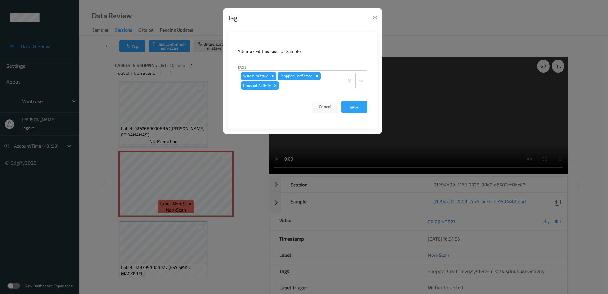
click at [237, 147] on div "Tag Adding / Editing tags for Sample Tags system-mistake Shopper Confirmed Unus…" at bounding box center [304, 147] width 608 height 294
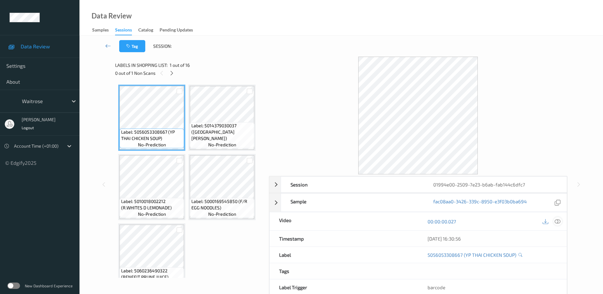
click at [560, 223] on icon at bounding box center [558, 221] width 6 height 6
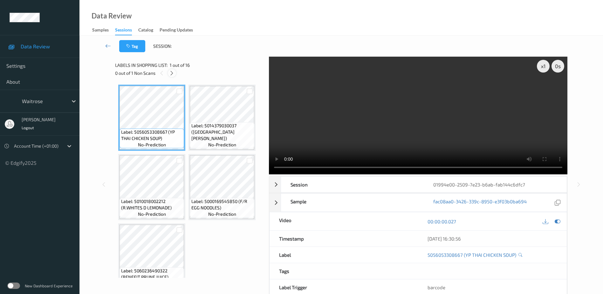
click at [175, 72] on icon at bounding box center [171, 73] width 5 height 6
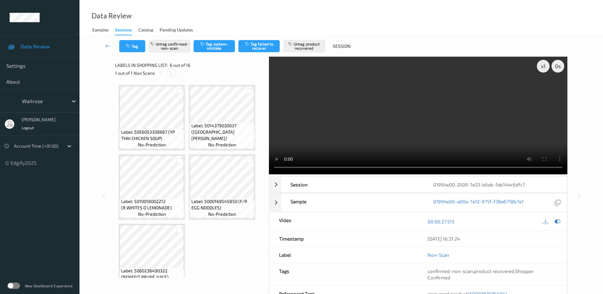
scroll to position [142, 0]
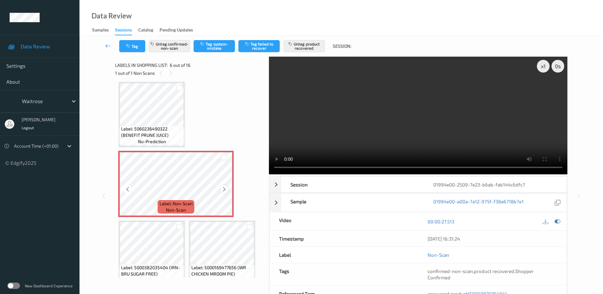
click at [226, 191] on icon at bounding box center [224, 189] width 5 height 6
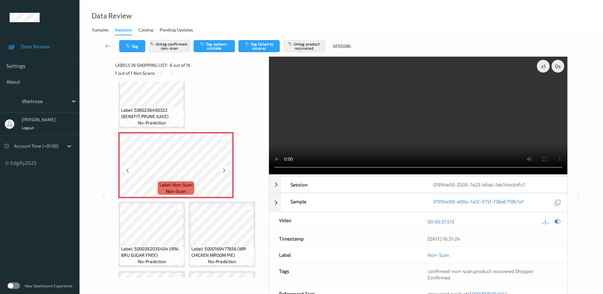
scroll to position [191, 0]
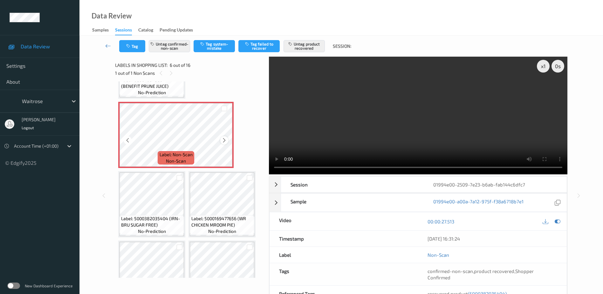
click at [223, 140] on icon at bounding box center [224, 140] width 5 height 6
click at [391, 126] on video at bounding box center [418, 116] width 299 height 118
click at [378, 129] on video at bounding box center [418, 116] width 299 height 118
click at [395, 130] on video at bounding box center [418, 116] width 299 height 118
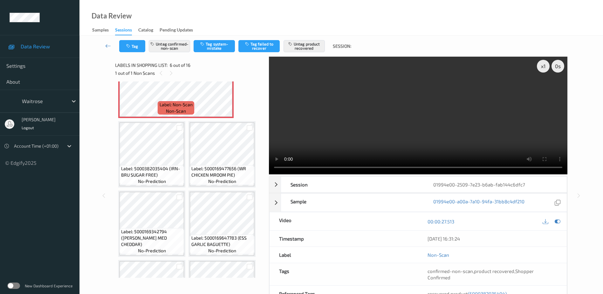
scroll to position [254, 0]
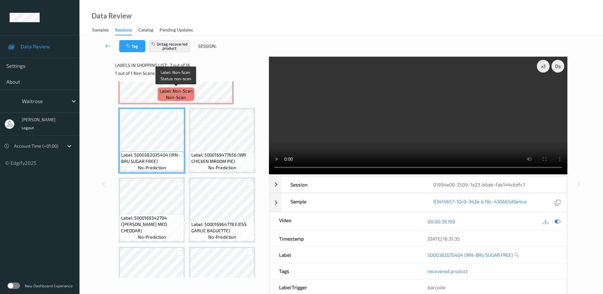
click at [164, 90] on span "Label: Non-Scan" at bounding box center [176, 91] width 33 height 6
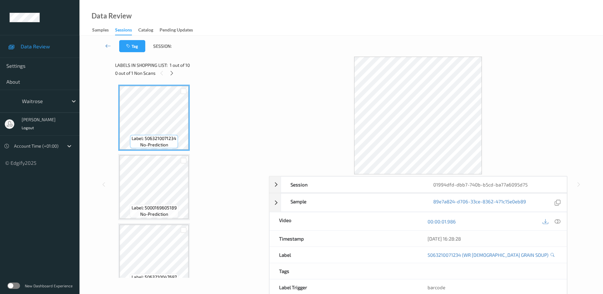
drag, startPoint x: 559, startPoint y: 221, endPoint x: 558, endPoint y: 215, distance: 6.9
click at [559, 219] on icon at bounding box center [558, 221] width 6 height 6
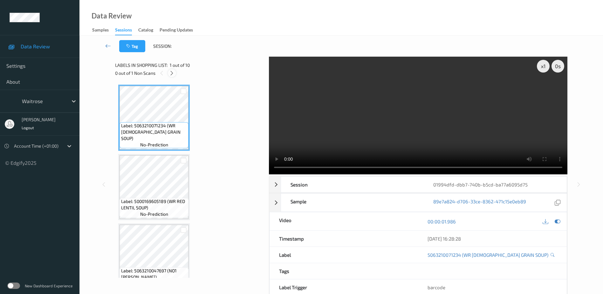
click at [172, 74] on icon at bounding box center [171, 73] width 5 height 6
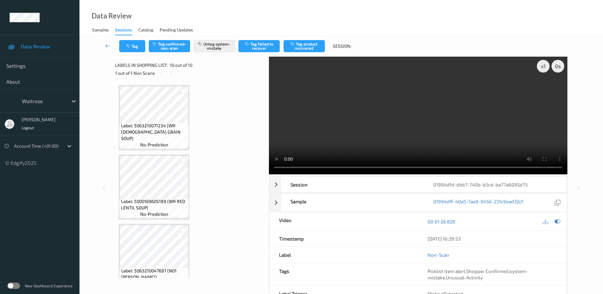
scroll to position [500, 0]
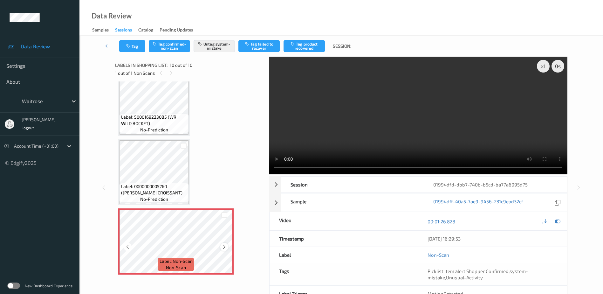
click at [223, 246] on icon at bounding box center [224, 247] width 5 height 6
click at [432, 145] on video at bounding box center [418, 116] width 299 height 118
click at [542, 64] on div "x 1" at bounding box center [543, 66] width 13 height 13
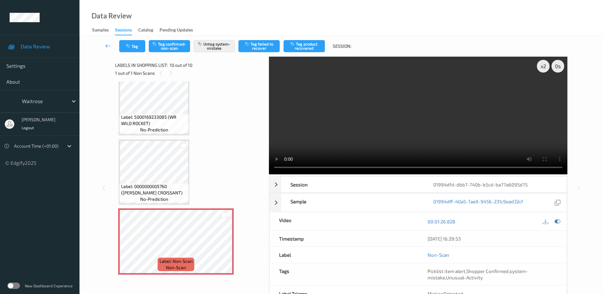
click at [420, 112] on video at bounding box center [418, 116] width 299 height 118
click at [421, 140] on video at bounding box center [418, 116] width 299 height 118
click at [128, 43] on button "Tag" at bounding box center [132, 46] width 26 height 12
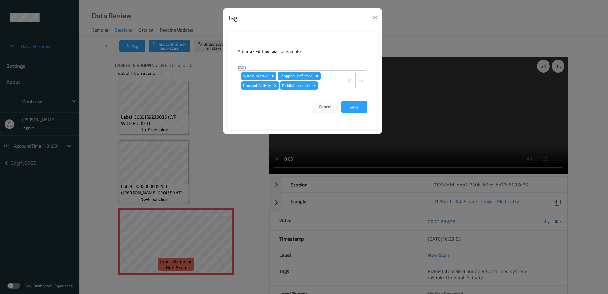
click at [235, 171] on div "Tag Adding / Editing tags for Sample Tags system-mistake Shopper Confirmed Unus…" at bounding box center [304, 147] width 608 height 294
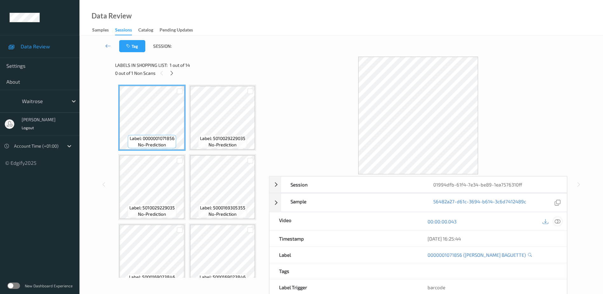
click at [557, 221] on icon at bounding box center [558, 221] width 6 height 6
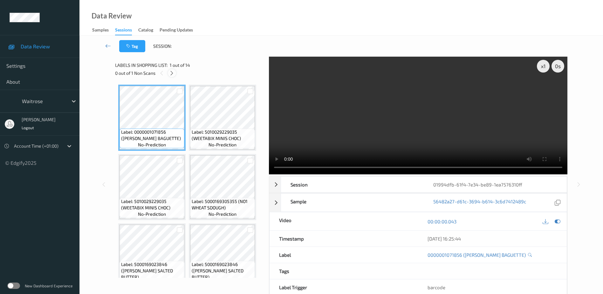
click at [171, 71] on icon at bounding box center [171, 73] width 5 height 6
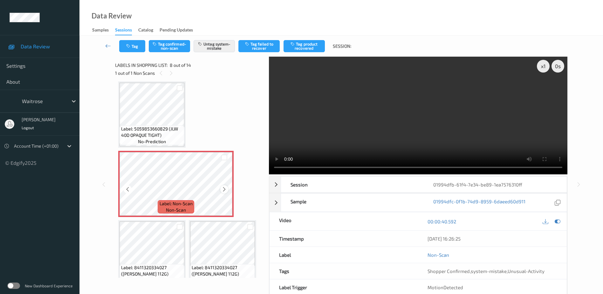
click at [225, 189] on icon at bounding box center [224, 189] width 5 height 6
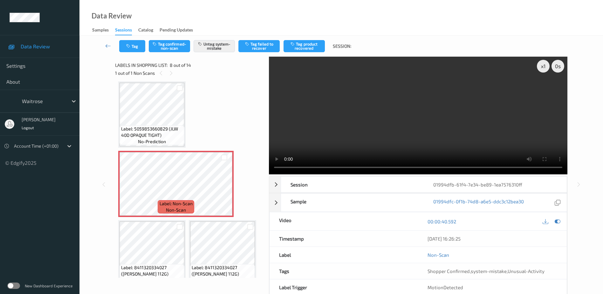
click at [389, 142] on video at bounding box center [418, 116] width 299 height 118
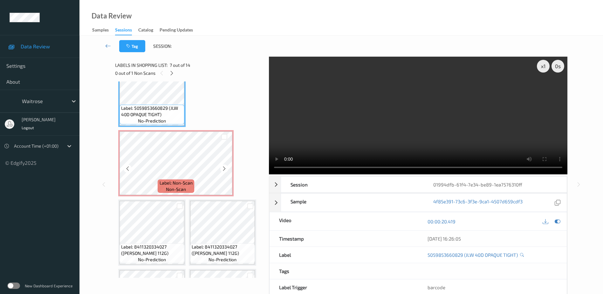
scroll to position [243, 0]
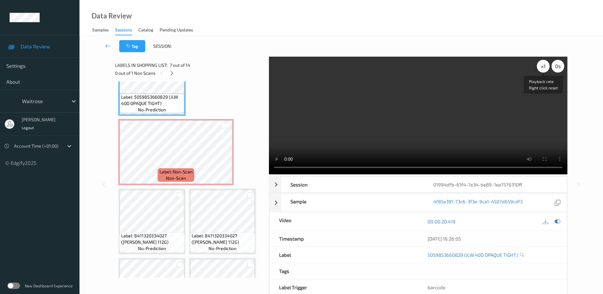
click at [542, 68] on div "x 1" at bounding box center [543, 66] width 13 height 13
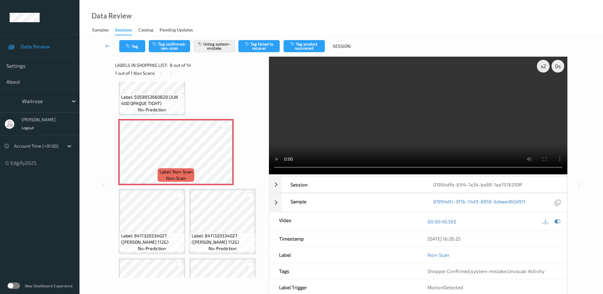
click at [130, 52] on div "Tag Tag confirmed-non-scan Untag system-mistake Tag failed to recover Tag produ…" at bounding box center [342, 46] width 498 height 21
click at [128, 40] on button "Tag" at bounding box center [132, 46] width 26 height 12
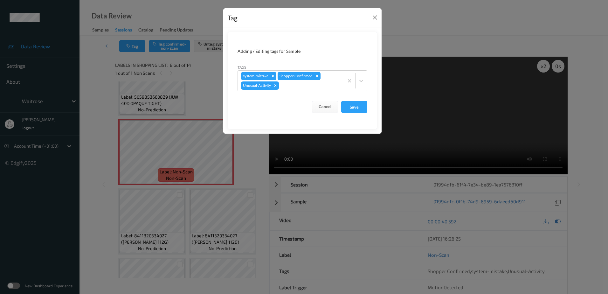
click at [250, 141] on div "Tag Adding / Editing tags for Sample Tags system-mistake Shopper Confirmed Unus…" at bounding box center [304, 147] width 608 height 294
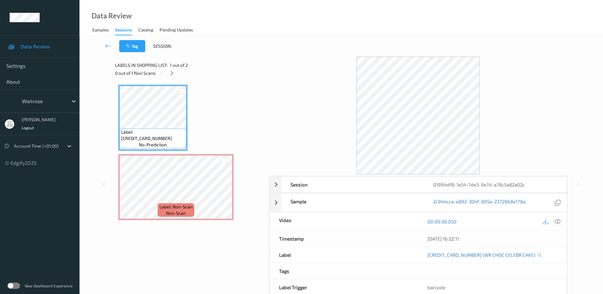
click at [558, 220] on icon at bounding box center [558, 221] width 6 height 6
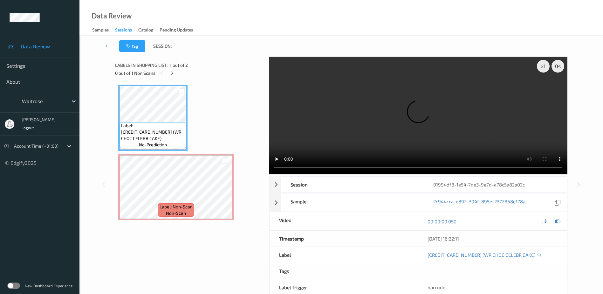
drag, startPoint x: 174, startPoint y: 70, endPoint x: 181, endPoint y: 79, distance: 11.1
click at [174, 70] on icon at bounding box center [171, 73] width 5 height 6
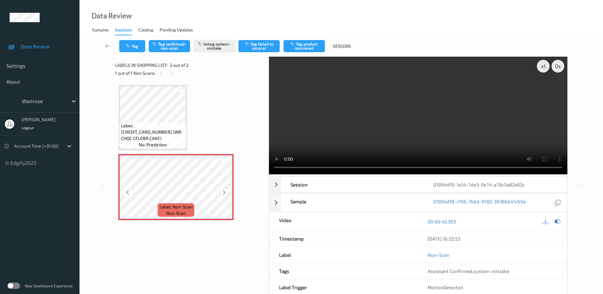
click at [226, 191] on icon at bounding box center [224, 193] width 5 height 6
click at [438, 117] on video at bounding box center [418, 116] width 299 height 118
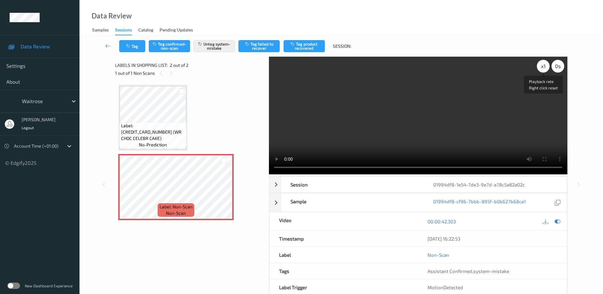
click at [544, 65] on div "x 1" at bounding box center [543, 66] width 13 height 13
click at [544, 65] on div "x 2" at bounding box center [543, 66] width 13 height 13
click at [542, 65] on div "x 4" at bounding box center [543, 66] width 13 height 13
click at [136, 46] on button "Tag" at bounding box center [132, 46] width 26 height 12
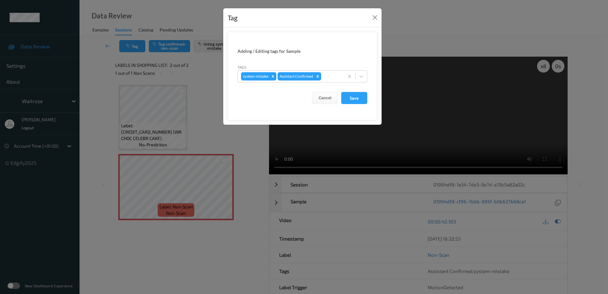
click at [241, 149] on div "Tag Adding / Editing tags for Sample Tags system-mistake Assistant Confirmed Ca…" at bounding box center [304, 147] width 608 height 294
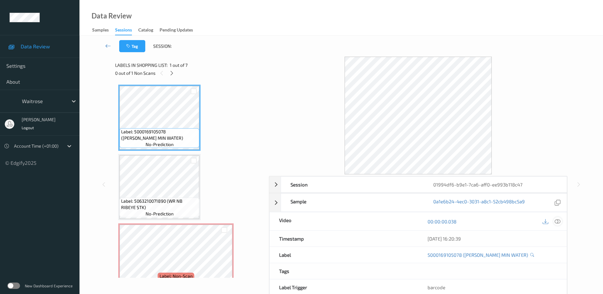
click at [560, 221] on icon at bounding box center [558, 221] width 6 height 6
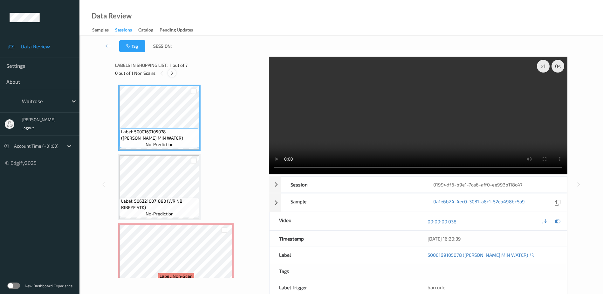
drag, startPoint x: 171, startPoint y: 71, endPoint x: 173, endPoint y: 76, distance: 4.8
click at [171, 71] on icon at bounding box center [171, 73] width 5 height 6
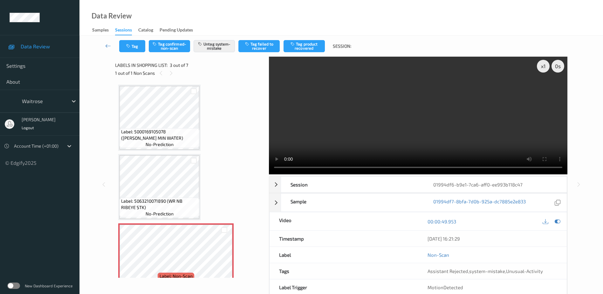
scroll to position [72, 0]
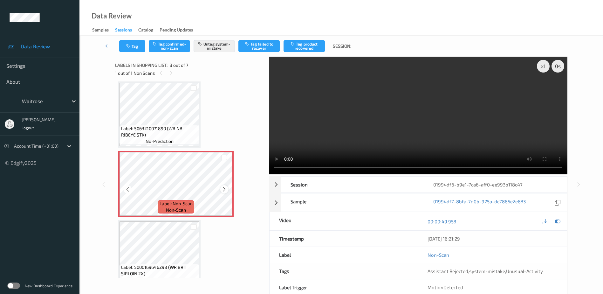
click at [226, 187] on icon at bounding box center [224, 189] width 5 height 6
click at [392, 133] on video at bounding box center [418, 116] width 299 height 118
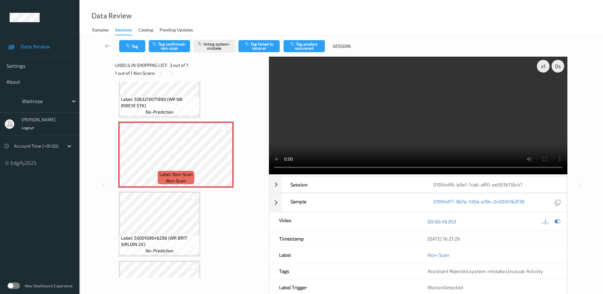
scroll to position [127, 0]
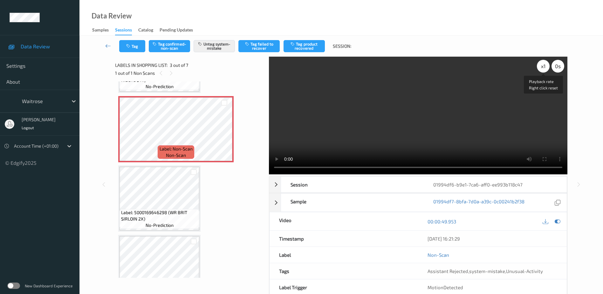
click at [543, 64] on div "x 1" at bounding box center [543, 66] width 13 height 13
click at [543, 64] on div "x 2" at bounding box center [543, 66] width 13 height 13
click at [545, 65] on div "x 4" at bounding box center [543, 66] width 13 height 13
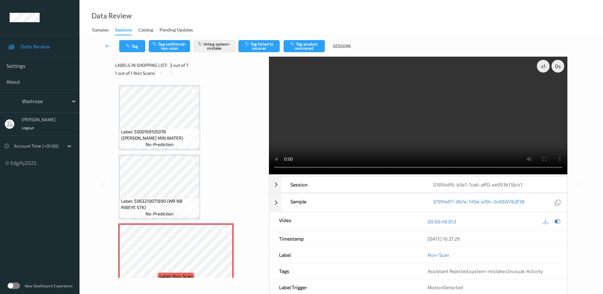
scroll to position [64, 0]
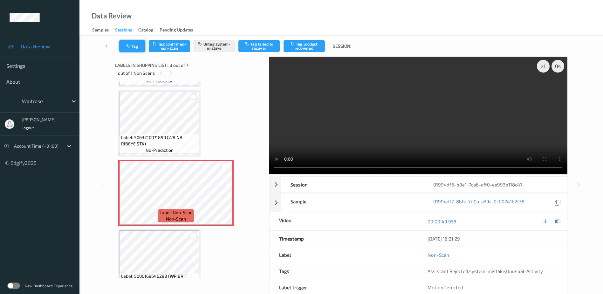
click at [128, 43] on button "Tag" at bounding box center [132, 46] width 26 height 12
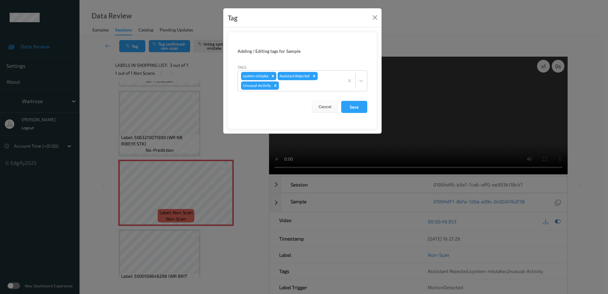
click at [238, 162] on div "Tag Adding / Editing tags for Sample Tags system-mistake Assistant Rejected Unu…" at bounding box center [304, 147] width 608 height 294
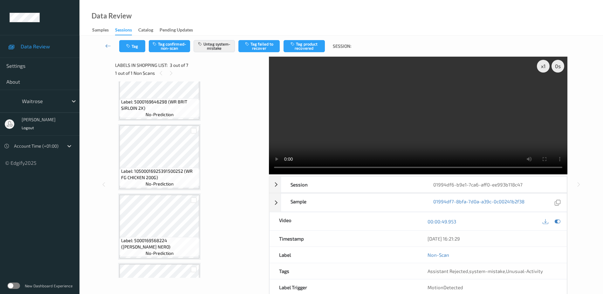
scroll to position [286, 0]
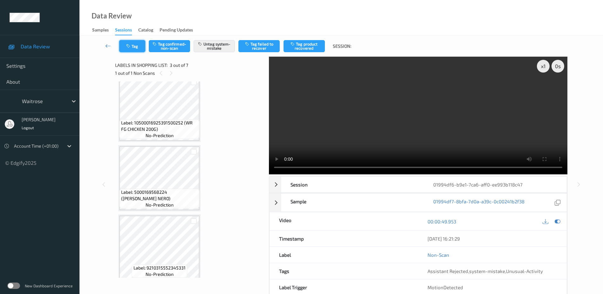
click at [134, 47] on button "Tag" at bounding box center [132, 46] width 26 height 12
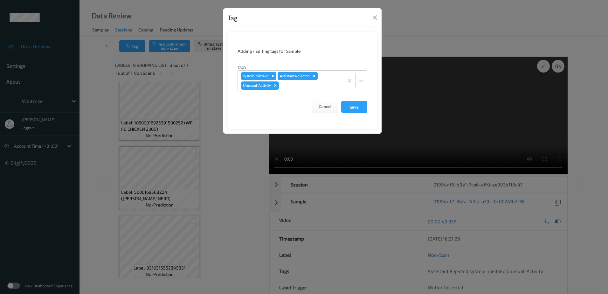
click at [244, 184] on div "Tag Adding / Editing tags for Sample Tags system-mistake Assistant Rejected Unu…" at bounding box center [304, 147] width 608 height 294
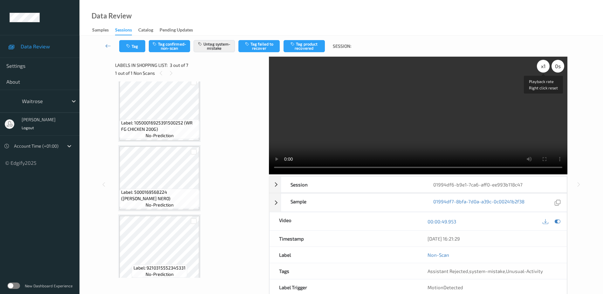
click at [543, 66] on div "x 1" at bounding box center [543, 66] width 13 height 13
click at [543, 66] on div "x 2" at bounding box center [543, 66] width 13 height 13
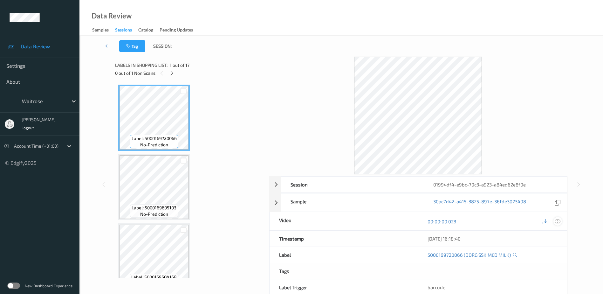
click at [557, 222] on icon at bounding box center [558, 221] width 6 height 6
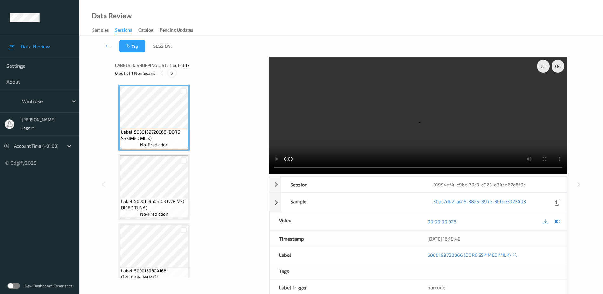
click at [173, 73] on icon at bounding box center [171, 73] width 5 height 6
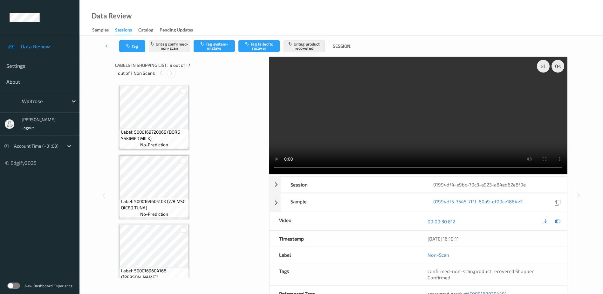
scroll to position [488, 0]
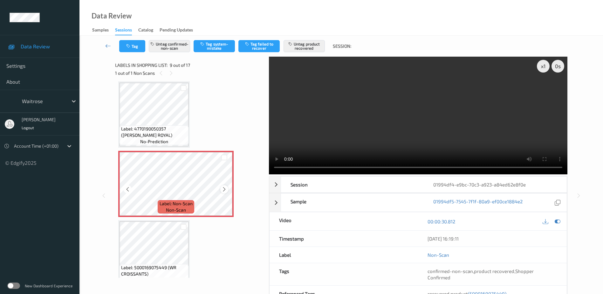
click at [224, 190] on icon at bounding box center [224, 189] width 5 height 6
click at [398, 135] on video at bounding box center [418, 116] width 299 height 118
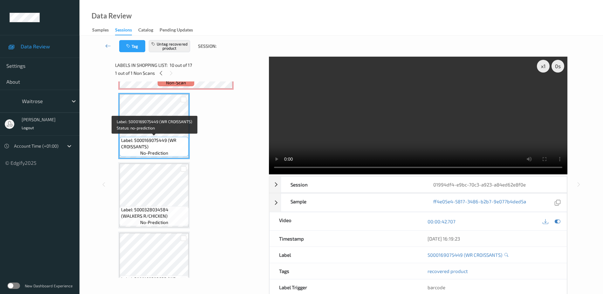
scroll to position [520, 0]
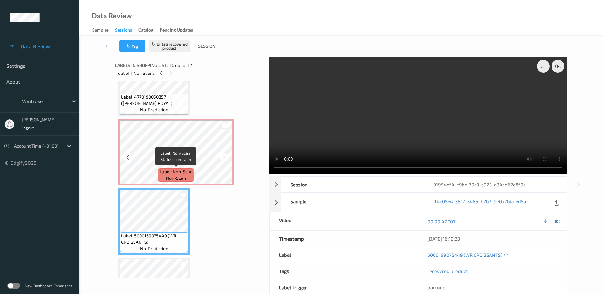
click at [170, 172] on span "Label: Non-Scan" at bounding box center [176, 172] width 33 height 6
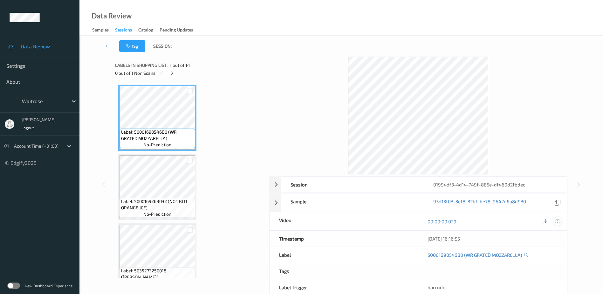
click at [557, 220] on icon at bounding box center [558, 221] width 6 height 6
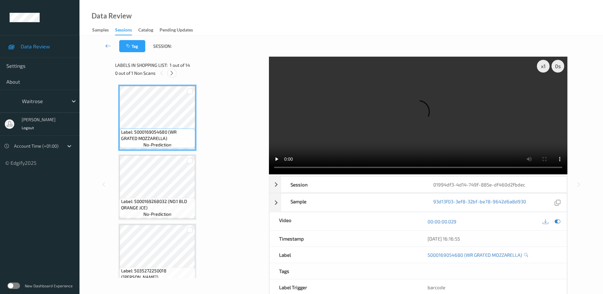
click at [170, 75] on icon at bounding box center [171, 73] width 5 height 6
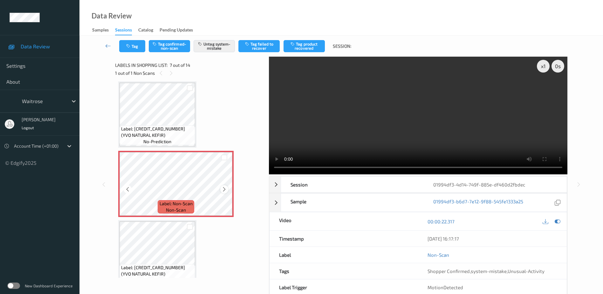
click at [224, 189] on icon at bounding box center [224, 189] width 5 height 6
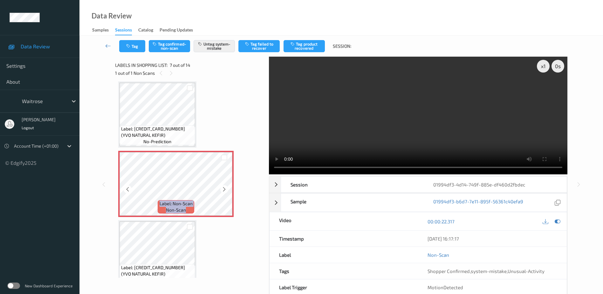
click at [224, 189] on icon at bounding box center [224, 189] width 5 height 6
click at [404, 131] on video at bounding box center [418, 116] width 299 height 118
click at [138, 42] on button "Tag" at bounding box center [132, 46] width 26 height 12
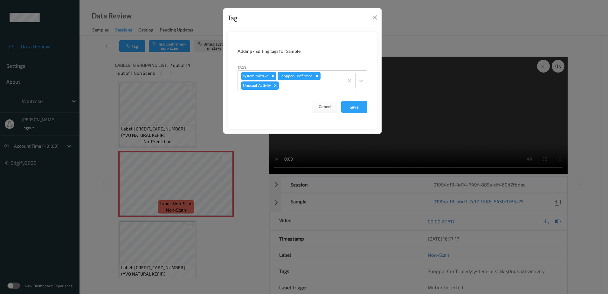
click at [241, 207] on div "Tag Adding / Editing tags for Sample Tags system-mistake Shopper Confirmed Unus…" at bounding box center [304, 147] width 608 height 294
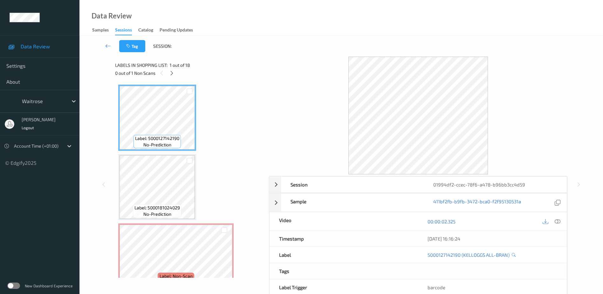
drag, startPoint x: 555, startPoint y: 221, endPoint x: 556, endPoint y: 213, distance: 8.3
click at [555, 221] on icon at bounding box center [558, 221] width 6 height 6
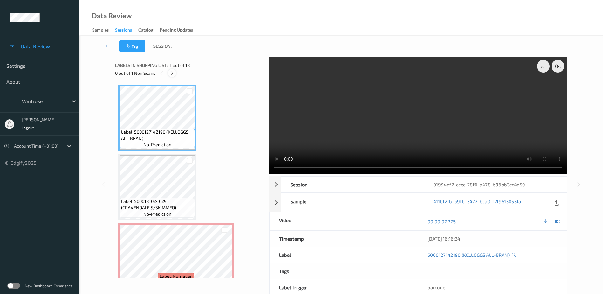
click at [172, 72] on icon at bounding box center [171, 73] width 5 height 6
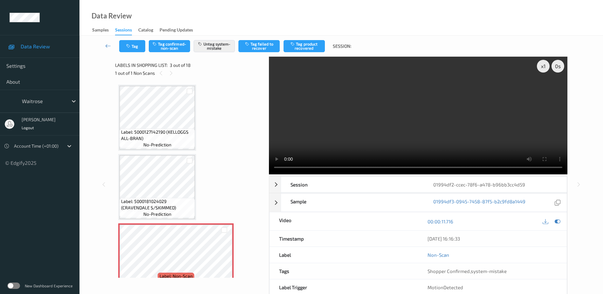
scroll to position [72, 0]
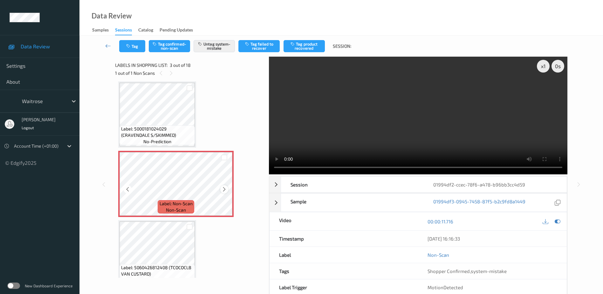
click at [220, 189] on div at bounding box center [224, 189] width 8 height 8
click at [354, 144] on video at bounding box center [418, 116] width 299 height 118
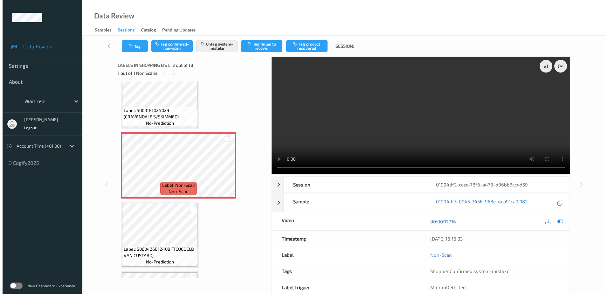
scroll to position [95, 0]
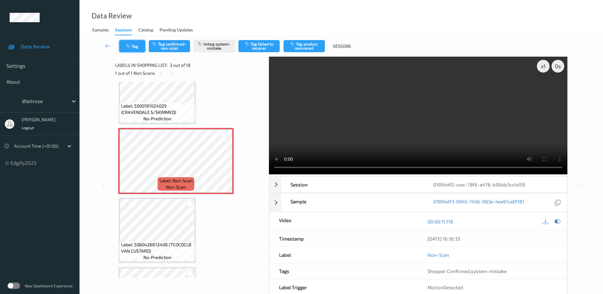
click at [132, 48] on button "Tag" at bounding box center [132, 46] width 26 height 12
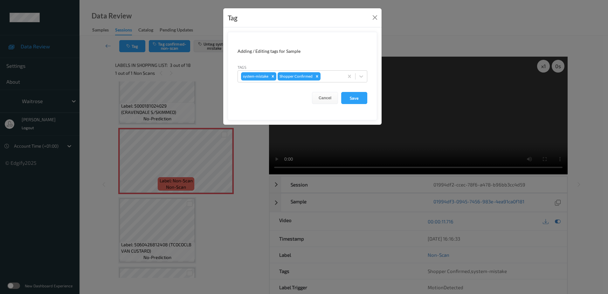
click at [232, 203] on div "Tag Adding / Editing tags for Sample Tags system-mistake Shopper Confirmed Canc…" at bounding box center [304, 147] width 608 height 294
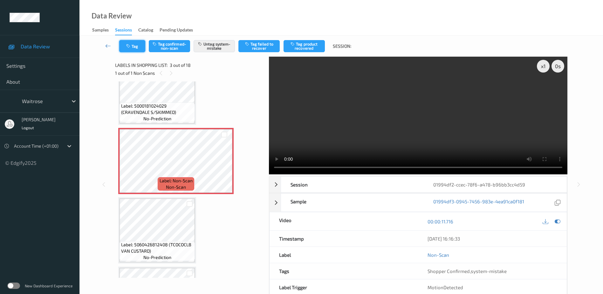
click at [135, 47] on button "Tag" at bounding box center [132, 46] width 26 height 12
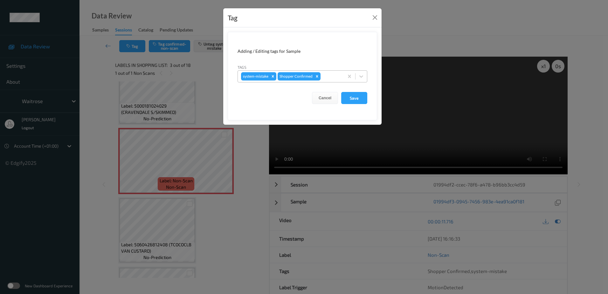
click at [328, 75] on div at bounding box center [331, 76] width 19 height 8
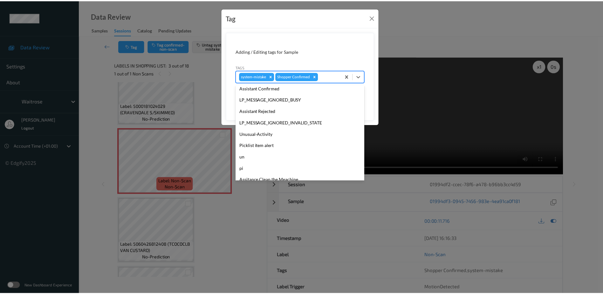
scroll to position [159, 0]
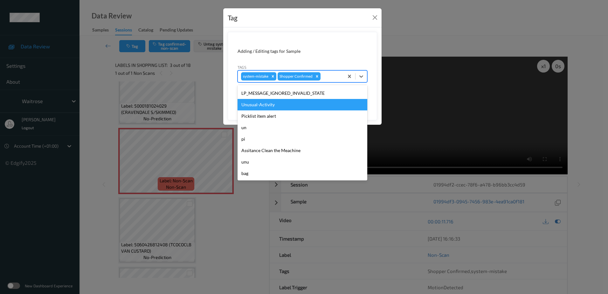
click at [273, 104] on div "Unusual-Activity" at bounding box center [303, 104] width 130 height 11
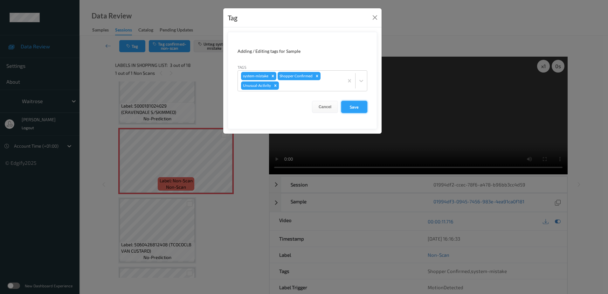
click at [353, 108] on button "Save" at bounding box center [354, 107] width 26 height 12
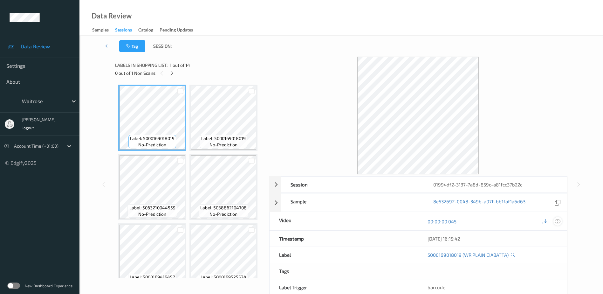
click at [560, 223] on icon at bounding box center [558, 221] width 6 height 6
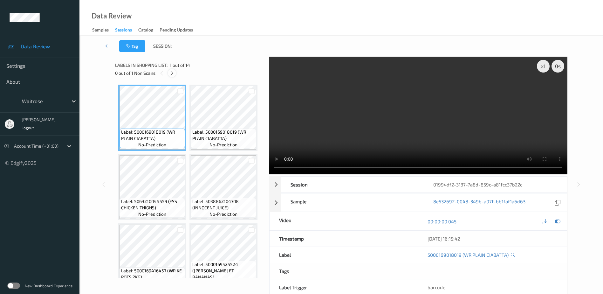
click at [171, 75] on icon at bounding box center [171, 73] width 5 height 6
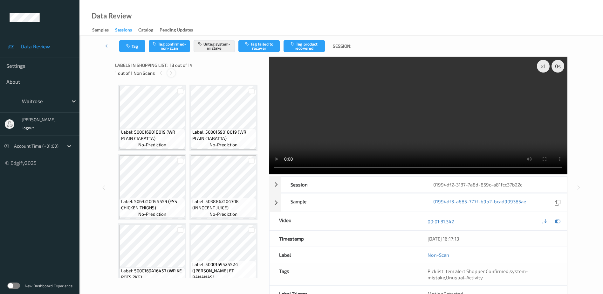
scroll to position [350, 0]
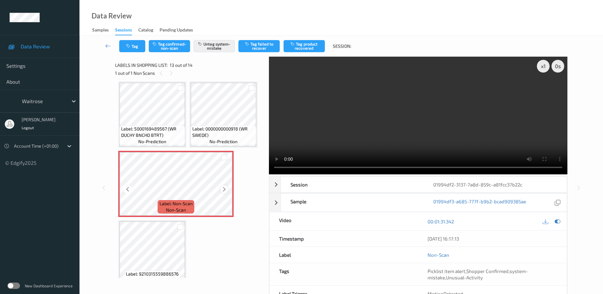
click at [224, 191] on icon at bounding box center [224, 189] width 5 height 6
click at [224, 189] on icon at bounding box center [224, 189] width 5 height 6
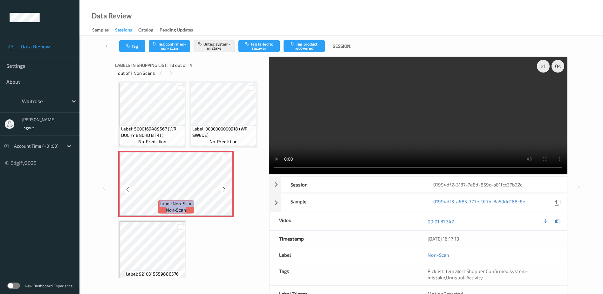
click at [224, 189] on icon at bounding box center [224, 189] width 5 height 6
click at [430, 136] on video at bounding box center [418, 116] width 299 height 118
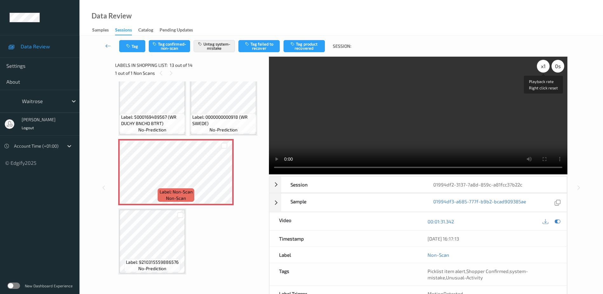
click at [541, 66] on div "x 1" at bounding box center [543, 66] width 13 height 13
click at [132, 44] on button "Tag" at bounding box center [132, 46] width 26 height 12
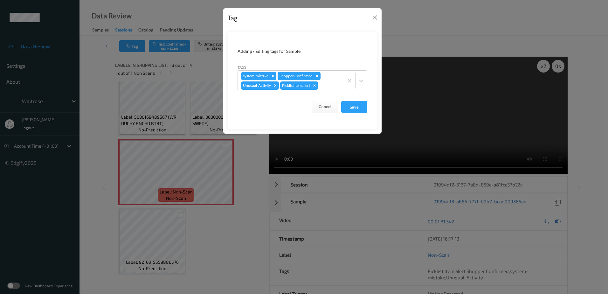
click at [217, 219] on div "Tag Adding / Editing tags for Sample Tags system-mistake Shopper Confirmed Unus…" at bounding box center [304, 147] width 608 height 294
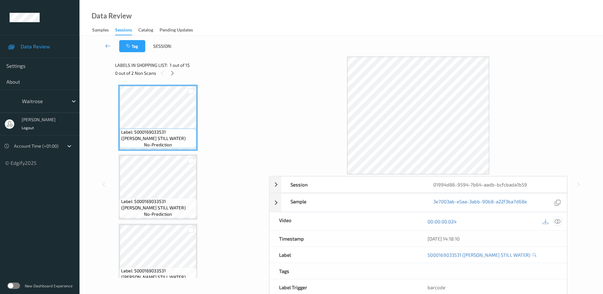
click at [557, 221] on icon at bounding box center [558, 221] width 6 height 6
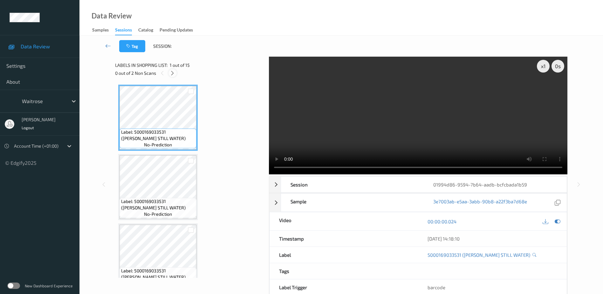
click at [173, 74] on icon at bounding box center [172, 73] width 5 height 6
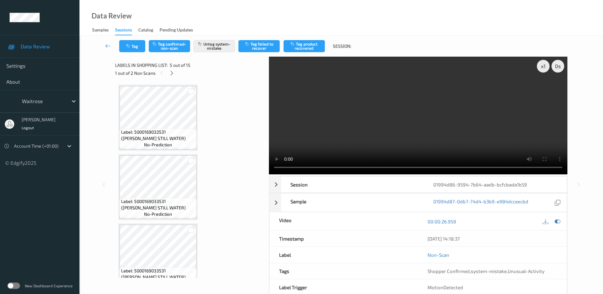
scroll to position [211, 0]
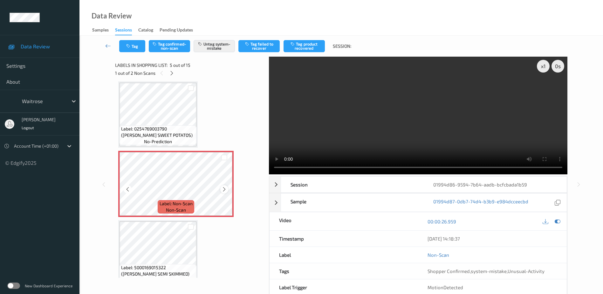
click at [225, 188] on icon at bounding box center [224, 189] width 5 height 6
click at [402, 140] on video at bounding box center [418, 116] width 299 height 118
click at [544, 66] on div "x 1" at bounding box center [543, 66] width 13 height 13
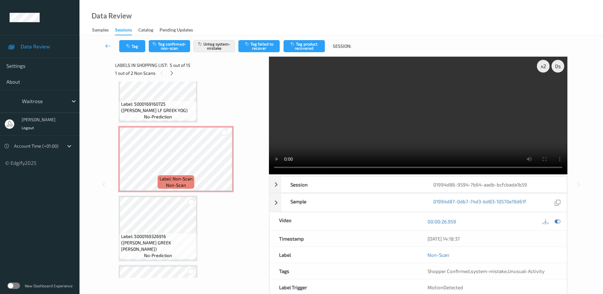
scroll to position [434, 0]
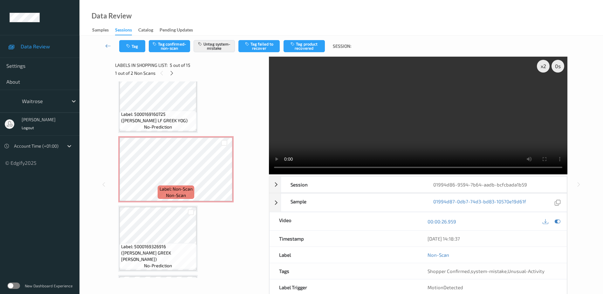
click at [425, 125] on video at bounding box center [418, 116] width 299 height 118
click at [441, 130] on video at bounding box center [418, 116] width 299 height 118
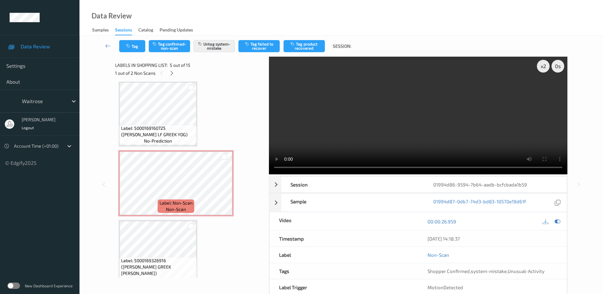
scroll to position [402, 0]
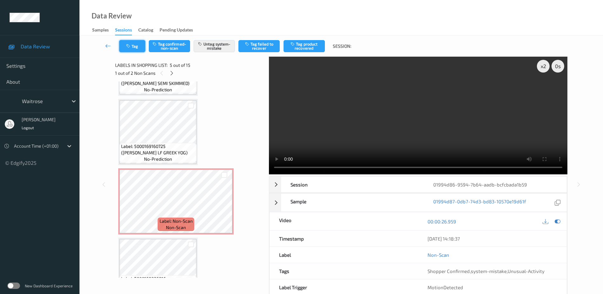
click at [127, 48] on button "Tag" at bounding box center [132, 46] width 26 height 12
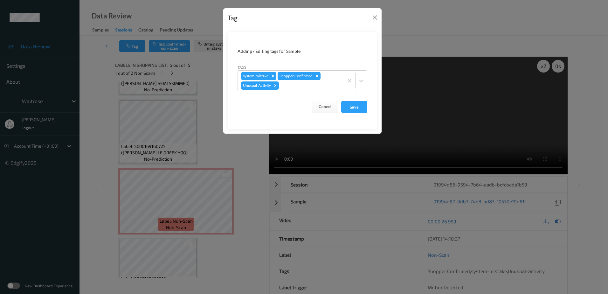
click at [204, 133] on div "Tag Adding / Editing tags for Sample Tags system-mistake Shopper Confirmed Unus…" at bounding box center [304, 147] width 608 height 294
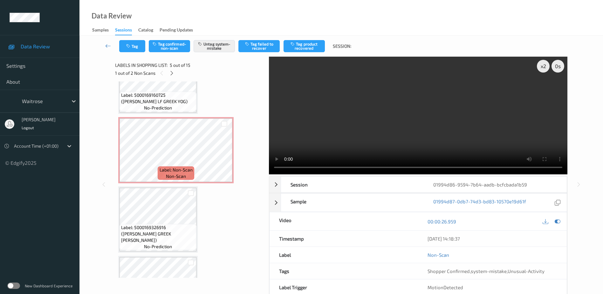
scroll to position [465, 0]
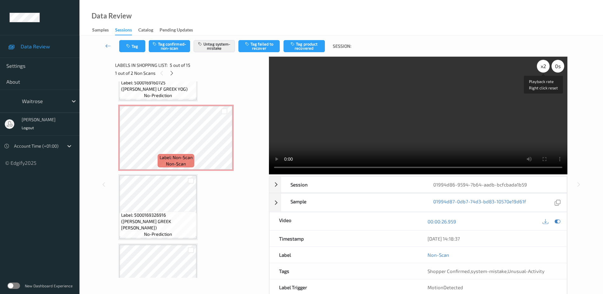
click at [545, 63] on div "x 2" at bounding box center [543, 66] width 13 height 13
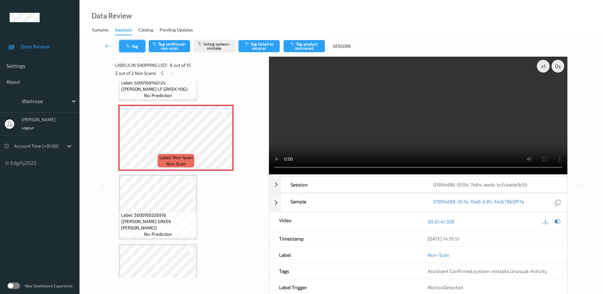
click at [128, 47] on icon "button" at bounding box center [128, 46] width 5 height 4
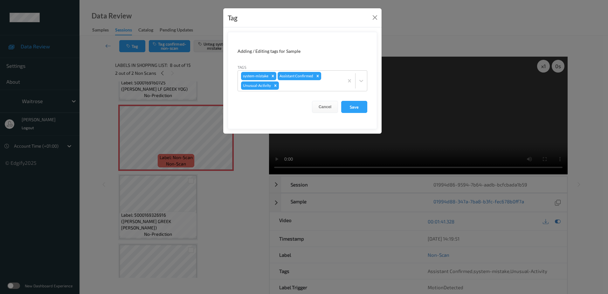
click at [245, 245] on div "Tag Adding / Editing tags for Sample Tags system-mistake Assistant Confirmed Un…" at bounding box center [304, 147] width 608 height 294
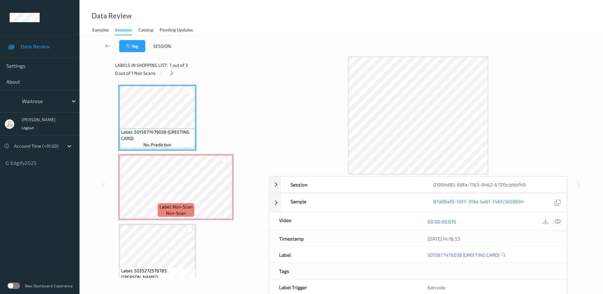
click at [557, 220] on icon at bounding box center [558, 221] width 6 height 6
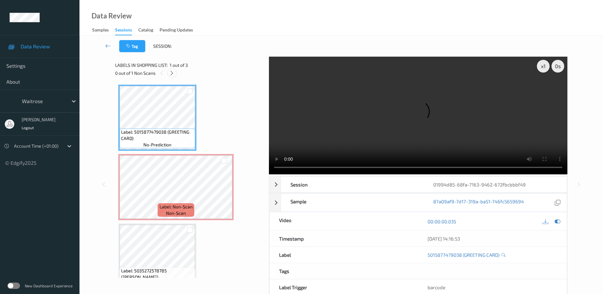
click at [170, 73] on icon at bounding box center [171, 73] width 5 height 6
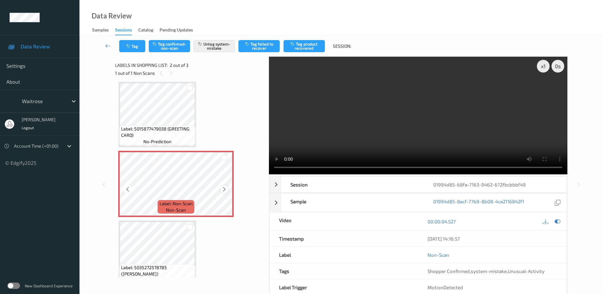
click at [222, 188] on icon at bounding box center [224, 189] width 5 height 6
click at [399, 140] on video at bounding box center [418, 116] width 299 height 118
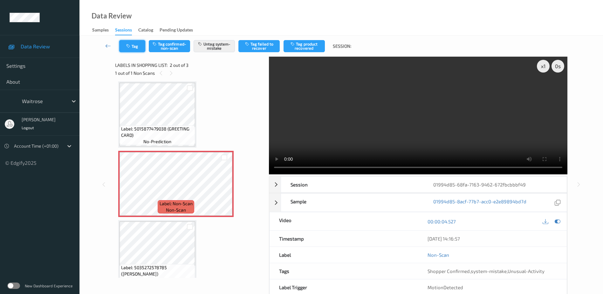
click at [136, 44] on button "Tag" at bounding box center [132, 46] width 26 height 12
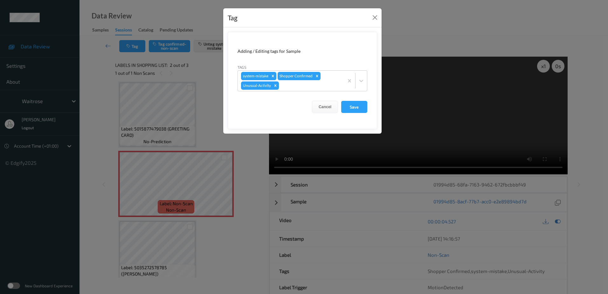
click at [236, 179] on div "Tag Adding / Editing tags for Sample Tags system-mistake Shopper Confirmed Unus…" at bounding box center [304, 147] width 608 height 294
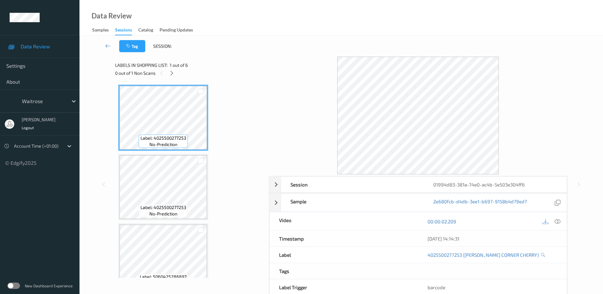
click at [557, 221] on icon at bounding box center [558, 221] width 6 height 6
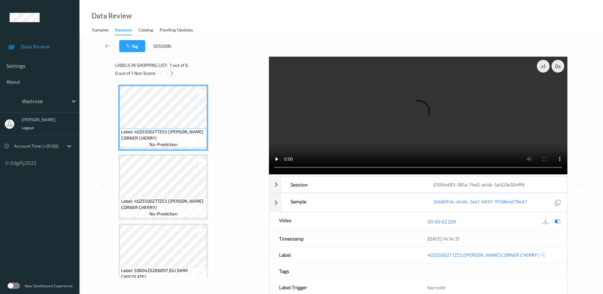
click at [173, 73] on icon at bounding box center [171, 73] width 5 height 6
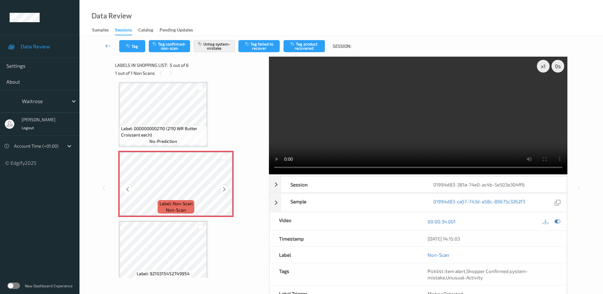
click at [225, 189] on icon at bounding box center [224, 189] width 5 height 6
click at [402, 133] on video at bounding box center [418, 116] width 299 height 118
click at [140, 46] on button "Tag" at bounding box center [132, 46] width 26 height 12
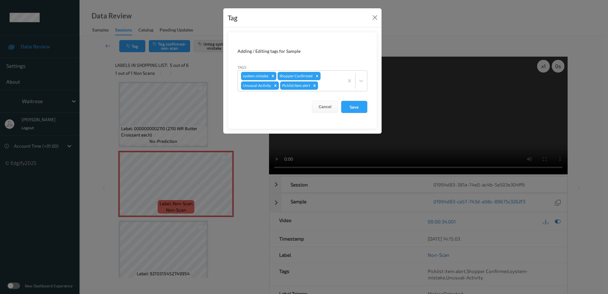
click at [253, 168] on div "Tag Adding / Editing tags for Sample Tags system-mistake Shopper Confirmed Unus…" at bounding box center [304, 147] width 608 height 294
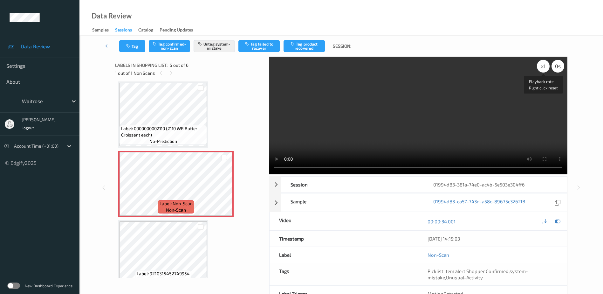
click at [540, 65] on div "x 1" at bounding box center [543, 66] width 13 height 13
click at [128, 41] on button "Tag" at bounding box center [132, 46] width 26 height 12
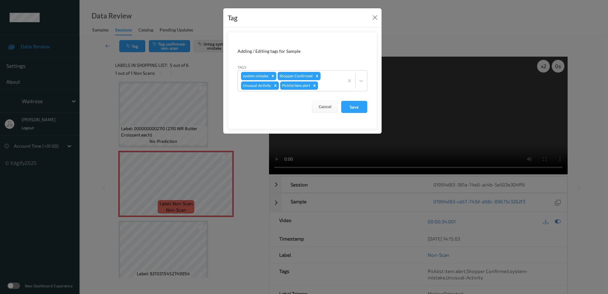
click at [249, 158] on div "Tag Adding / Editing tags for Sample Tags system-mistake Shopper Confirmed Unus…" at bounding box center [304, 147] width 608 height 294
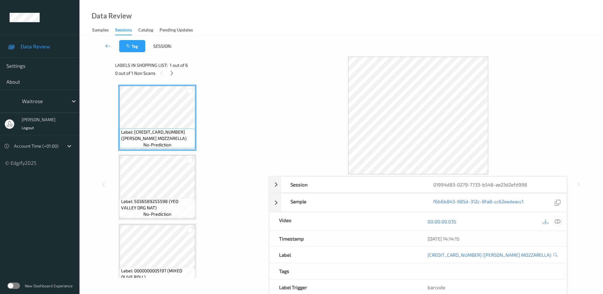
click at [559, 221] on icon at bounding box center [558, 221] width 6 height 6
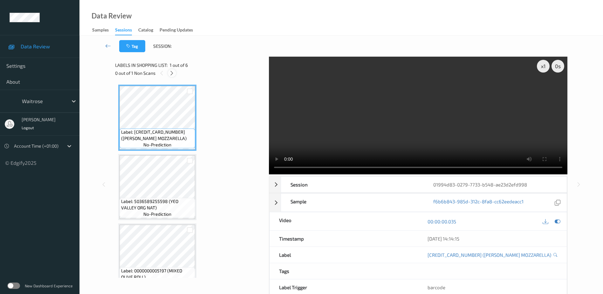
click at [170, 72] on icon at bounding box center [171, 73] width 5 height 6
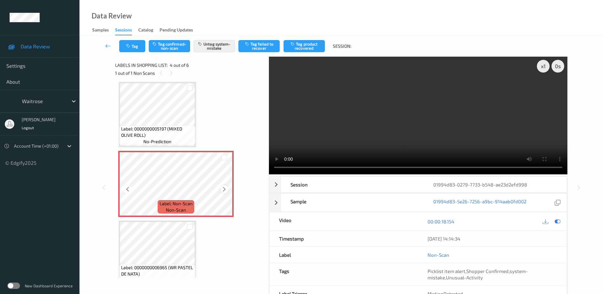
click at [224, 189] on icon at bounding box center [224, 189] width 5 height 6
click at [379, 133] on video at bounding box center [418, 116] width 299 height 118
click at [138, 43] on button "Tag" at bounding box center [132, 46] width 26 height 12
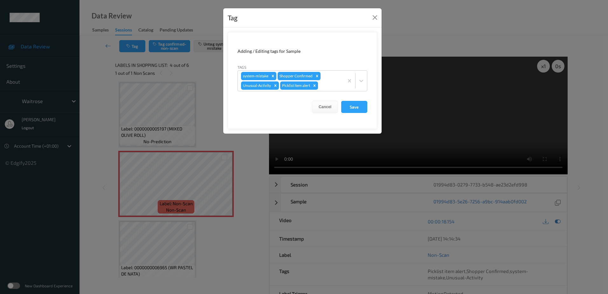
click at [250, 156] on div "Tag Adding / Editing tags for Sample Tags system-mistake Shopper Confirmed Unus…" at bounding box center [304, 147] width 608 height 294
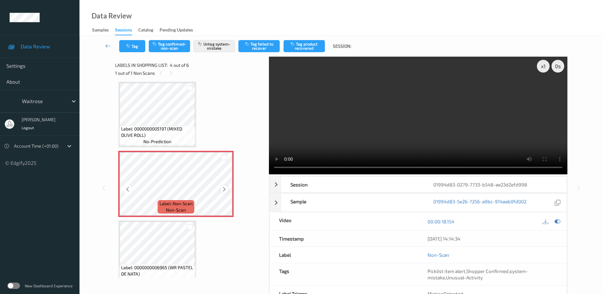
click at [224, 190] on icon at bounding box center [224, 189] width 5 height 6
click at [137, 49] on button "Tag" at bounding box center [132, 46] width 26 height 12
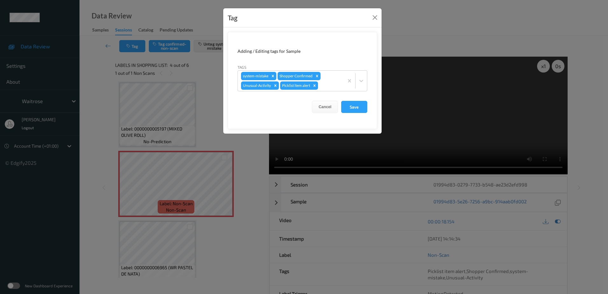
click at [239, 156] on div "Tag Adding / Editing tags for Sample Tags system-mistake Shopper Confirmed Unus…" at bounding box center [304, 147] width 608 height 294
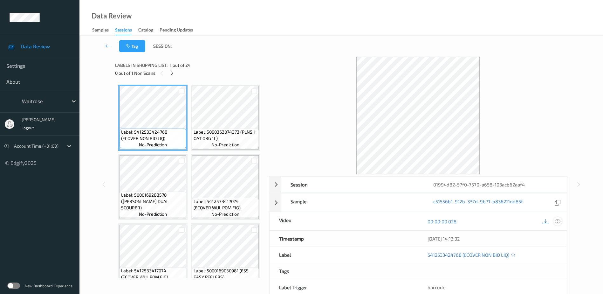
click at [559, 222] on icon at bounding box center [558, 221] width 6 height 6
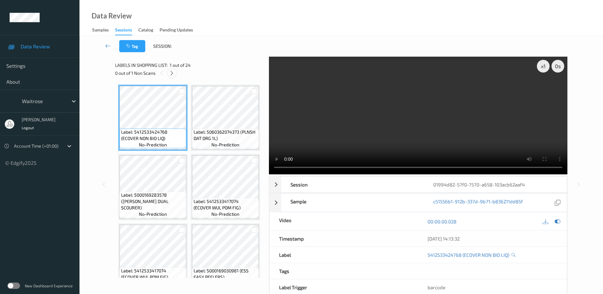
click at [174, 72] on icon at bounding box center [171, 73] width 5 height 6
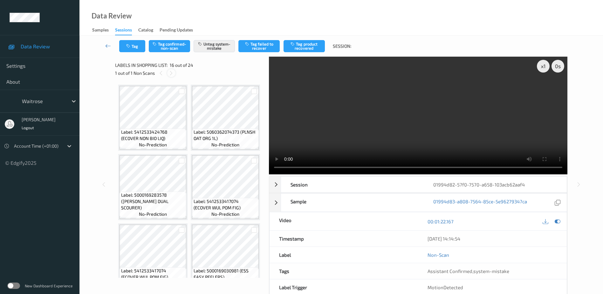
scroll to position [974, 0]
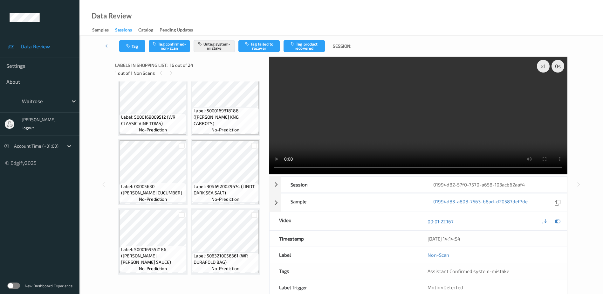
click at [386, 150] on video at bounding box center [418, 116] width 299 height 118
click at [424, 139] on video at bounding box center [418, 116] width 299 height 118
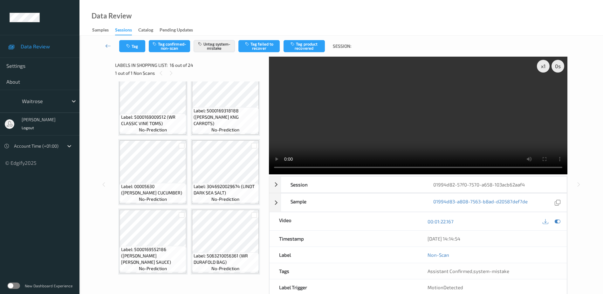
scroll to position [1101, 0]
click at [541, 68] on div "x 1" at bounding box center [543, 66] width 13 height 13
click at [544, 66] on div "x 2" at bounding box center [543, 66] width 13 height 13
click at [544, 66] on div "x 1" at bounding box center [543, 66] width 13 height 13
click at [366, 144] on video at bounding box center [418, 116] width 299 height 118
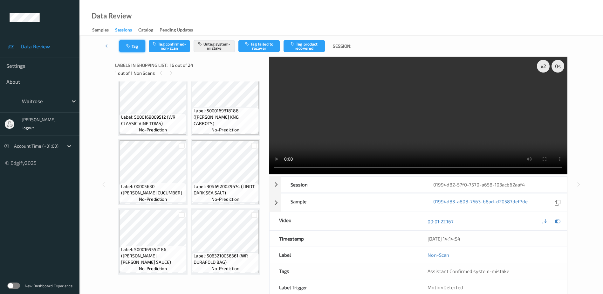
click at [120, 46] on button "Tag" at bounding box center [132, 46] width 26 height 12
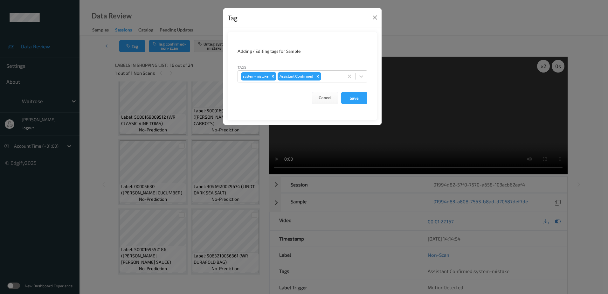
click at [205, 179] on div "Tag Adding / Editing tags for Sample Tags system-mistake Assistant Confirmed Ca…" at bounding box center [304, 147] width 608 height 294
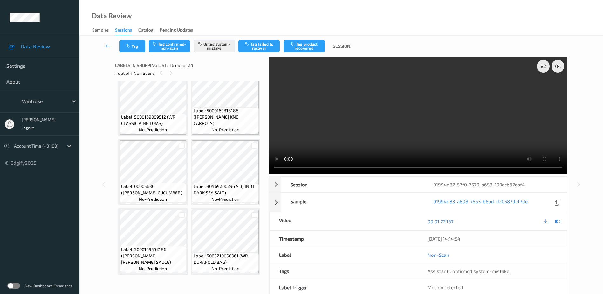
click at [417, 148] on video at bounding box center [418, 116] width 299 height 118
click at [427, 142] on video at bounding box center [418, 116] width 299 height 118
click at [392, 129] on video at bounding box center [418, 116] width 299 height 118
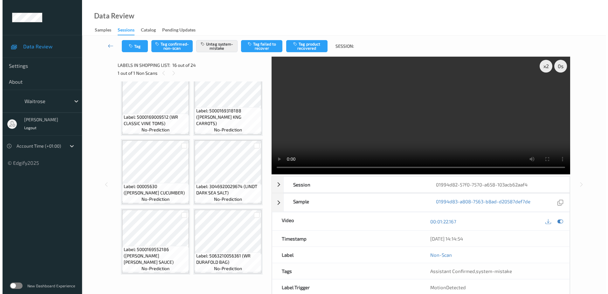
scroll to position [1037, 0]
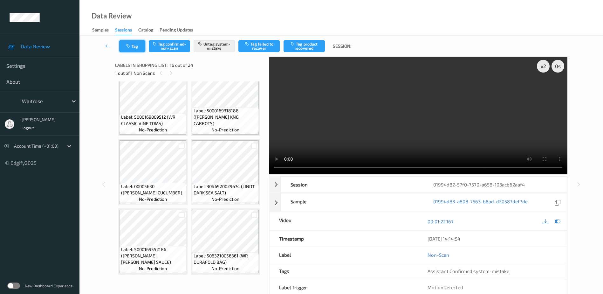
click at [136, 43] on button "Tag" at bounding box center [132, 46] width 26 height 12
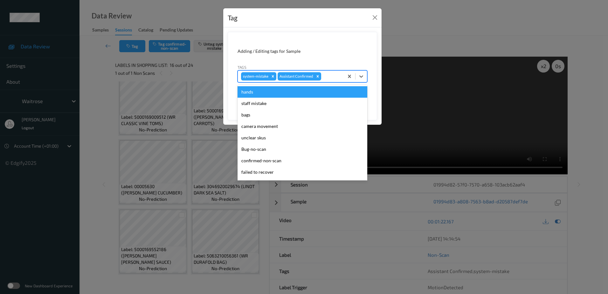
click at [332, 77] on div at bounding box center [331, 76] width 18 height 8
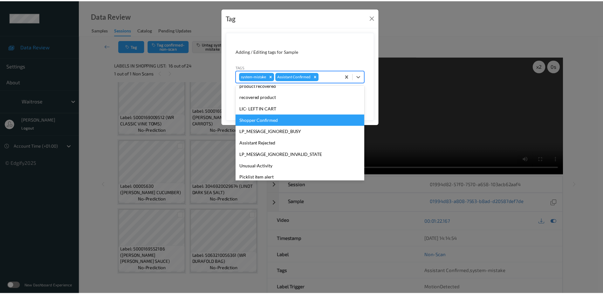
scroll to position [127, 0]
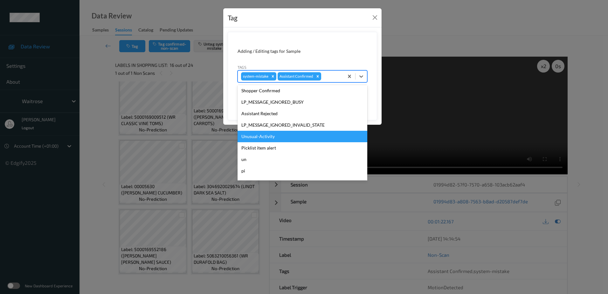
click at [257, 136] on div "Unusual-Activity" at bounding box center [303, 136] width 130 height 11
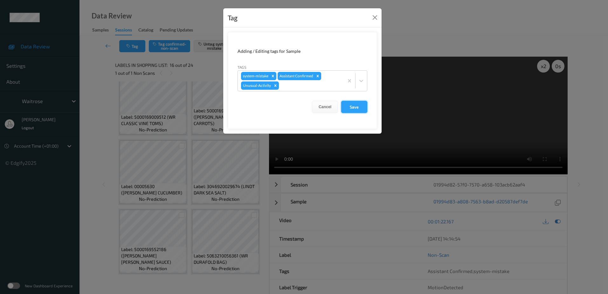
click at [352, 110] on button "Save" at bounding box center [354, 107] width 26 height 12
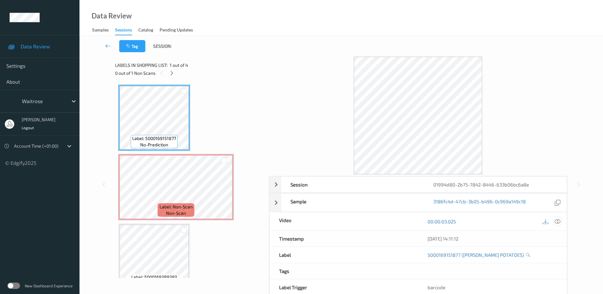
click at [558, 221] on icon at bounding box center [558, 221] width 6 height 6
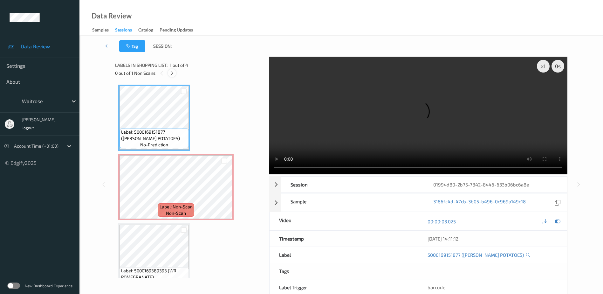
click at [174, 75] on icon at bounding box center [171, 73] width 5 height 6
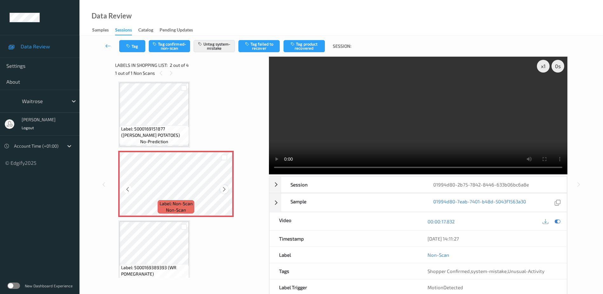
click at [222, 188] on icon at bounding box center [224, 189] width 5 height 6
click at [422, 127] on video at bounding box center [418, 116] width 299 height 118
click at [541, 68] on div "x 1" at bounding box center [543, 66] width 13 height 13
click at [541, 68] on div "x 2" at bounding box center [543, 66] width 13 height 13
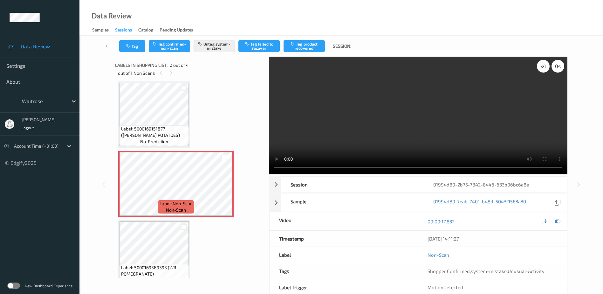
click at [541, 68] on div "x 4" at bounding box center [543, 66] width 13 height 13
click at [128, 49] on button "Tag" at bounding box center [132, 46] width 26 height 12
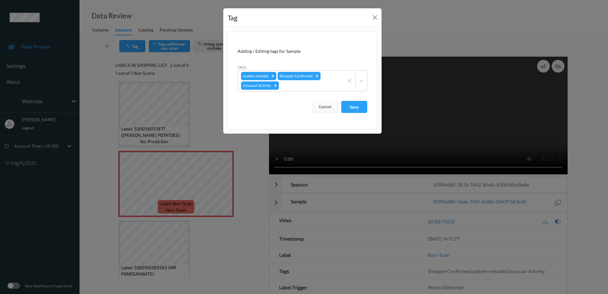
click at [213, 123] on div "Tag Adding / Editing tags for Sample Tags system-mistake Shopper Confirmed Unus…" at bounding box center [304, 147] width 608 height 294
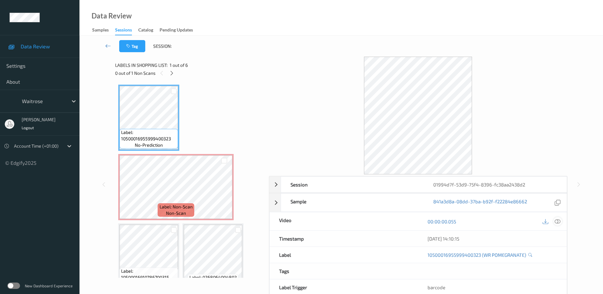
click at [556, 220] on icon at bounding box center [558, 221] width 6 height 6
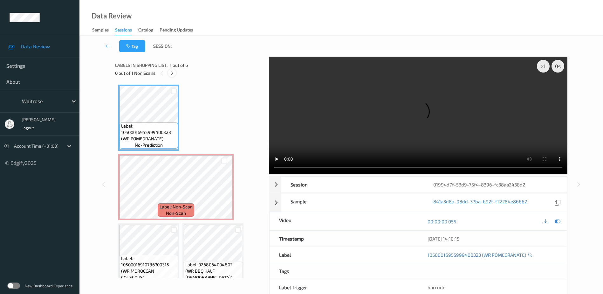
click at [171, 75] on icon at bounding box center [171, 73] width 5 height 6
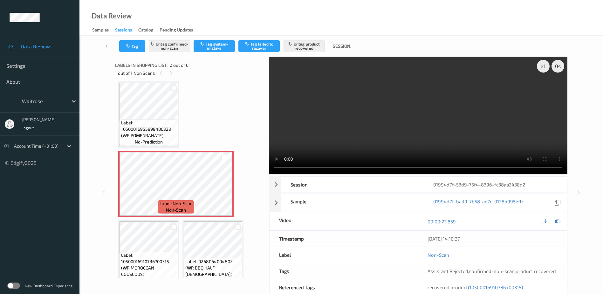
click at [407, 130] on video at bounding box center [418, 116] width 299 height 118
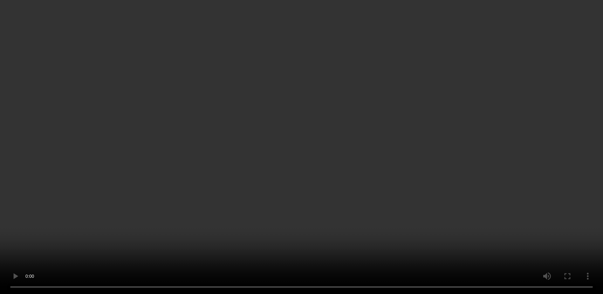
scroll to position [64, 0]
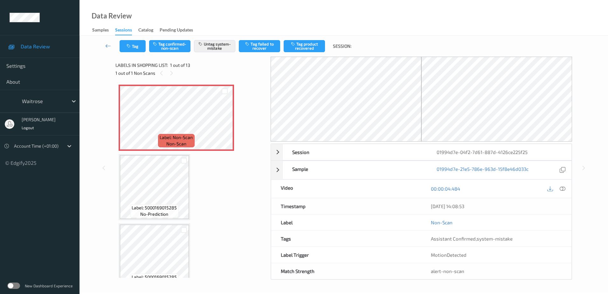
drag, startPoint x: 563, startPoint y: 189, endPoint x: 367, endPoint y: 17, distance: 260.5
click at [562, 186] on icon at bounding box center [563, 189] width 6 height 6
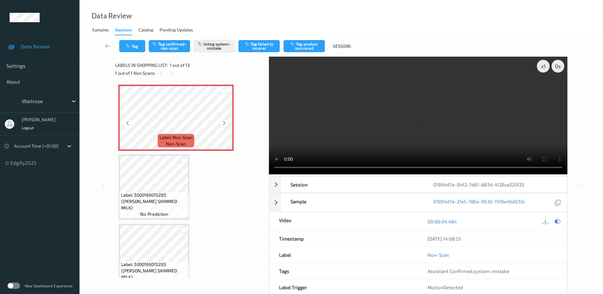
click at [225, 124] on icon at bounding box center [224, 123] width 5 height 6
click at [401, 137] on video at bounding box center [418, 116] width 299 height 118
click at [127, 46] on icon "button" at bounding box center [128, 46] width 5 height 4
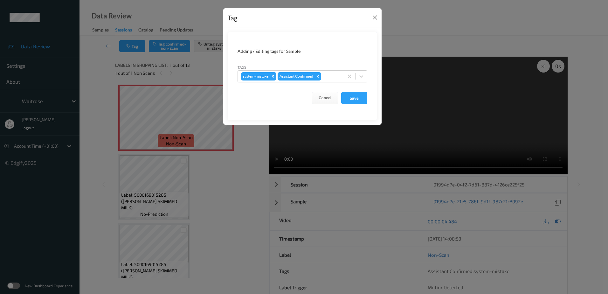
click at [202, 196] on div "Tag Adding / Editing tags for Sample Tags system-mistake Assistant Confirmed Ca…" at bounding box center [304, 147] width 608 height 294
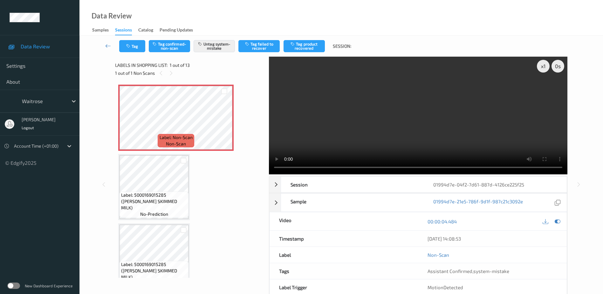
scroll to position [95, 0]
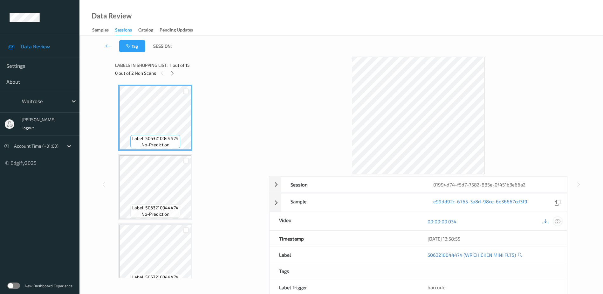
click at [558, 223] on icon at bounding box center [558, 221] width 6 height 6
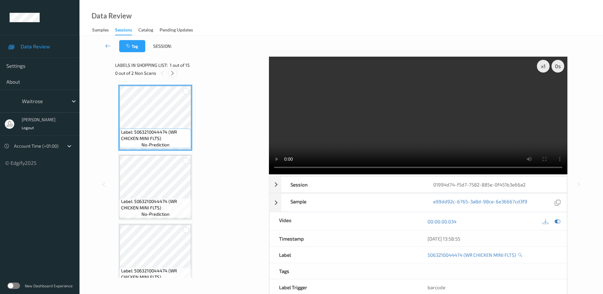
click at [172, 72] on icon at bounding box center [172, 73] width 5 height 6
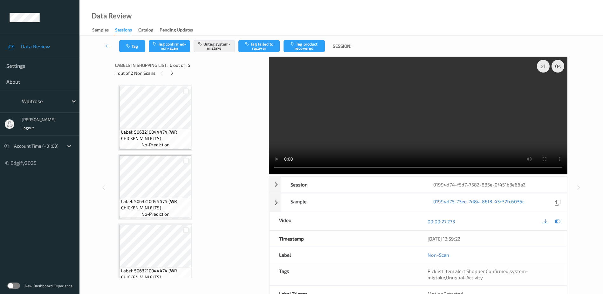
scroll to position [280, 0]
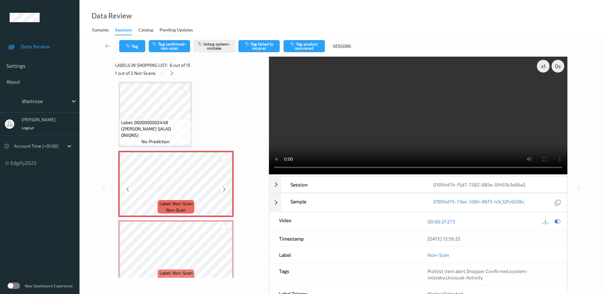
click at [224, 189] on icon at bounding box center [224, 189] width 5 height 6
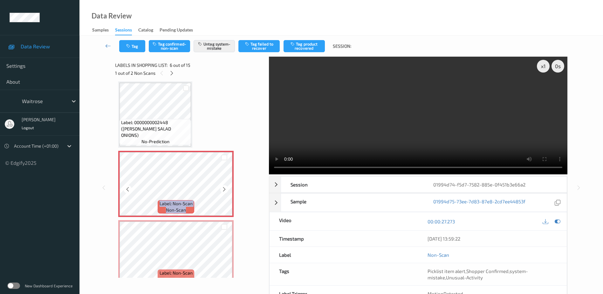
click at [224, 189] on icon at bounding box center [224, 189] width 5 height 6
click at [362, 135] on video at bounding box center [418, 116] width 299 height 118
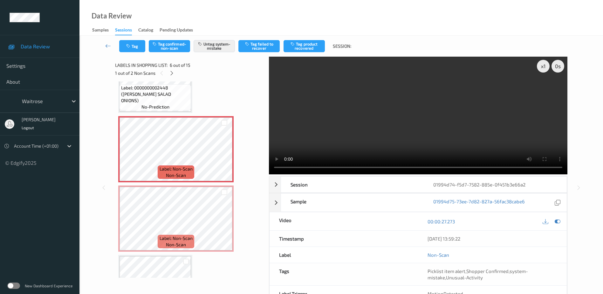
scroll to position [312, 0]
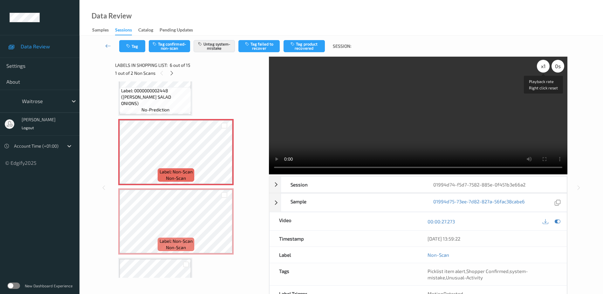
click at [544, 67] on div "x 1" at bounding box center [543, 66] width 13 height 13
click at [130, 46] on icon "button" at bounding box center [128, 46] width 5 height 4
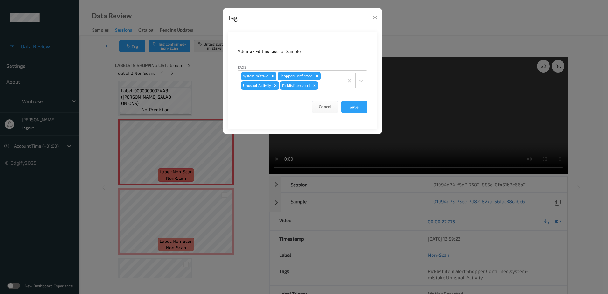
click at [259, 167] on div "Tag Adding / Editing tags for Sample Tags system-mistake Shopper Confirmed Unus…" at bounding box center [304, 147] width 608 height 294
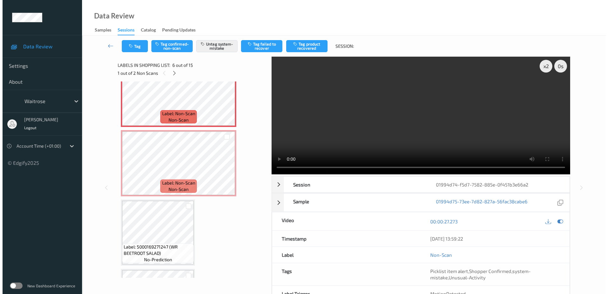
scroll to position [376, 0]
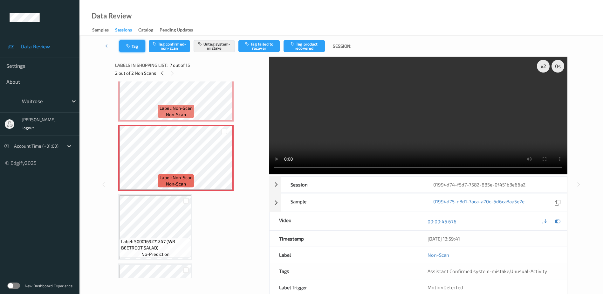
click at [132, 49] on button "Tag" at bounding box center [132, 46] width 26 height 12
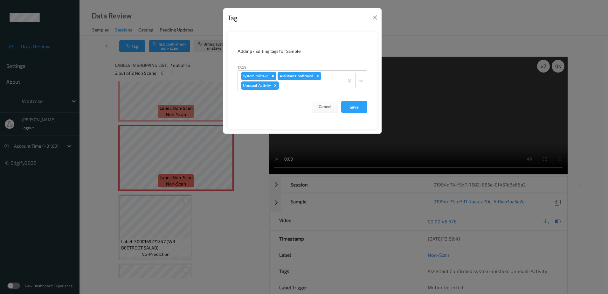
click at [226, 210] on div "Tag Adding / Editing tags for Sample Tags system-mistake Assistant Confirmed Un…" at bounding box center [304, 147] width 608 height 294
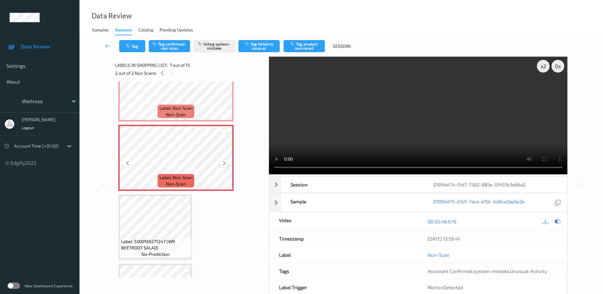
click at [222, 162] on icon at bounding box center [224, 163] width 5 height 6
click at [129, 46] on icon "button" at bounding box center [128, 46] width 5 height 4
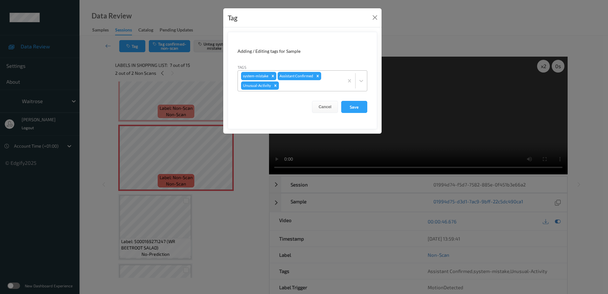
click at [281, 81] on div "system-mistake Assistant Confirmed Unusual-Activity" at bounding box center [291, 81] width 106 height 20
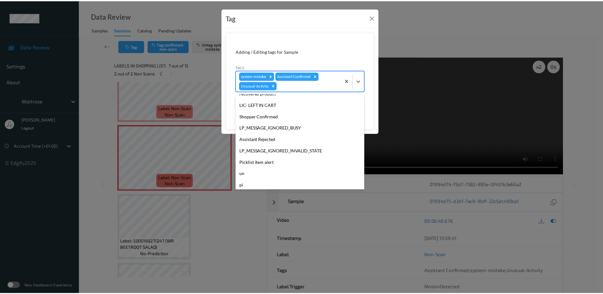
scroll to position [148, 0]
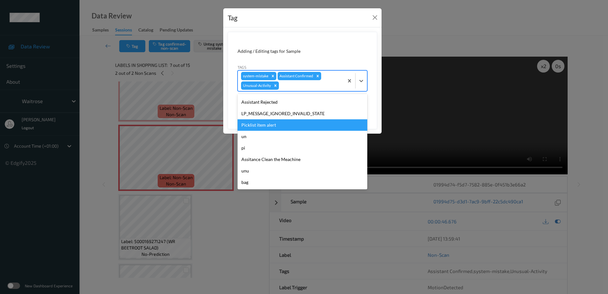
click at [260, 127] on div "Picklist item alert" at bounding box center [303, 124] width 130 height 11
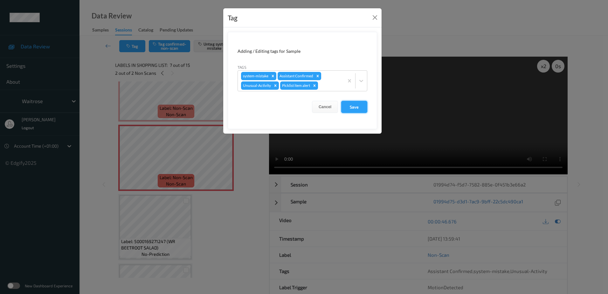
click at [347, 110] on button "Save" at bounding box center [354, 107] width 26 height 12
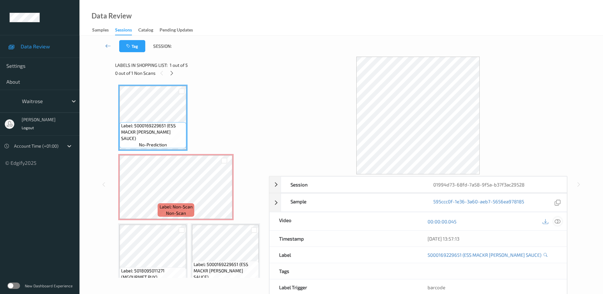
click at [557, 221] on icon at bounding box center [558, 221] width 6 height 6
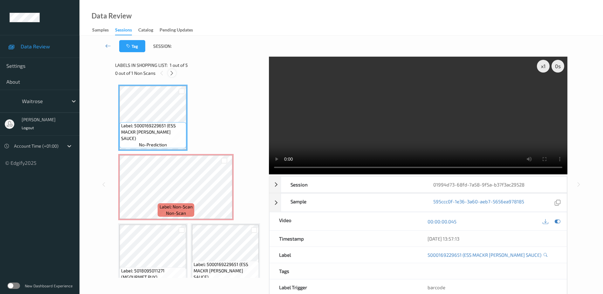
click at [172, 70] on icon at bounding box center [171, 73] width 5 height 6
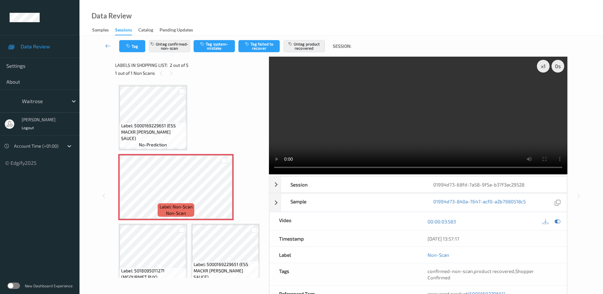
scroll to position [3, 0]
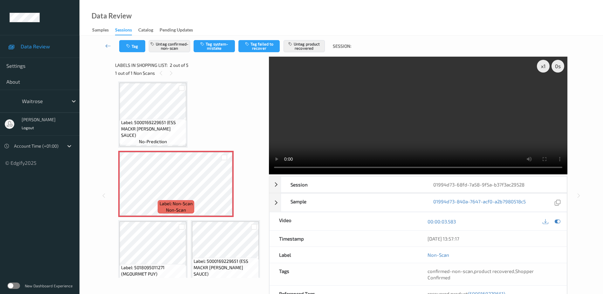
click at [421, 144] on video at bounding box center [418, 116] width 299 height 118
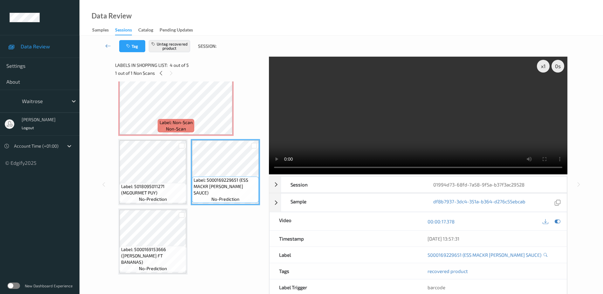
scroll to position [90, 0]
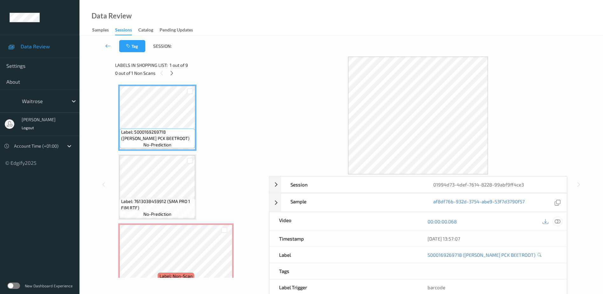
click at [558, 221] on icon at bounding box center [558, 221] width 6 height 6
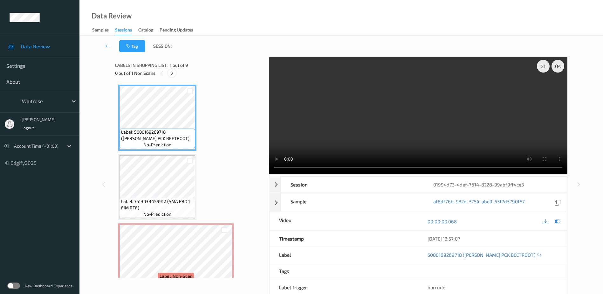
click at [172, 73] on icon at bounding box center [171, 73] width 5 height 6
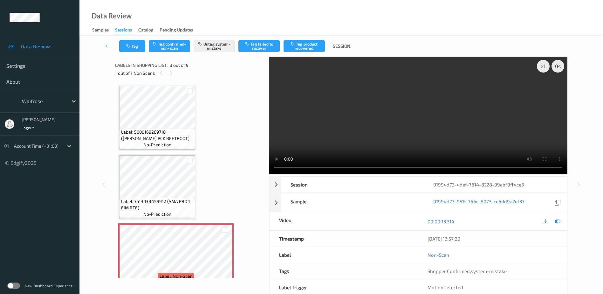
scroll to position [72, 0]
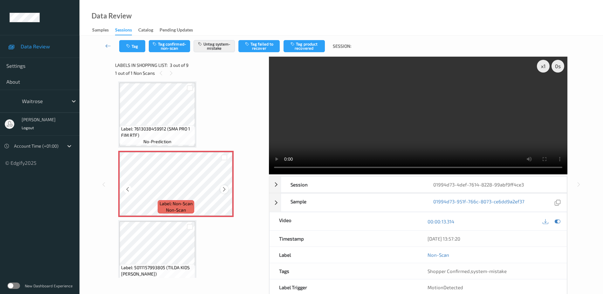
click at [223, 190] on icon at bounding box center [224, 189] width 5 height 6
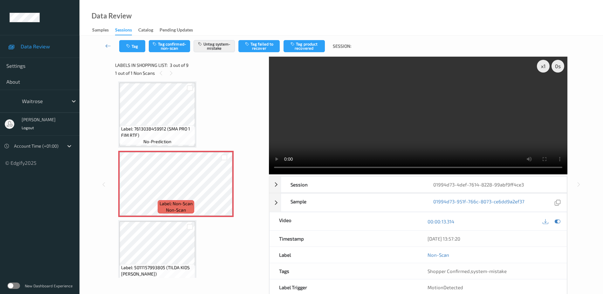
click at [372, 140] on video at bounding box center [418, 116] width 299 height 118
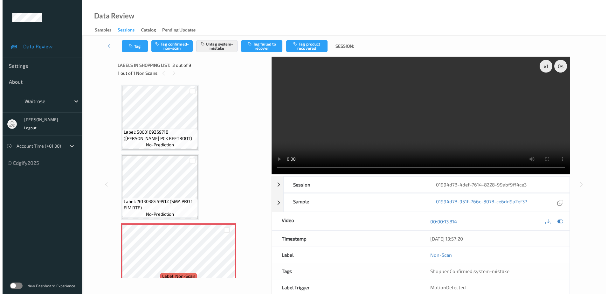
scroll to position [95, 0]
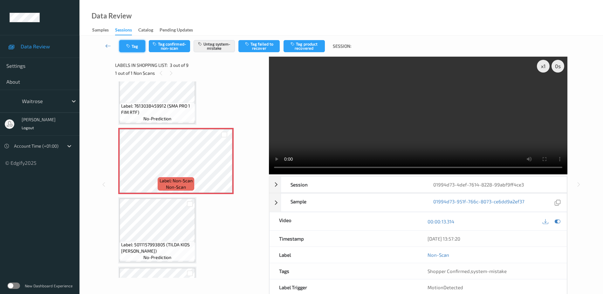
click at [131, 42] on button "Tag" at bounding box center [132, 46] width 26 height 12
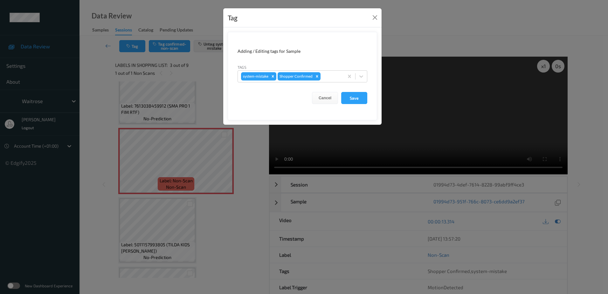
click at [222, 233] on div "Tag Adding / Editing tags for Sample Tags system-mistake Shopper Confirmed Canc…" at bounding box center [304, 147] width 608 height 294
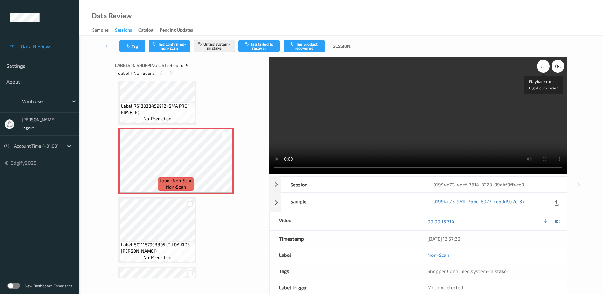
click at [543, 68] on div "x 1" at bounding box center [543, 66] width 13 height 13
click at [135, 44] on button "Tag" at bounding box center [132, 46] width 26 height 12
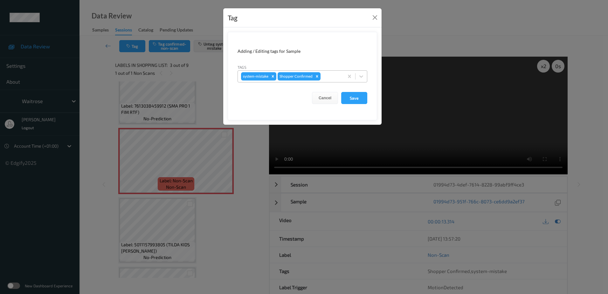
click at [326, 73] on div at bounding box center [331, 76] width 19 height 8
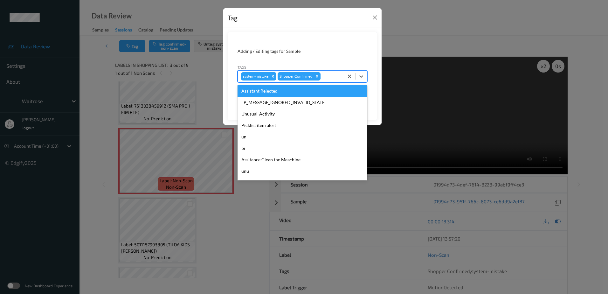
scroll to position [159, 0]
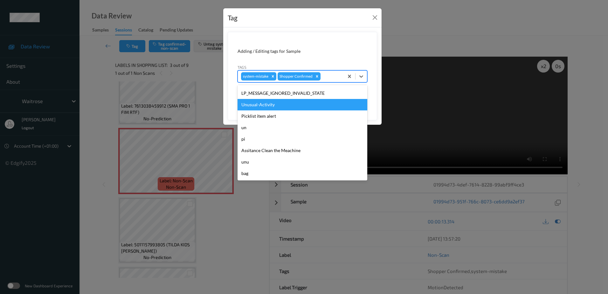
click at [294, 104] on div "Unusual-Activity" at bounding box center [303, 104] width 130 height 11
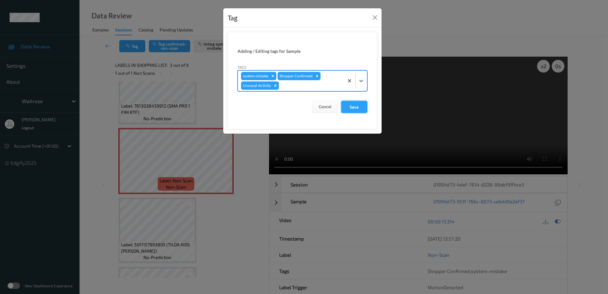
click at [356, 107] on button "Save" at bounding box center [354, 107] width 26 height 12
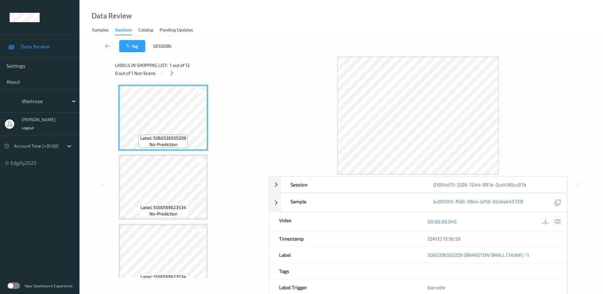
click at [556, 221] on icon at bounding box center [558, 221] width 6 height 6
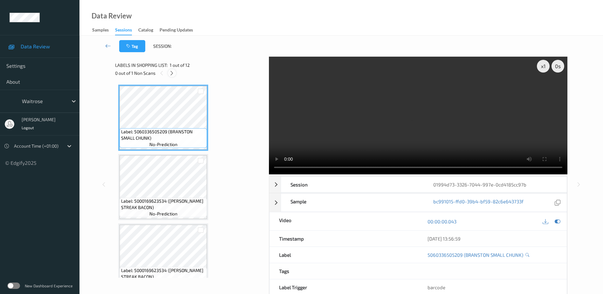
click at [174, 74] on icon at bounding box center [171, 73] width 5 height 6
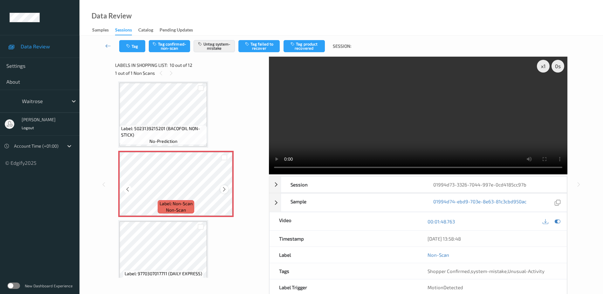
click at [222, 188] on icon at bounding box center [224, 189] width 5 height 6
click at [440, 142] on video at bounding box center [418, 116] width 299 height 118
click at [129, 43] on button "Tag" at bounding box center [132, 46] width 26 height 12
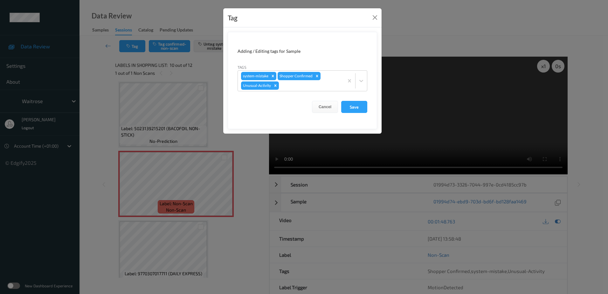
click at [262, 149] on div "Tag Adding / Editing tags for Sample Tags system-mistake Shopper Confirmed Unus…" at bounding box center [304, 147] width 608 height 294
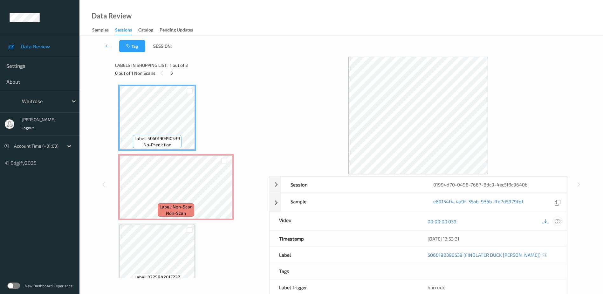
click at [557, 221] on icon at bounding box center [558, 221] width 6 height 6
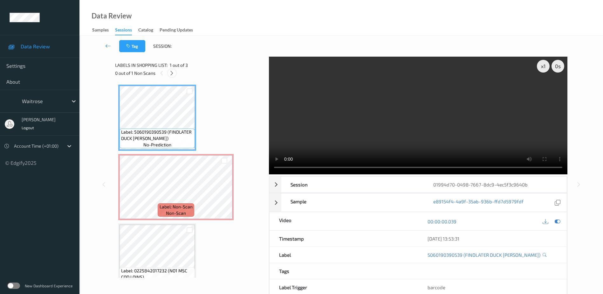
click at [170, 72] on icon at bounding box center [171, 73] width 5 height 6
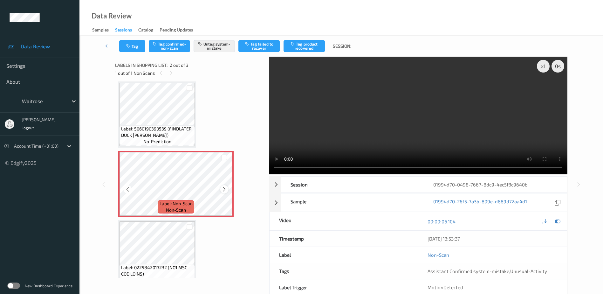
click at [224, 191] on icon at bounding box center [224, 189] width 5 height 6
click at [430, 125] on video at bounding box center [418, 116] width 299 height 118
click at [543, 67] on div "x 1" at bounding box center [543, 66] width 13 height 13
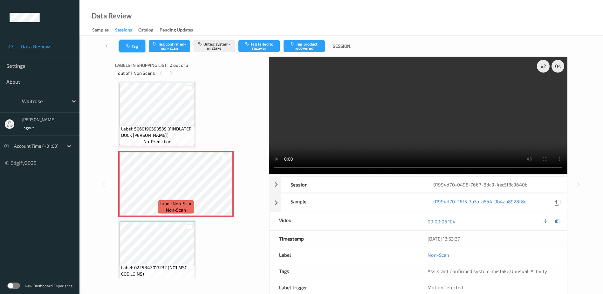
click at [129, 43] on button "Tag" at bounding box center [132, 46] width 26 height 12
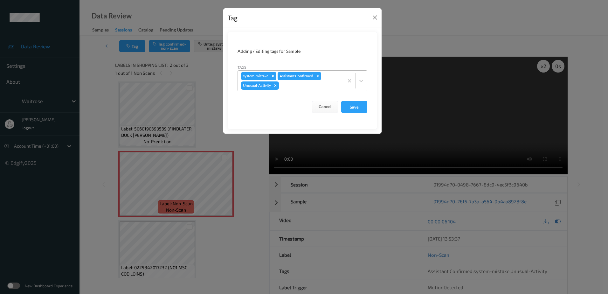
drag, startPoint x: 246, startPoint y: 144, endPoint x: 246, endPoint y: 86, distance: 58.8
click at [246, 143] on div "Tag Adding / Editing tags for Sample Tags system-mistake Assistant Confirmed Un…" at bounding box center [304, 147] width 608 height 294
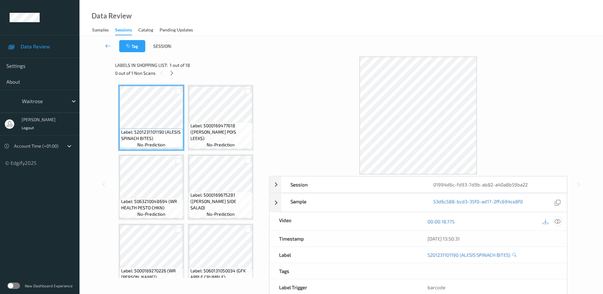
click at [560, 220] on icon at bounding box center [558, 221] width 6 height 6
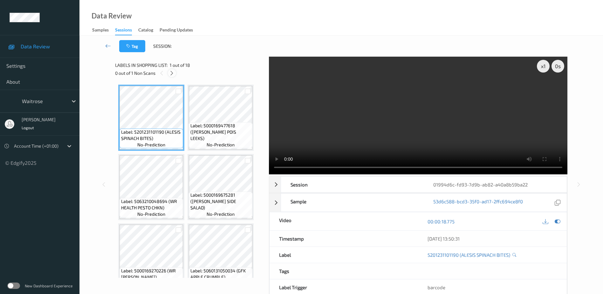
click at [170, 72] on icon at bounding box center [171, 73] width 5 height 6
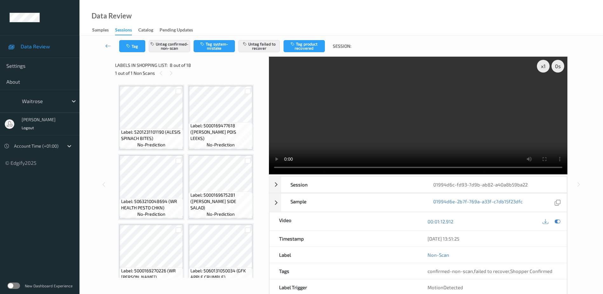
scroll to position [211, 0]
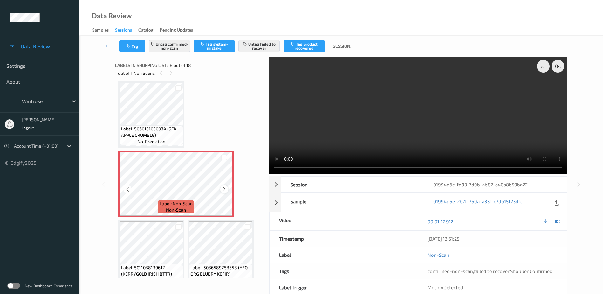
click at [223, 190] on icon at bounding box center [224, 189] width 5 height 6
click at [400, 128] on video at bounding box center [418, 116] width 299 height 118
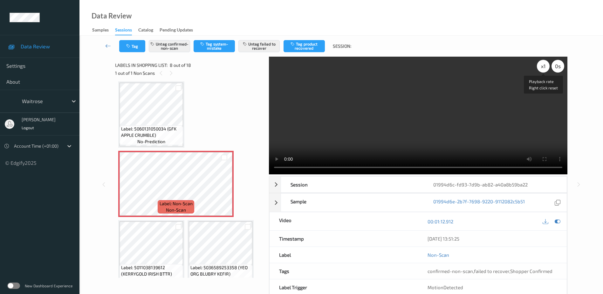
click at [539, 66] on div "x 1" at bounding box center [543, 66] width 13 height 13
click at [547, 65] on div "x 2" at bounding box center [543, 66] width 13 height 13
click at [546, 65] on div "x 4" at bounding box center [543, 66] width 13 height 13
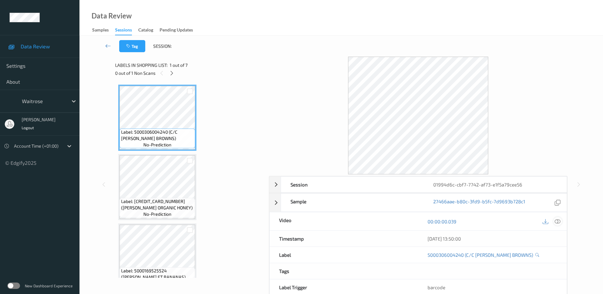
click at [559, 221] on icon at bounding box center [558, 221] width 6 height 6
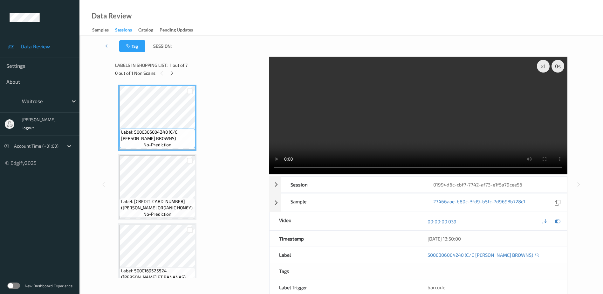
click at [176, 76] on div "0 out of 1 Non Scans" at bounding box center [189, 73] width 149 height 8
click at [174, 73] on icon at bounding box center [171, 73] width 5 height 6
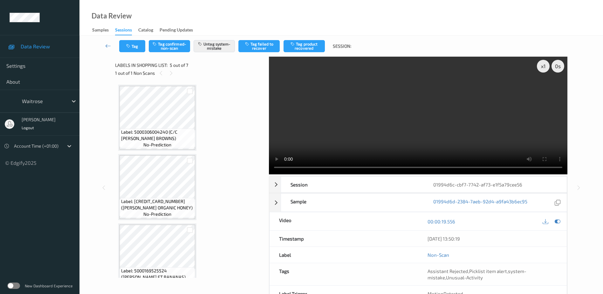
scroll to position [211, 0]
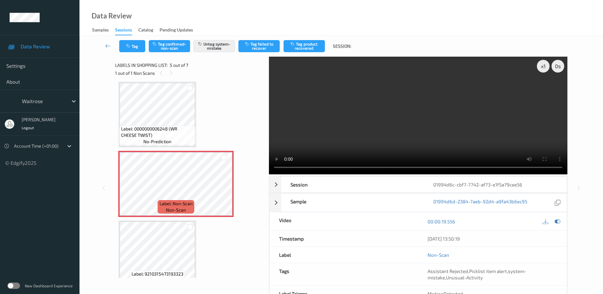
click at [387, 132] on video at bounding box center [418, 116] width 299 height 118
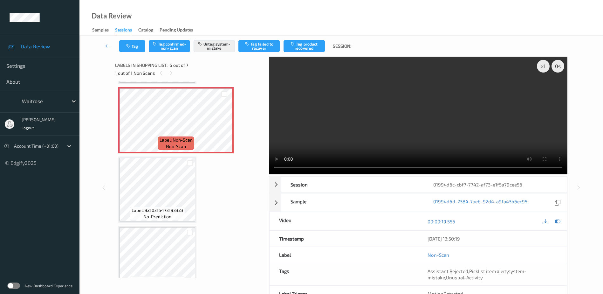
scroll to position [292, 0]
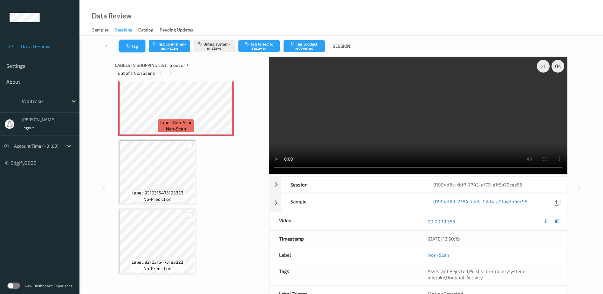
click at [121, 44] on button "Tag" at bounding box center [132, 46] width 26 height 12
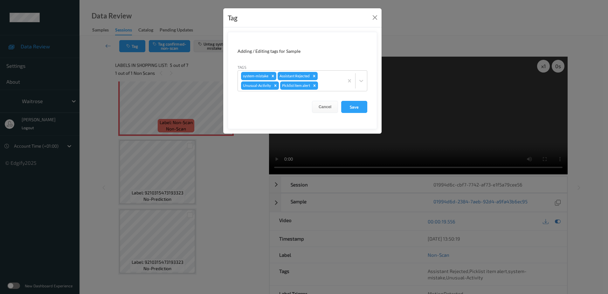
click at [215, 193] on div "Tag Adding / Editing tags for Sample Tags system-mistake Assistant Rejected Unu…" at bounding box center [304, 147] width 608 height 294
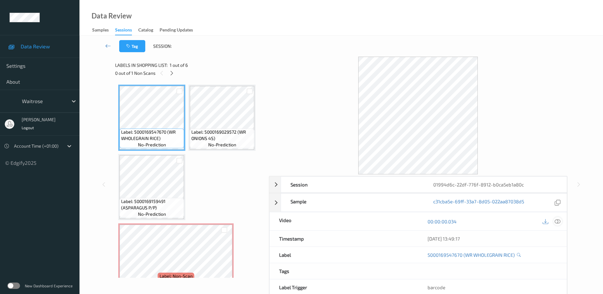
click at [558, 221] on icon at bounding box center [558, 221] width 6 height 6
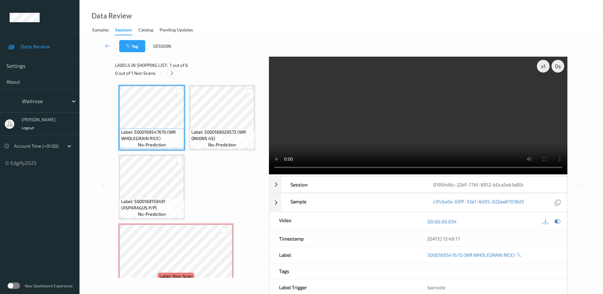
click at [173, 70] on icon at bounding box center [171, 73] width 5 height 6
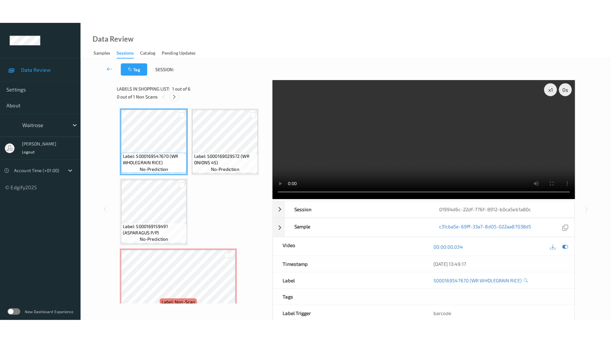
scroll to position [72, 0]
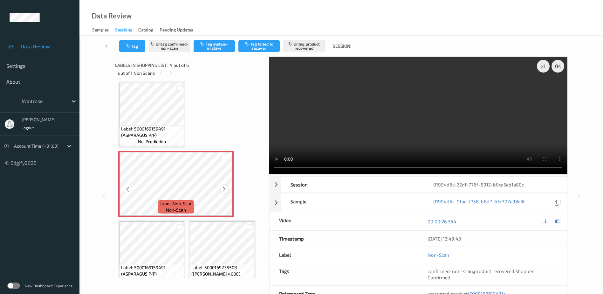
click at [224, 189] on icon at bounding box center [224, 189] width 5 height 6
click at [419, 125] on video at bounding box center [418, 116] width 299 height 118
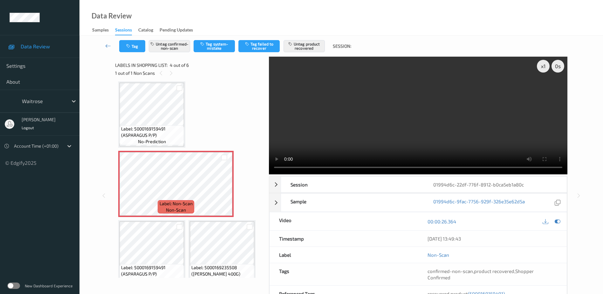
scroll to position [35, 0]
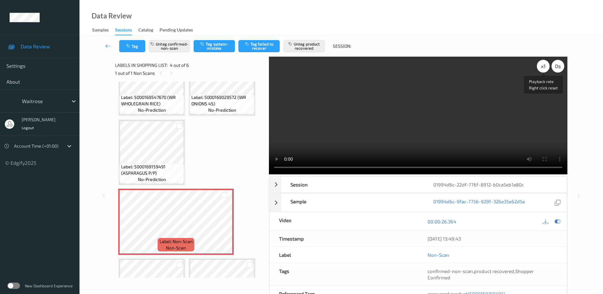
click at [542, 67] on div "x 1" at bounding box center [543, 66] width 13 height 13
click at [543, 66] on div "x 1" at bounding box center [543, 66] width 13 height 13
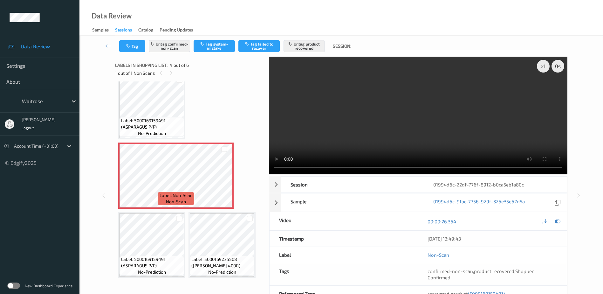
scroll to position [84, 0]
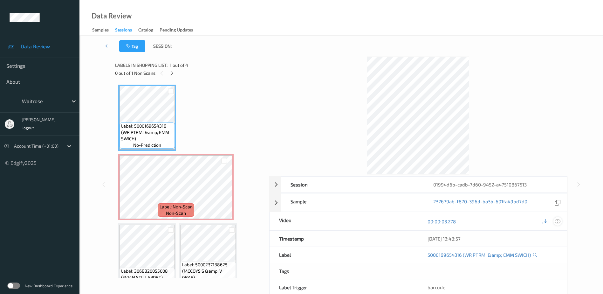
click at [557, 220] on icon at bounding box center [558, 221] width 6 height 6
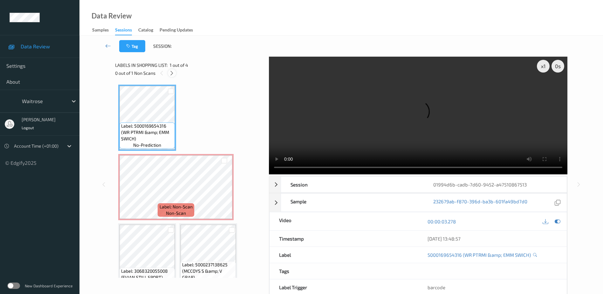
click at [170, 72] on icon at bounding box center [171, 73] width 5 height 6
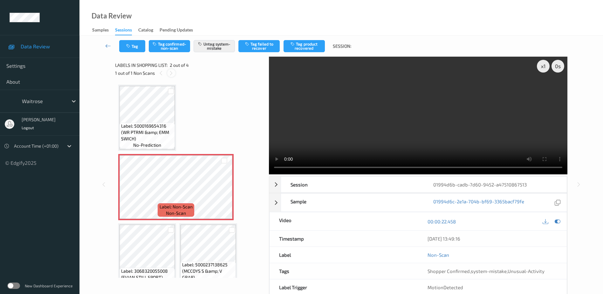
scroll to position [3, 0]
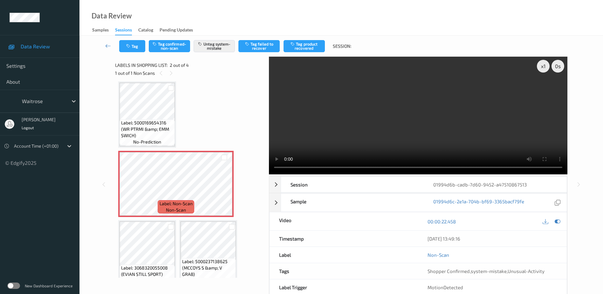
click at [423, 117] on video at bounding box center [418, 116] width 299 height 118
click at [544, 64] on div "x 1" at bounding box center [543, 66] width 13 height 13
click at [136, 45] on button "Tag" at bounding box center [132, 46] width 26 height 12
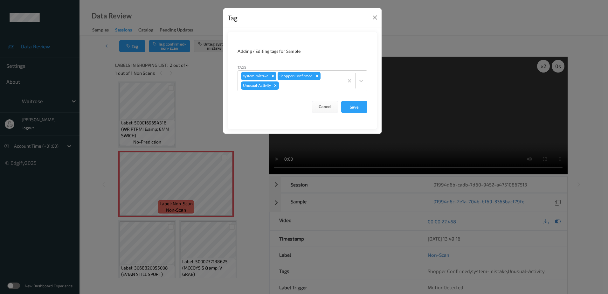
click at [194, 111] on div "Tag Adding / Editing tags for Sample Tags system-mistake Shopper Confirmed Unus…" at bounding box center [304, 147] width 608 height 294
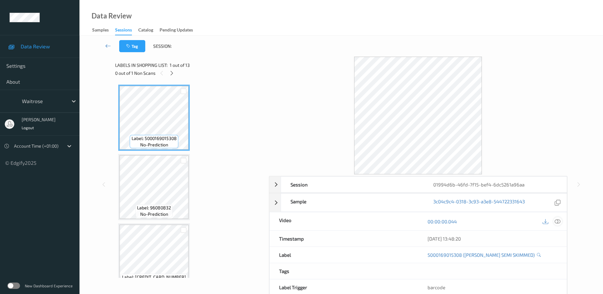
click at [558, 223] on icon at bounding box center [558, 221] width 6 height 6
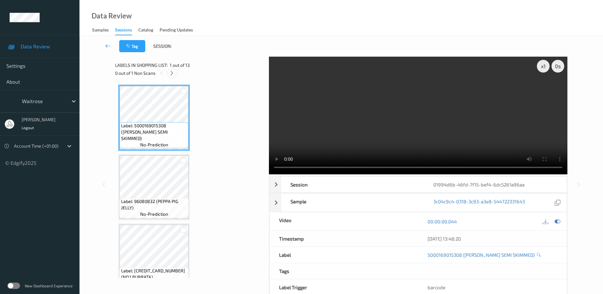
click at [171, 74] on icon at bounding box center [171, 73] width 5 height 6
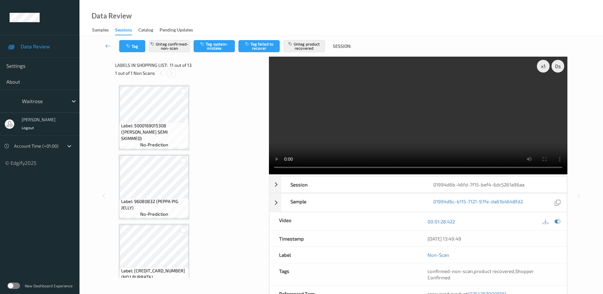
scroll to position [627, 0]
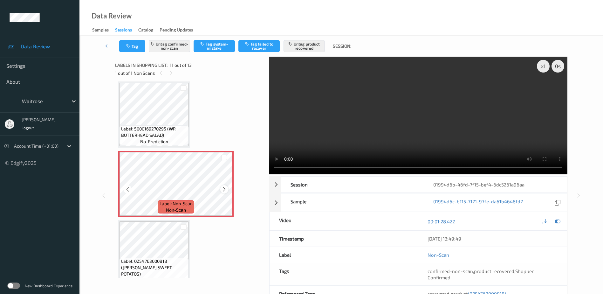
click at [223, 188] on icon at bounding box center [224, 189] width 5 height 6
click at [393, 139] on video at bounding box center [418, 116] width 299 height 118
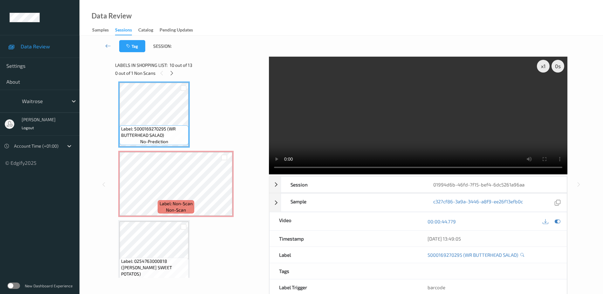
click at [377, 126] on video at bounding box center [418, 116] width 299 height 118
click at [393, 102] on video at bounding box center [418, 116] width 299 height 118
click at [543, 65] on div "x 1" at bounding box center [543, 66] width 13 height 13
click at [543, 65] on div "x 2" at bounding box center [543, 66] width 13 height 13
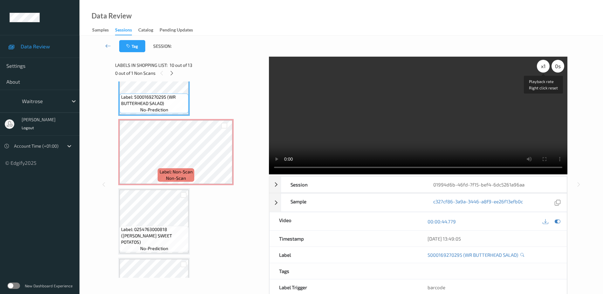
click at [544, 68] on div "x 1" at bounding box center [543, 66] width 13 height 13
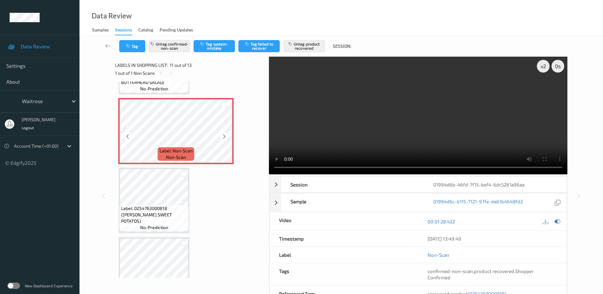
scroll to position [691, 0]
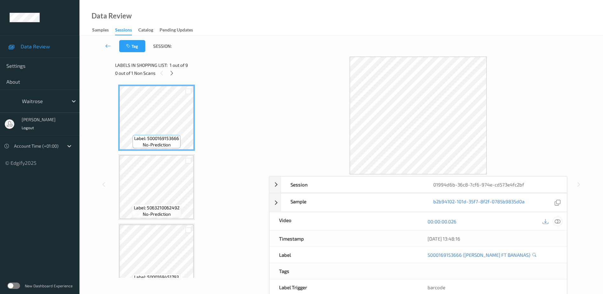
click at [556, 220] on icon at bounding box center [558, 221] width 6 height 6
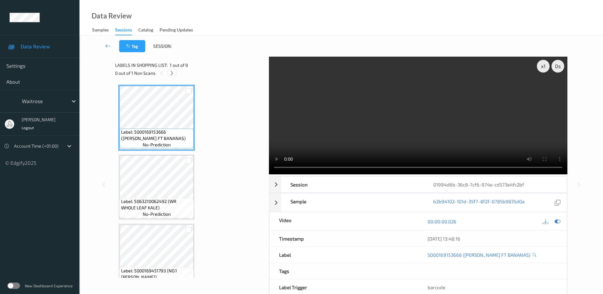
click at [171, 75] on icon at bounding box center [171, 73] width 5 height 6
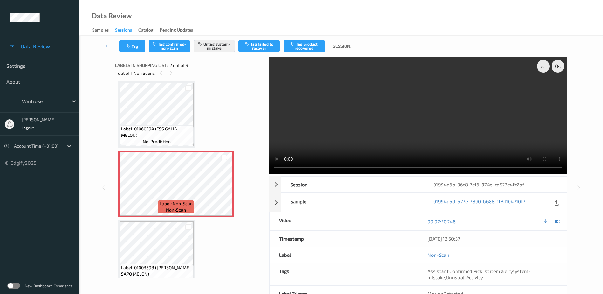
click at [395, 137] on video at bounding box center [418, 116] width 299 height 118
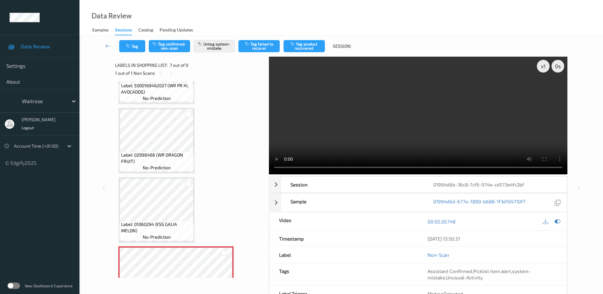
scroll to position [413, 0]
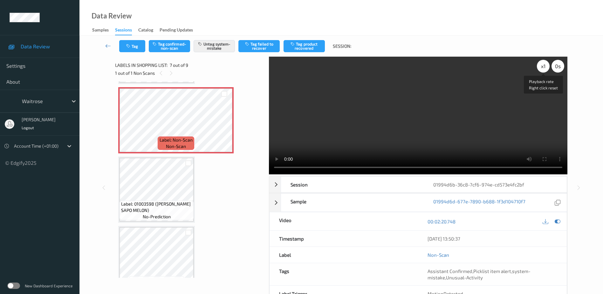
click at [542, 66] on div "x 1" at bounding box center [543, 66] width 13 height 13
click at [542, 66] on div "x 2" at bounding box center [543, 66] width 13 height 13
click at [541, 66] on div "x 4" at bounding box center [543, 66] width 13 height 13
click at [541, 66] on div "x 1" at bounding box center [543, 66] width 13 height 13
click at [541, 66] on div "x 2" at bounding box center [543, 66] width 13 height 13
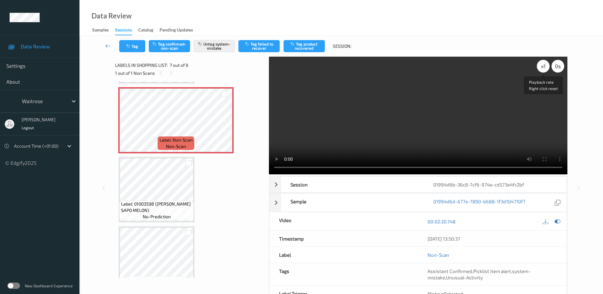
click at [541, 66] on div "x 1" at bounding box center [543, 66] width 13 height 13
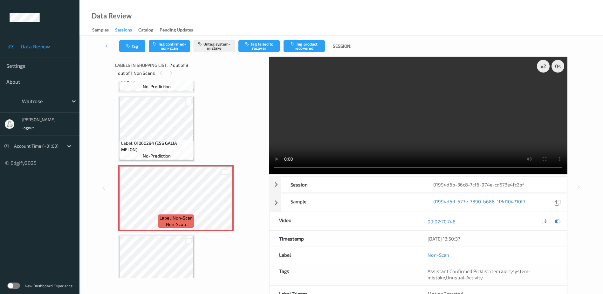
scroll to position [431, 0]
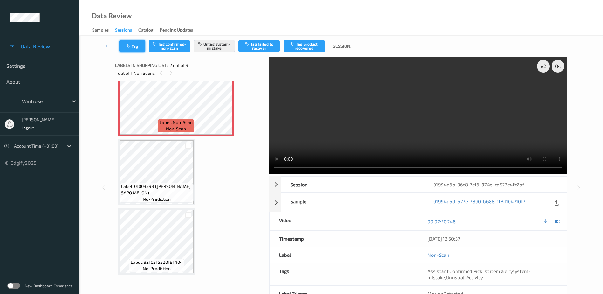
click at [128, 49] on button "Tag" at bounding box center [132, 46] width 26 height 12
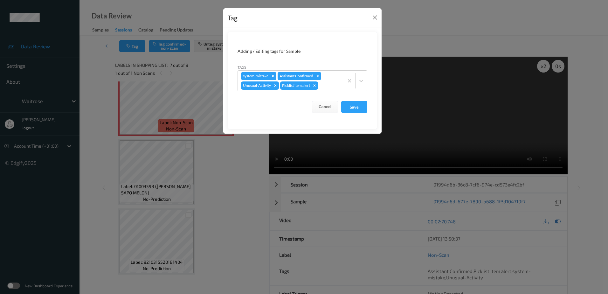
click at [217, 187] on div "Tag Adding / Editing tags for Sample Tags system-mistake Assistant Confirmed Un…" at bounding box center [304, 147] width 608 height 294
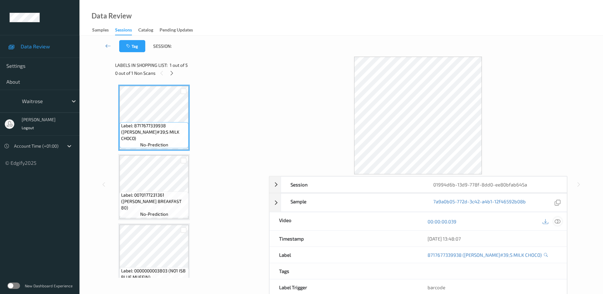
click at [557, 221] on icon at bounding box center [558, 221] width 6 height 6
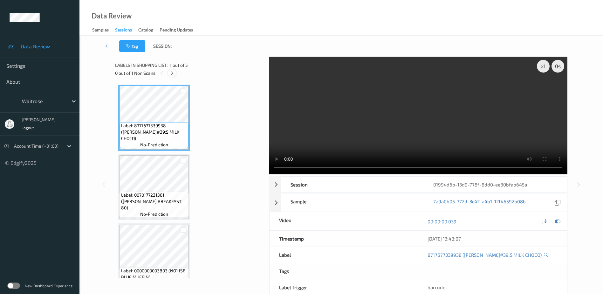
click at [175, 74] on icon at bounding box center [171, 73] width 5 height 6
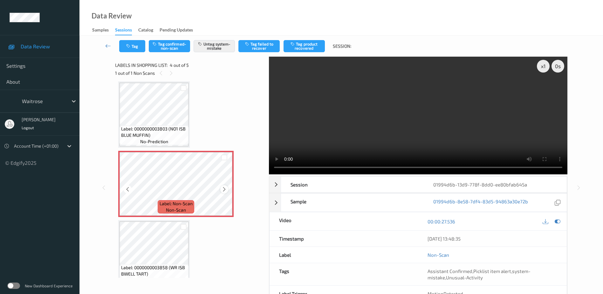
click at [224, 190] on icon at bounding box center [224, 189] width 5 height 6
click at [404, 125] on video at bounding box center [418, 116] width 299 height 118
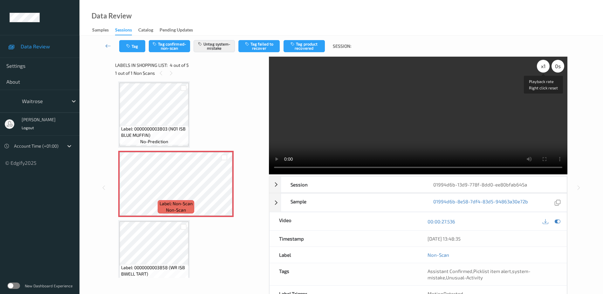
click at [542, 64] on div "x 1" at bounding box center [543, 66] width 13 height 13
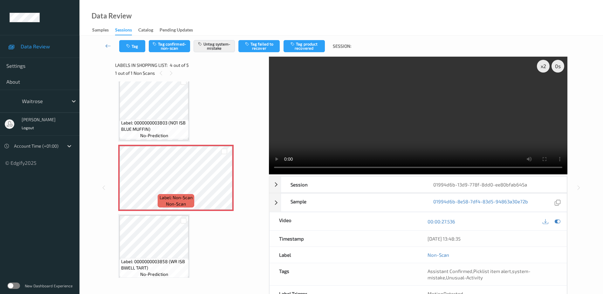
scroll to position [154, 0]
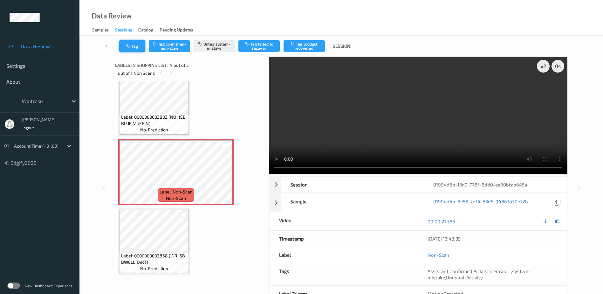
click at [125, 44] on button "Tag" at bounding box center [132, 46] width 26 height 12
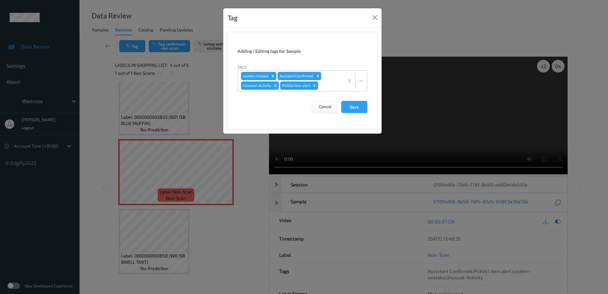
click at [227, 226] on div "Tag Adding / Editing tags for Sample Tags system-mistake Assistant Confirmed Un…" at bounding box center [304, 147] width 608 height 294
